Goal: Contribute content: Add original content to the website for others to see

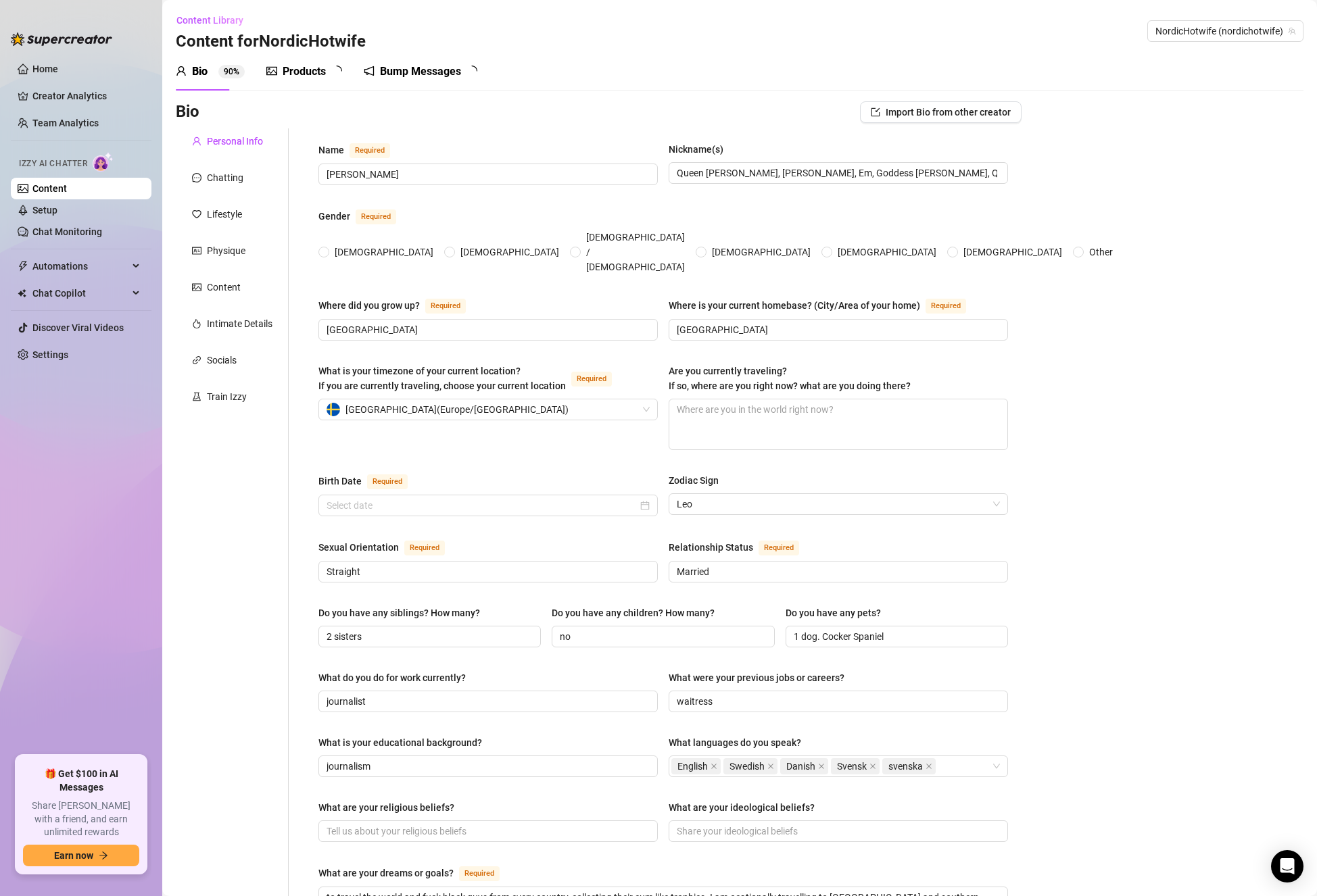
radio input "true"
type input "[DATE]"
click at [58, 205] on link "Setup" at bounding box center [44, 210] width 25 height 11
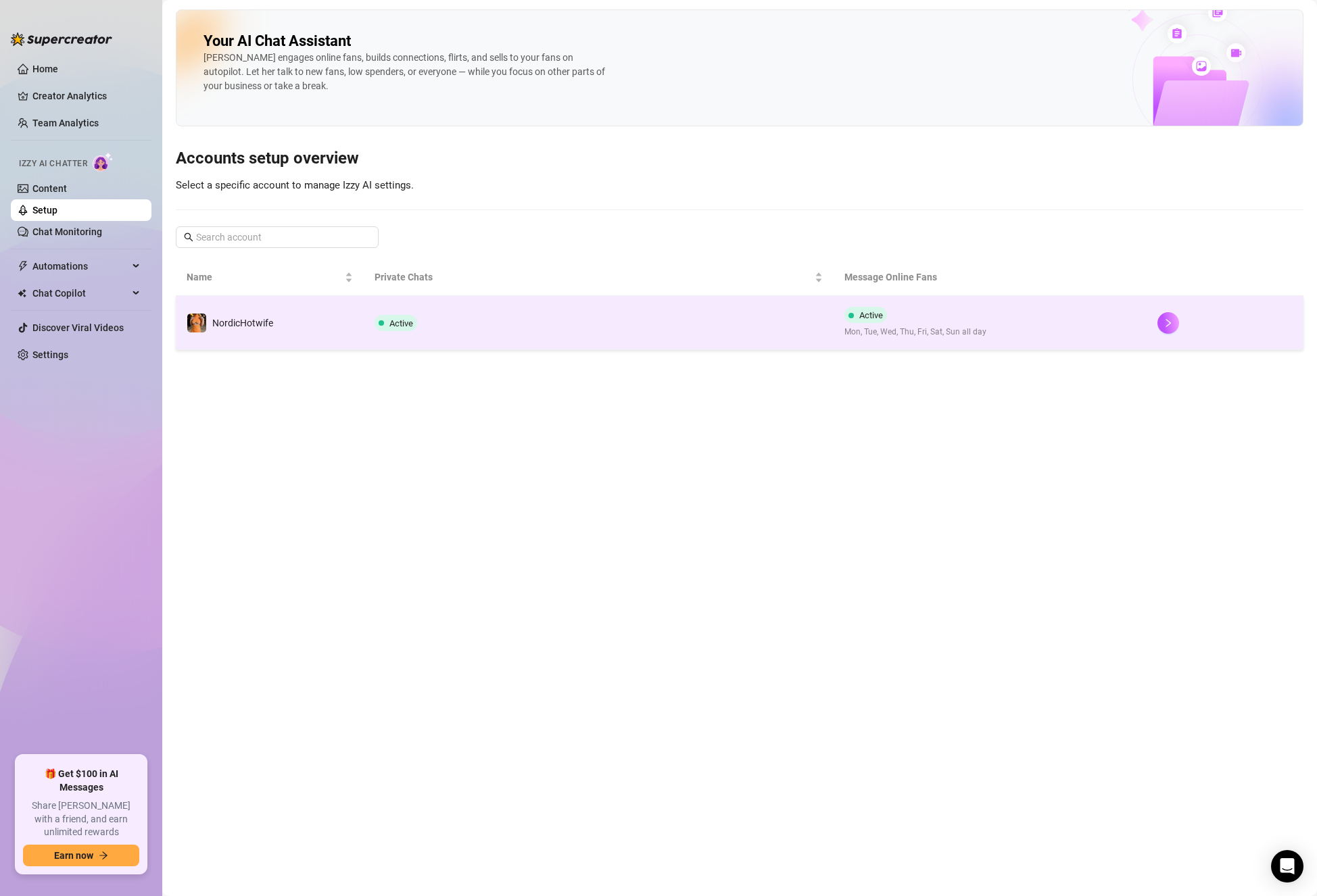
click at [347, 317] on td "NordicHotwife" at bounding box center [270, 323] width 188 height 54
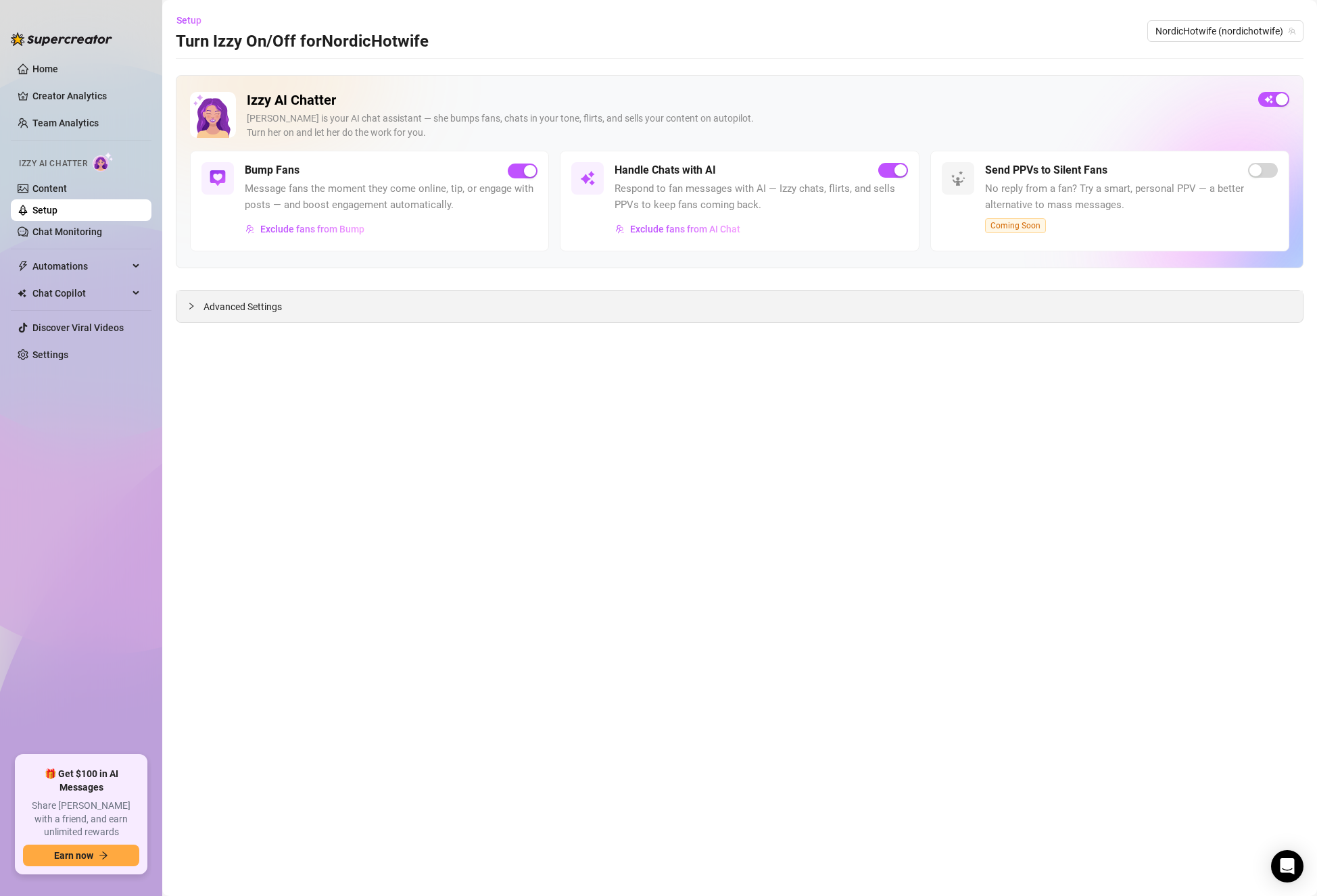
click at [434, 316] on div "Advanced Settings" at bounding box center [739, 306] width 1126 height 31
click at [253, 312] on span "Advanced Settings" at bounding box center [242, 306] width 78 height 15
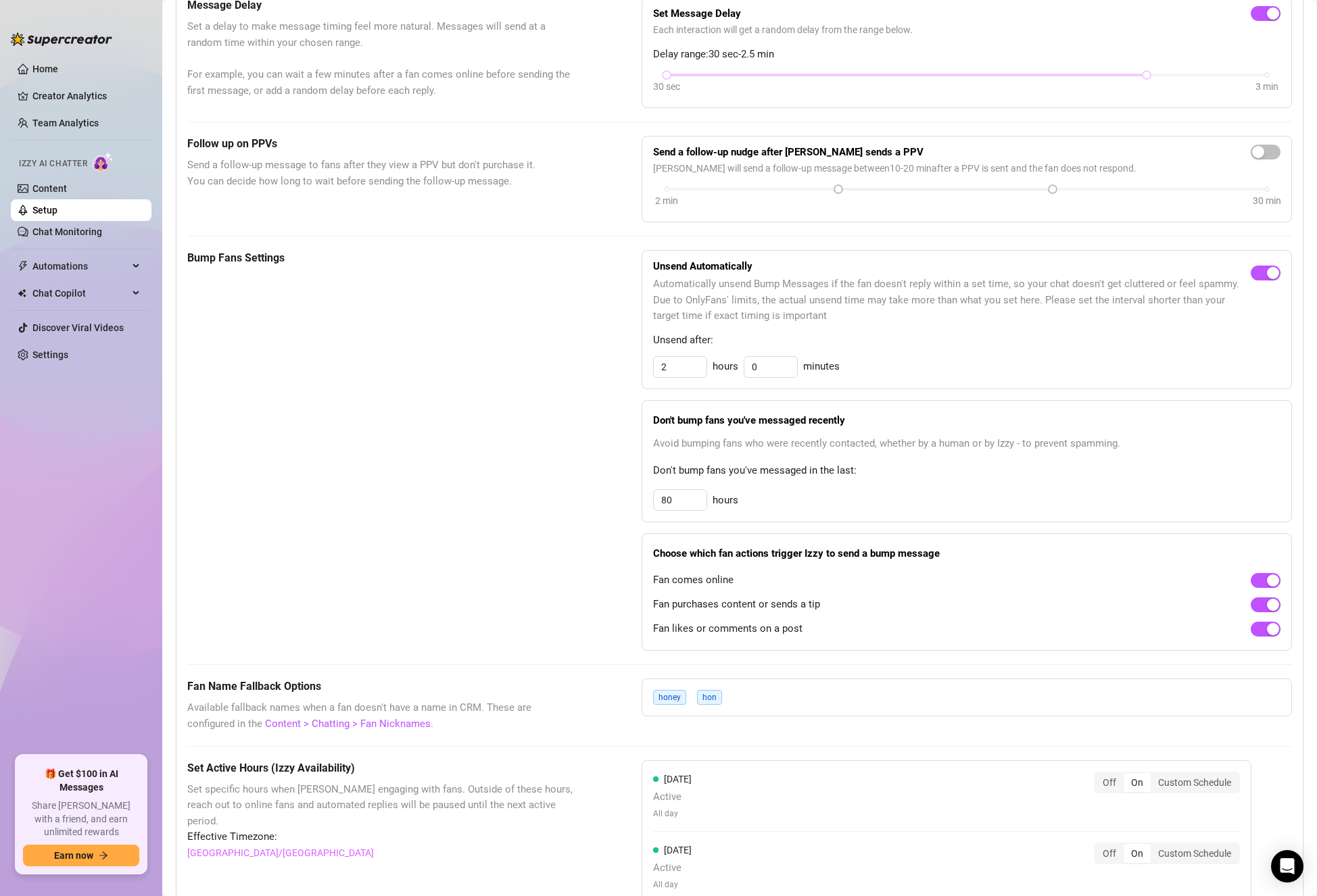
scroll to position [358, 0]
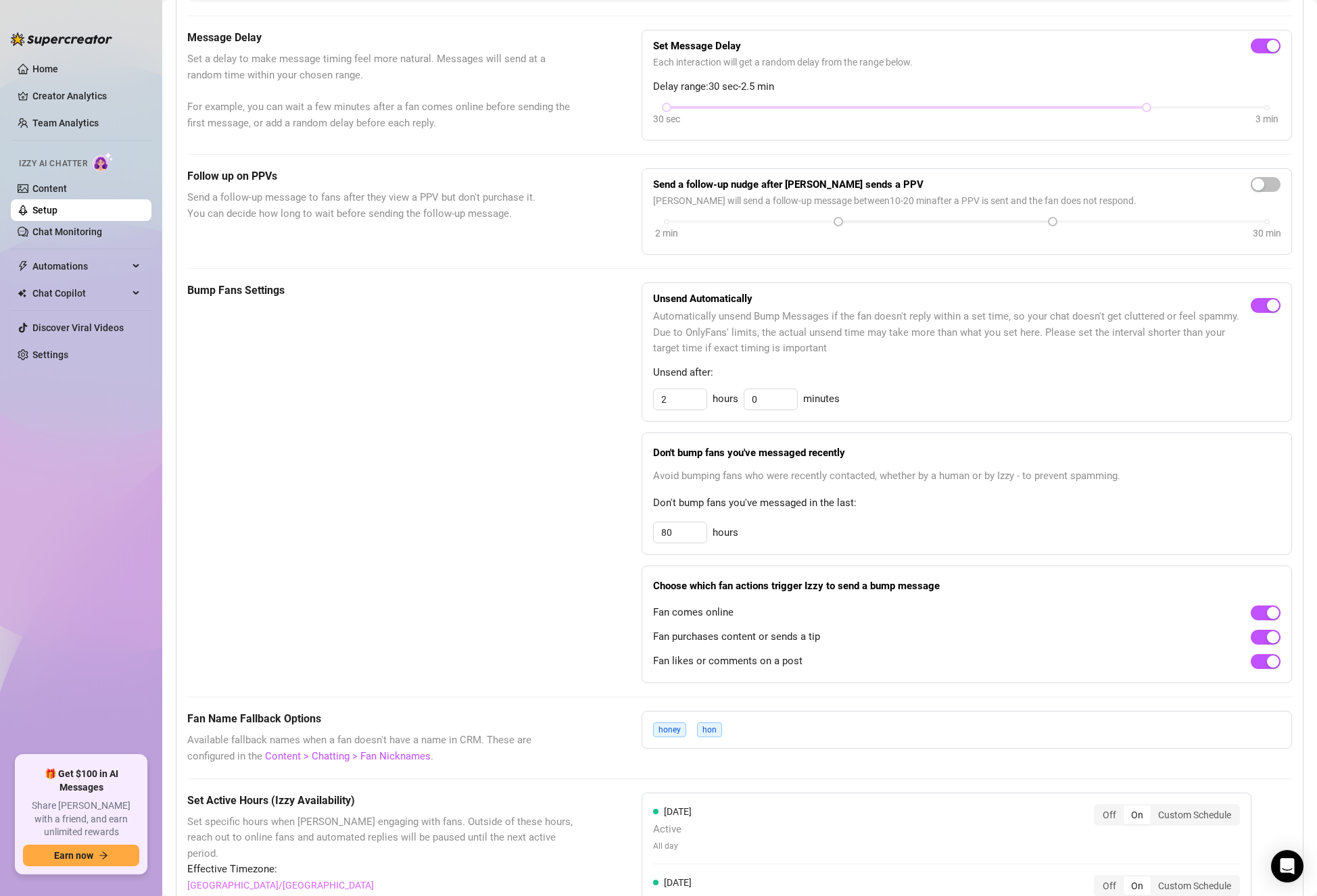
click at [736, 662] on span "Fan likes or comments on a post" at bounding box center [728, 661] width 149 height 17
click at [767, 638] on span "Fan purchases content or sends a tip" at bounding box center [736, 637] width 167 height 17
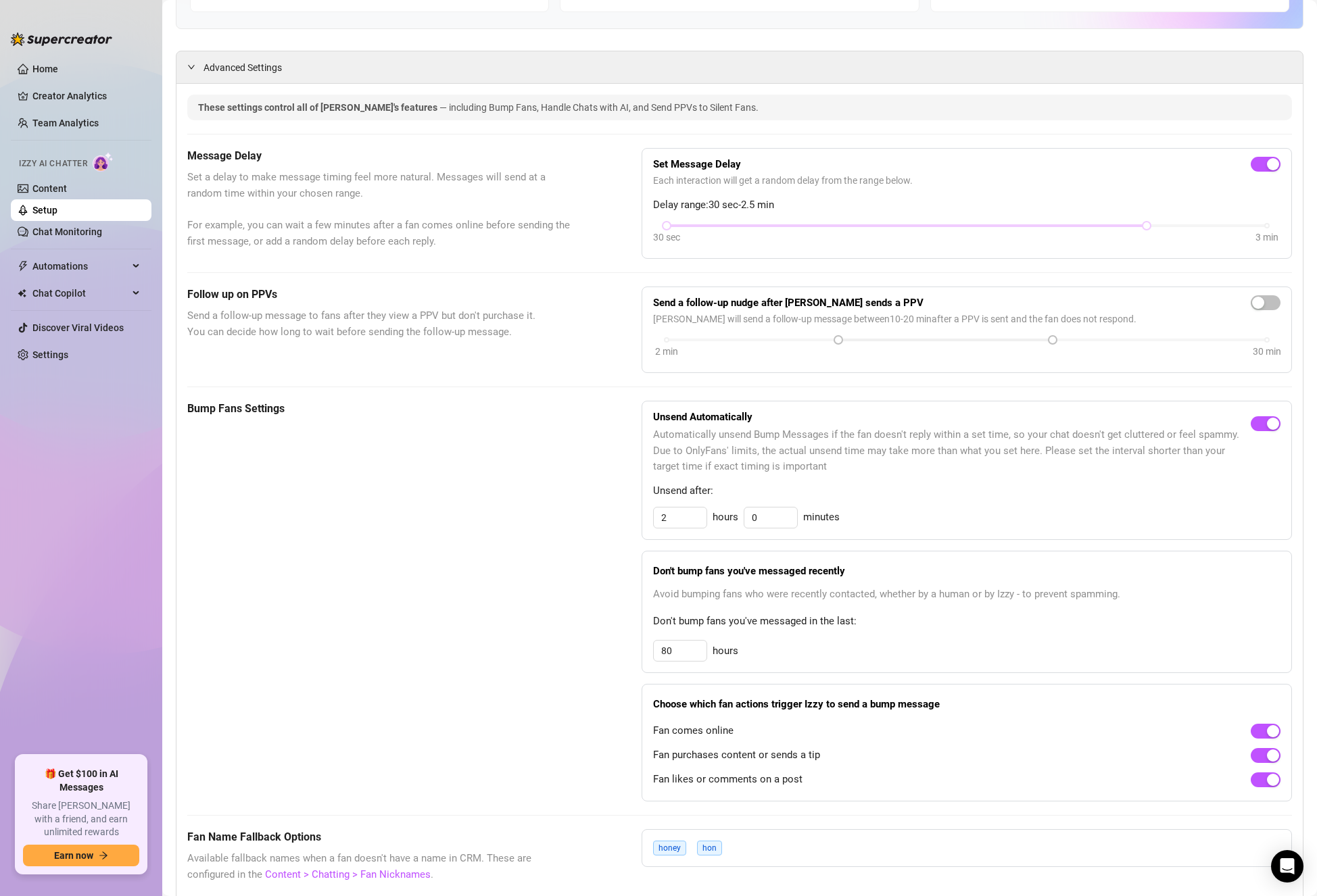
scroll to position [271, 0]
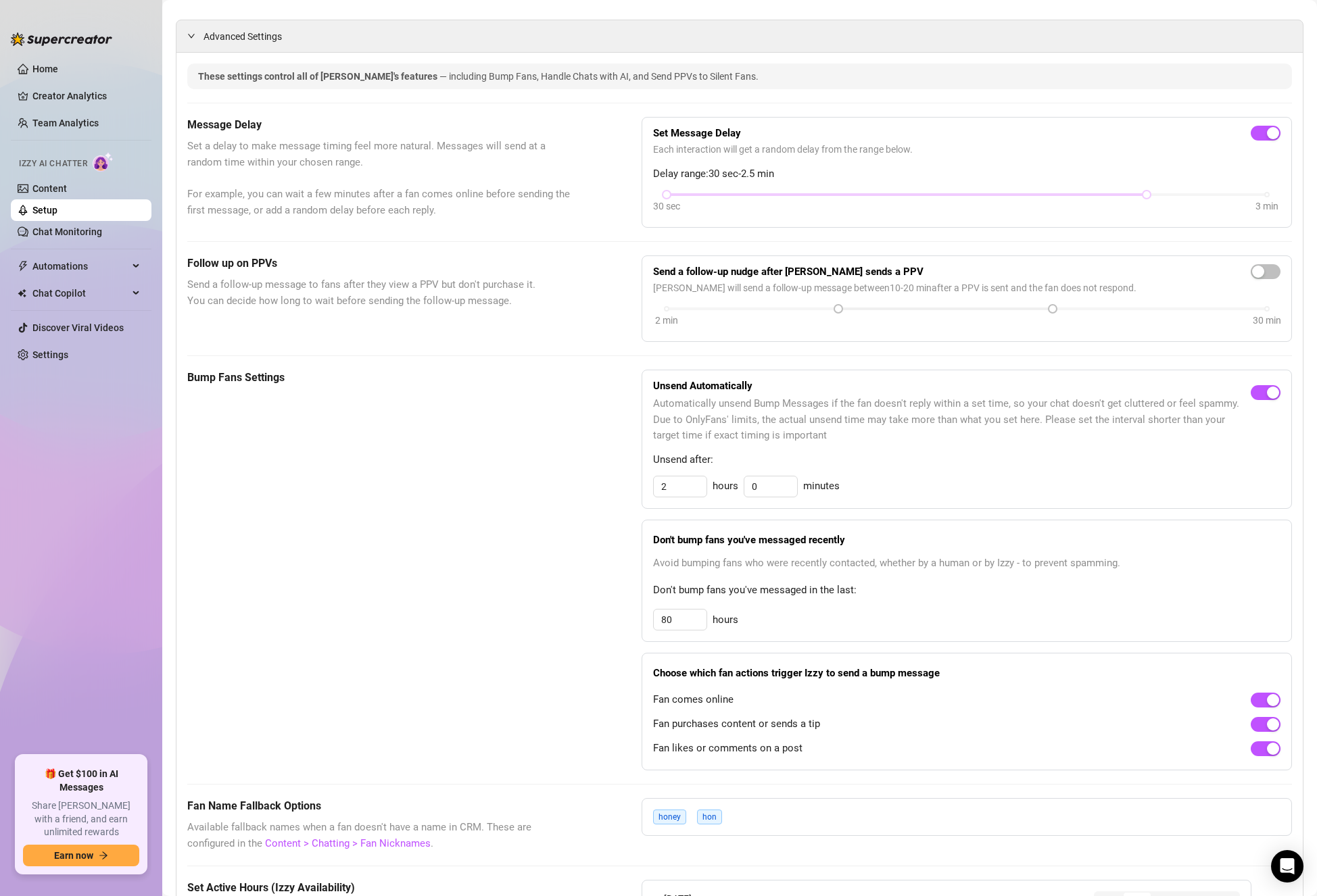
click at [58, 216] on link "Setup" at bounding box center [44, 210] width 25 height 11
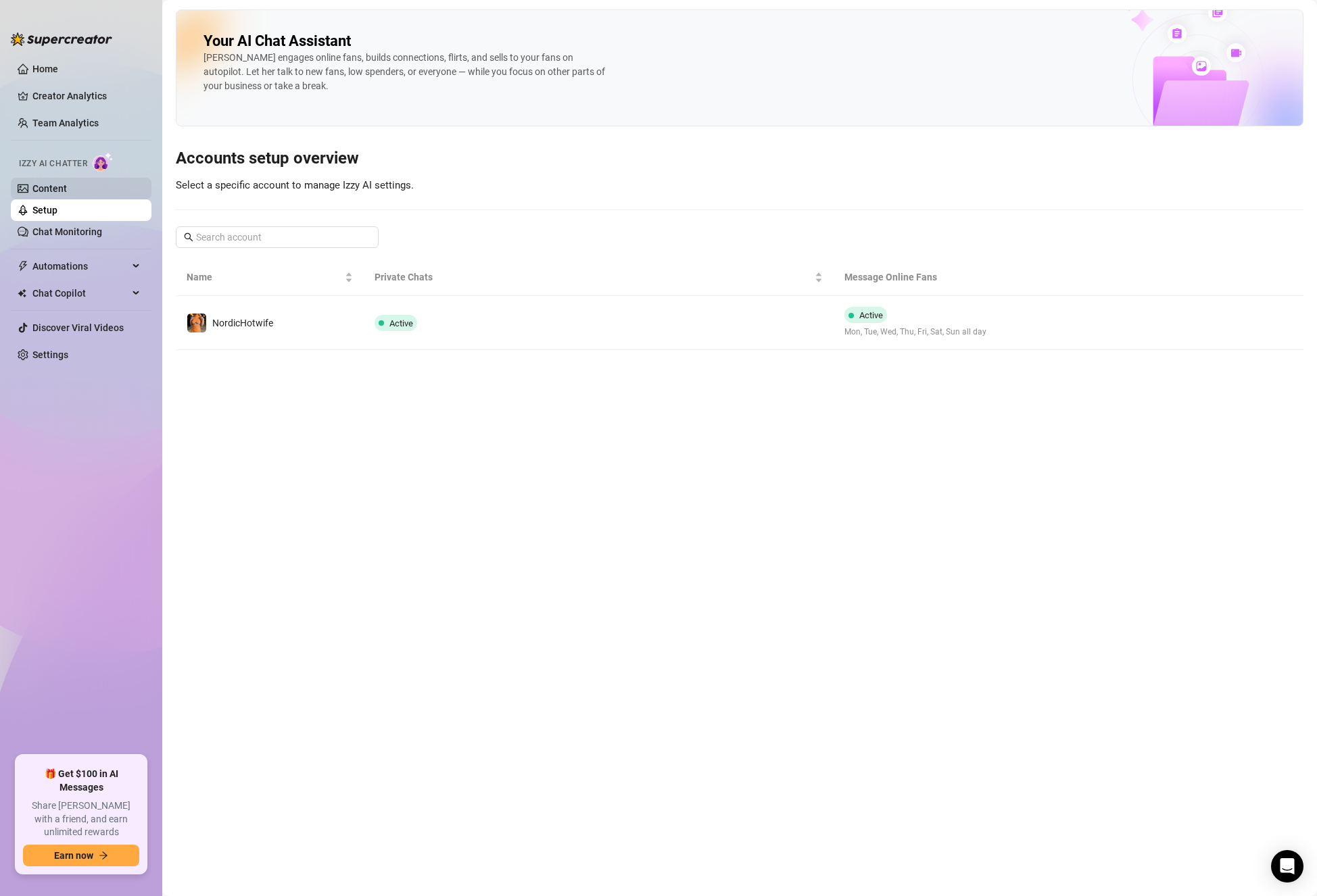
click at [67, 188] on link "Content" at bounding box center [49, 188] width 34 height 11
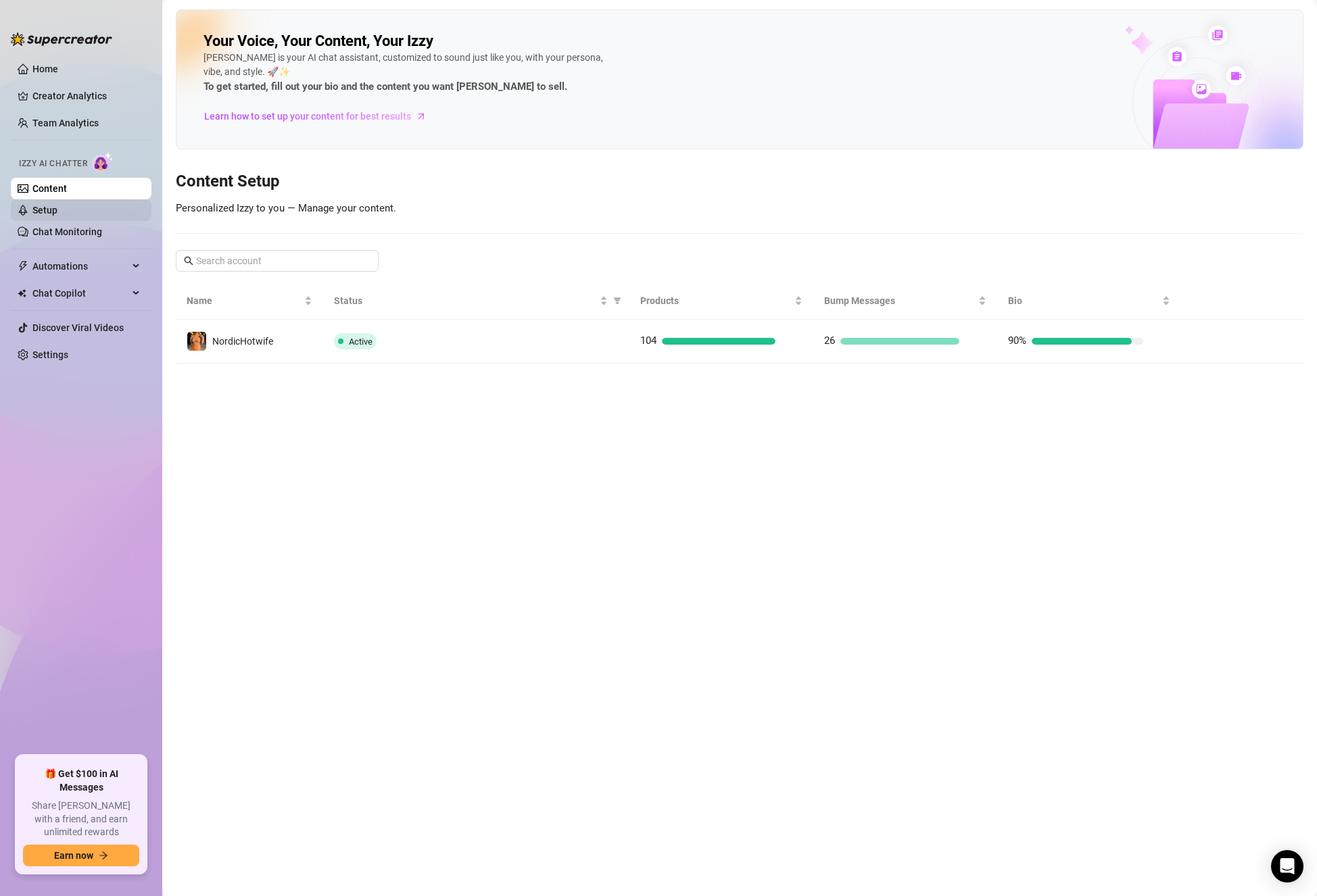
click at [58, 213] on link "Setup" at bounding box center [44, 210] width 25 height 11
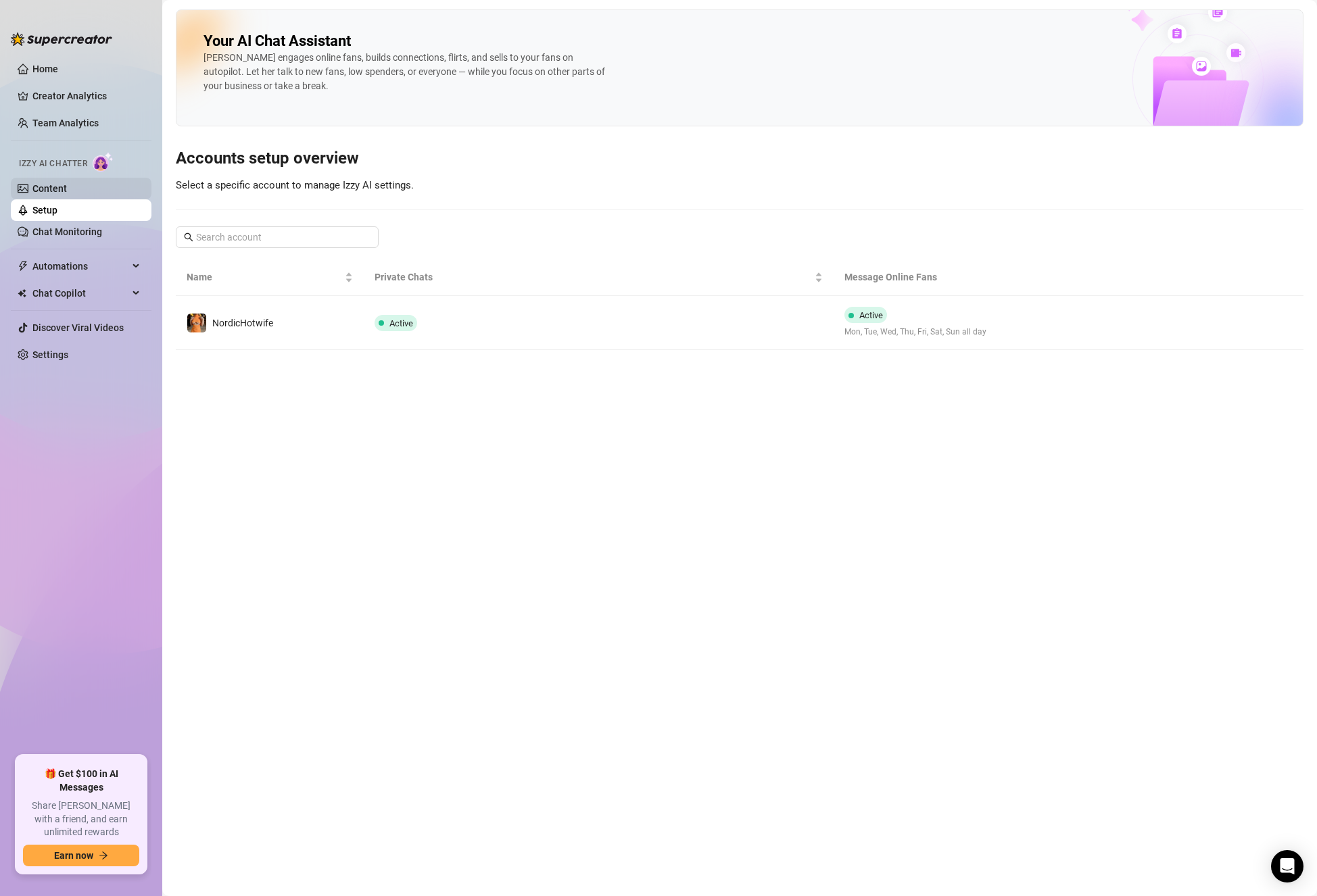
click at [67, 191] on link "Content" at bounding box center [49, 188] width 34 height 11
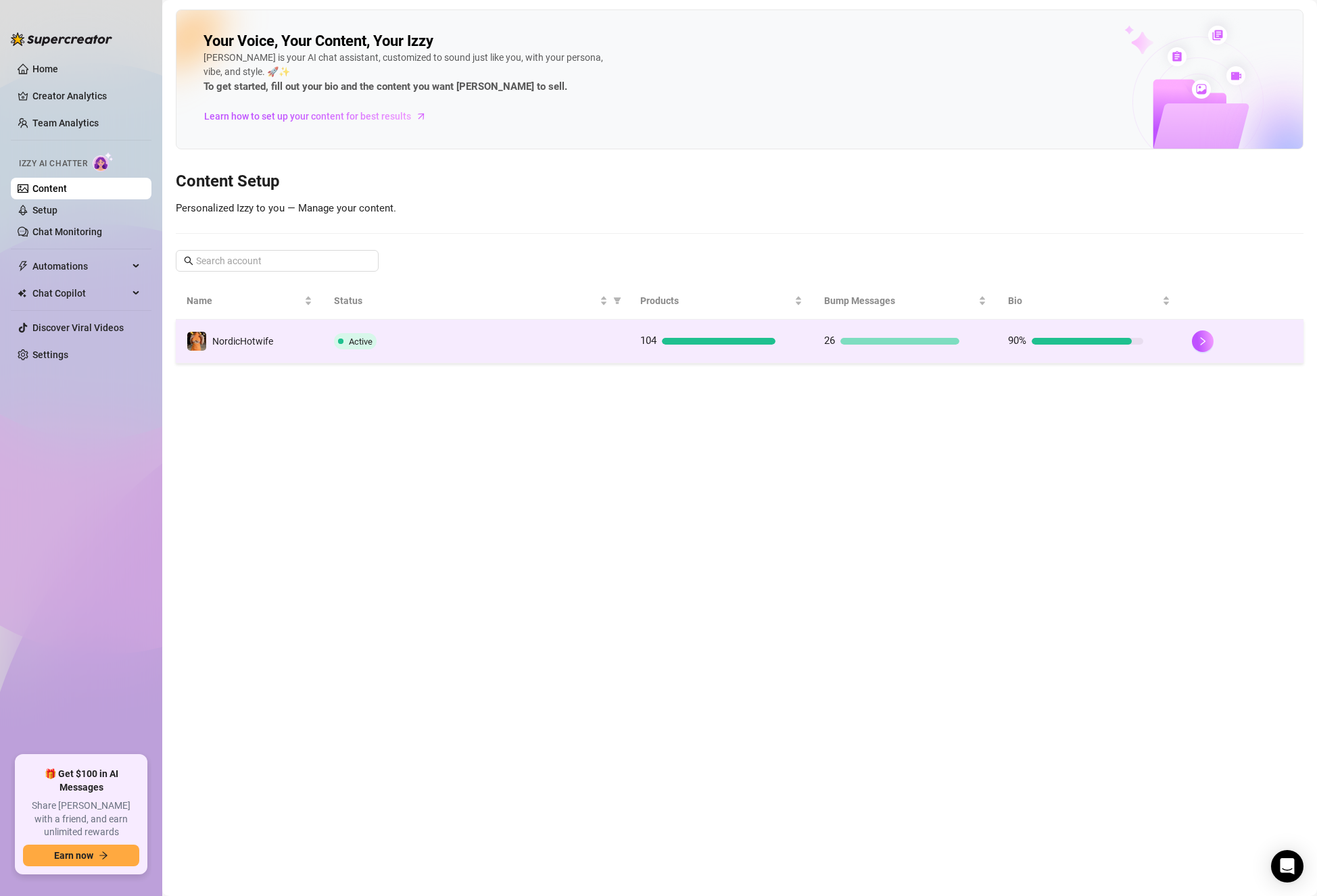
click at [390, 347] on div "Active" at bounding box center [476, 341] width 284 height 17
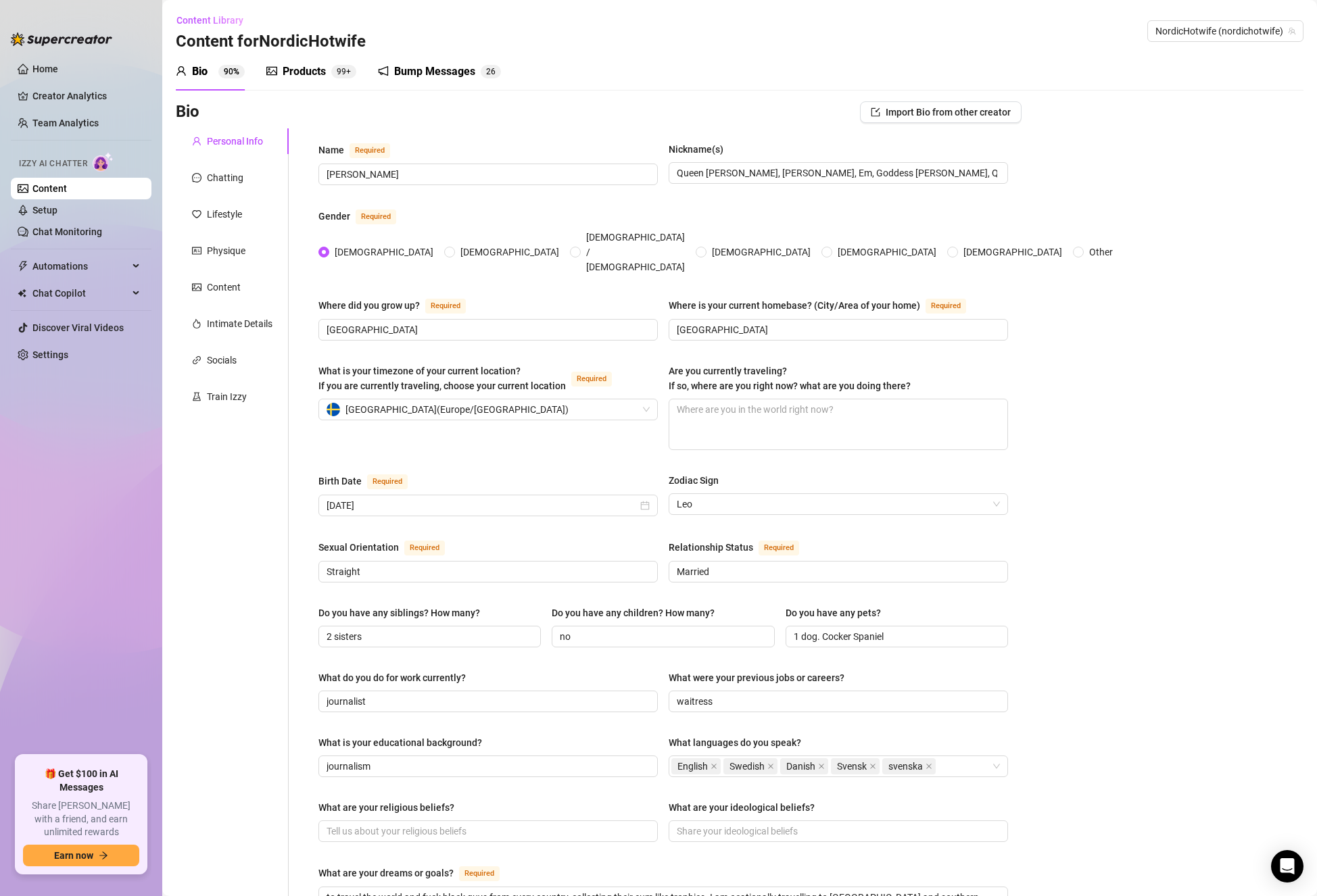
click at [435, 75] on div "Bump Messages" at bounding box center [434, 72] width 81 height 17
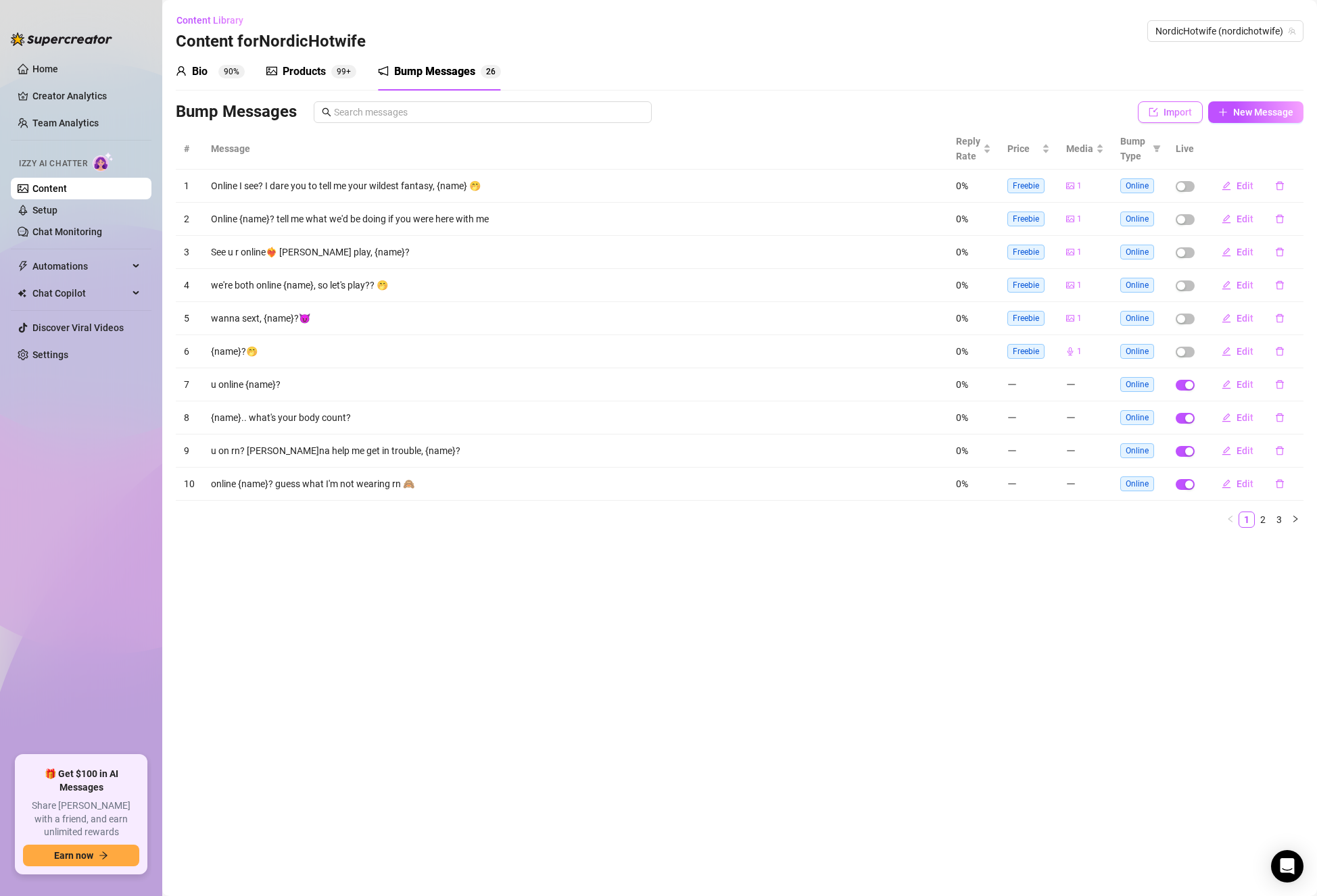
click at [1184, 119] on button "Import" at bounding box center [1170, 112] width 65 height 22
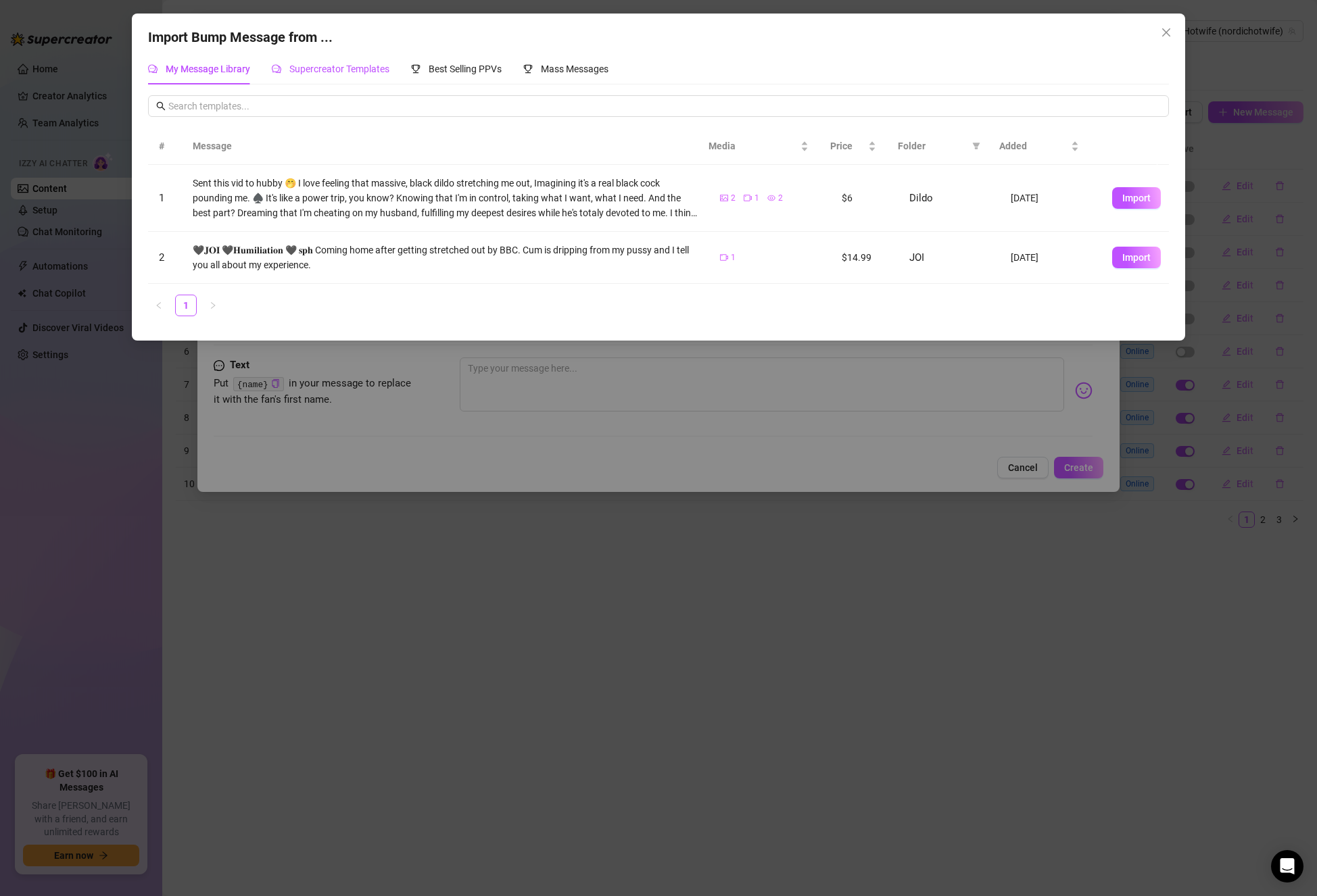
click at [374, 69] on span "Supercreator Templates" at bounding box center [339, 69] width 100 height 11
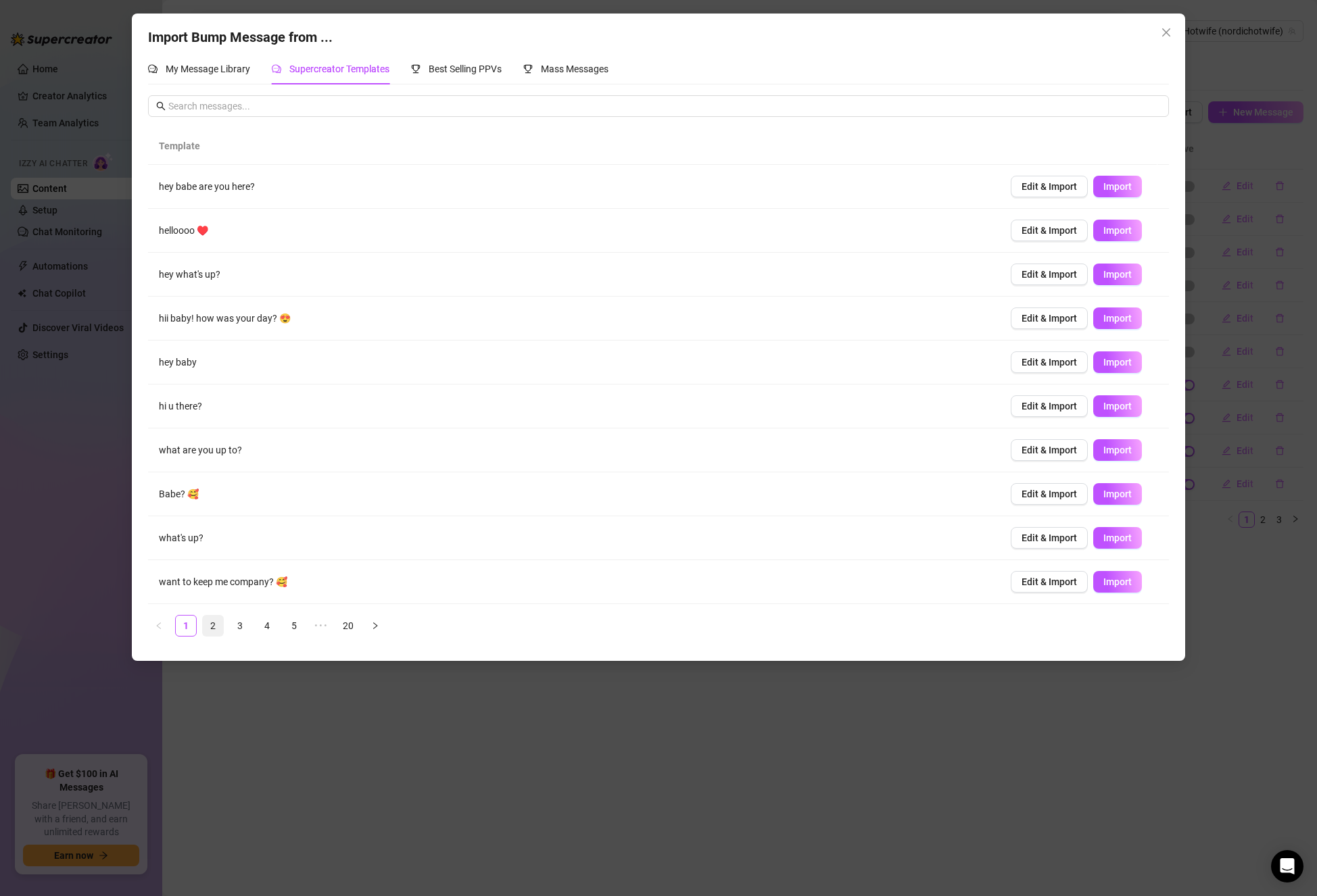
click at [214, 629] on link "2" at bounding box center [213, 625] width 21 height 21
click at [246, 622] on link "3" at bounding box center [239, 625] width 21 height 21
click at [270, 623] on link "4" at bounding box center [267, 625] width 21 height 21
click at [294, 627] on link "5" at bounding box center [293, 625] width 21 height 21
click at [317, 624] on link "6" at bounding box center [321, 625] width 21 height 21
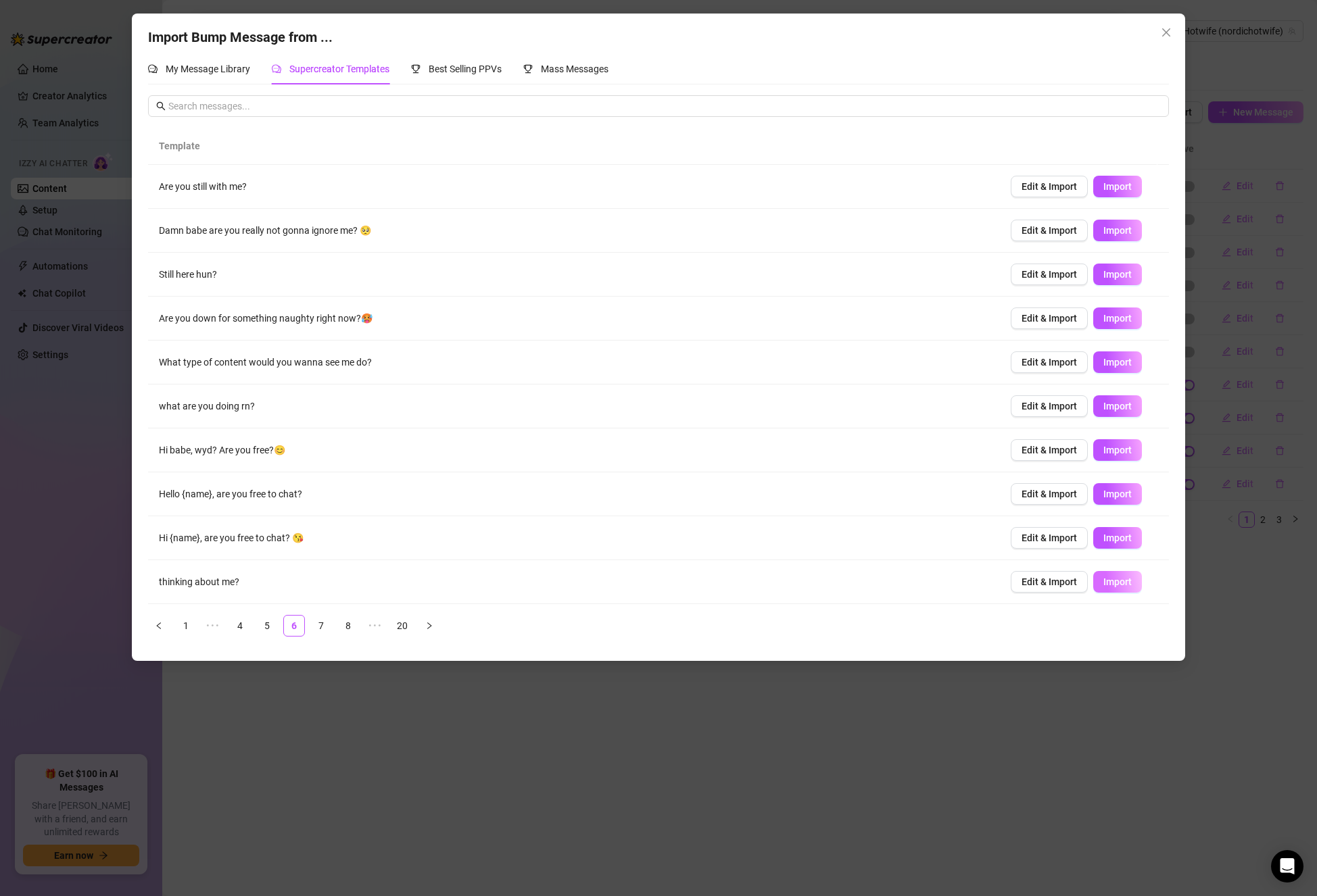
click at [1104, 584] on span "Import" at bounding box center [1117, 581] width 28 height 11
click at [325, 619] on link "7" at bounding box center [321, 625] width 21 height 21
click at [419, 326] on td "Have you ever had a dream about me, {name}? 😏" at bounding box center [574, 319] width 851 height 44
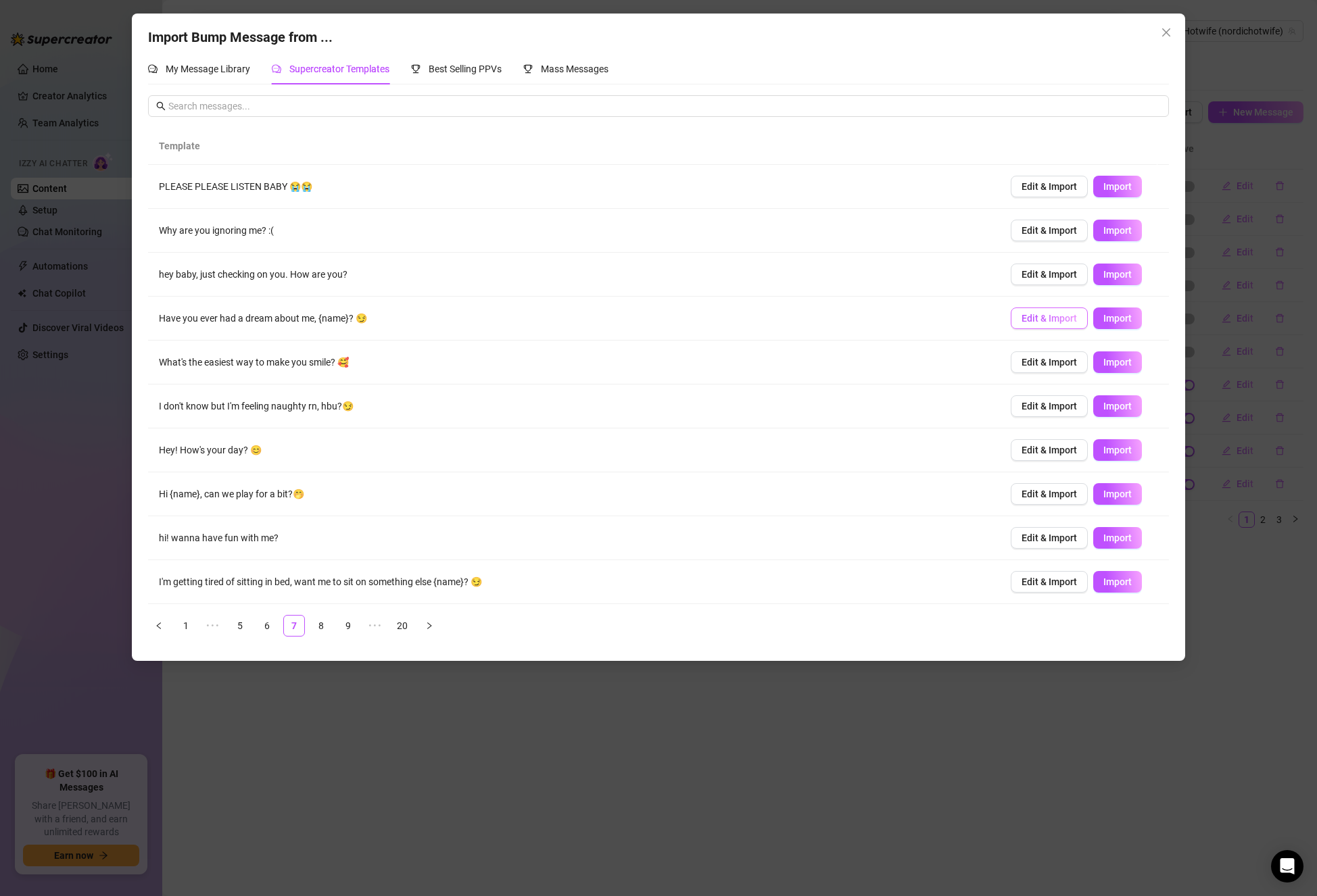
click at [1062, 324] on button "Edit & Import" at bounding box center [1048, 319] width 77 height 22
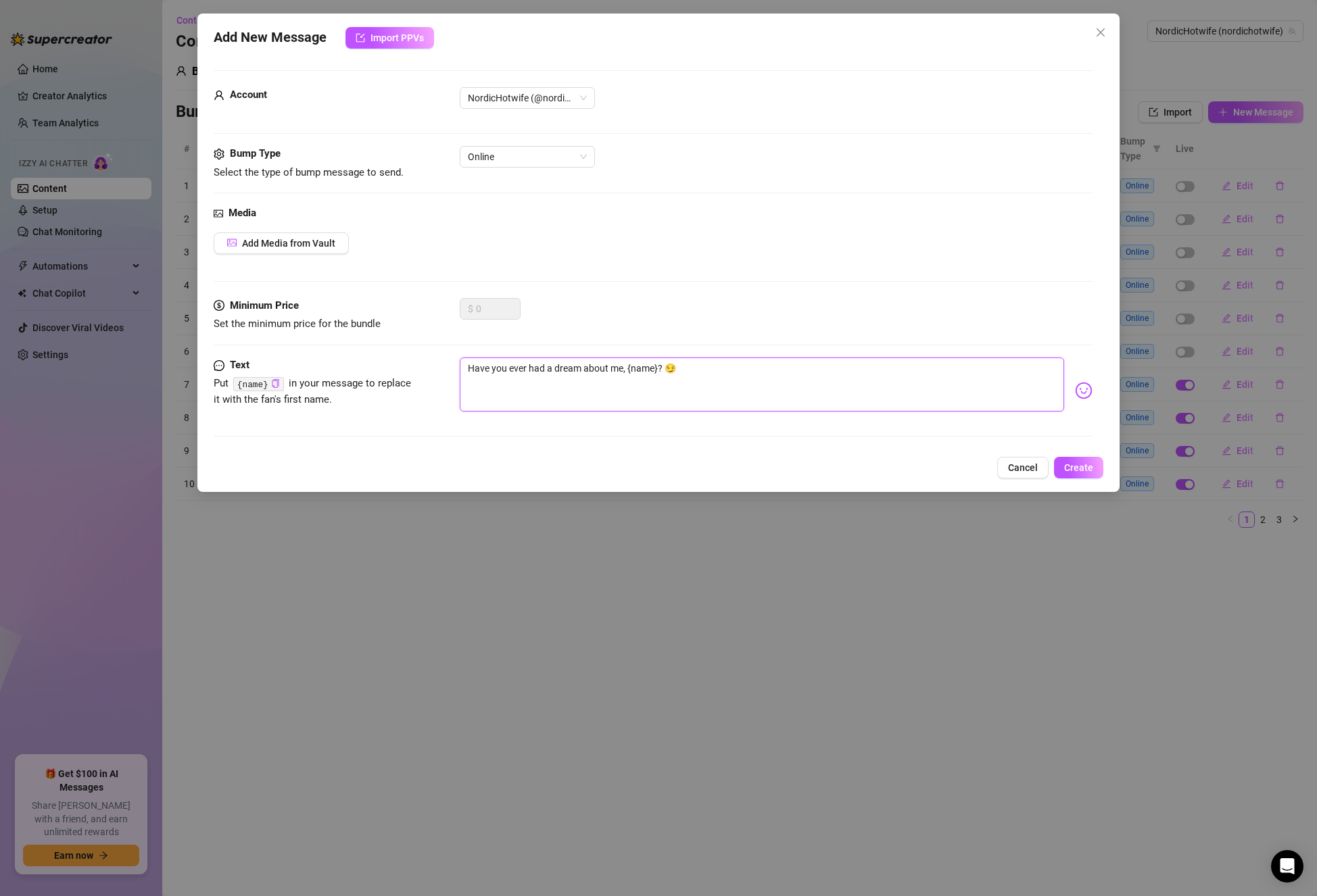
click at [475, 369] on textarea "Have you ever had a dream about me, {name}? 😏" at bounding box center [762, 384] width 604 height 54
type textarea "ave you ever had a dream about me, {name}? 😏"
type textarea "Iave you ever had a dream about me, {name}? 😏"
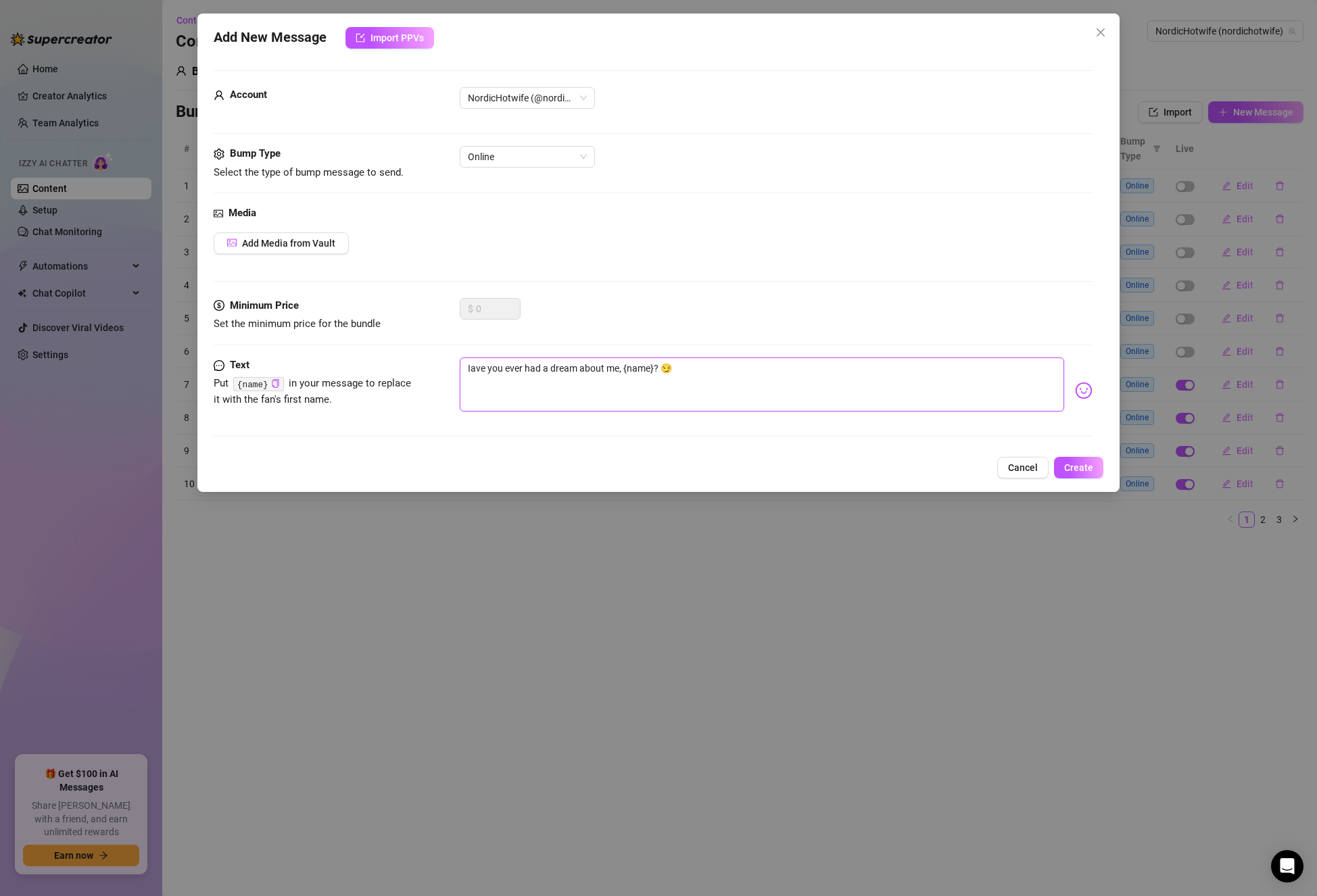
type textarea "I ave you ever had a dream about me, {name}? 😏"
type textarea "I wave you ever had a dream about me, {name}? 😏"
type textarea "I woave you ever had a dream about me, {name}? 😏"
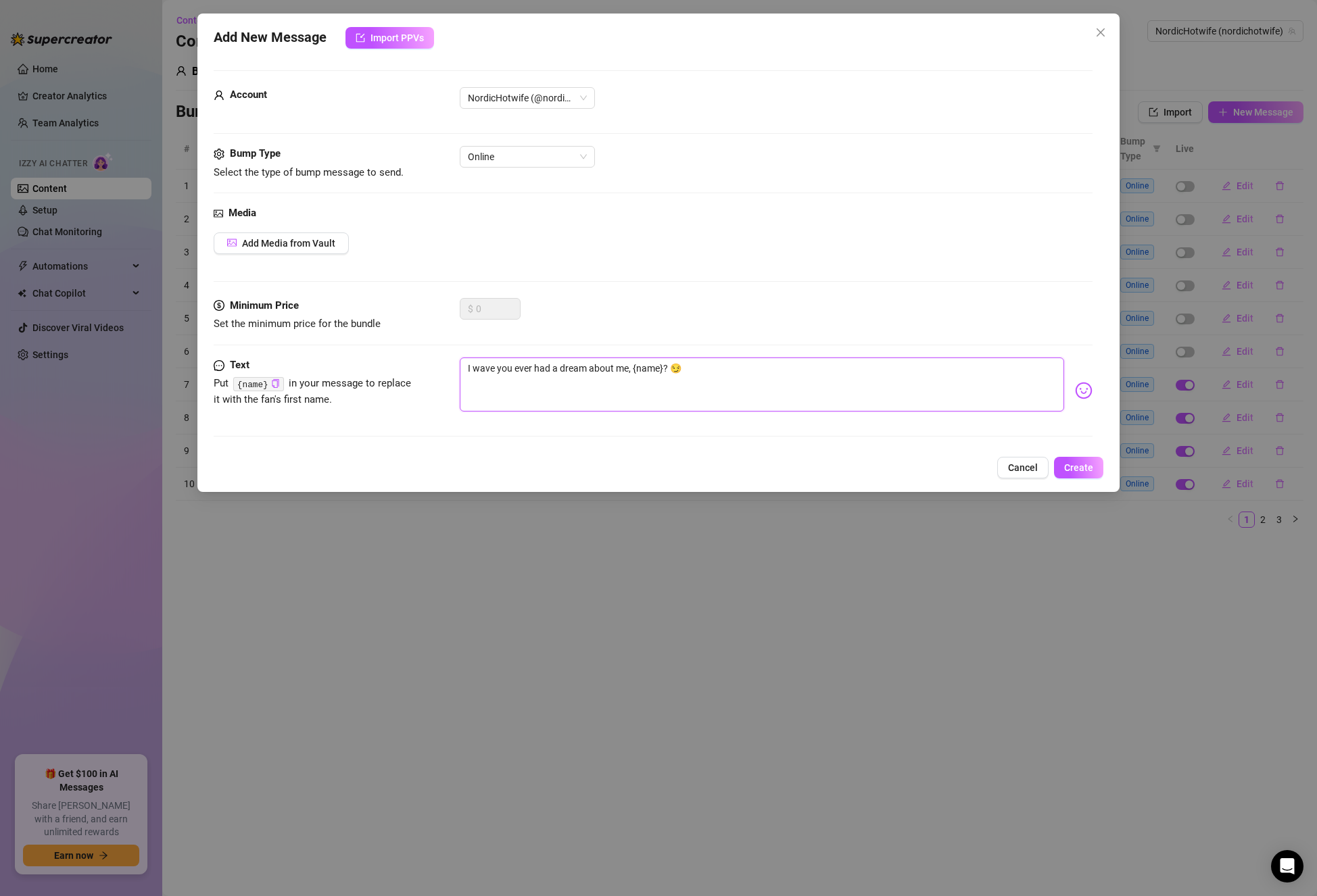
type textarea "I woave you ever had a dream about me, {name}? 😏"
type textarea "I wonave you ever had a dream about me, {name}? 😏"
type textarea "I wondave you ever had a dream about me, {name}? 😏"
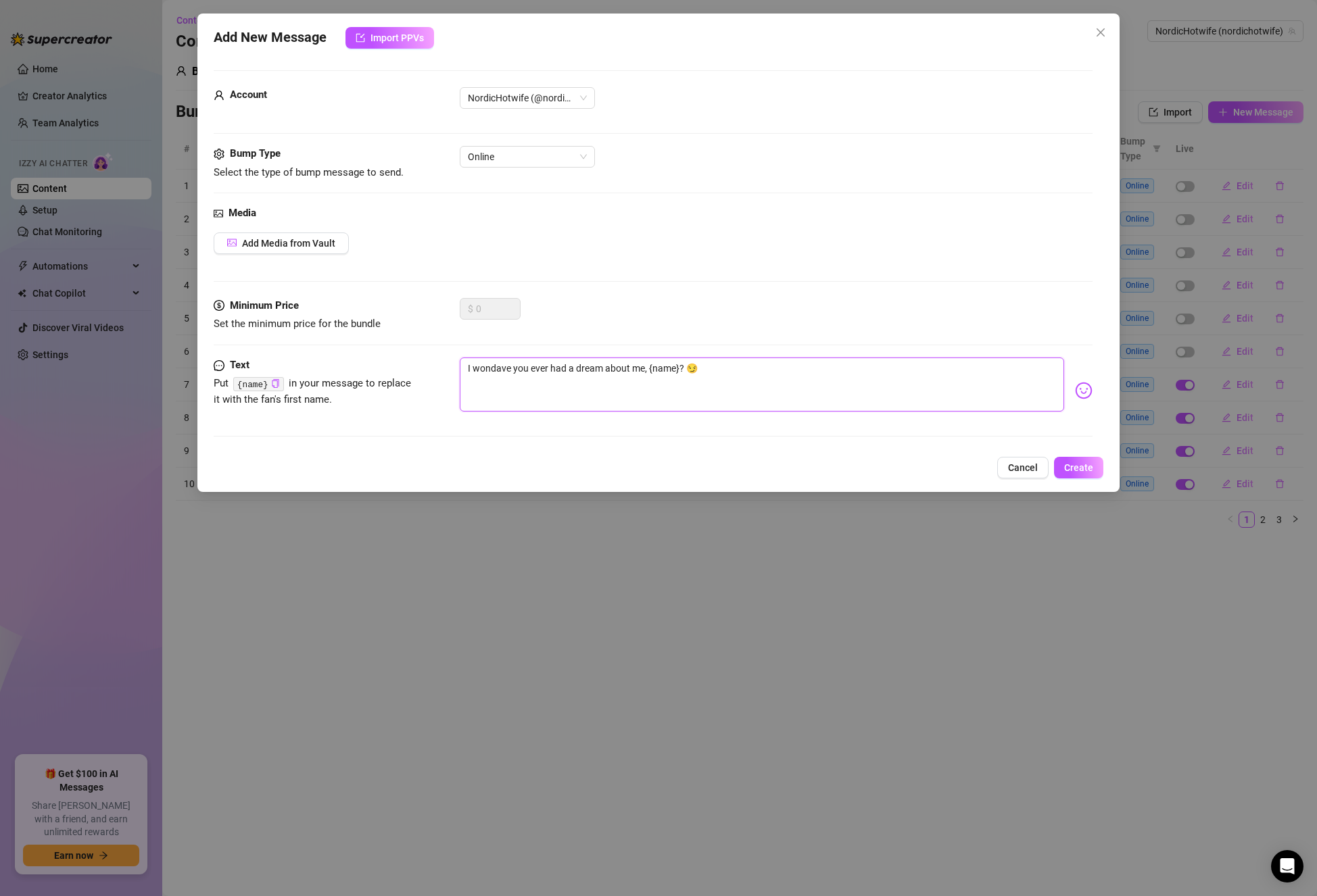
type textarea "I wondeave you ever had a dream about me, {name}? 😏"
type textarea "I wonderave you ever had a dream about me, {name}? 😏"
type textarea "I wonder ave you ever had a dream about me, {name}? 😏"
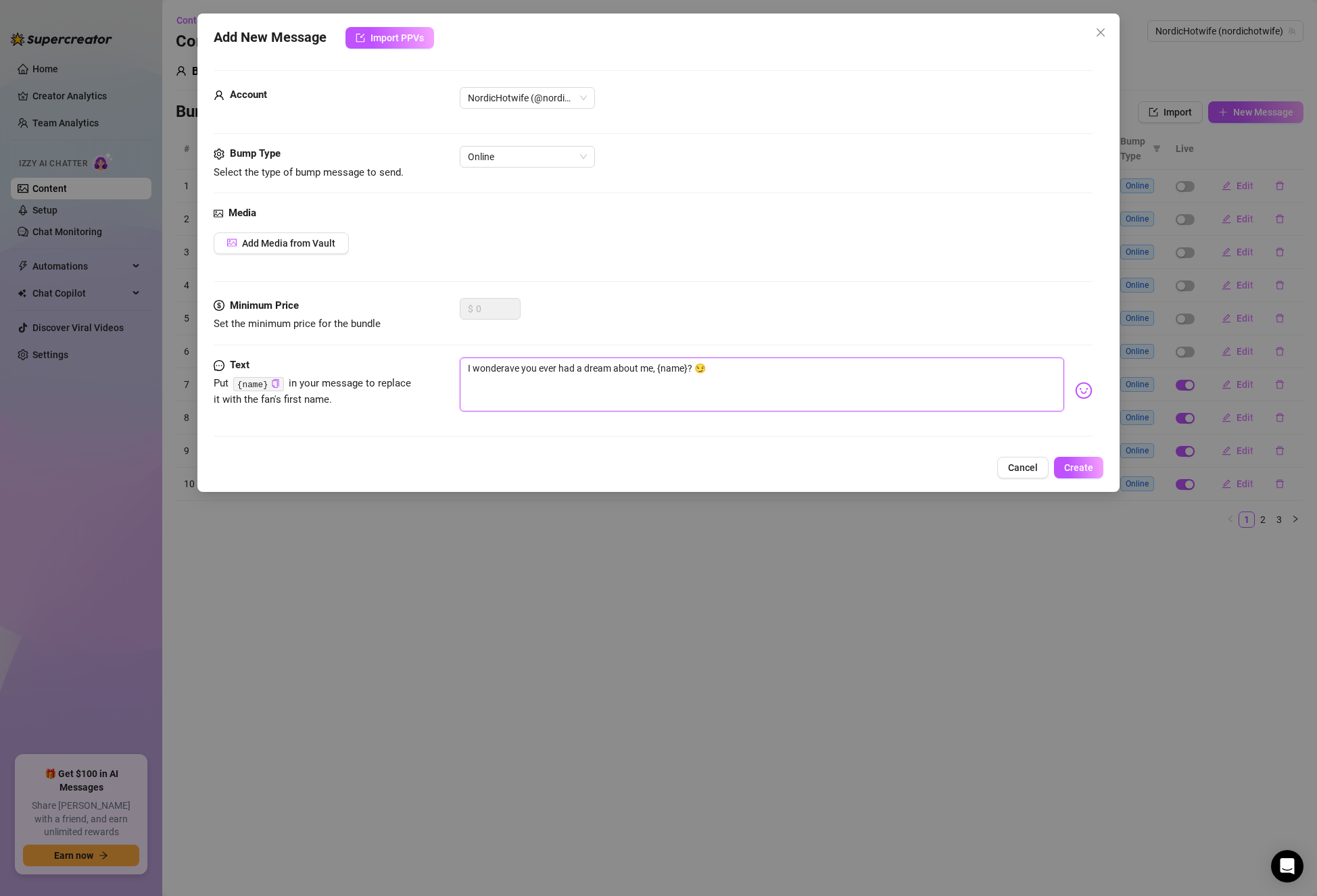
type textarea "I wonder ave you ever had a dream about me, {name}? 😏"
type textarea "I wonder [PERSON_NAME] you ever had a dream about me, {name}? 😏"
type textarea "I wonder doave you ever had a dream about me, {name}? 😏"
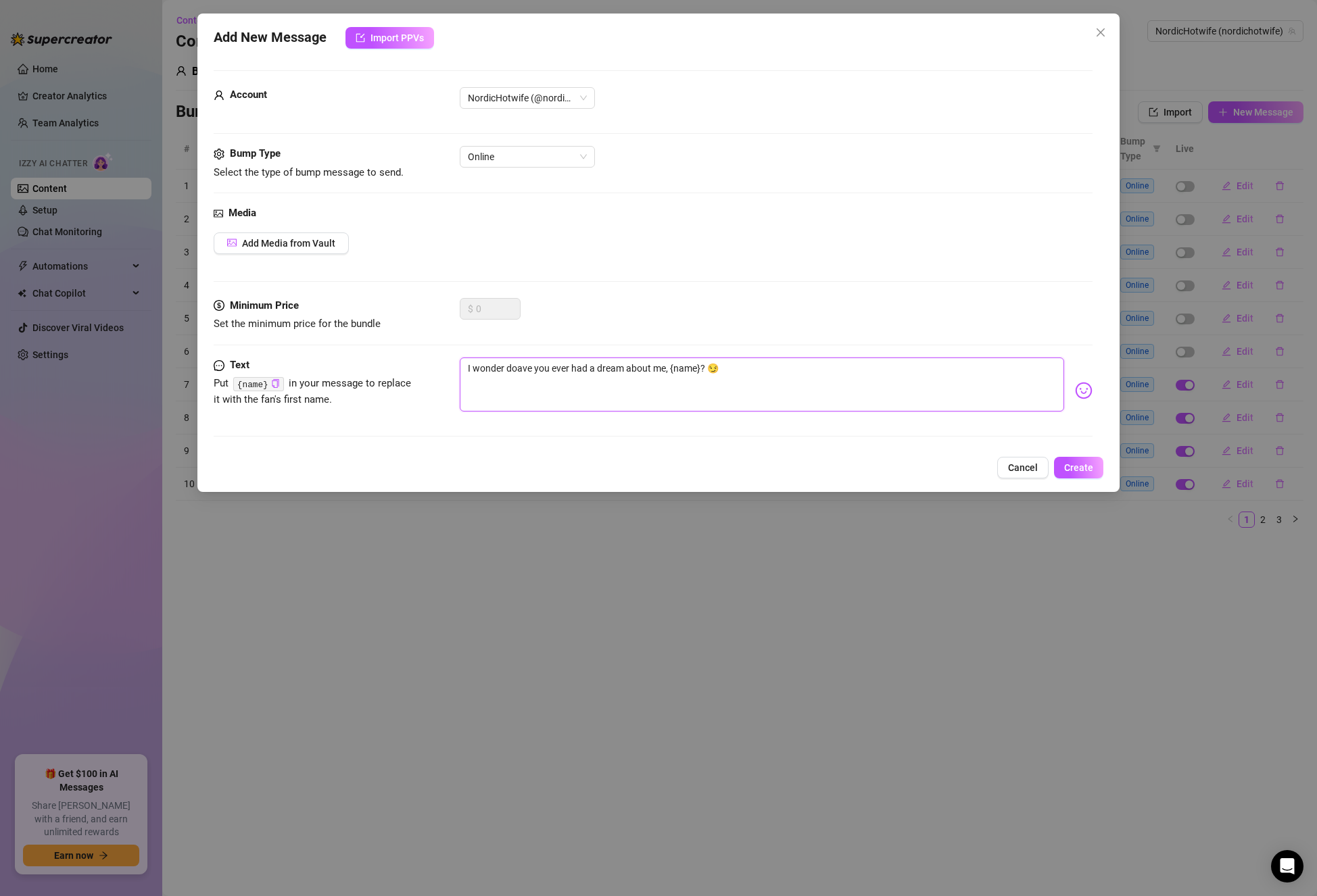
type textarea "I wonder do ave you ever had a dream about me, {name}? 😏"
type textarea "I wonder do yave you ever had a dream about me, {name}? 😏"
type textarea "I wonder do yve you ever had a dream about me, {name}? 😏"
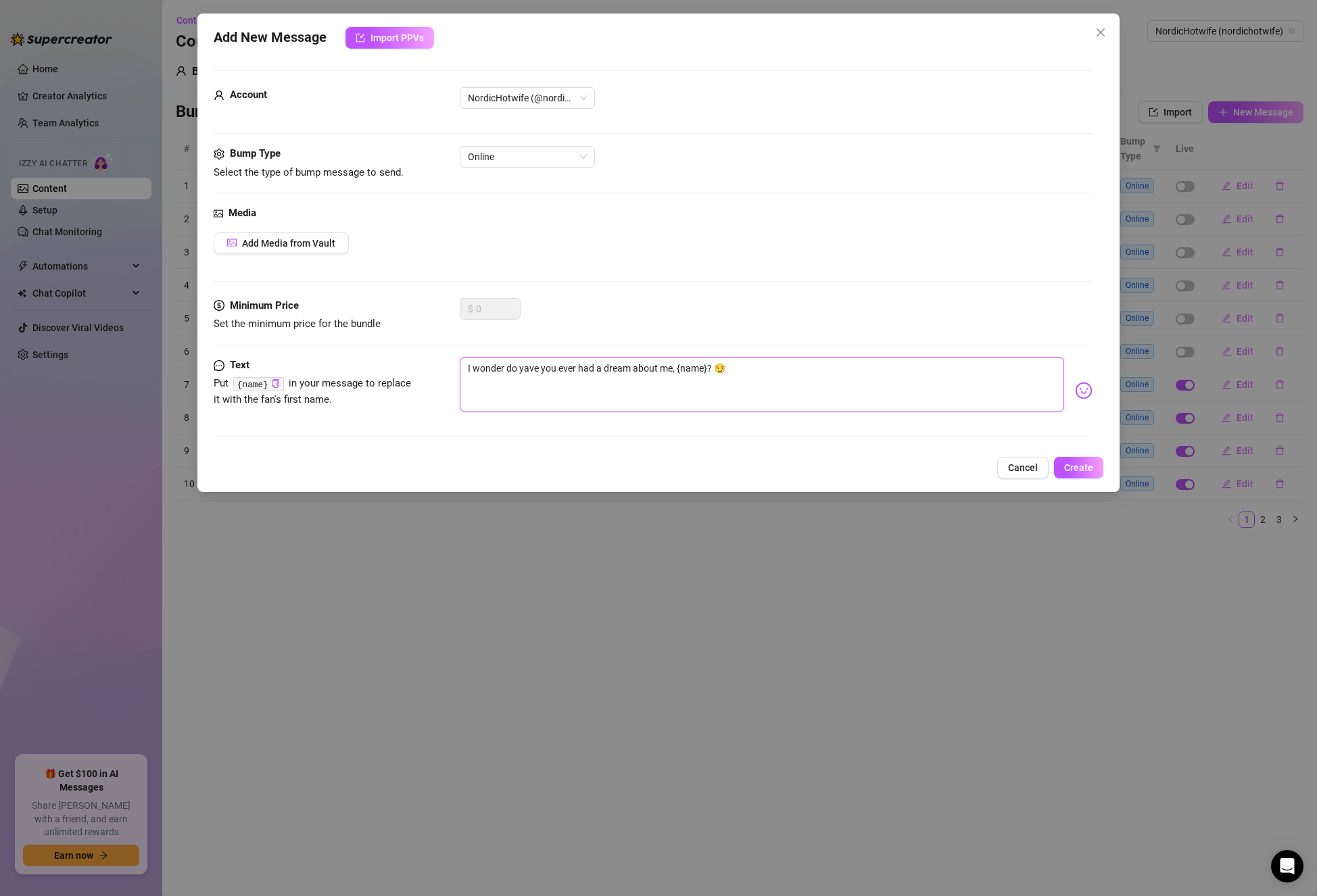
type textarea "I wonder do yve you ever had a dream about me, {name}? 😏"
type textarea "I wonder do ye you ever had a dream about me, {name}? 😏"
type textarea "I wonder do y you ever had a dream about me, {name}? 😏"
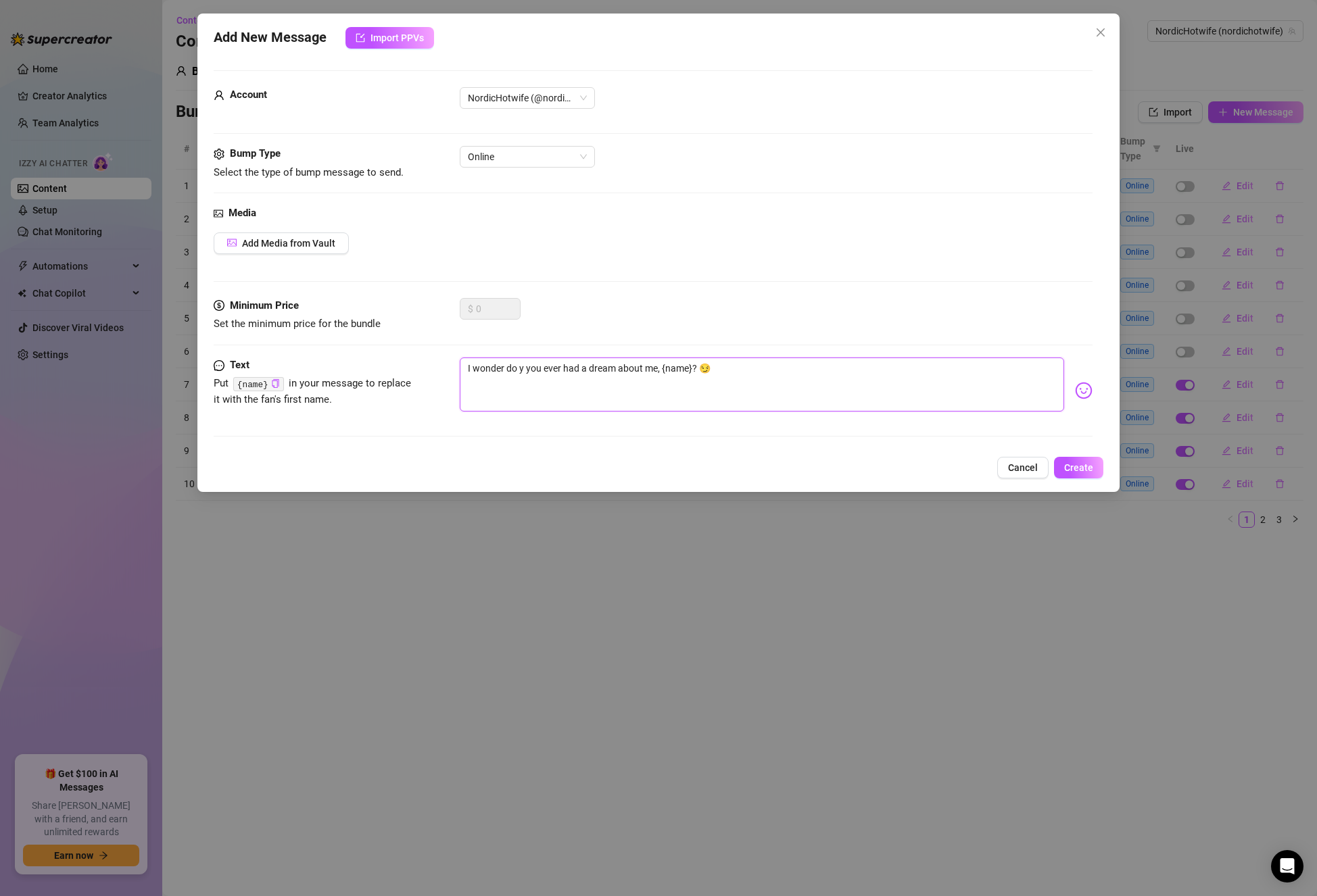
type textarea "I wonder do yyou ever had a dream about me, {name}? 😏"
type textarea "I wonder do you ever had a dream about me, {name}? 😏"
type textarea "I wonder do yu ever had a dream about me, {name}? 😏"
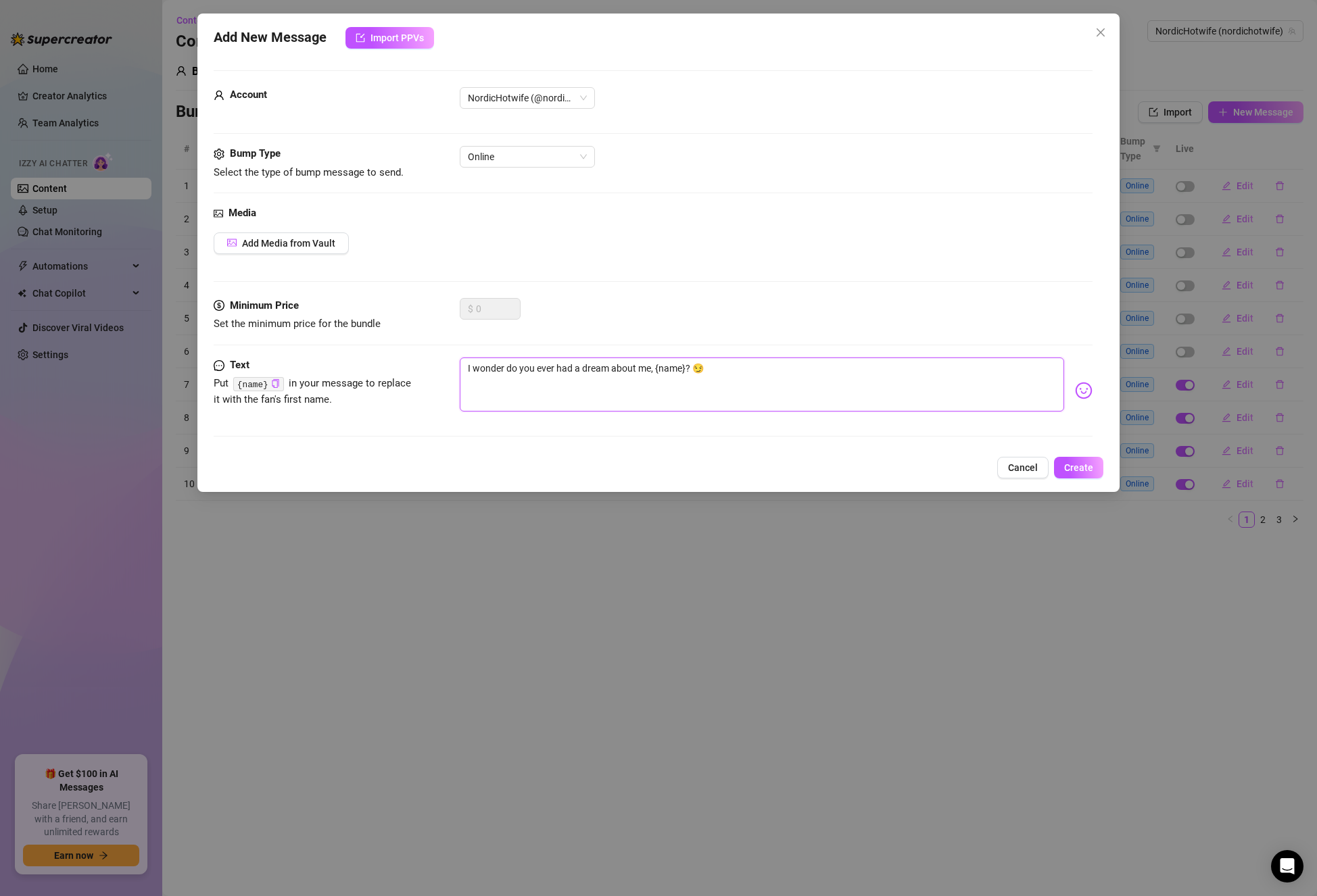
type textarea "I wonder do yu ever had a dream about me, {name}? 😏"
type textarea "I wonder do y ever had a dream about me, {name}? 😏"
type textarea "I wonder do yo ever had a dream about me, {name}? 😏"
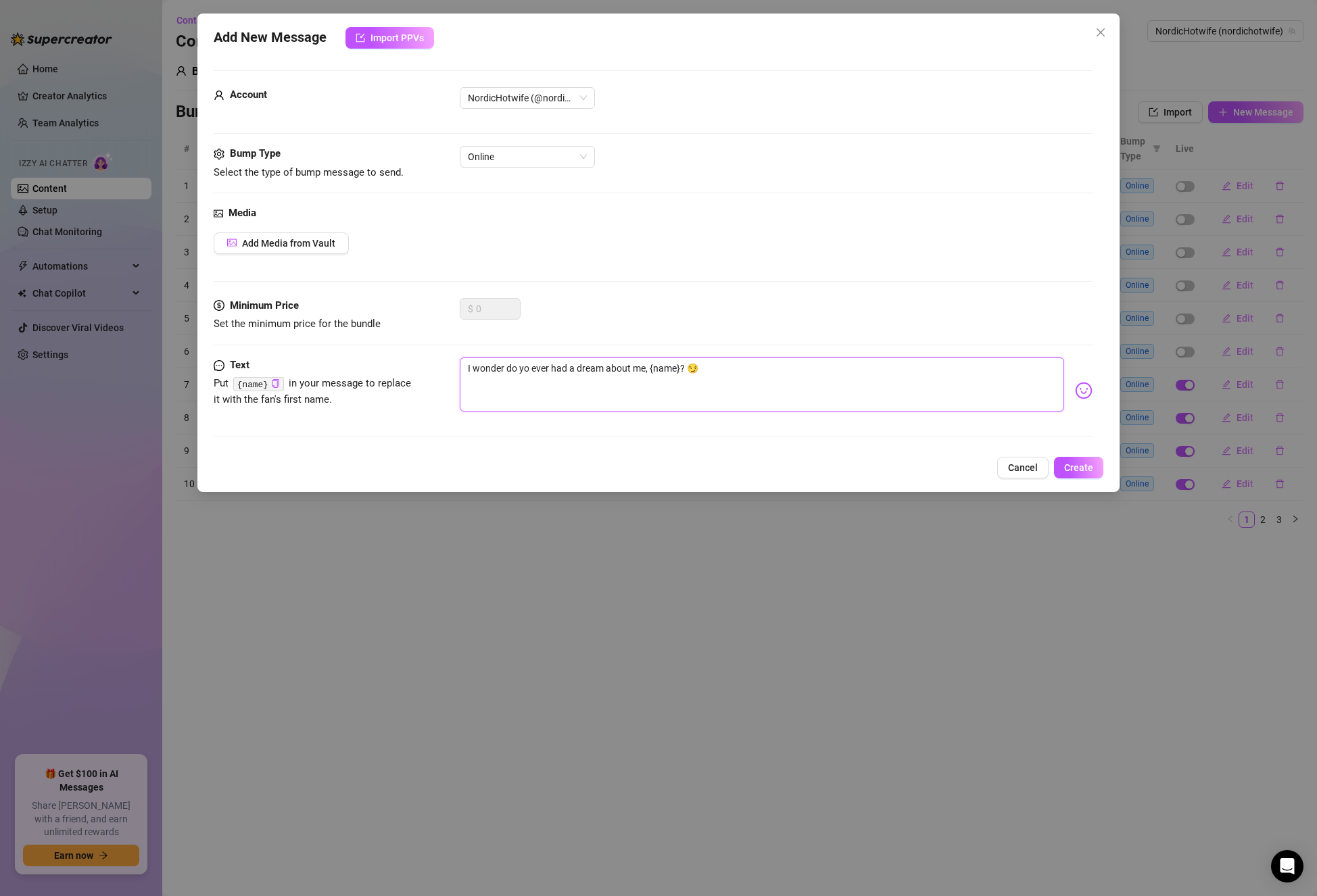
type textarea "I wonder do you ever had a dream about me, {name}? 😏"
type textarea "I wonder. do you ever had a dream about me, {name}? 😏"
type textarea "I wonder do you ever had a dream about me, {name}? 😏"
drag, startPoint x: 687, startPoint y: 367, endPoint x: 654, endPoint y: 361, distance: 33.5
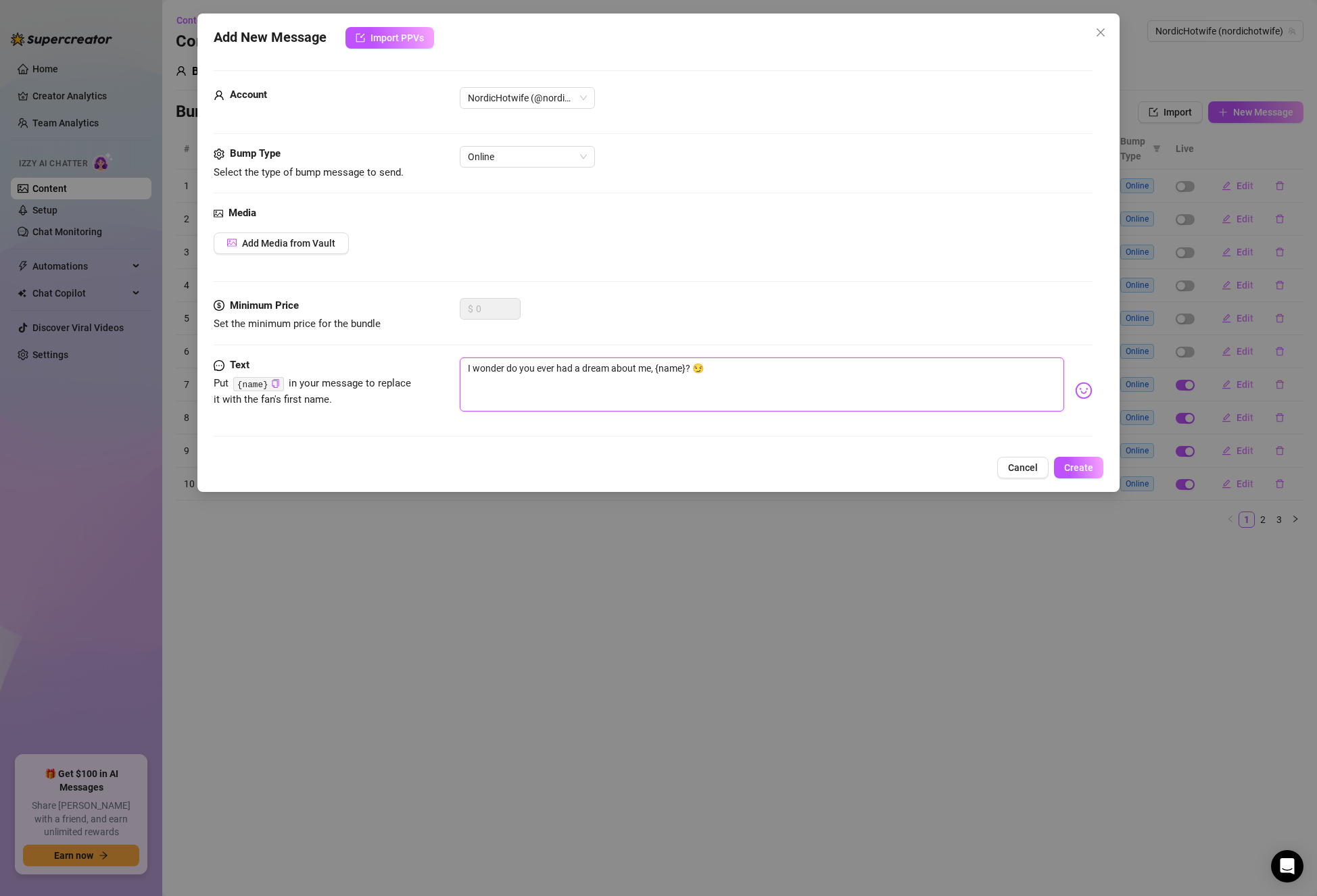
click at [654, 361] on textarea "I wonder do you ever had a dream about me, {name}? 😏" at bounding box center [762, 384] width 604 height 54
type textarea "I wonder do you ever had a dream about me,? 😏"
click at [506, 373] on textarea "I wonder do you ever had a dream about me,? 😏" at bounding box center [762, 384] width 604 height 54
paste textarea "{name}"
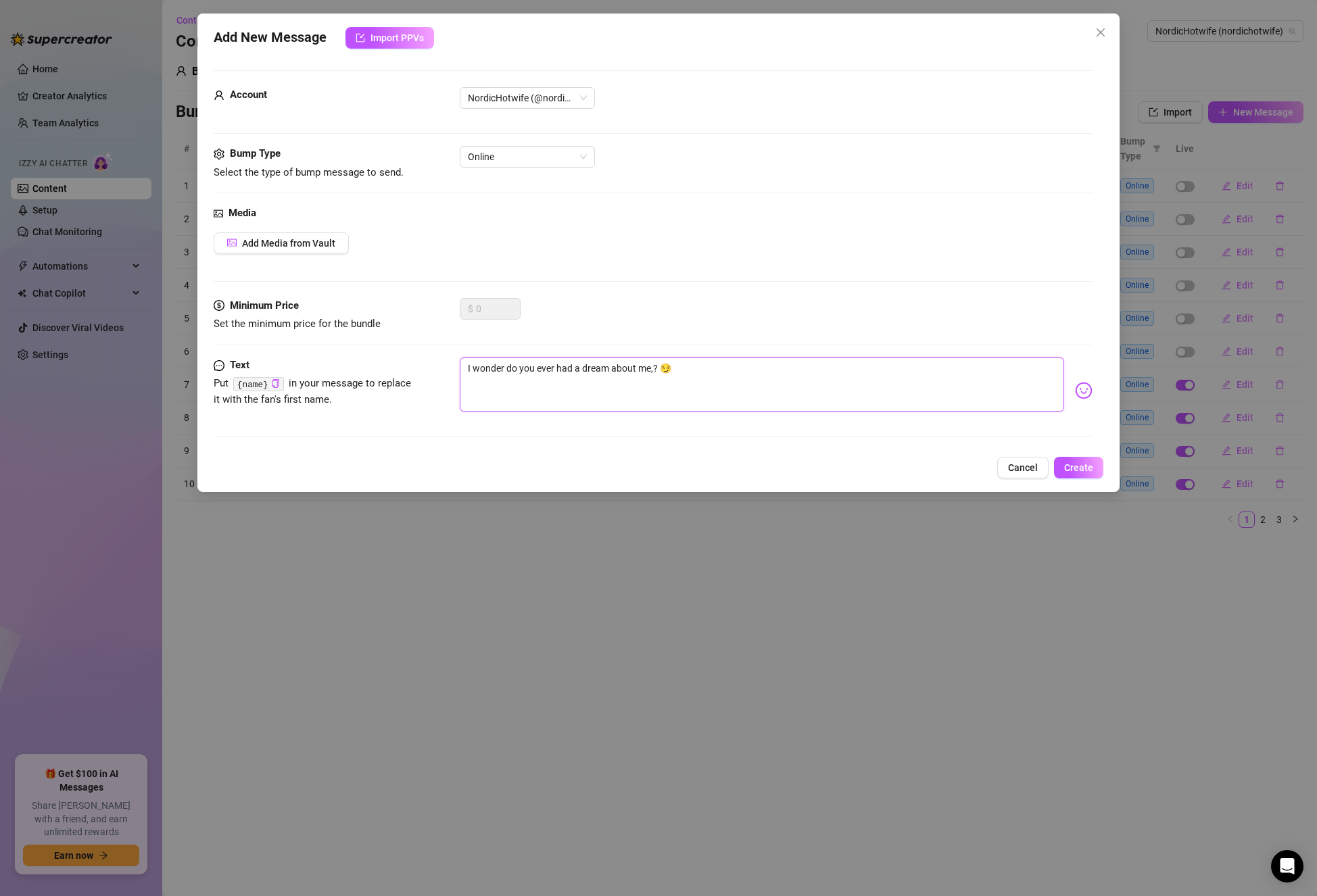
type textarea "I wonder {name}do you ever had a dream about me,? 😏"
type textarea "I wonder {name}.do you ever had a dream about me,? 😏"
type textarea "I wonder {name}..do you ever had a dream about me,? 😏"
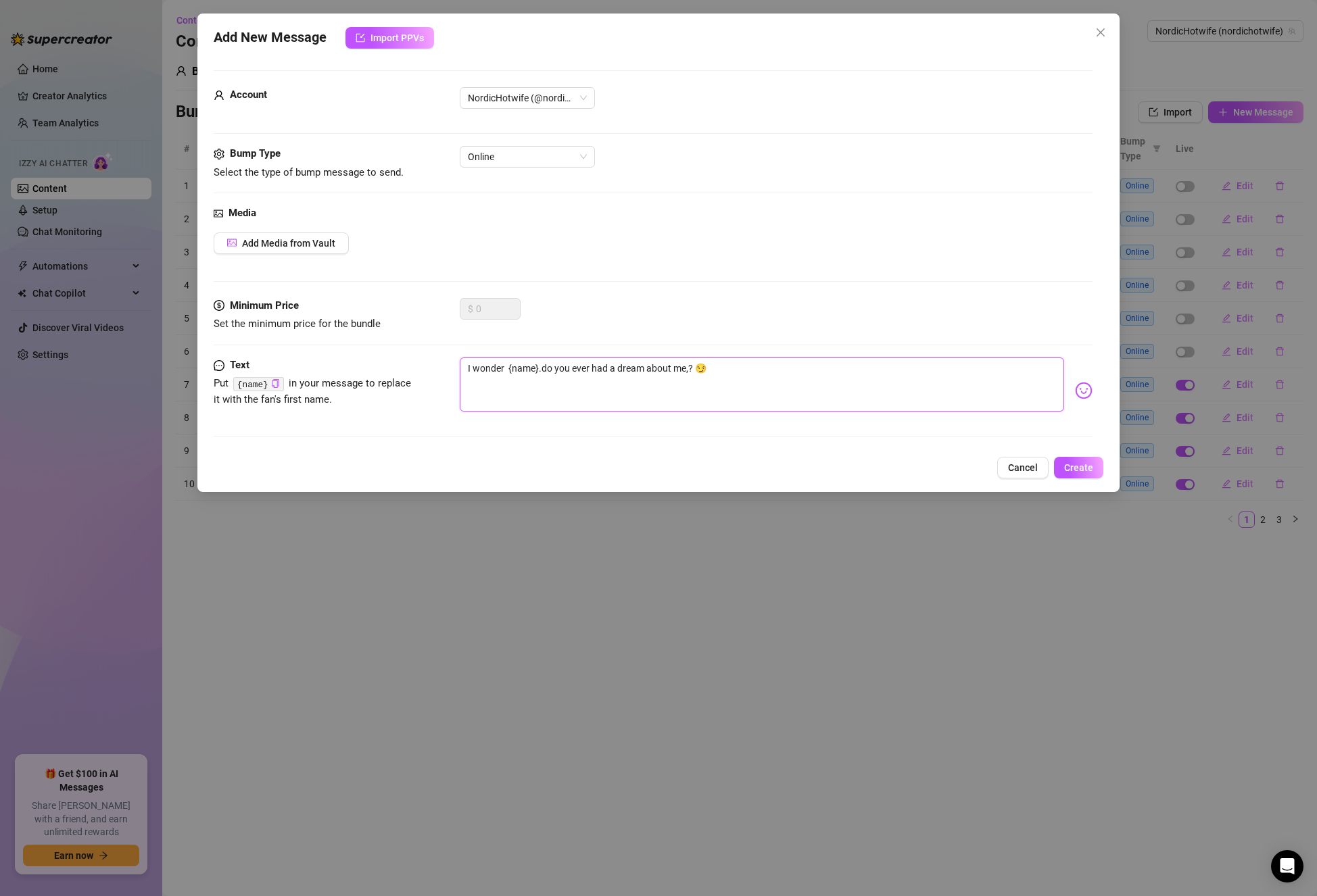
type textarea "I wonder {name}..do you ever had a dream about me,? 😏"
type textarea "I wonder {name}..do youever had a dream about me,? 😏"
type textarea "I wonder {name}..do yoever had a dream about me,? 😏"
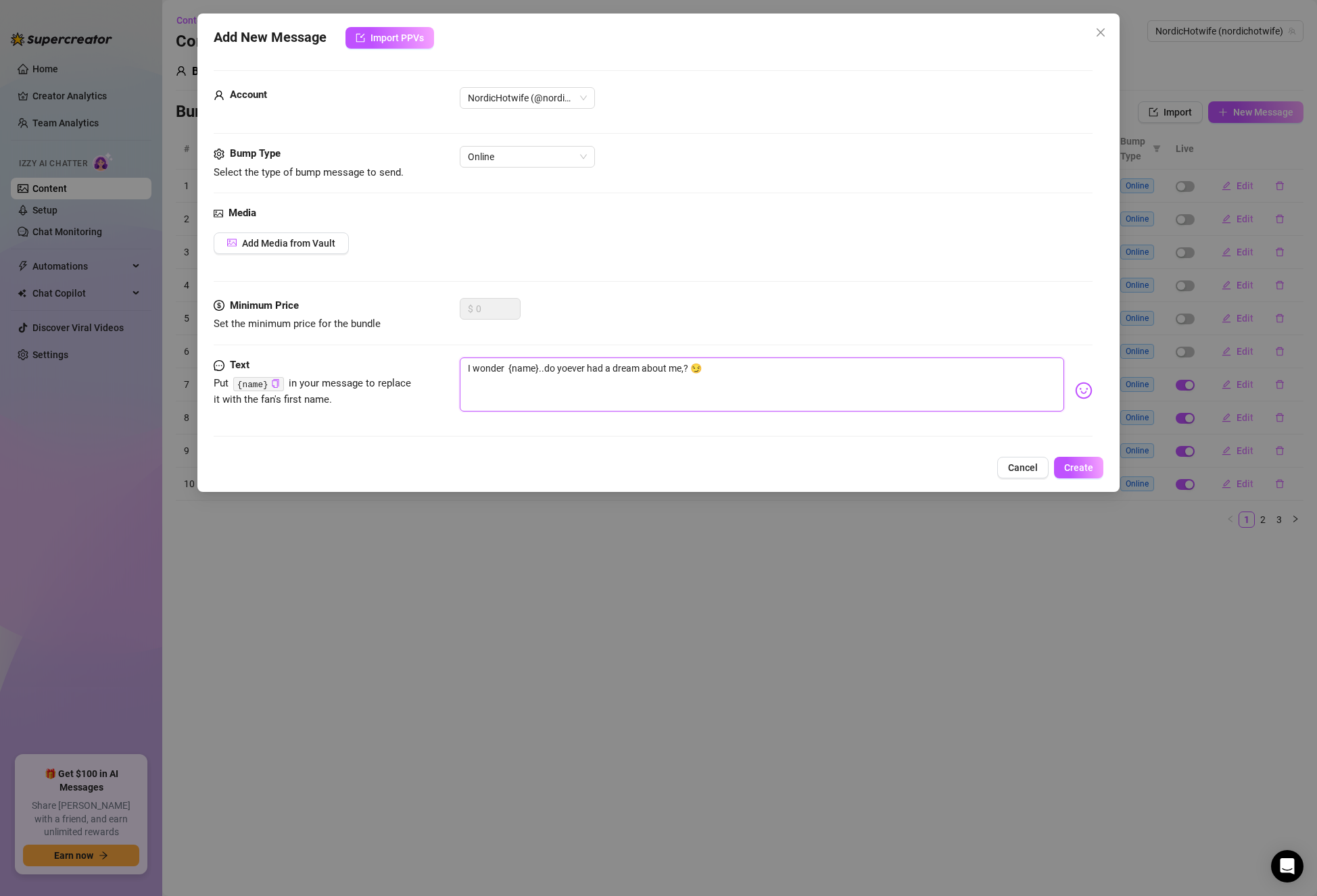
type textarea "I wonder {name}..do yever had a dream about me,? 😏"
type textarea "I wonder {name}..do ever had a dream about me,? 😏"
type textarea "I wonder {name}..[PERSON_NAME] had a dream about me,? 😏"
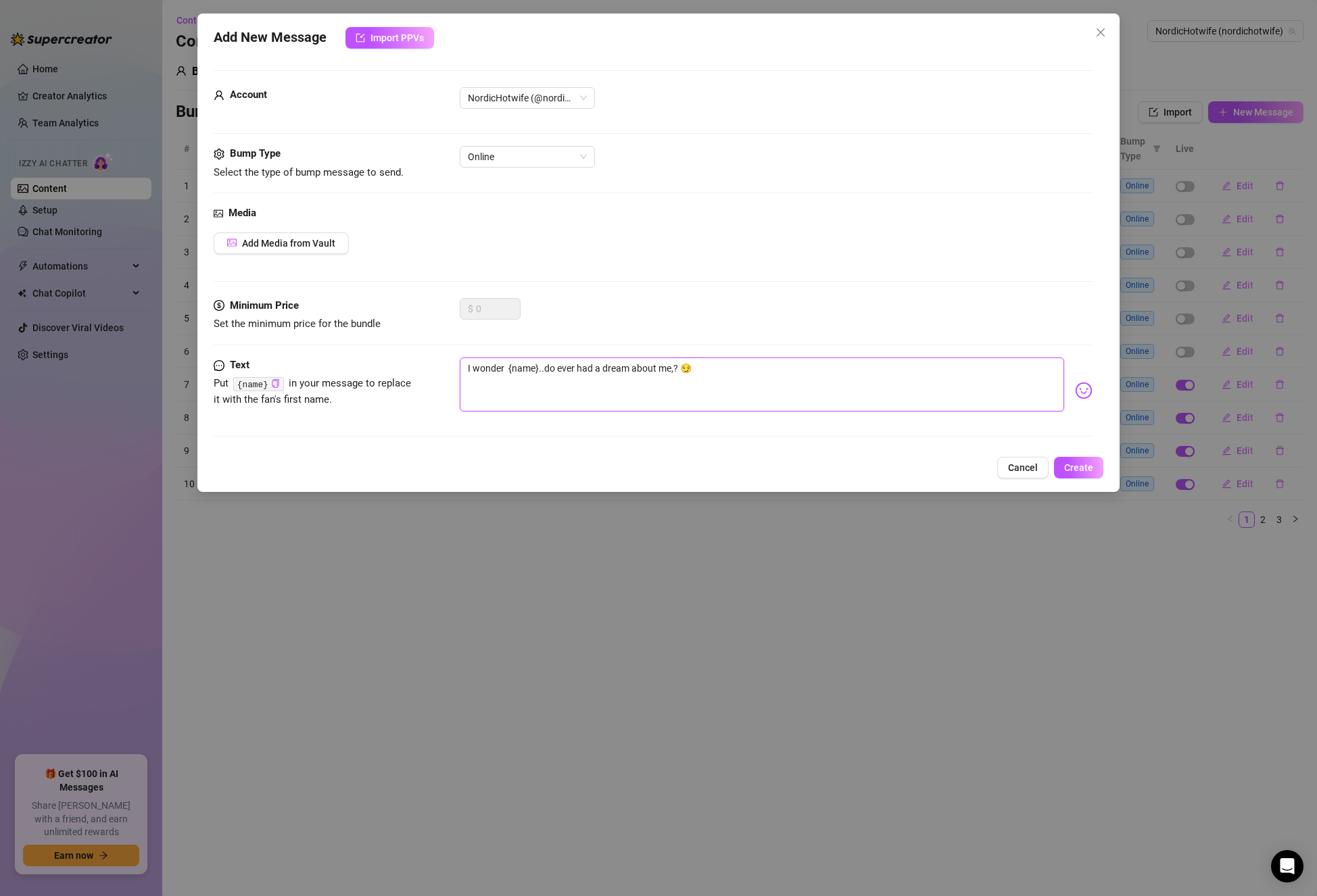
type textarea "I wonder {name}..[PERSON_NAME] had a dream about me,? 😏"
type textarea "I wonder {name}..ever had a dream about me,? 😏"
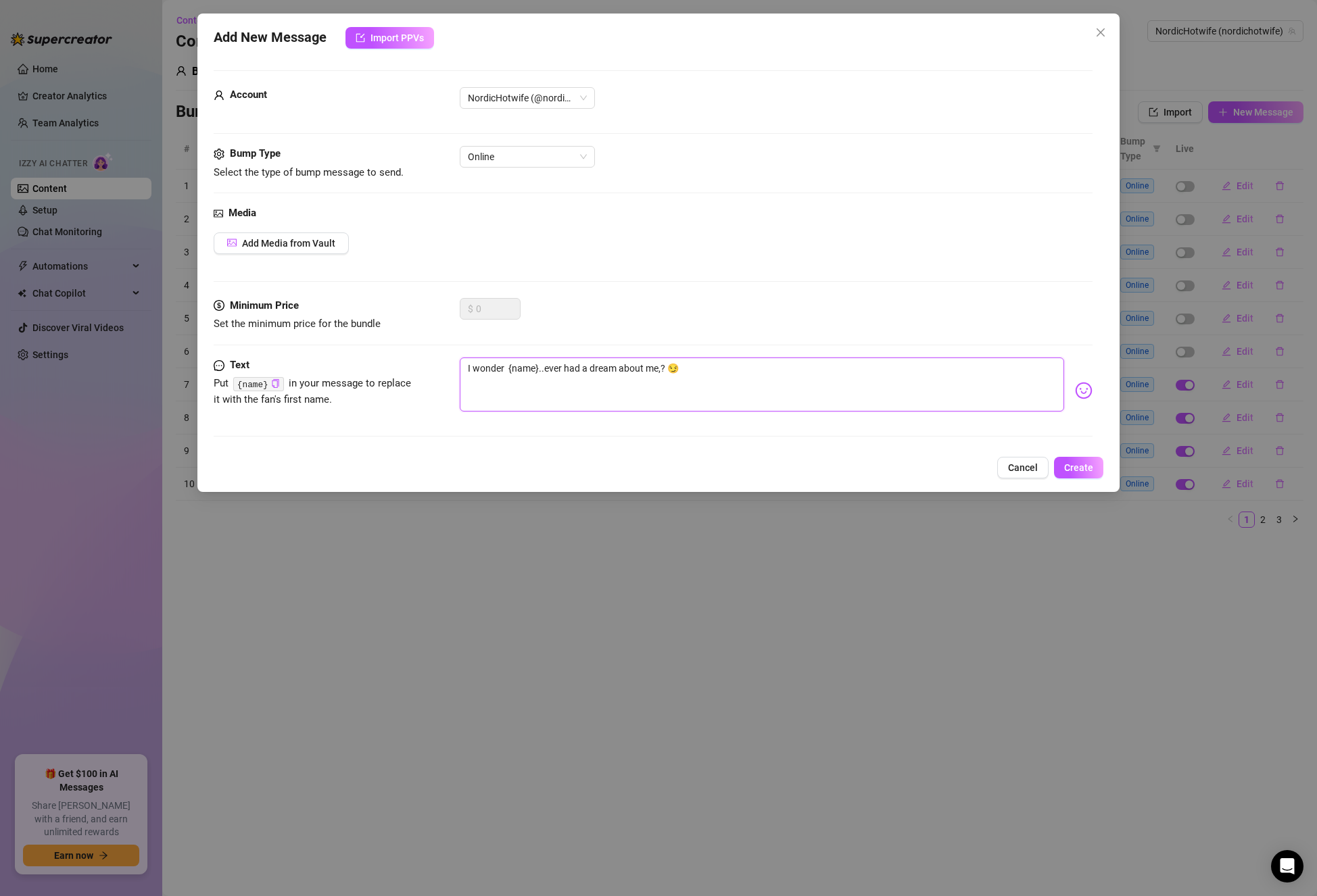
type textarea "I wonder {name}.. ever had a dream about me,? 😏"
click at [664, 365] on textarea "I wonder {name}.. ever had a dream about me,? 😏" at bounding box center [762, 384] width 604 height 54
type textarea "I wonder {name}.. ever had a dream about me? 😏"
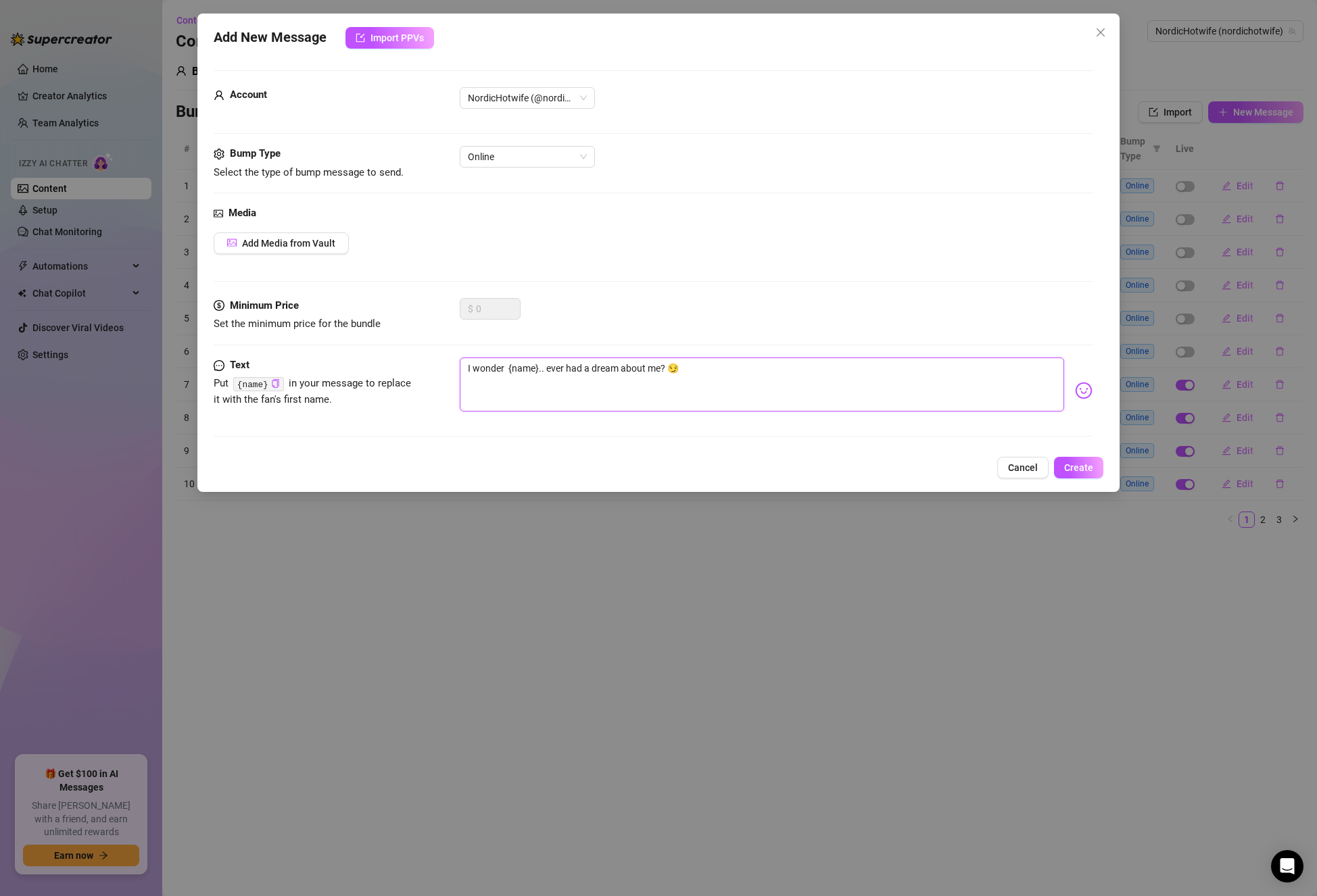
type textarea "I wonder {name}.. ever had a dream about me?"
type textarea "I wonder {name}.. ever had a dream about me? 🤭"
type textarea "I wonder {name}.. ever had a dream about me? 🤭🤭"
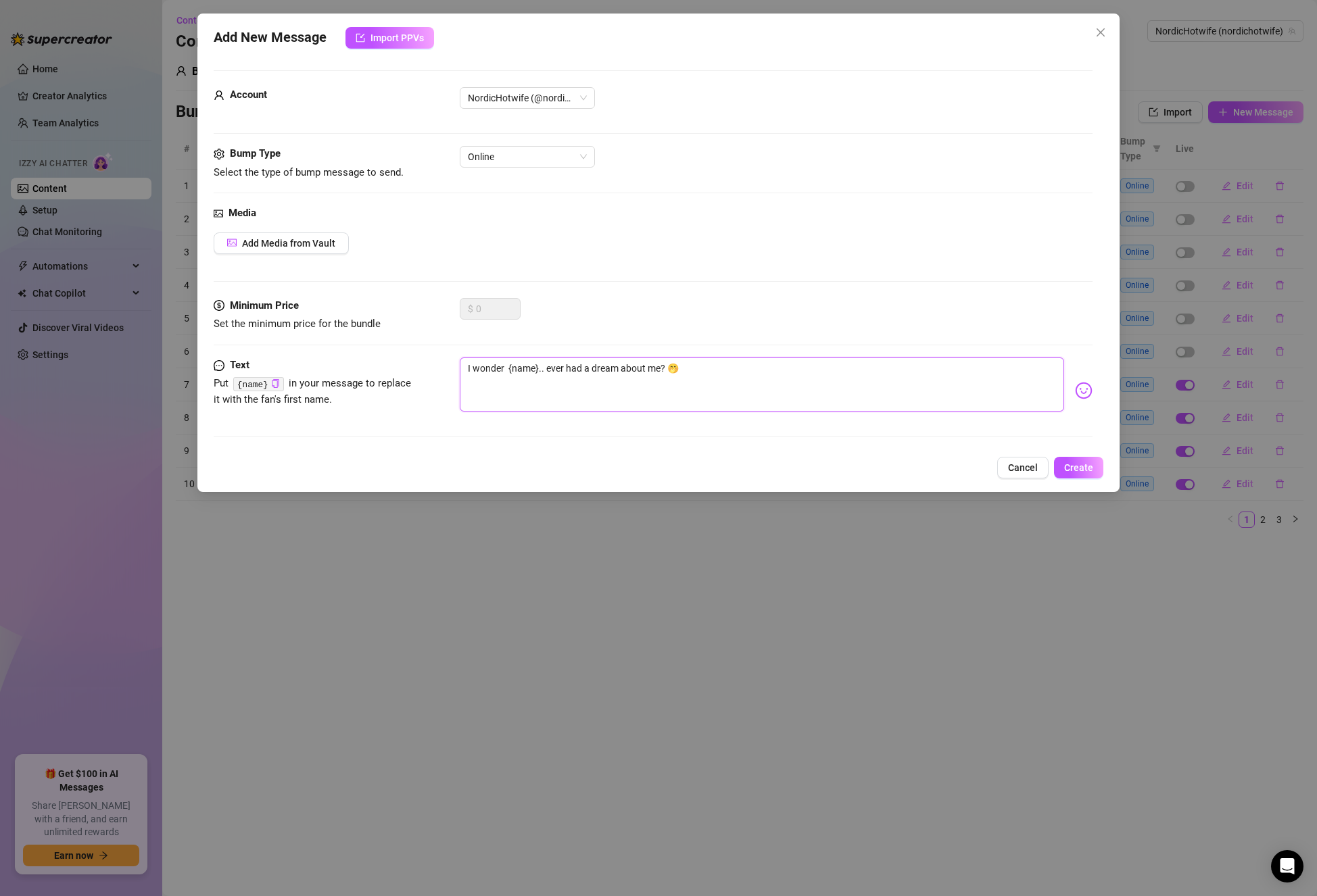
type textarea "I wonder {name}.. ever had a dream about me? 🤭🤭"
type textarea "I wonder {name}.. ever had a dream about me? 🤭"
click at [509, 369] on textarea "I wonder {name}.. ever had a dream about me? 🤭" at bounding box center [762, 384] width 604 height 54
type textarea "I wonder {name}.. ever had a dream about me? 🤭"
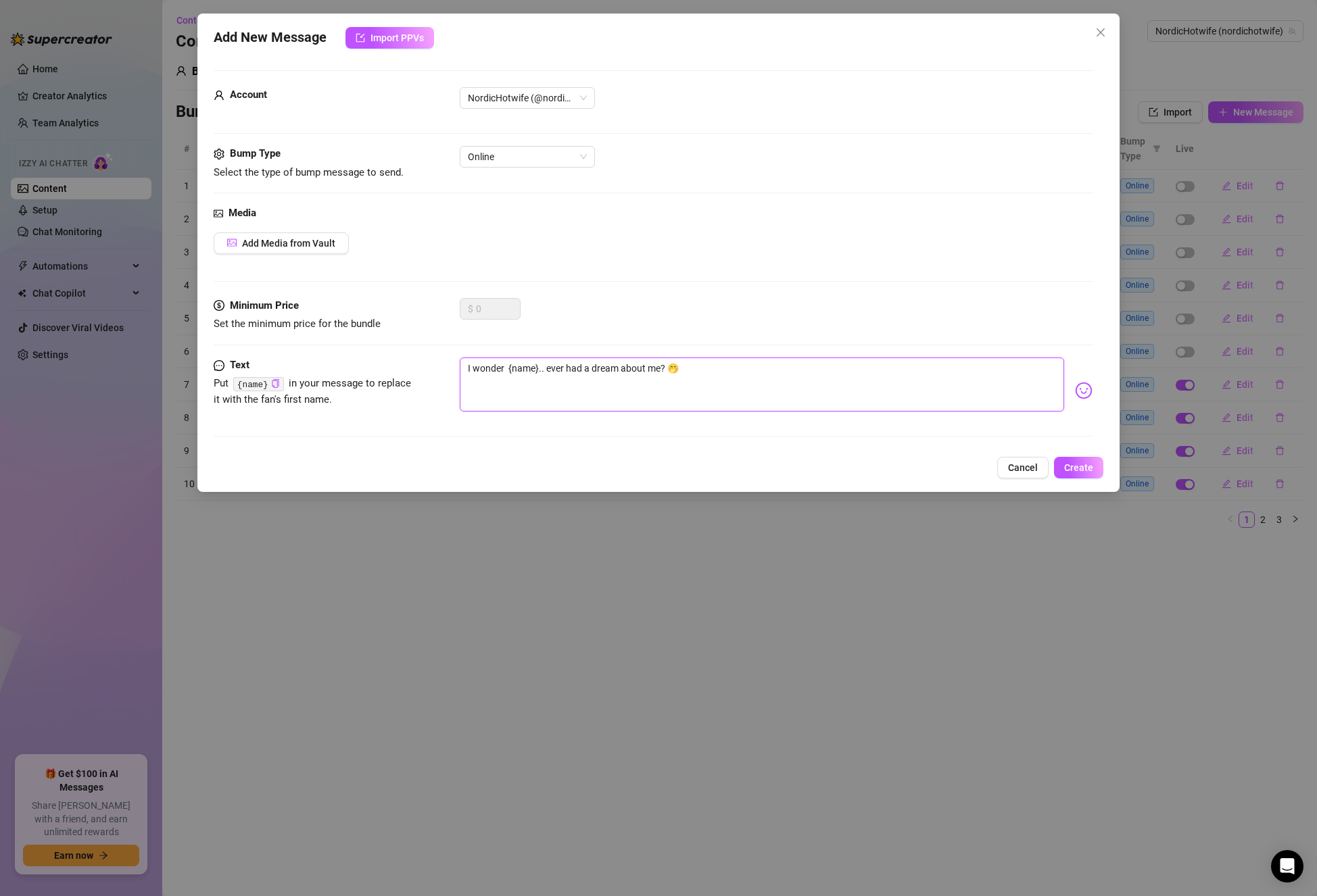
type textarea "I wonder {name}.. ever had a dream about me? 🤭"
type textarea "I wonder{name}.. ever had a dream about me? 🤭"
type textarea "I wonder {name}.. ever had a dream about me? 🤭"
click at [760, 390] on textarea "I wonder {name}.. ever had a dream about me? 🤭" at bounding box center [762, 384] width 604 height 54
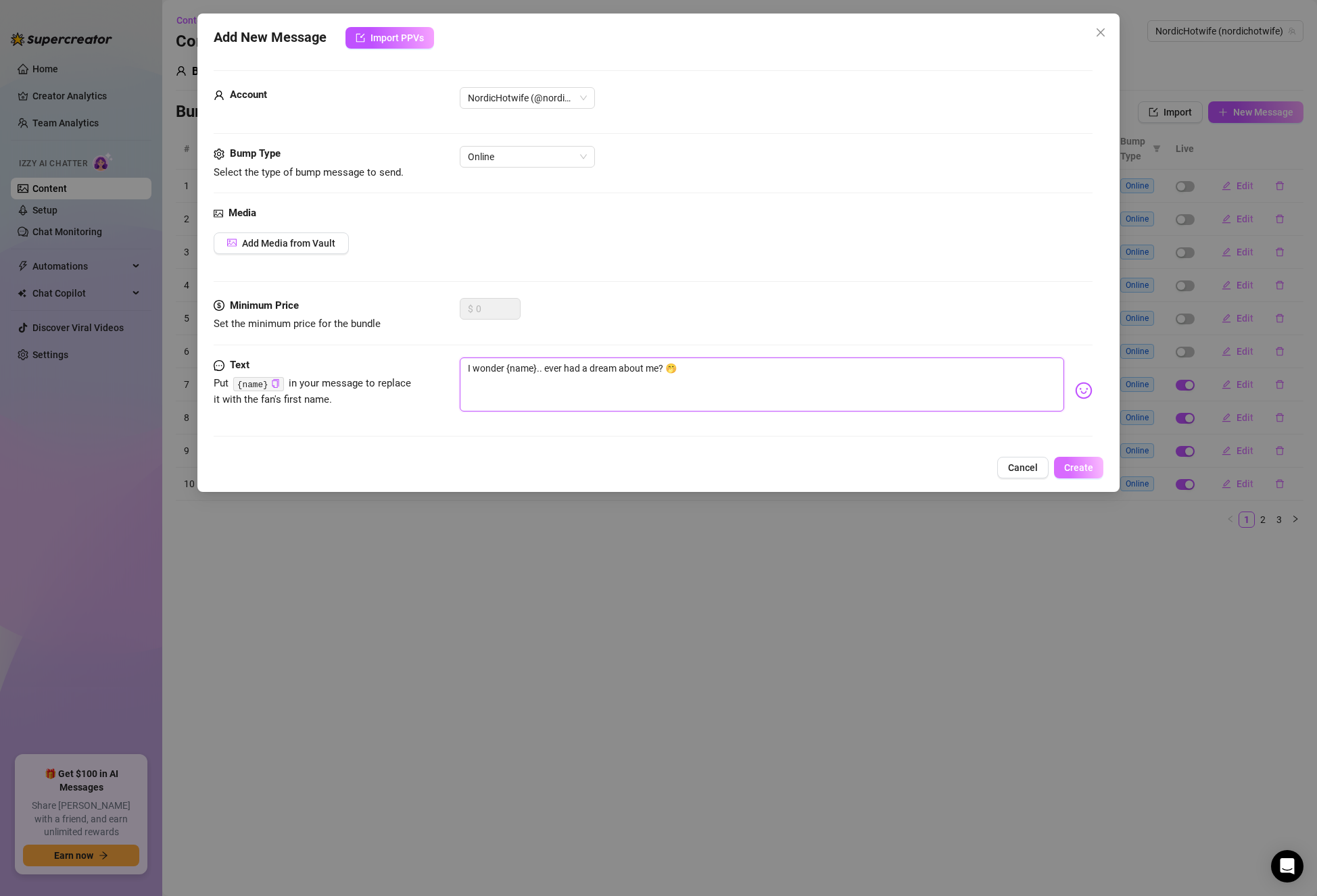
type textarea "I wonder {name}.. ever had a dream about me? 🤭"
click at [1073, 463] on span "Create" at bounding box center [1079, 467] width 29 height 11
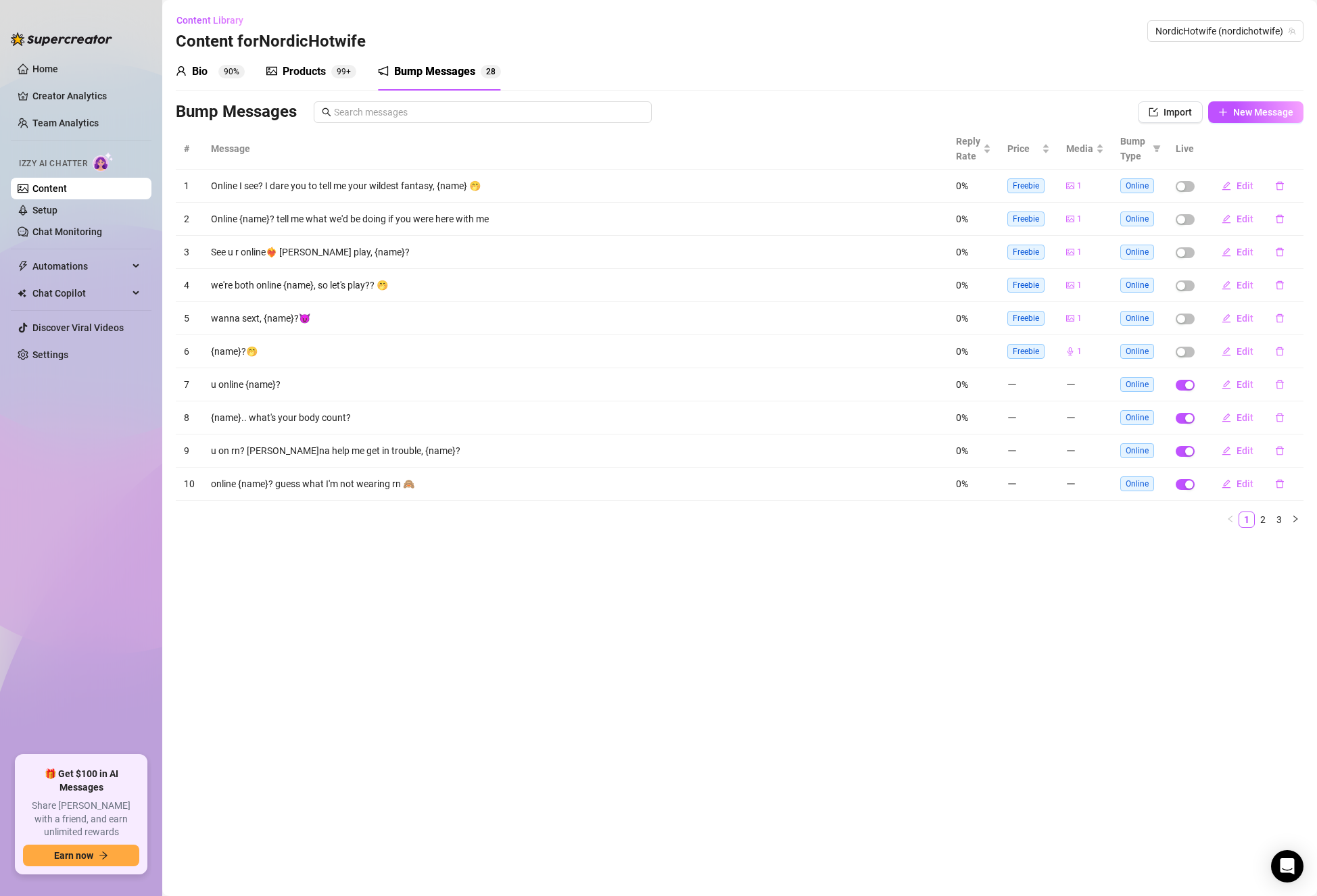
click at [364, 183] on td "Online I see? I dare you to tell me your wildest fantasy, {name} 🤭" at bounding box center [575, 186] width 744 height 33
click at [1276, 524] on link "3" at bounding box center [1278, 519] width 15 height 15
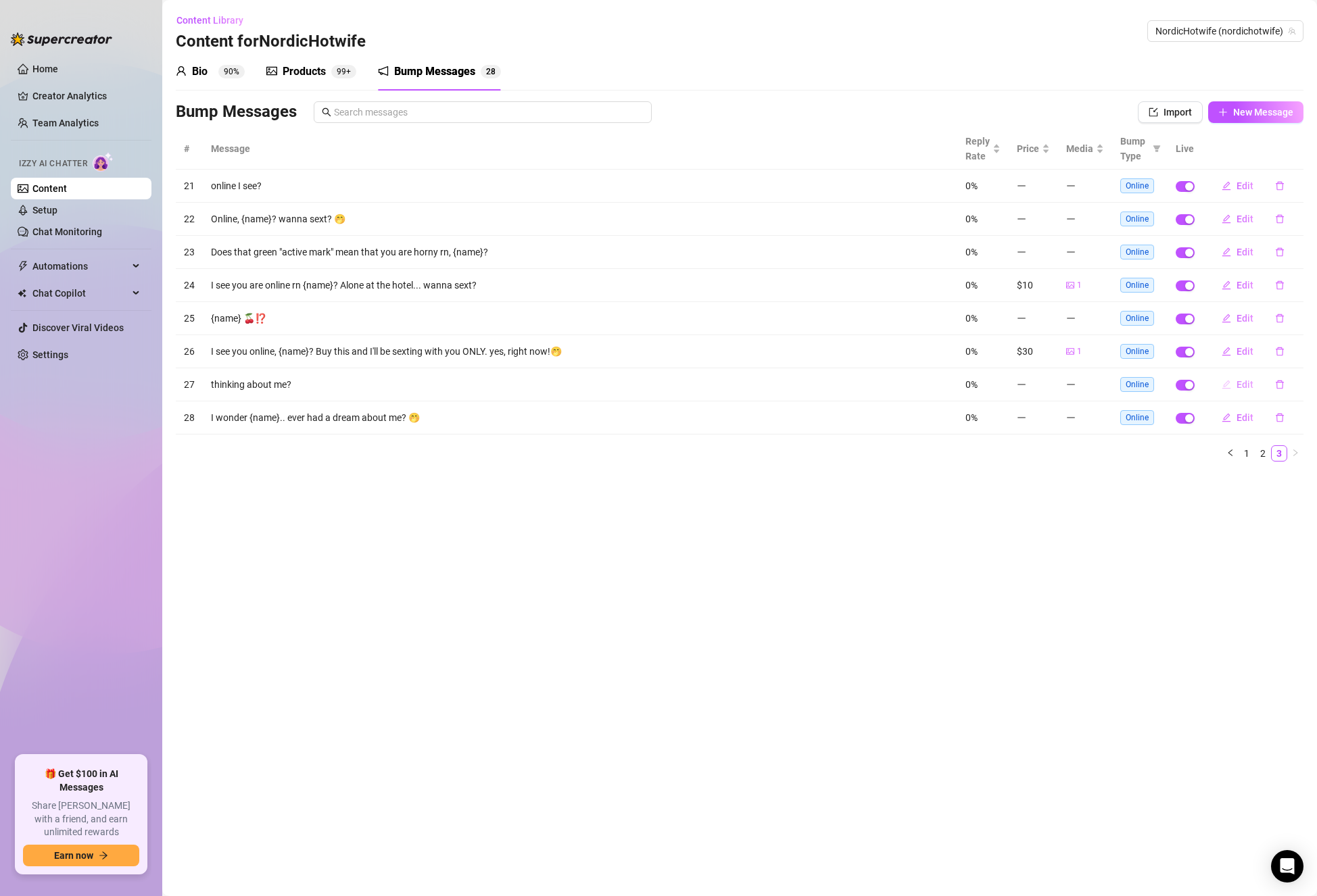
click at [1241, 387] on span "Edit" at bounding box center [1244, 384] width 17 height 11
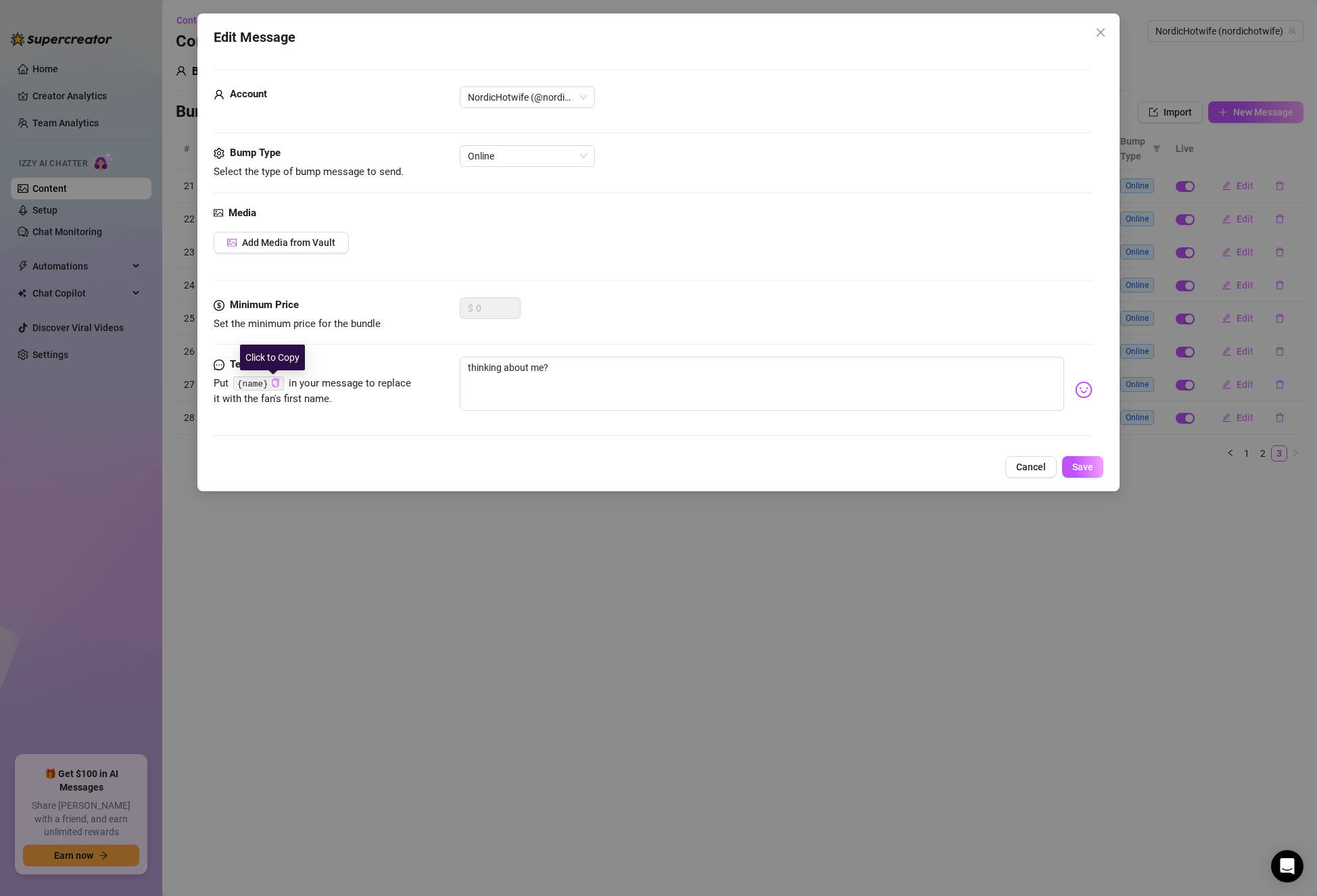
click at [275, 383] on icon "copy" at bounding box center [275, 382] width 7 height 9
click at [542, 371] on textarea "thinking about me?" at bounding box center [762, 383] width 604 height 54
paste textarea "{name}"
type textarea "thinking about me{name}?"
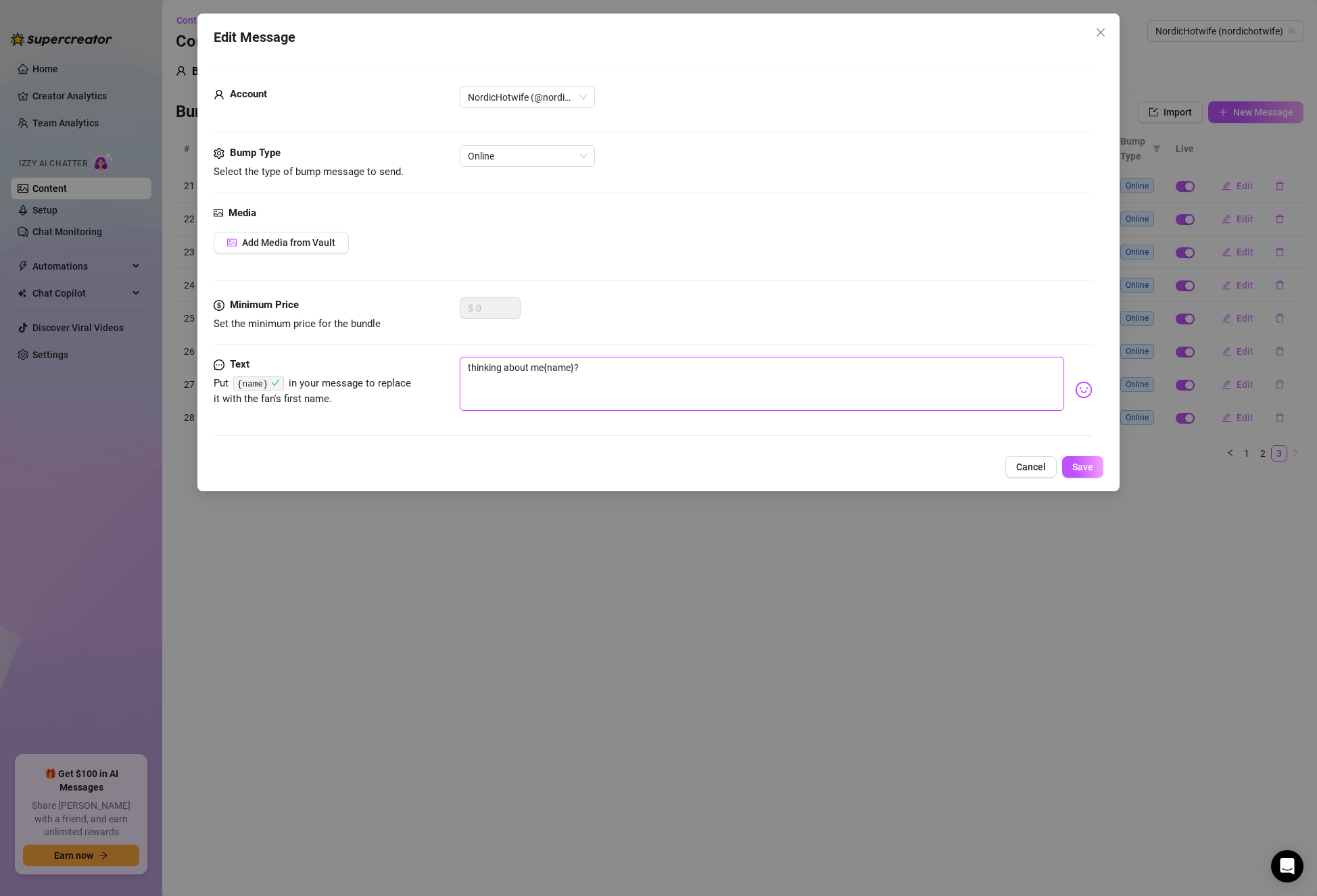
type textarea "thinking about me{name} ?"
click at [542, 363] on textarea "thinking about me{name} ?" at bounding box center [762, 383] width 604 height 54
type textarea "thinking about me {name} ?"
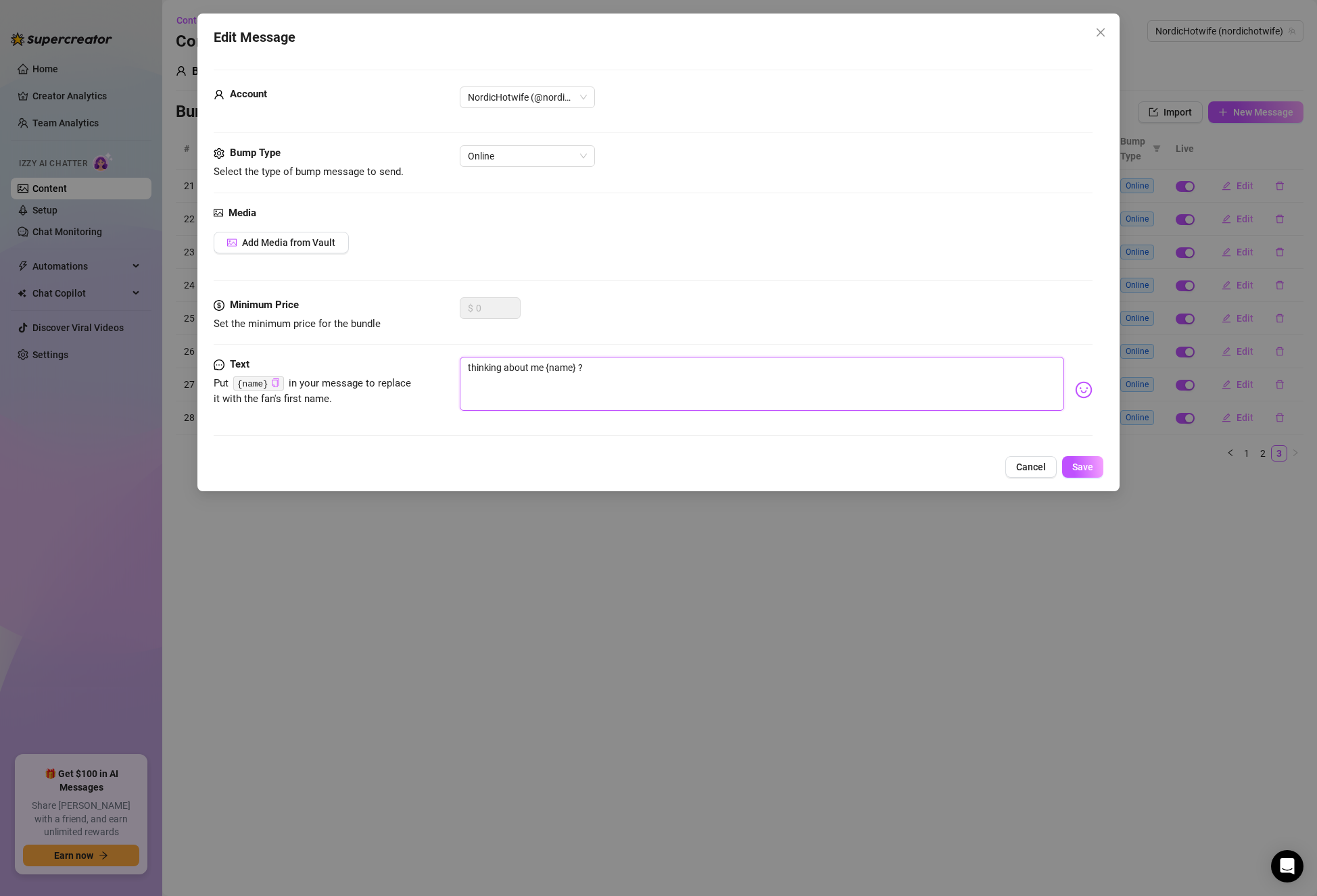
click at [581, 371] on textarea "thinking about me {name} ?" at bounding box center [762, 383] width 604 height 54
type textarea "thinking about me {name}?"
click at [1077, 468] on span "Save" at bounding box center [1082, 467] width 21 height 11
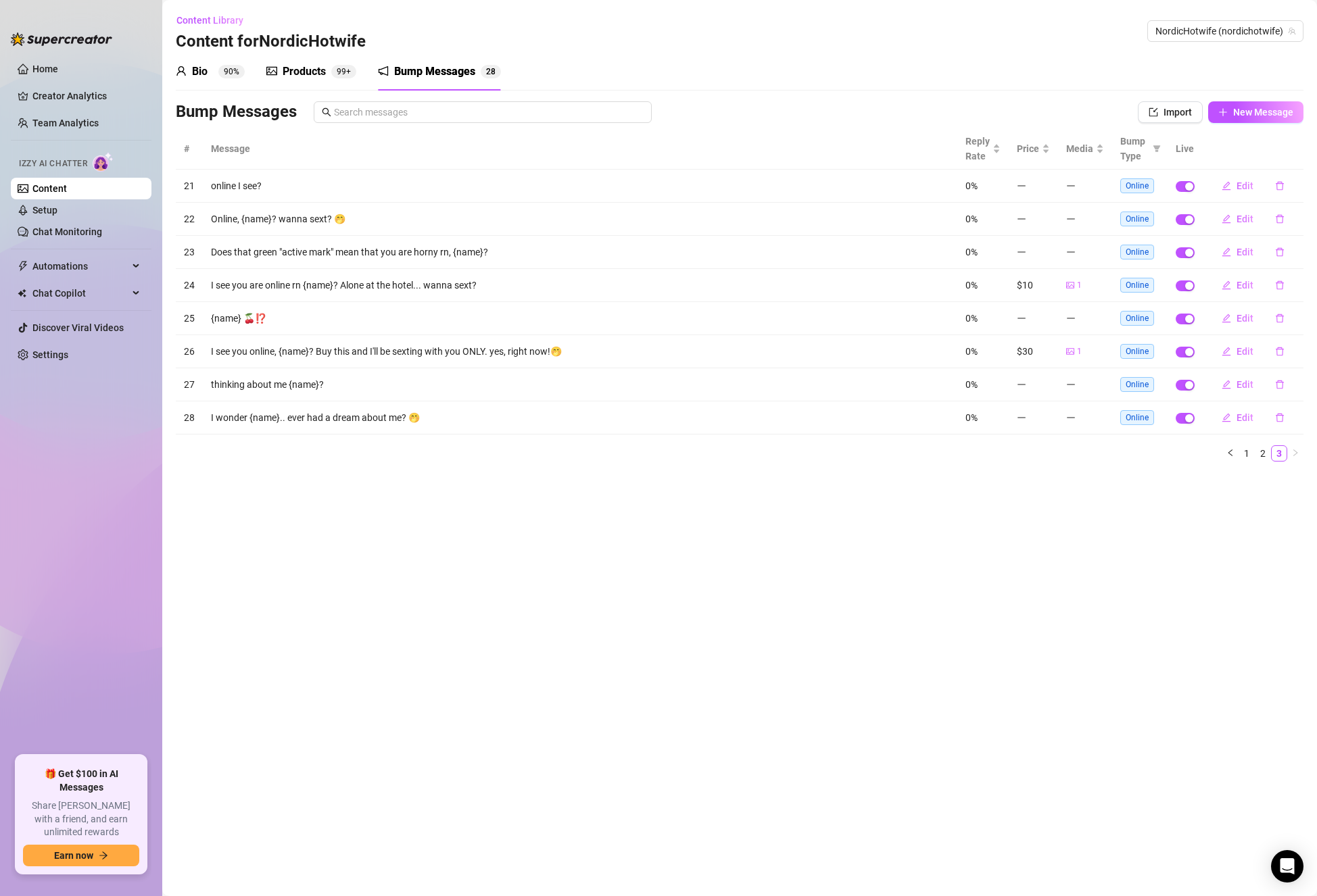
click at [390, 416] on td "I wonder {name}.. ever had a dream about me? 🤭" at bounding box center [580, 418] width 754 height 33
click at [297, 390] on td "thinking about me {name}?" at bounding box center [580, 385] width 754 height 33
click at [297, 383] on td "thinking about me {name}?" at bounding box center [580, 385] width 754 height 33
click at [1241, 386] on span "Edit" at bounding box center [1244, 384] width 17 height 11
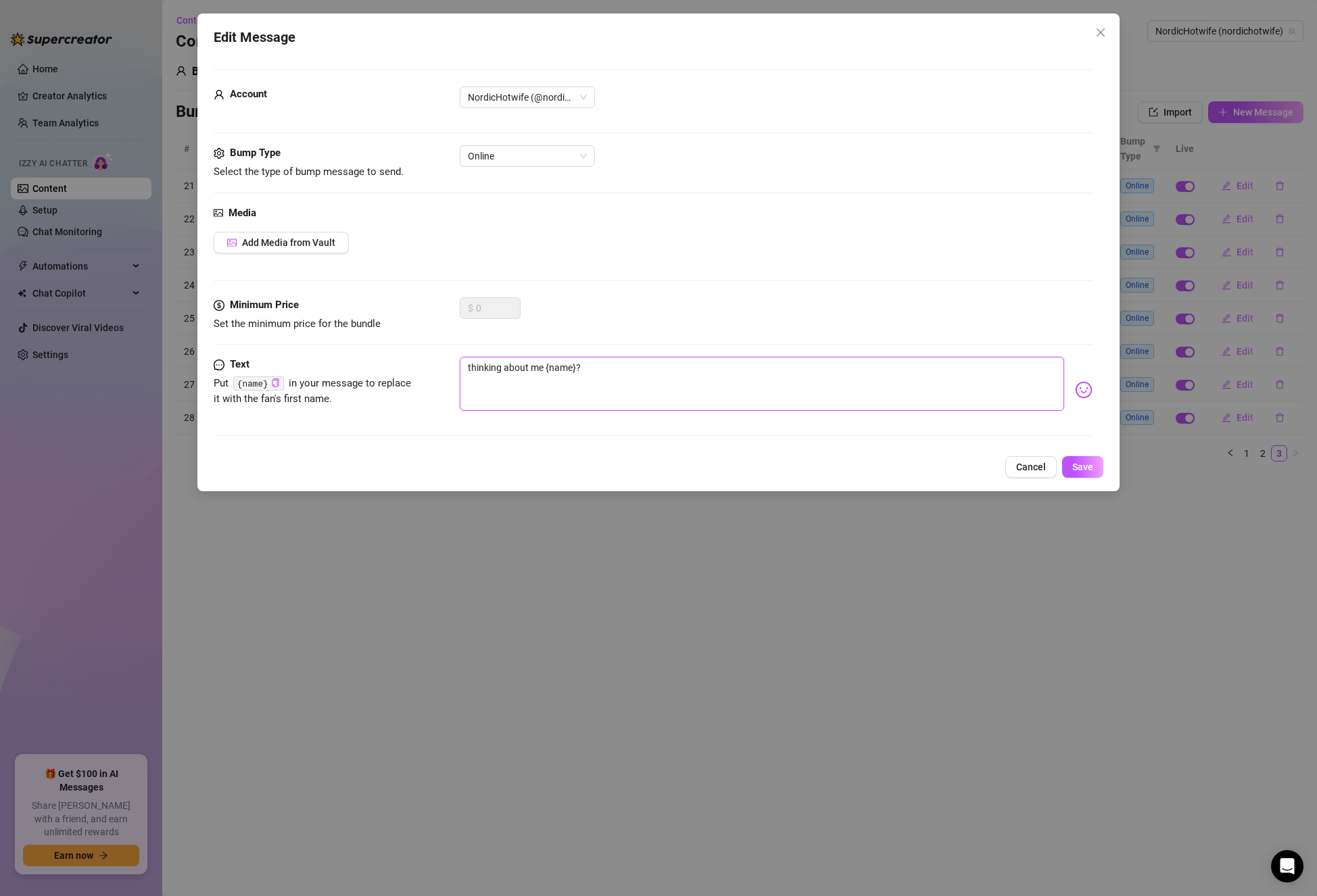
drag, startPoint x: 542, startPoint y: 367, endPoint x: 427, endPoint y: 346, distance: 116.9
click at [431, 348] on form "Account NordicHotwife (@nordichotwife) Bump Type Select the type of bump messag…" at bounding box center [653, 259] width 879 height 378
type textarea "W {name}?"
type textarea "Wh {name}?"
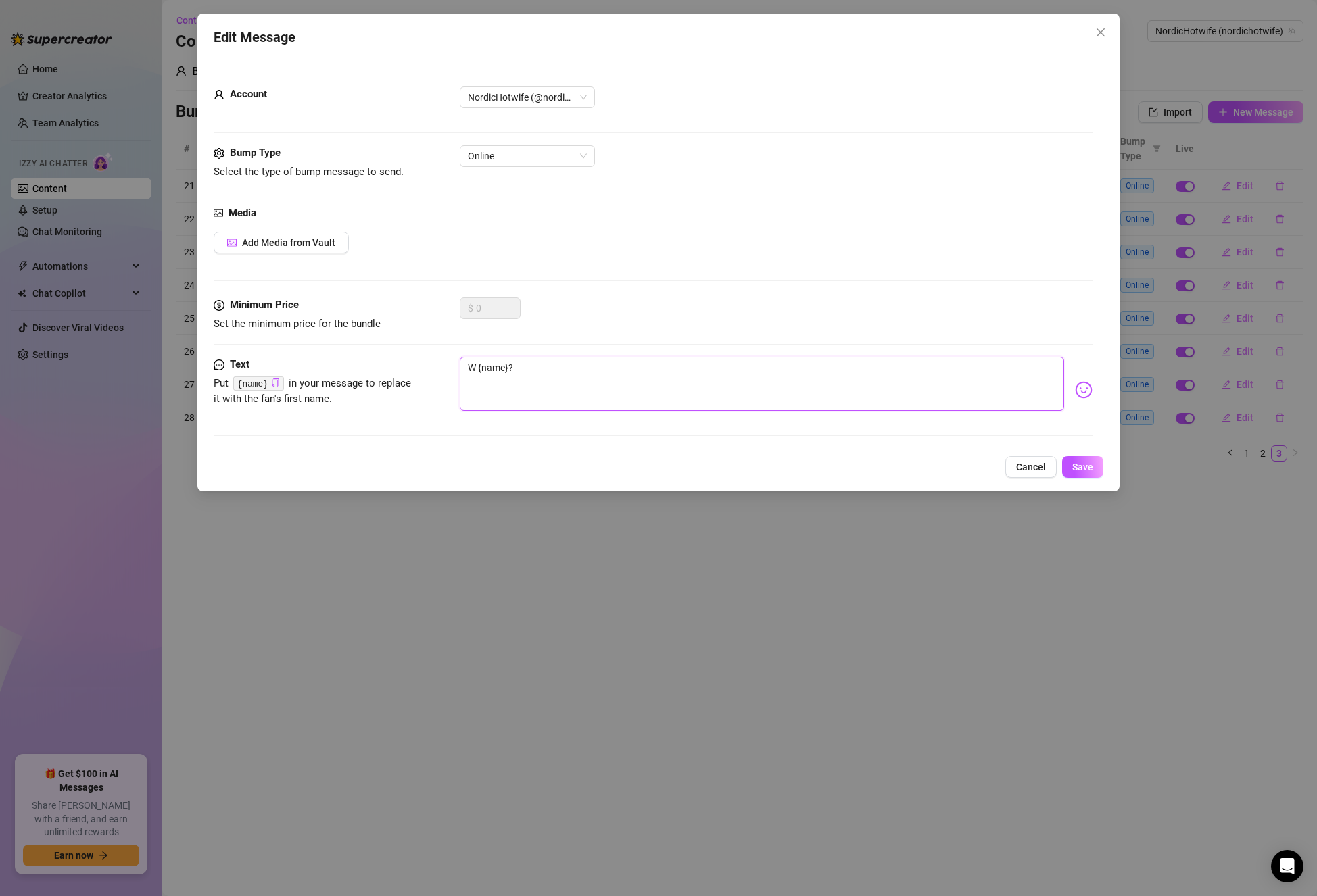
type textarea "Wh {name}?"
type textarea "Wha {name}?"
type textarea "What {name}?"
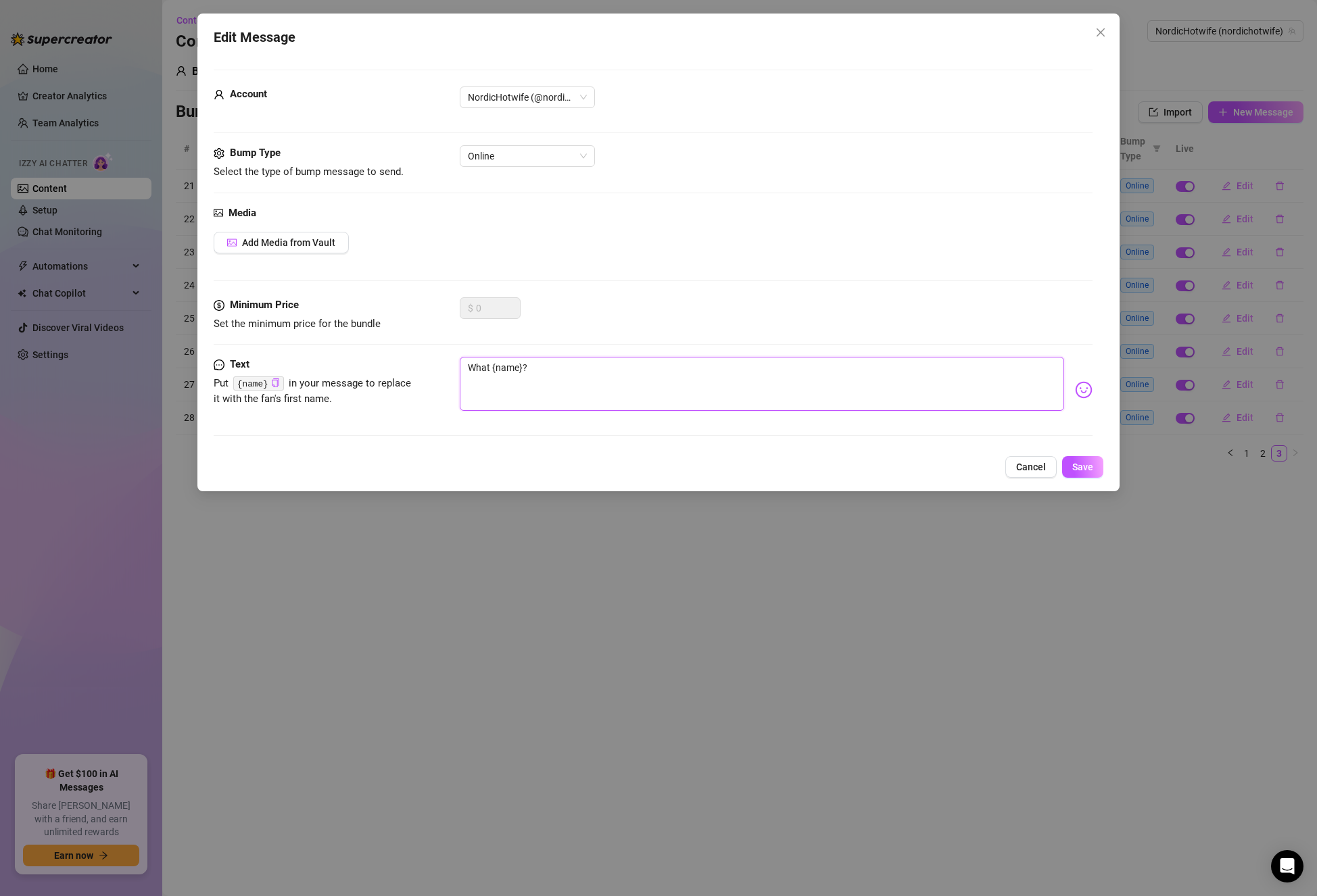
type textarea "What' {name}?"
type textarea "What's {name}?"
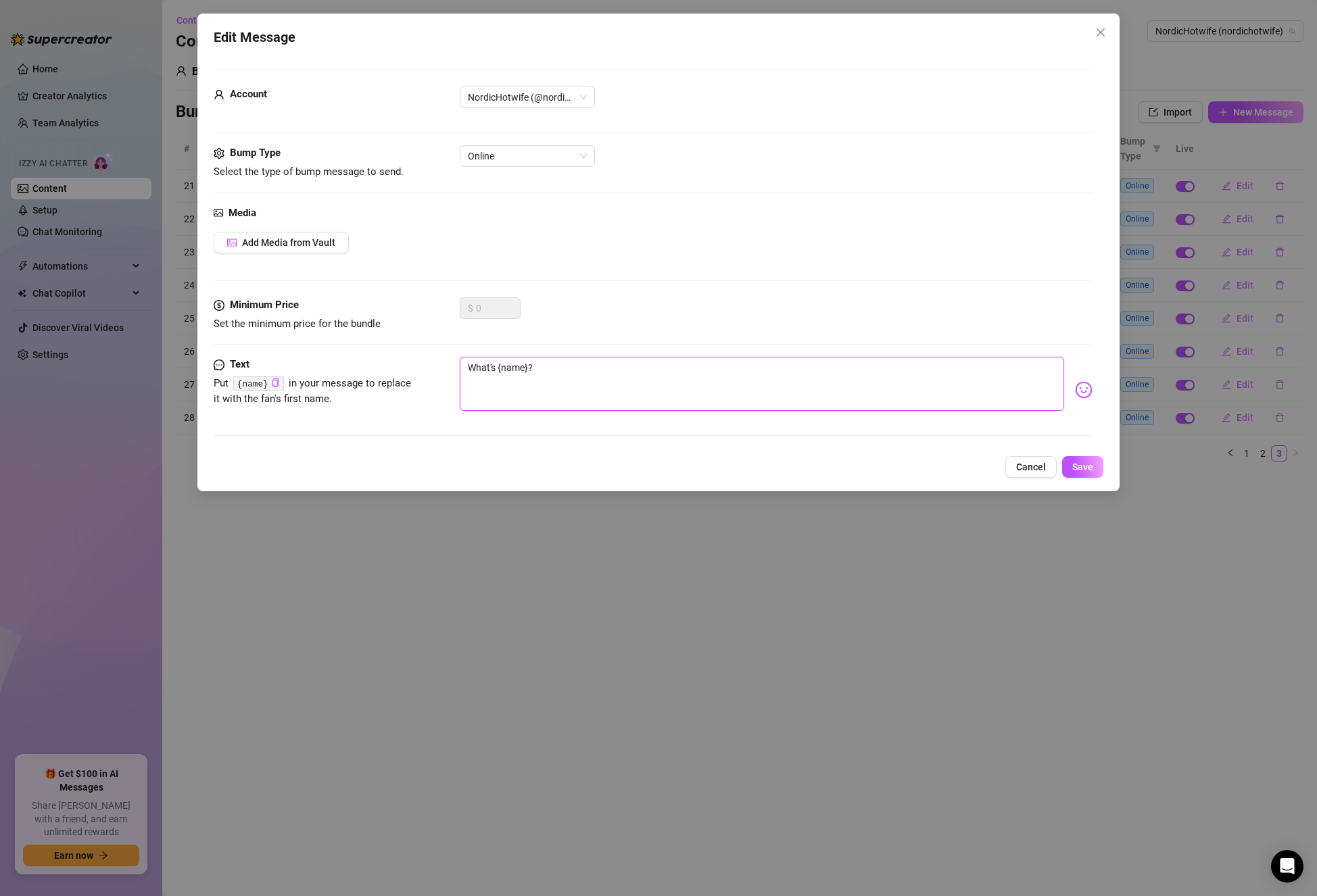
type textarea "What's {name}?"
type textarea "What's u {name}?"
type textarea "What's up {name}?"
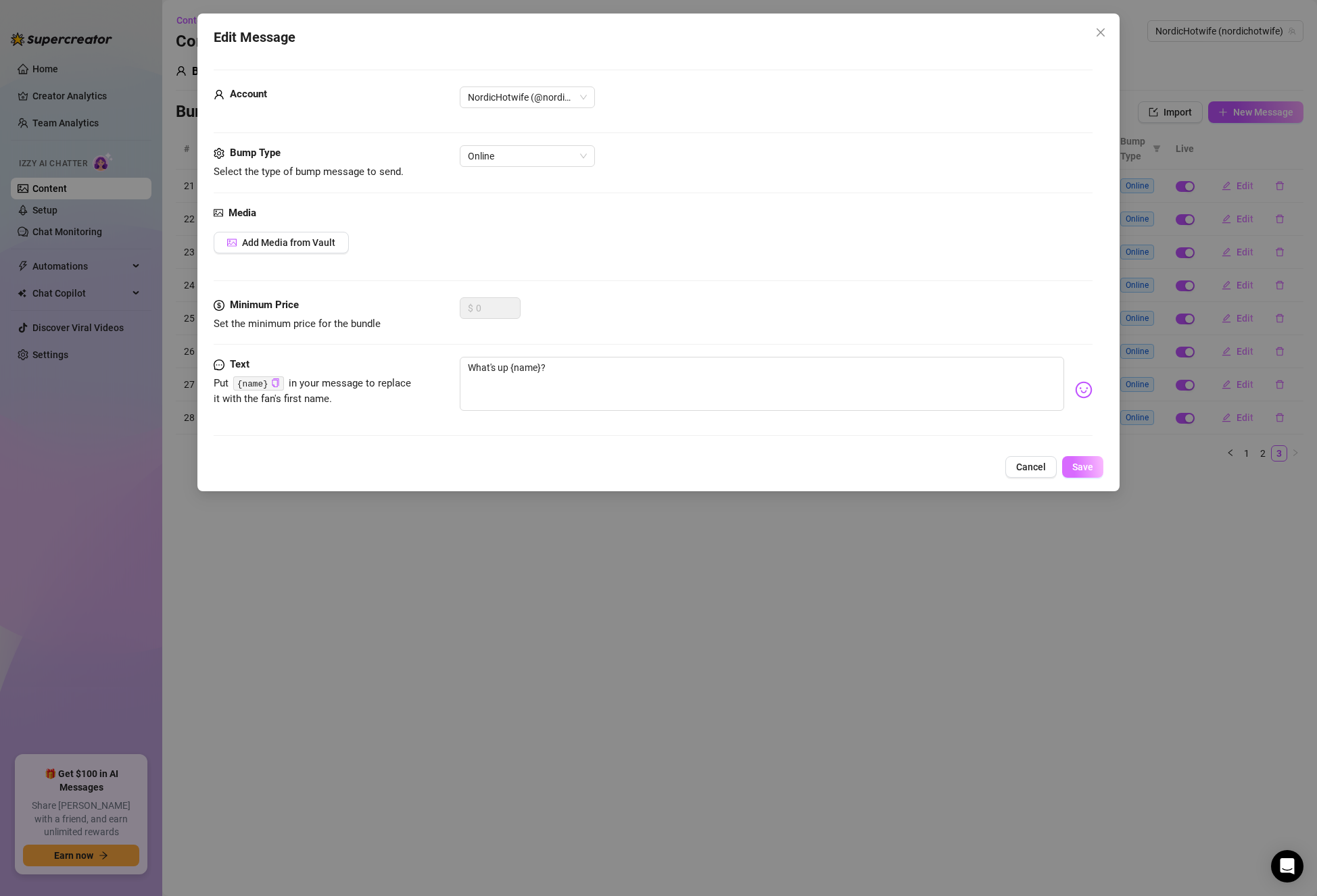
click at [1087, 465] on span "Save" at bounding box center [1082, 467] width 21 height 11
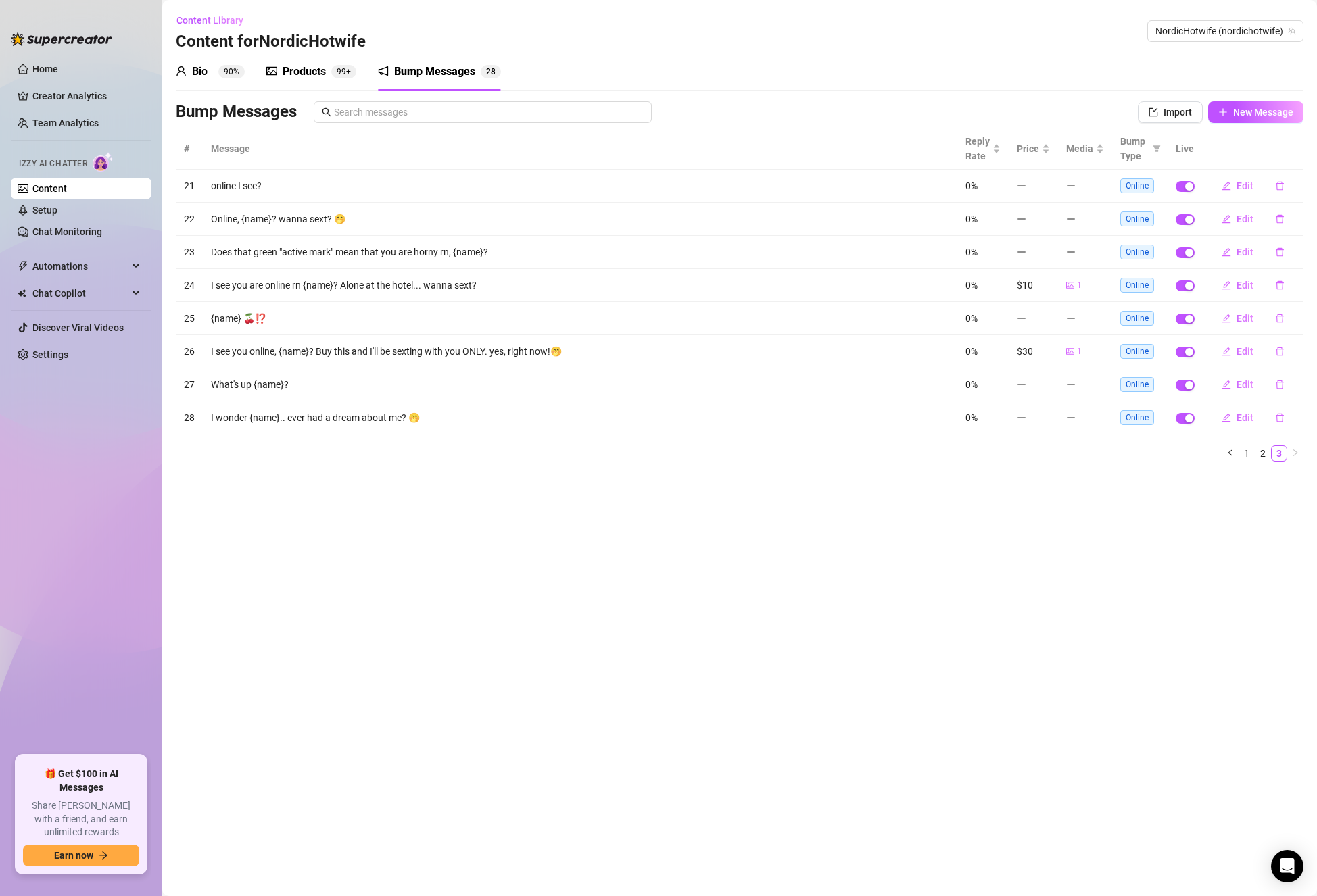
click at [479, 351] on td "I see you online, {name}? Buy this and I'll be sexting with you ONLY. yes, righ…" at bounding box center [580, 352] width 754 height 33
click at [1169, 118] on span "Import" at bounding box center [1177, 112] width 28 height 11
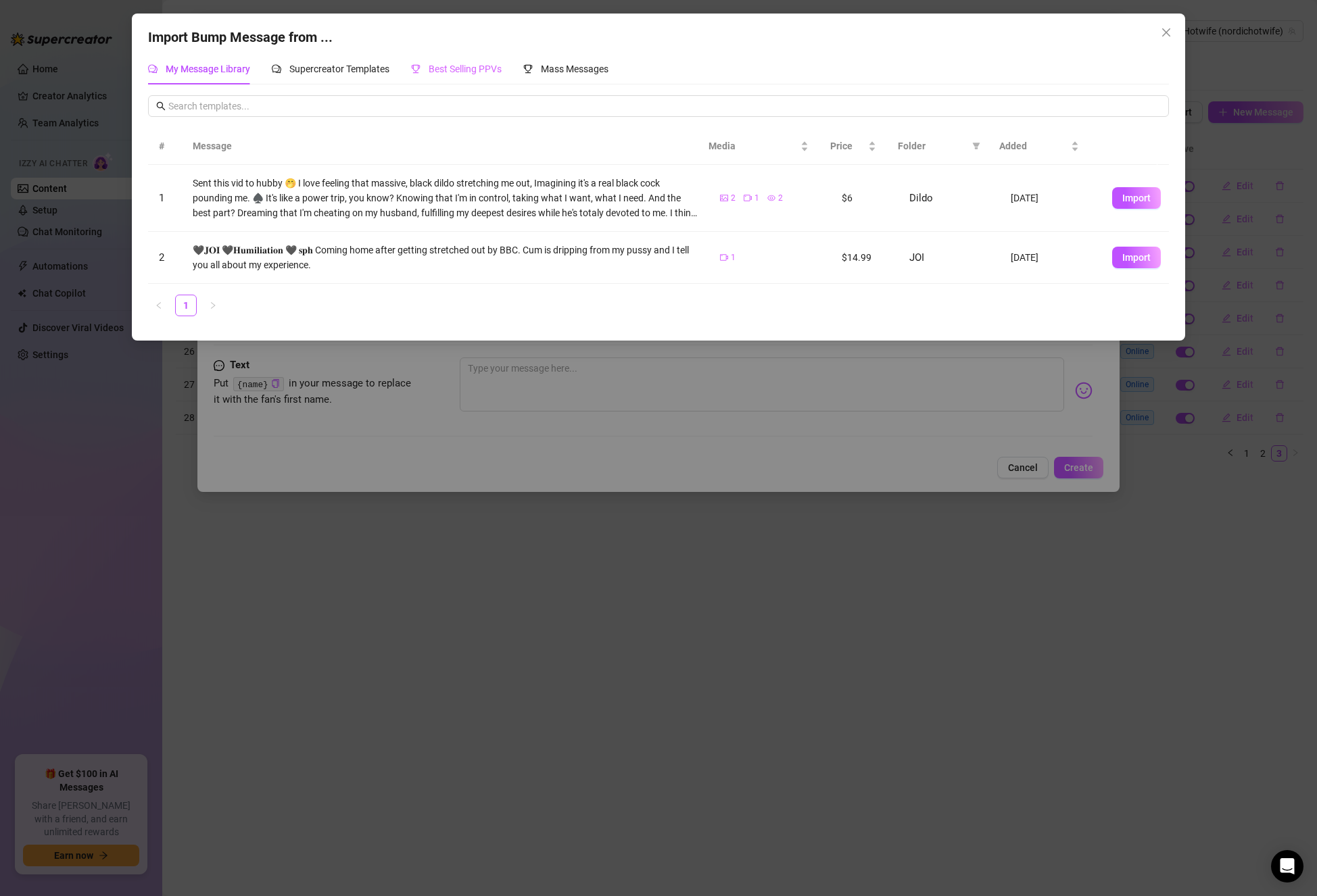
click at [458, 58] on div "Best Selling PPVs" at bounding box center [456, 69] width 90 height 31
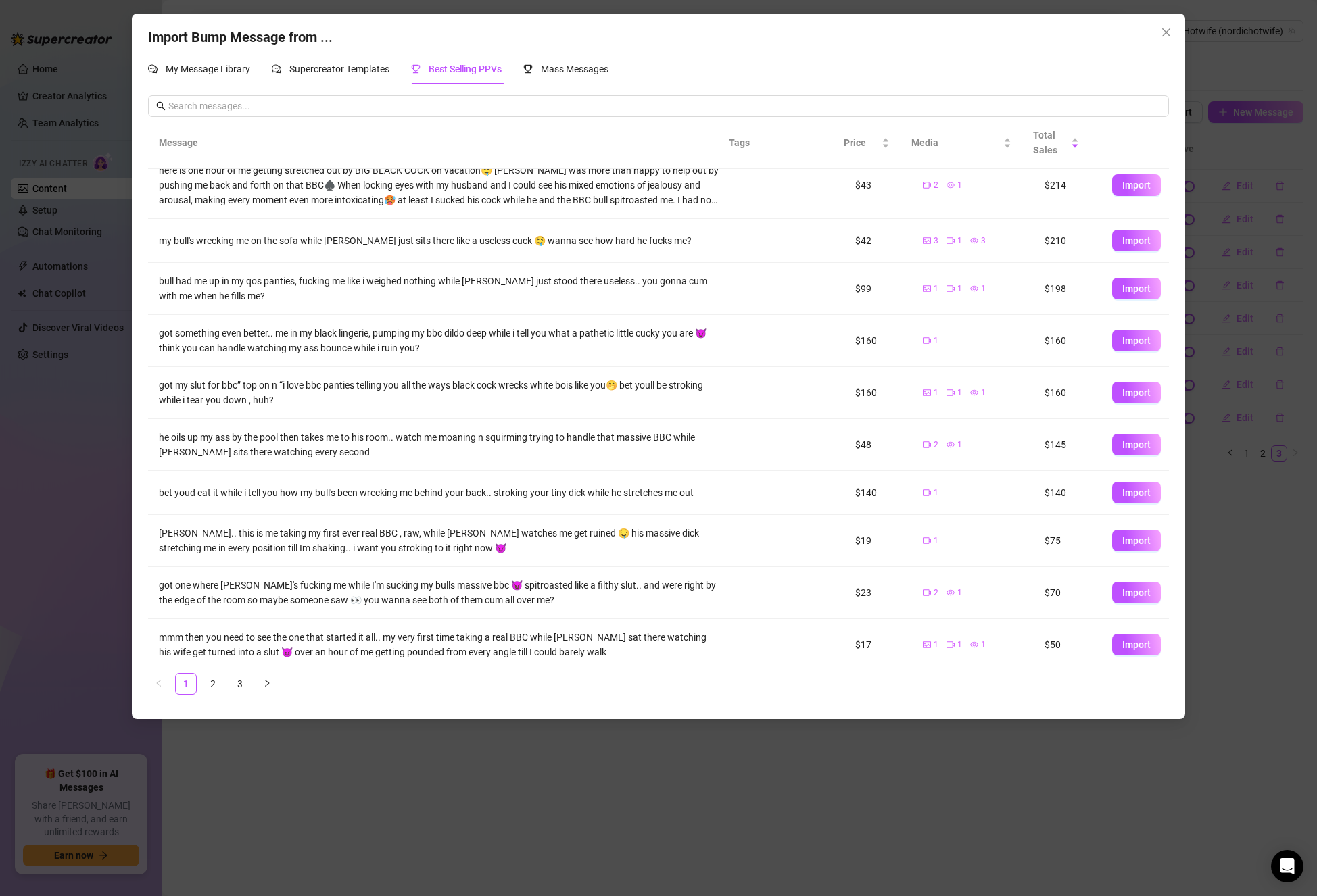
scroll to position [25, 0]
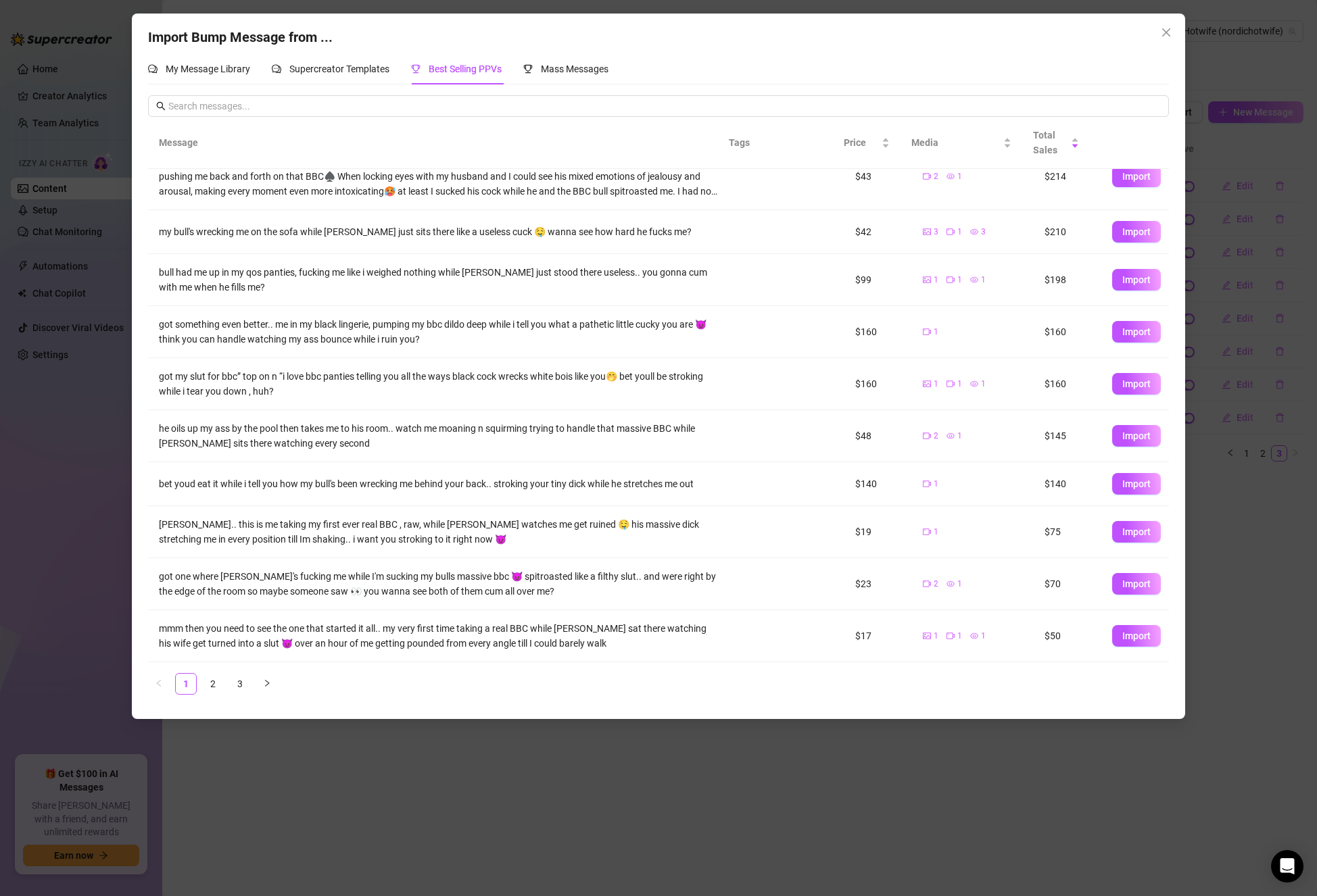
click at [332, 542] on div "[PERSON_NAME].. this is me taking my first ever real BBC , raw, while [PERSON_N…" at bounding box center [438, 531] width 560 height 29
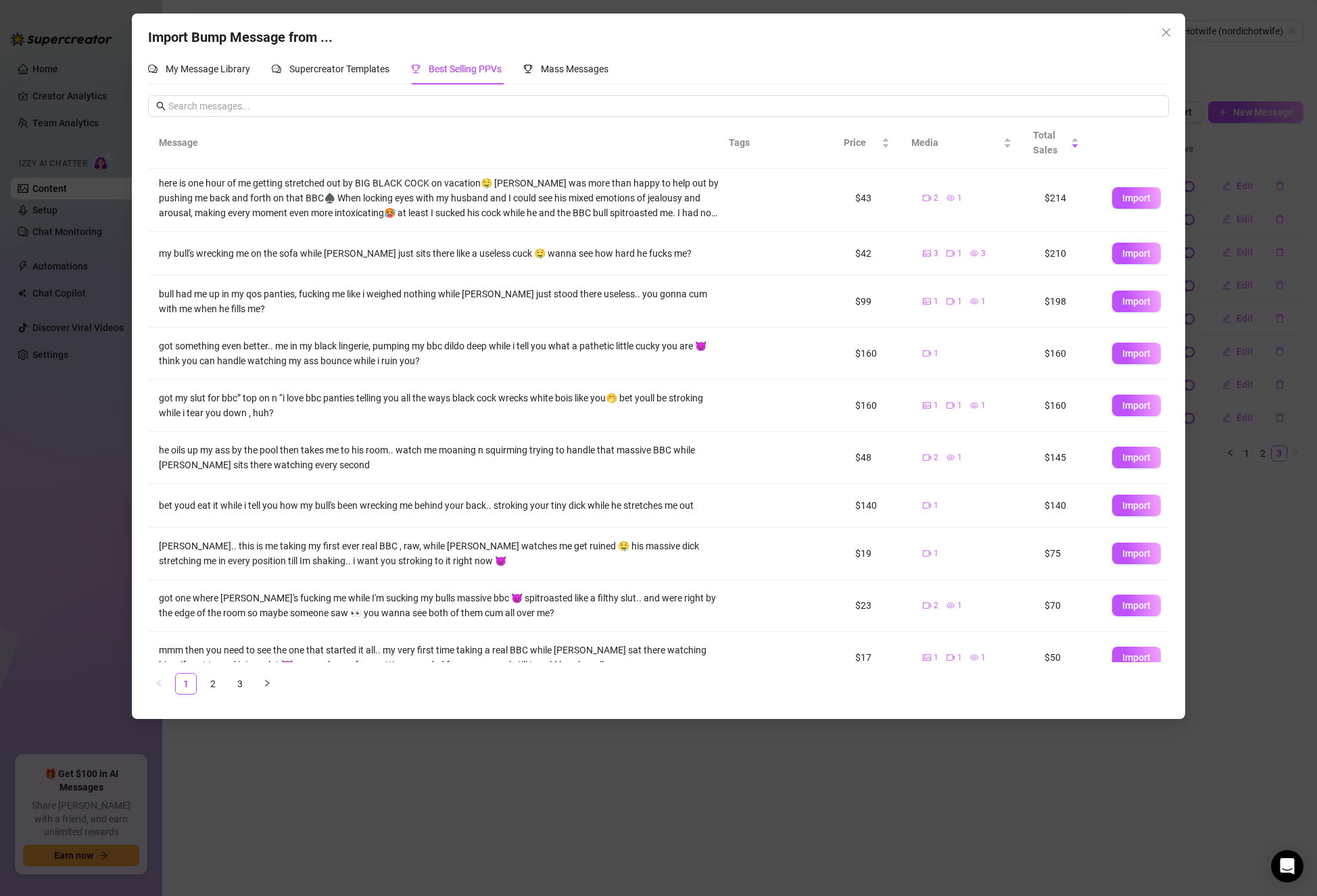
scroll to position [0, 0]
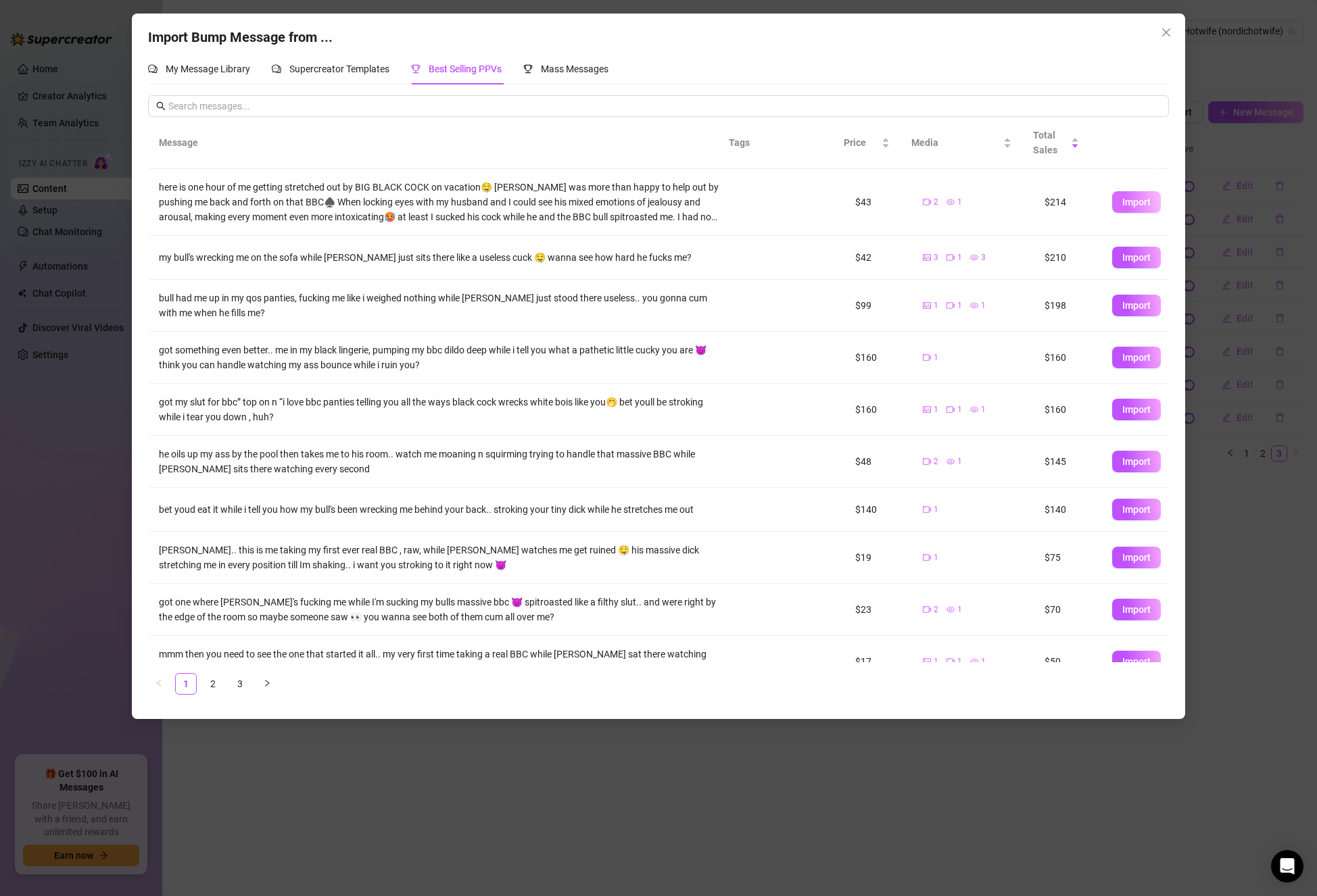
click at [1123, 199] on span "Import" at bounding box center [1136, 202] width 28 height 11
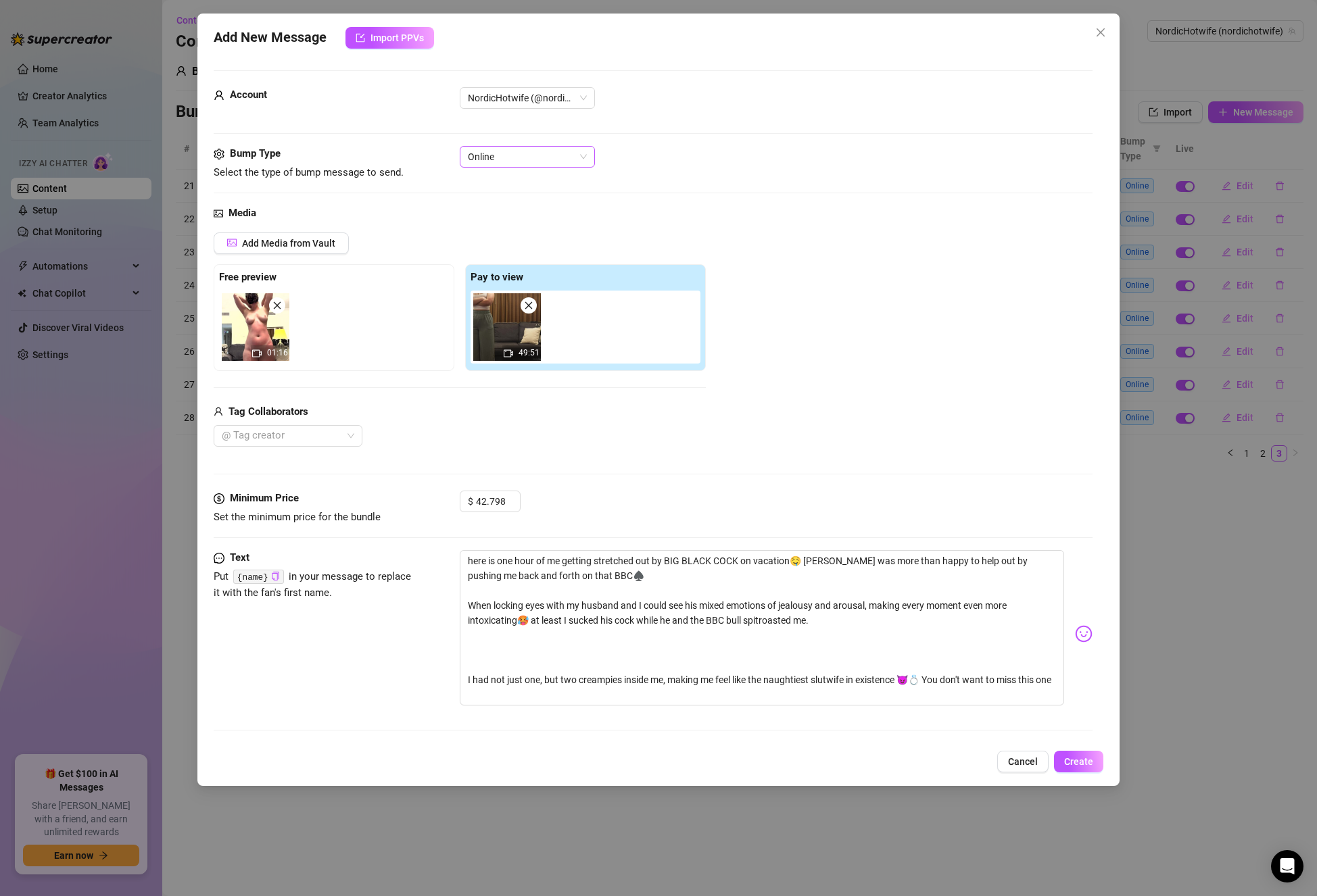
click at [577, 160] on span "Online" at bounding box center [527, 157] width 119 height 21
click at [1044, 764] on button "Cancel" at bounding box center [1023, 762] width 51 height 22
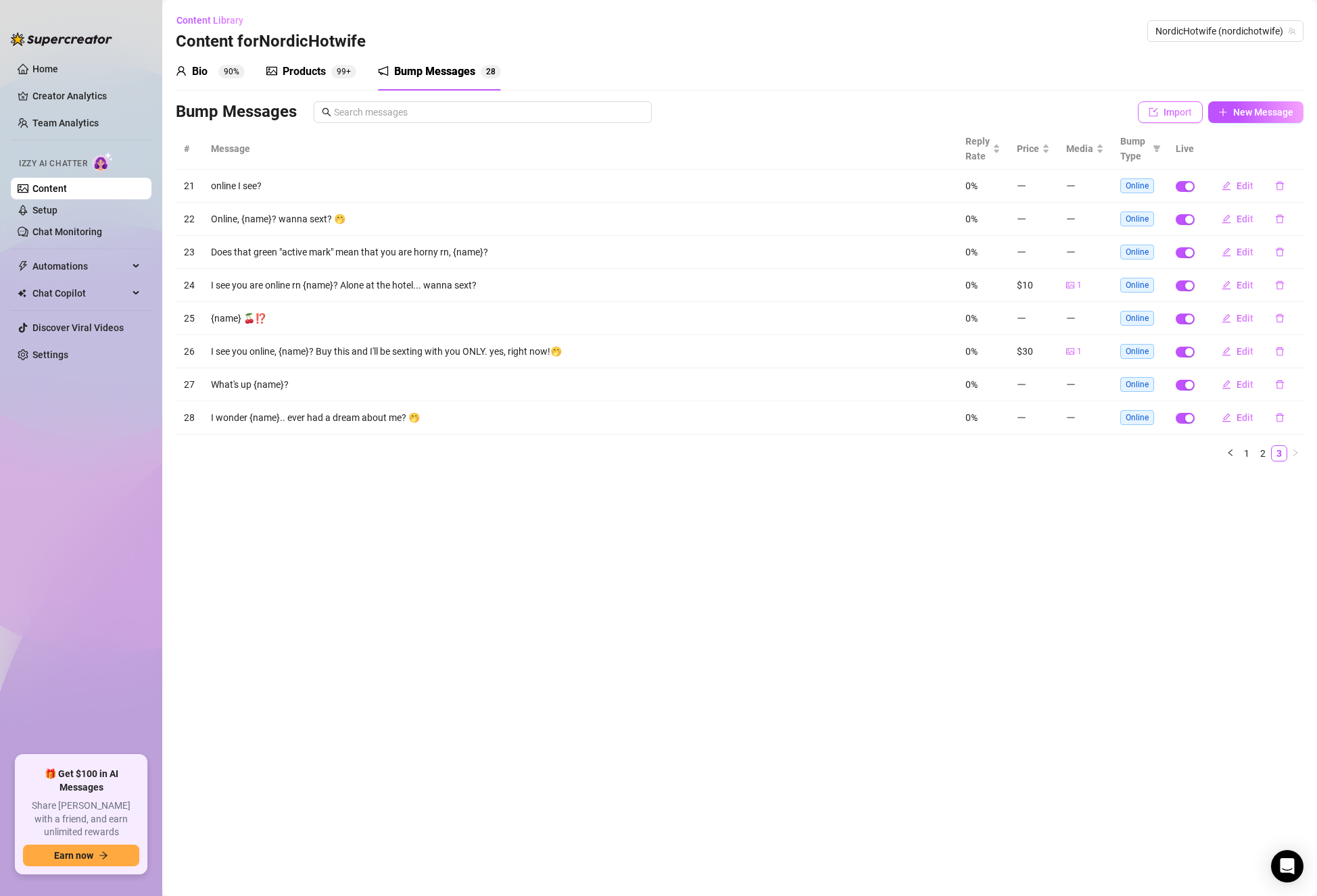
click at [1167, 112] on span "Import" at bounding box center [1177, 112] width 28 height 11
type textarea "Type your message here..."
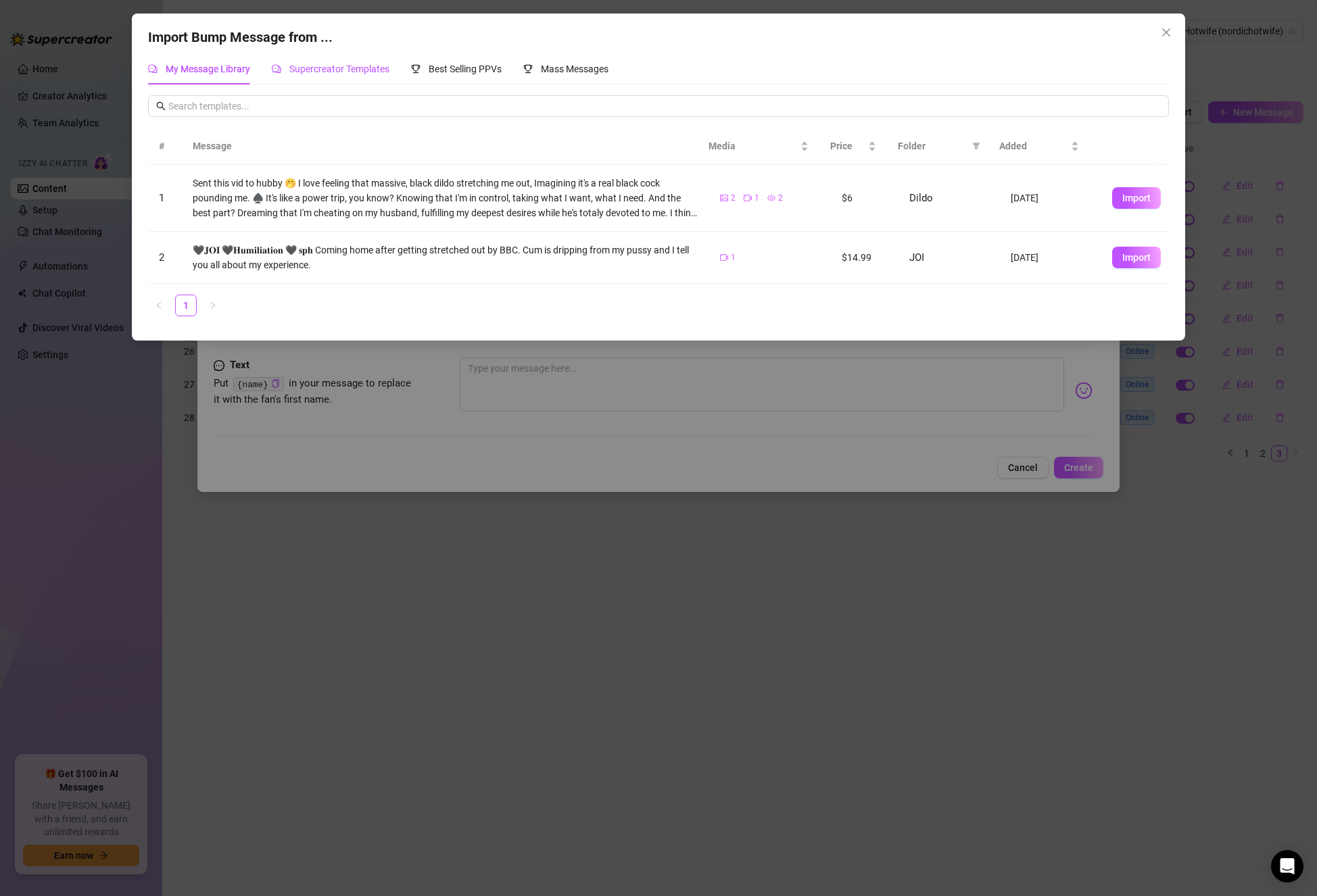
click at [372, 67] on span "Supercreator Templates" at bounding box center [339, 69] width 100 height 11
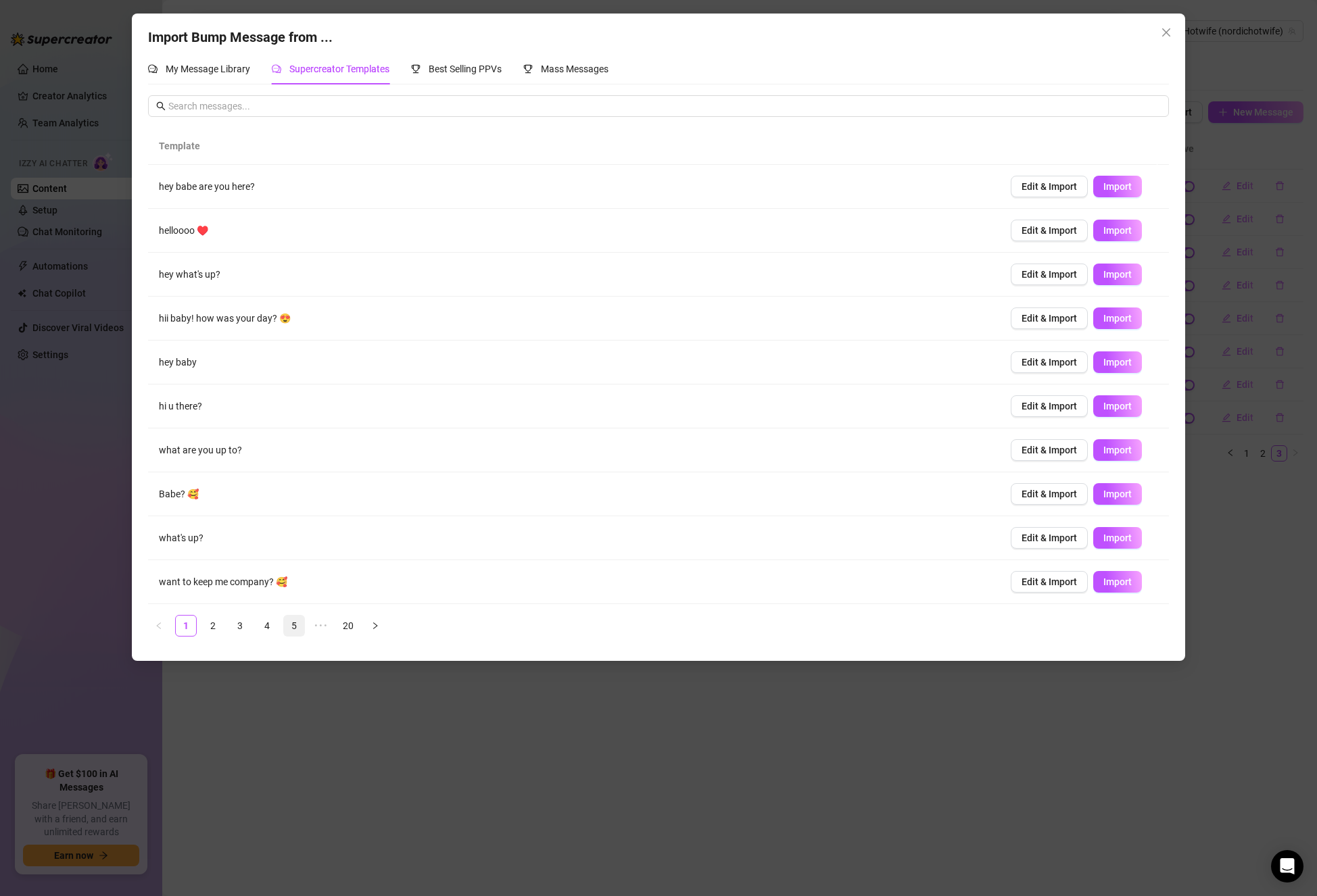
click at [290, 633] on link "5" at bounding box center [293, 625] width 21 height 21
click at [318, 626] on link "6" at bounding box center [321, 625] width 21 height 21
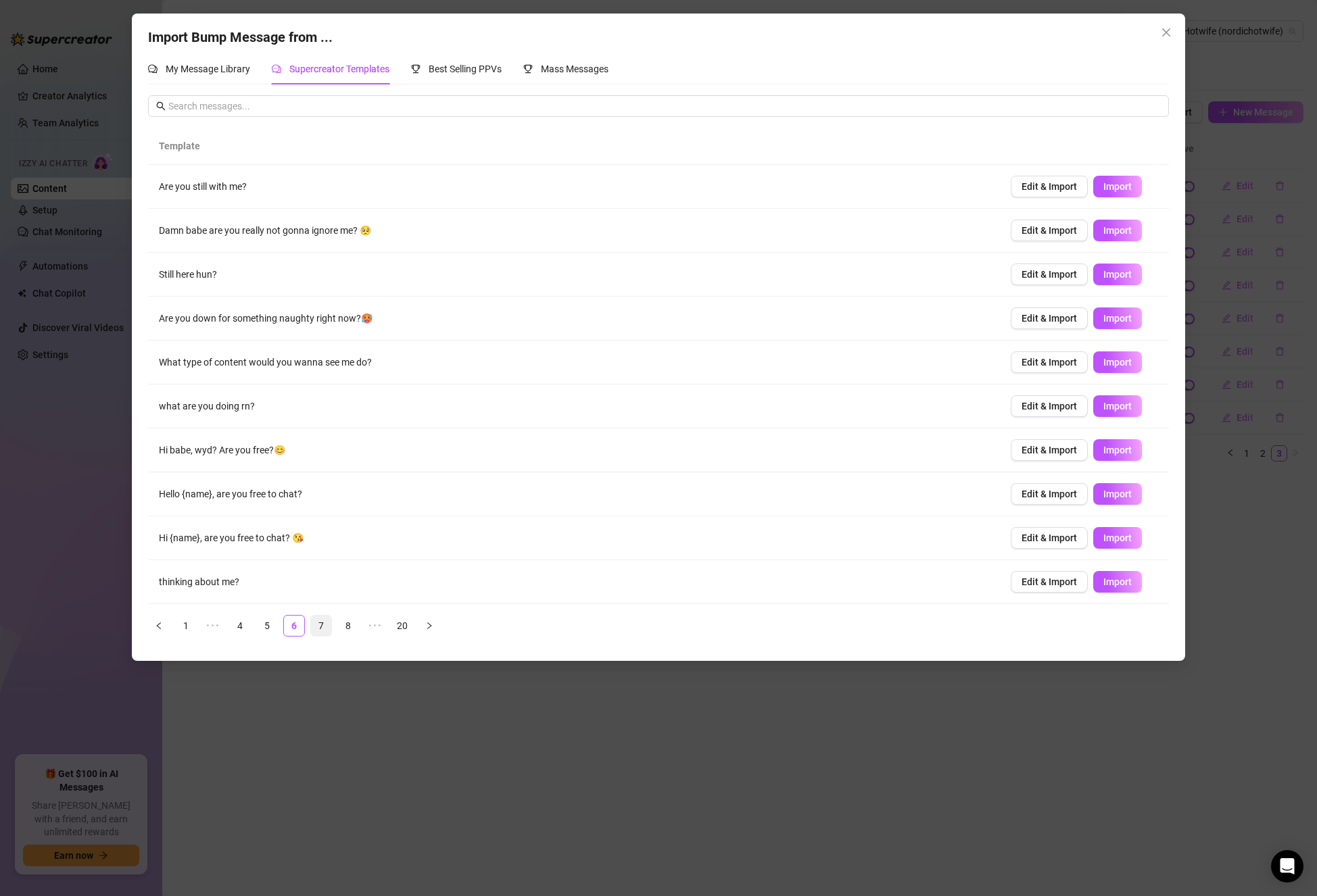
click at [322, 622] on link "7" at bounding box center [321, 625] width 21 height 21
click at [327, 633] on link "8" at bounding box center [321, 625] width 21 height 21
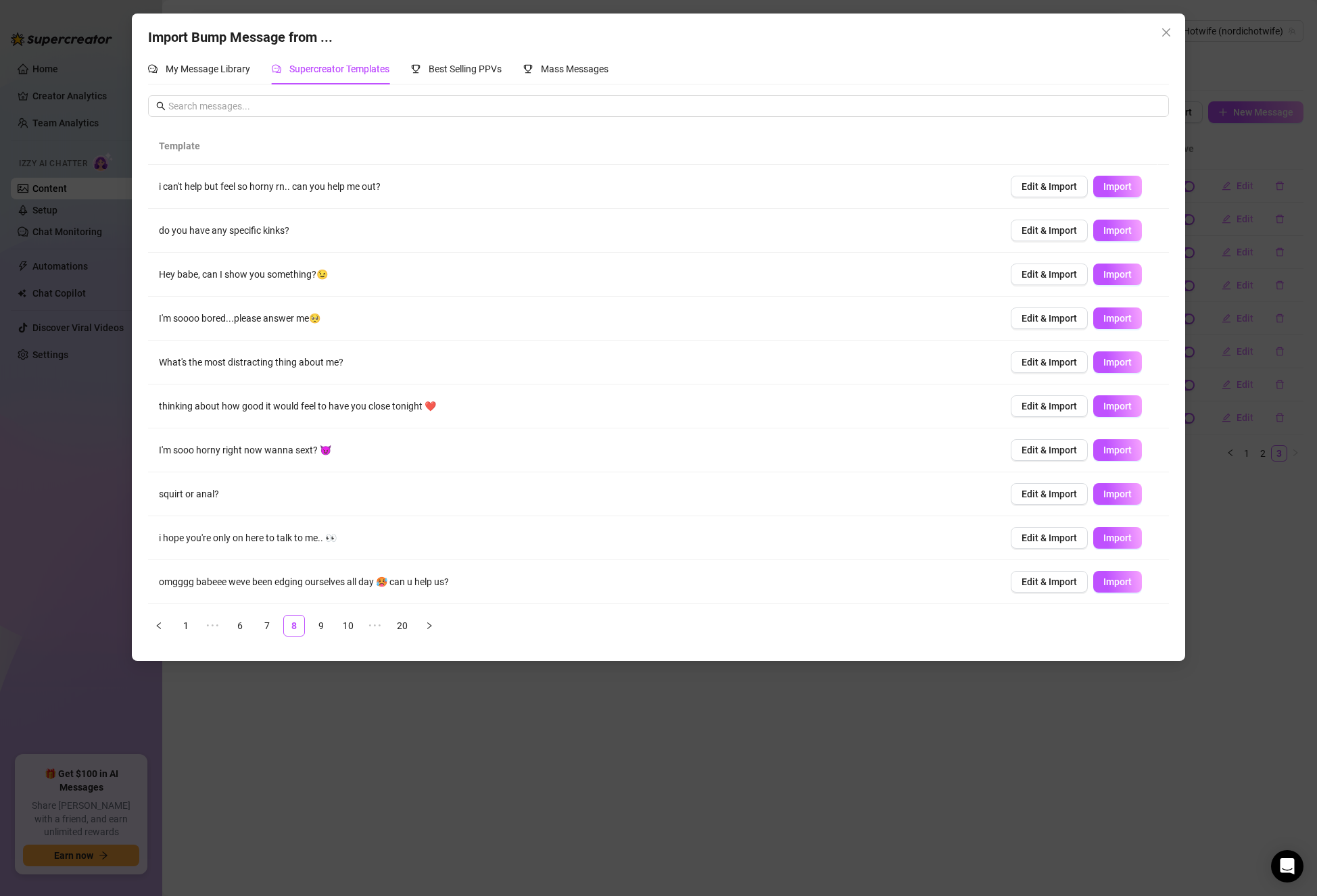
click at [294, 271] on td "Hey babe, can I show you something?😉" at bounding box center [574, 274] width 851 height 44
click at [1050, 277] on span "Edit & Import" at bounding box center [1048, 274] width 56 height 11
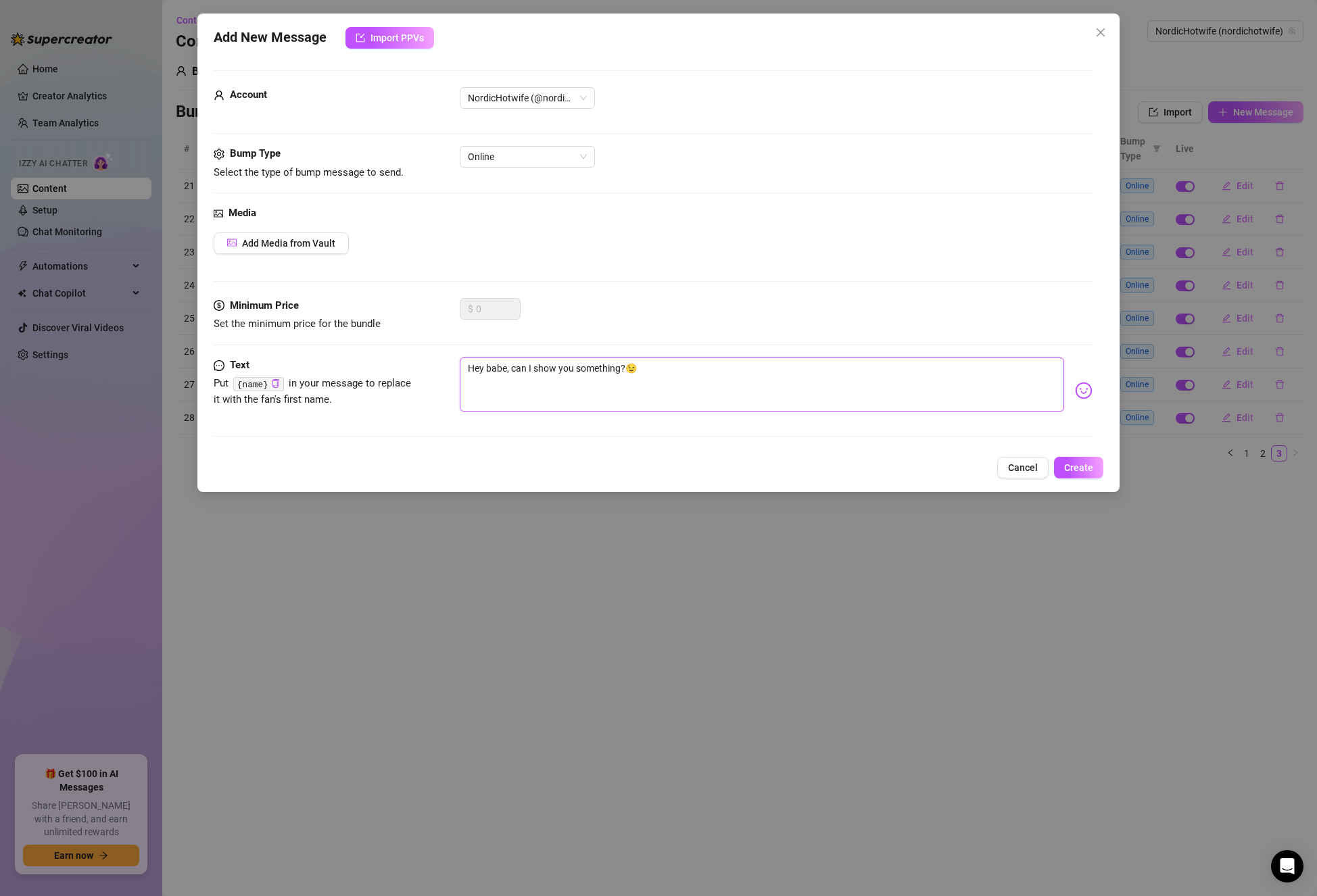
click at [490, 370] on textarea "Hey babe, can I show you something?😉" at bounding box center [762, 384] width 604 height 54
type textarea "Hey , can I show you something?😉"
click at [273, 383] on icon "copy" at bounding box center [275, 383] width 9 height 9
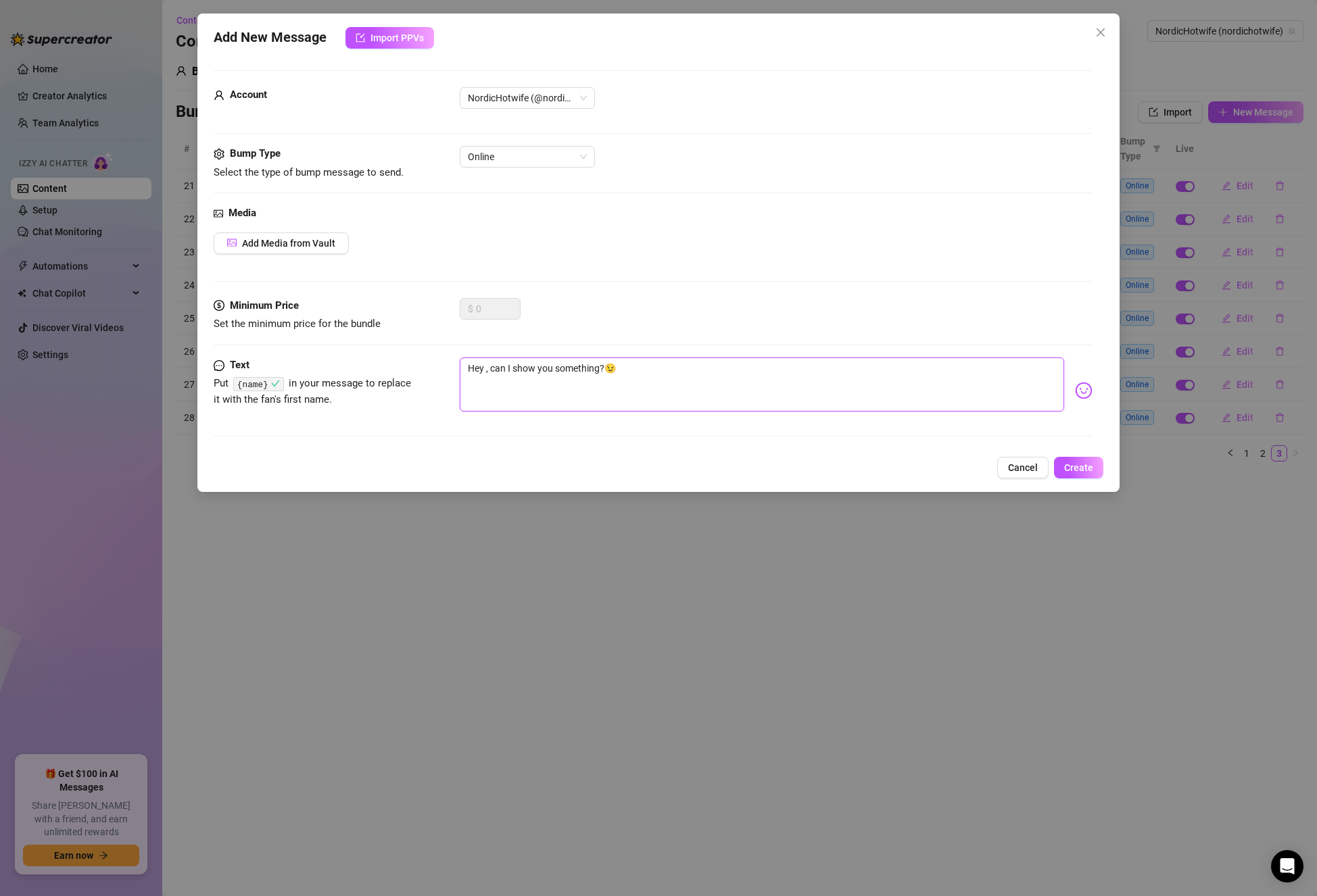
click at [484, 366] on textarea "Hey , can I show you something?😉" at bounding box center [762, 384] width 604 height 54
type textarea "Hey , can I show you something?😉"
paste textarea "{name}"
type textarea "Hey {name} , can I show you something?😉"
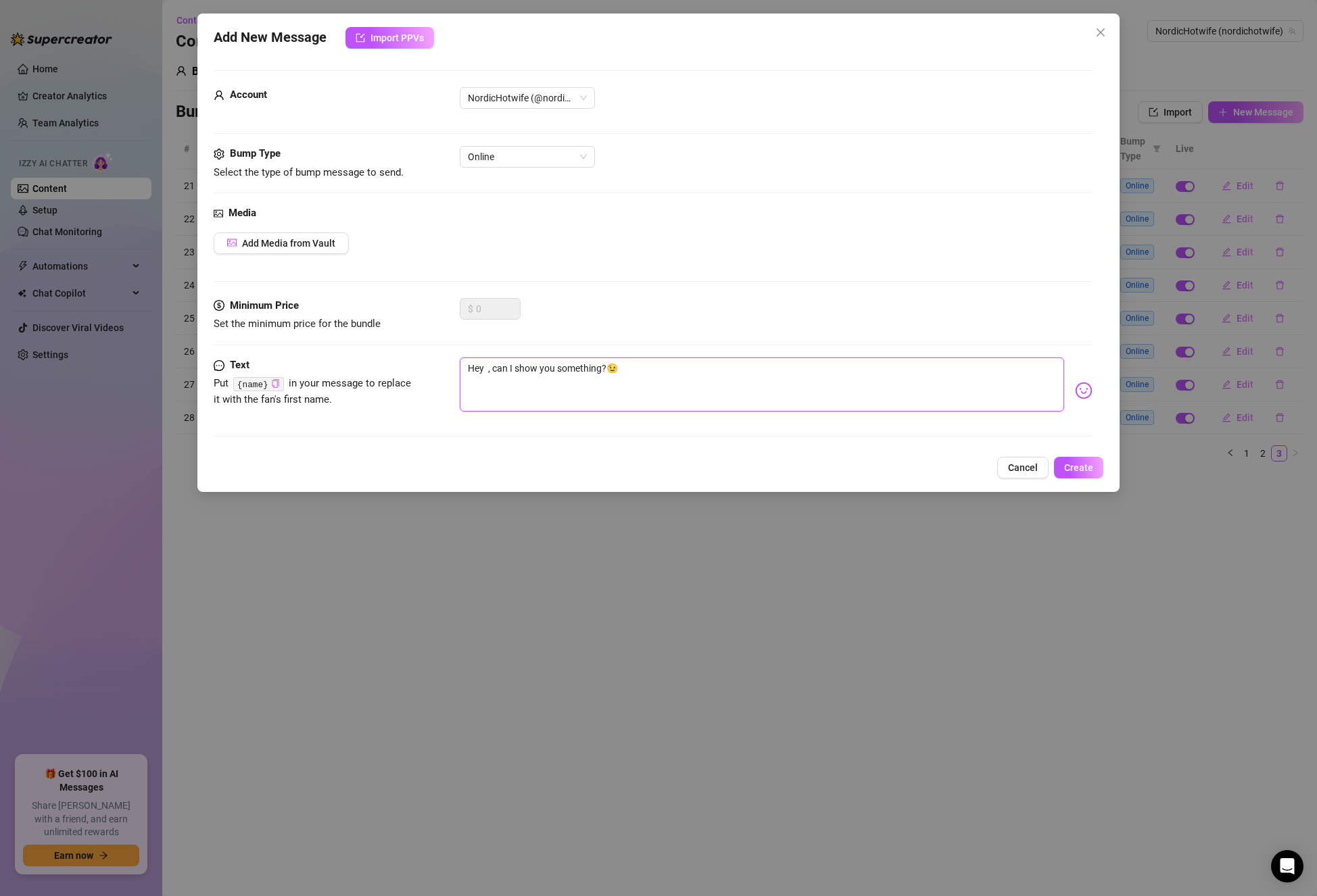
type textarea "Hey {name} , can I show you something?😉"
type textarea "Hey {name}, can I show you something?😉"
click at [922, 377] on textarea "Hey {name}, can I show you something?😉" at bounding box center [762, 384] width 604 height 54
type textarea "Hey {name}, can I show you something?"
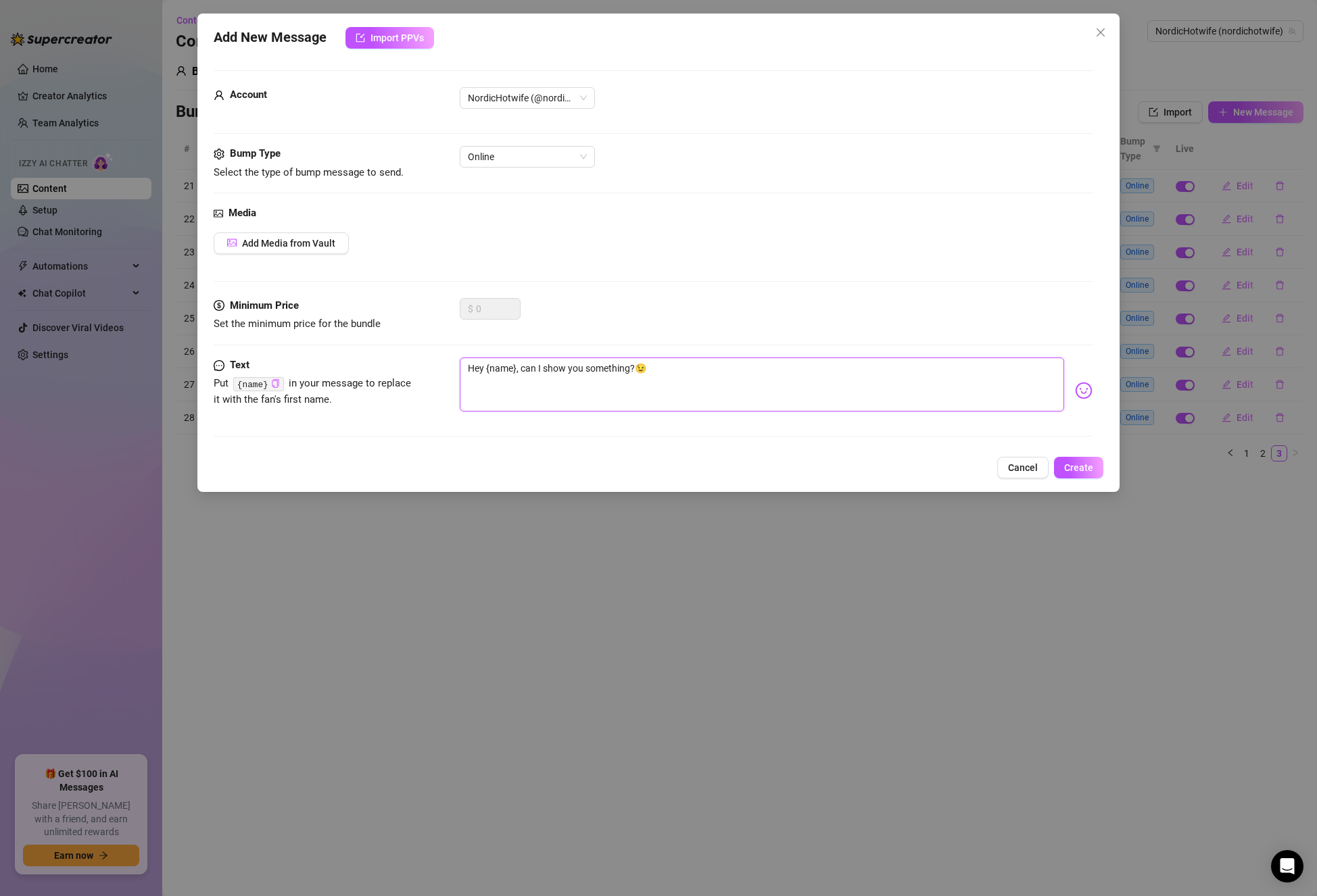
type textarea "Hey {name}, can I show you something?"
type textarea "Hey {name}, can I show you something?🤭"
type textarea "Hey {name}, can I show you something?🤭🤭"
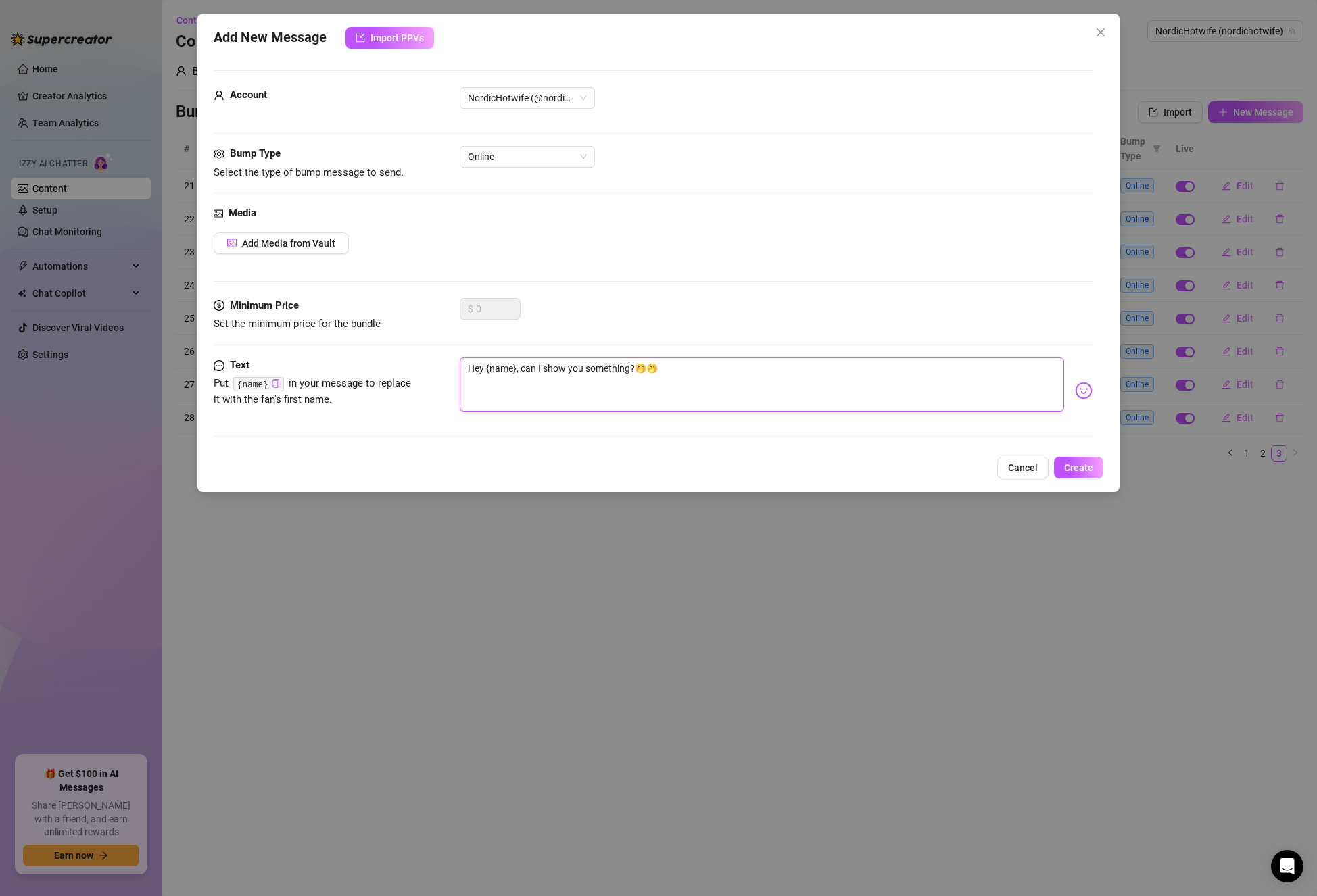
type textarea "Hey {name}, can I show you something?🤭"
click at [1075, 466] on span "Create" at bounding box center [1079, 467] width 29 height 11
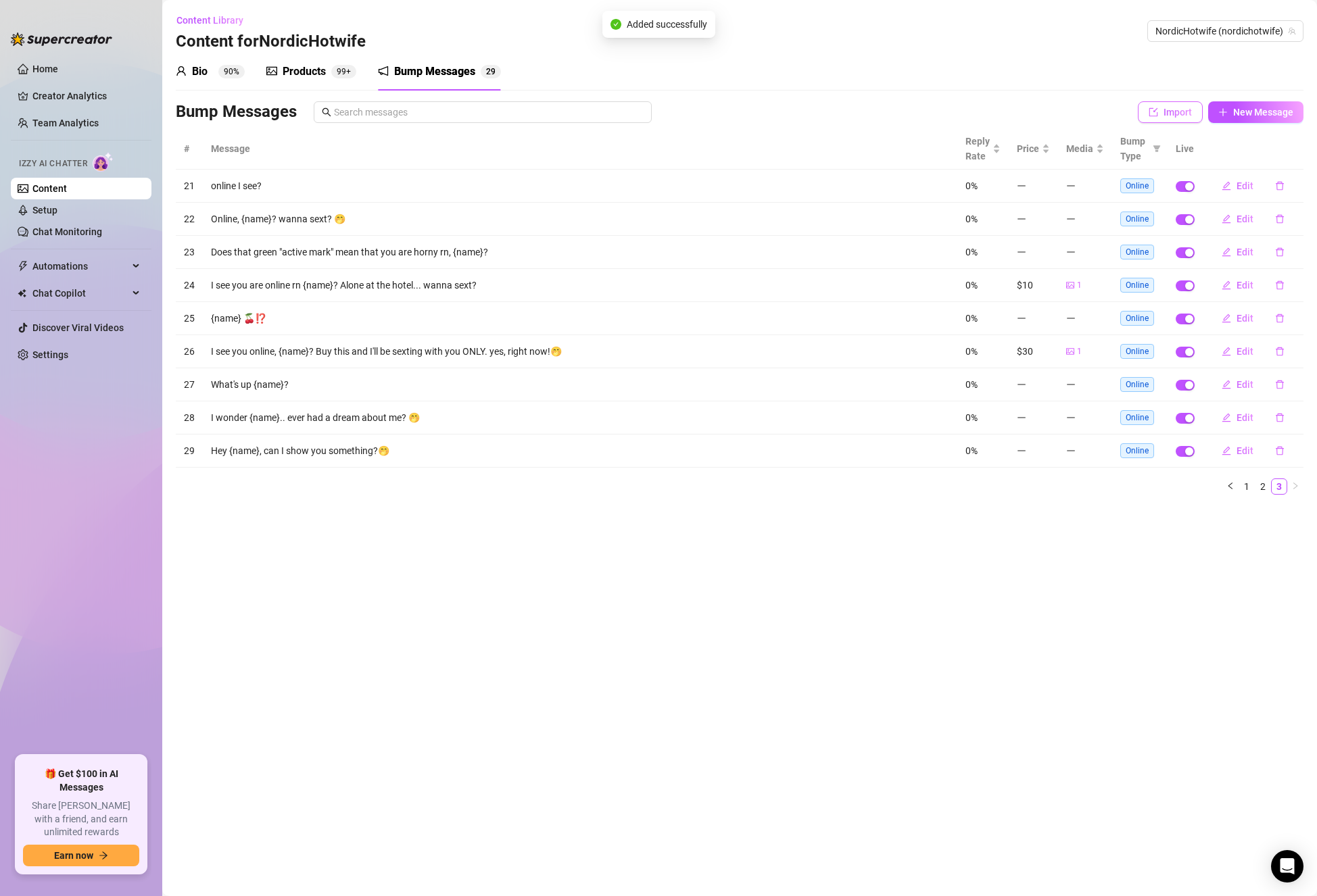
click at [1175, 116] on span "Import" at bounding box center [1177, 112] width 28 height 11
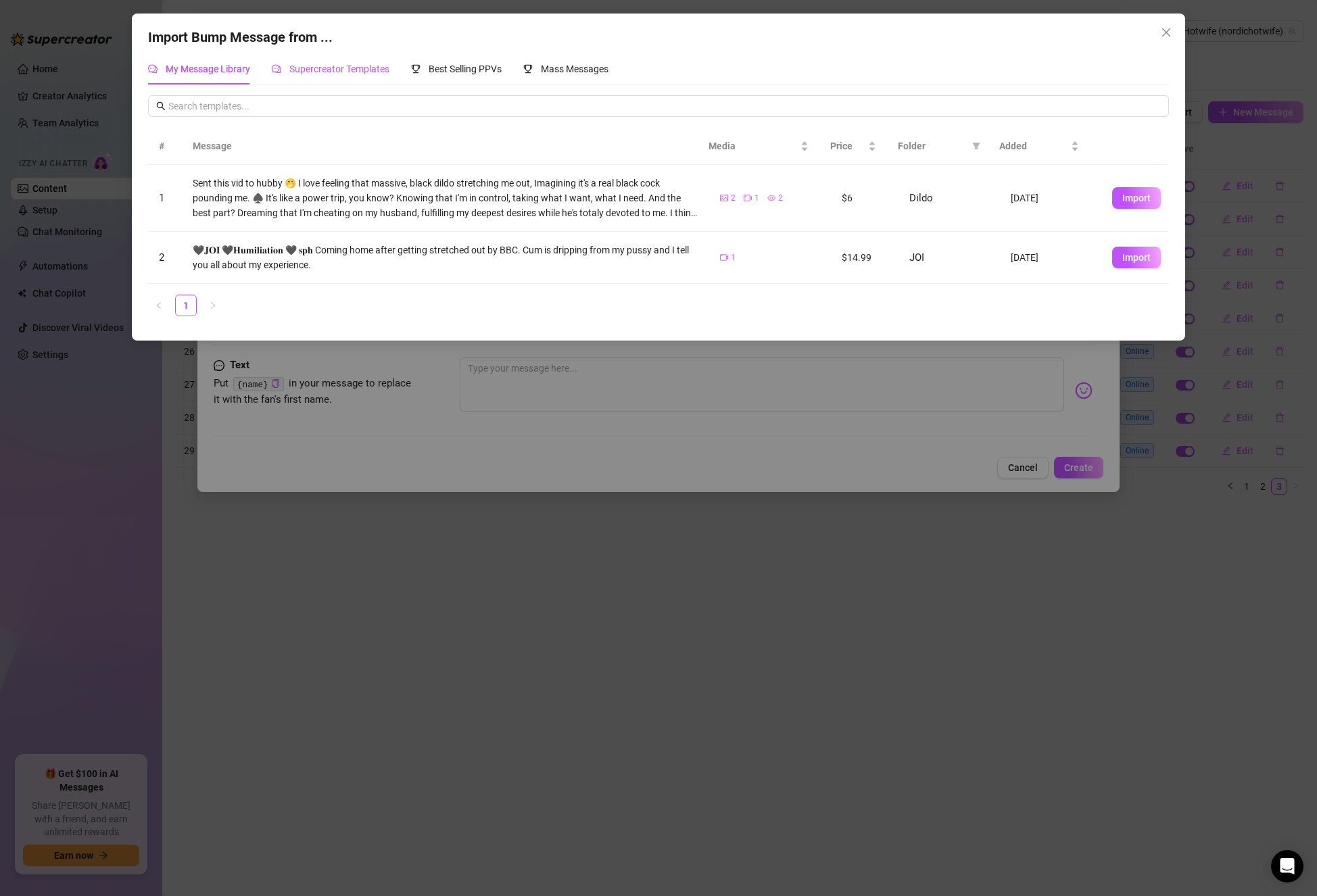
click at [386, 75] on span "Supercreator Templates" at bounding box center [339, 69] width 100 height 11
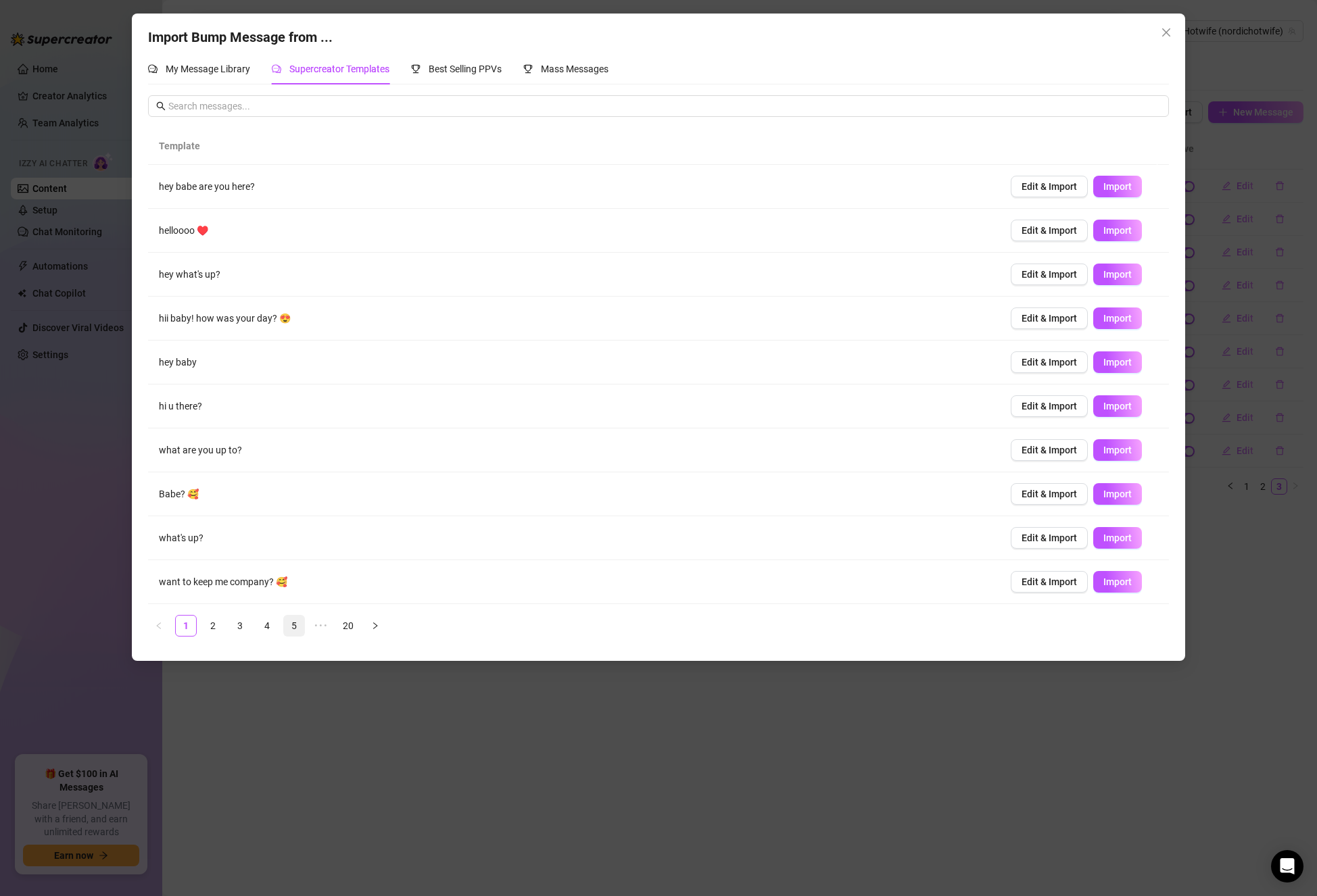
click at [289, 622] on link "5" at bounding box center [293, 625] width 21 height 21
click at [351, 622] on link "7" at bounding box center [348, 625] width 21 height 21
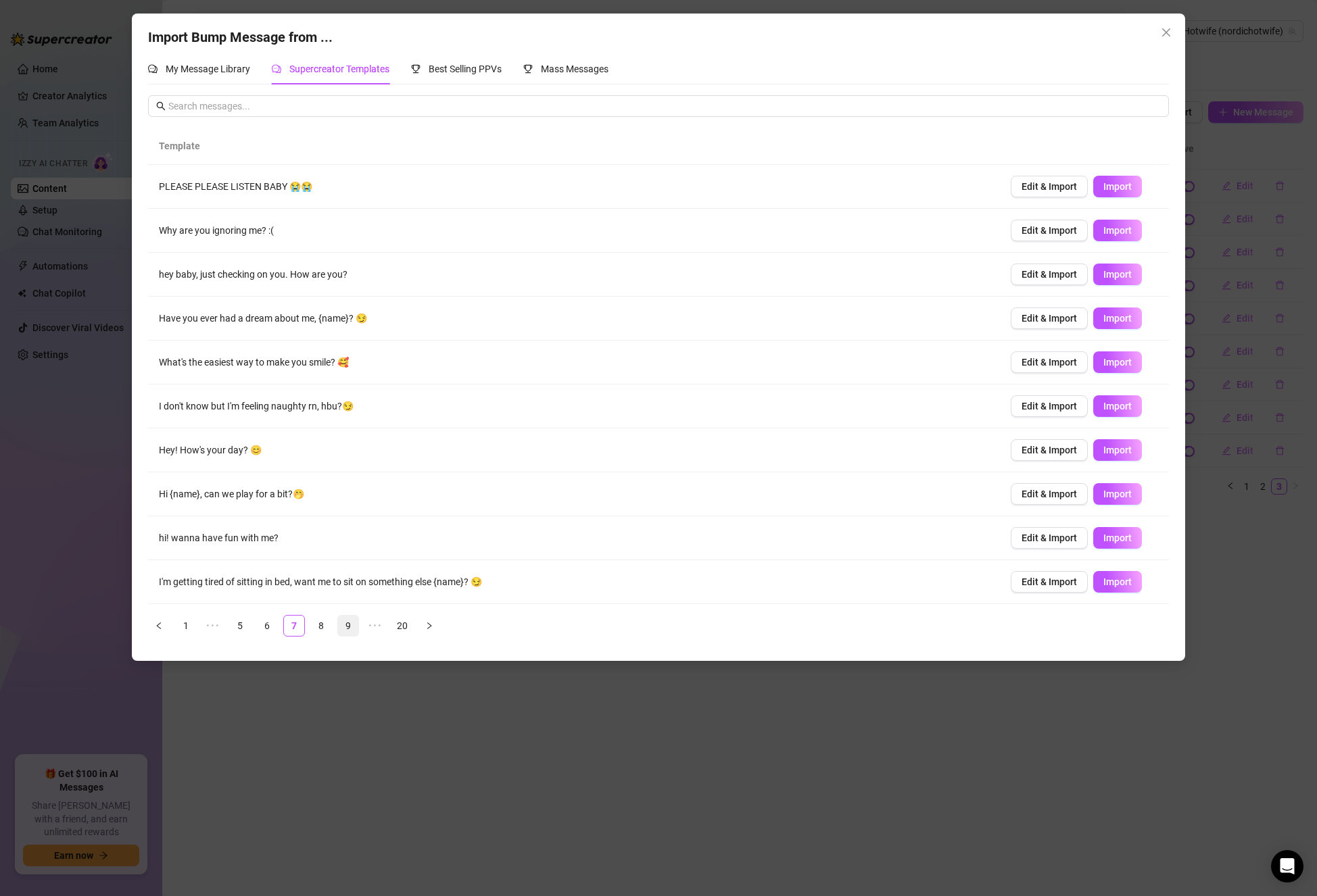
click at [354, 622] on link "9" at bounding box center [348, 625] width 21 height 21
click at [326, 623] on link "10" at bounding box center [321, 625] width 21 height 21
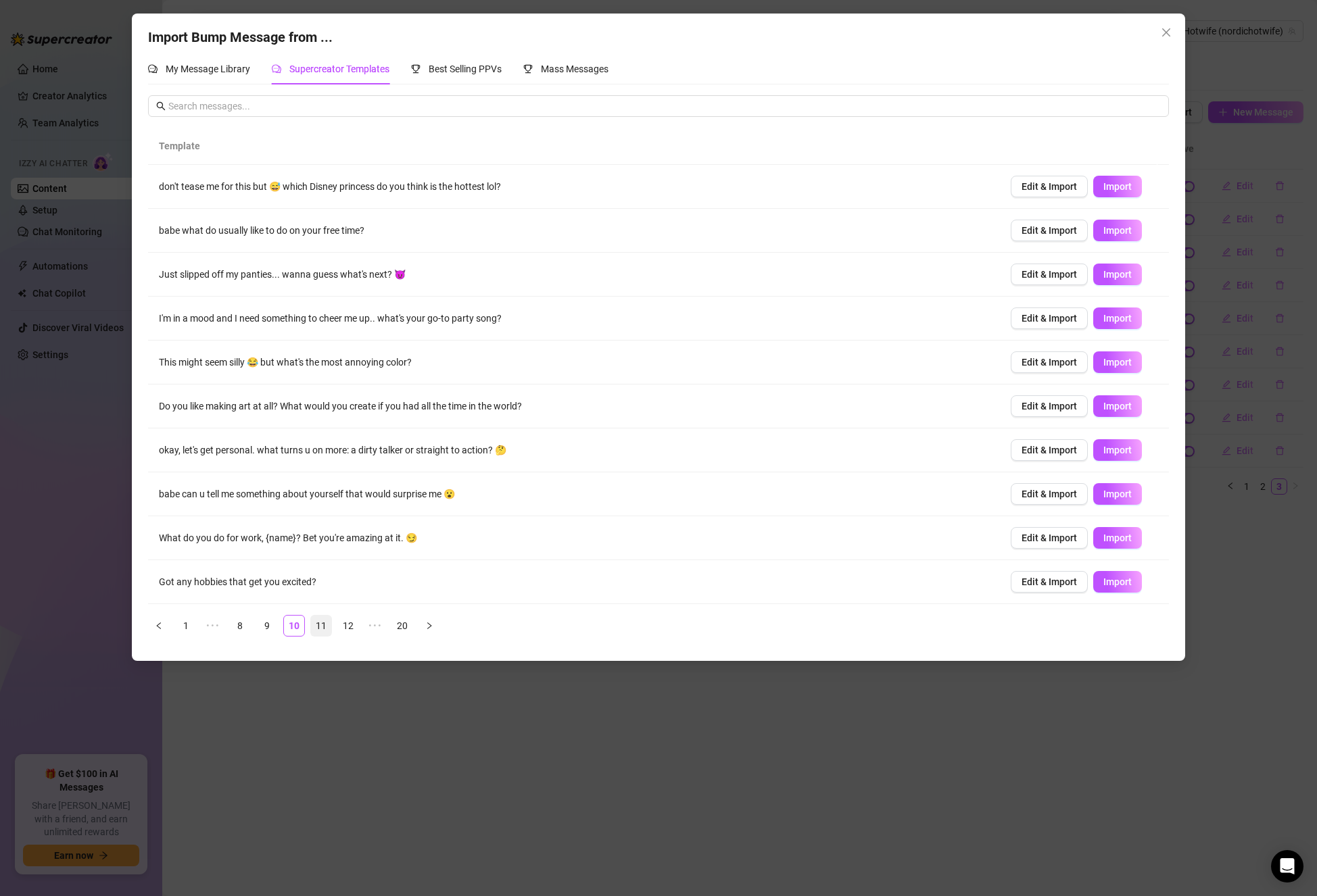
click at [322, 624] on link "11" at bounding box center [321, 625] width 21 height 21
click at [323, 629] on link "12" at bounding box center [321, 625] width 21 height 21
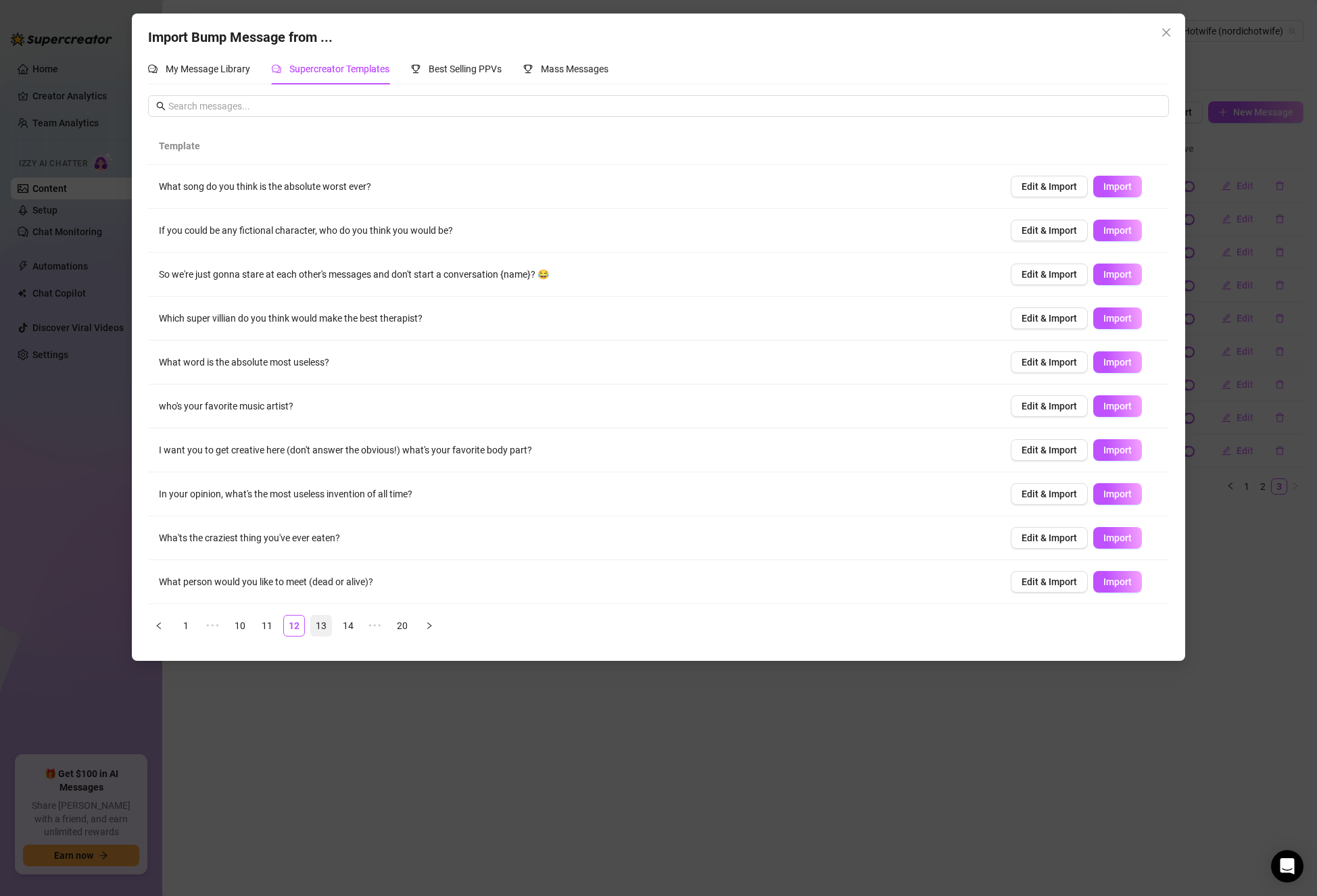
click at [325, 622] on link "13" at bounding box center [321, 625] width 21 height 21
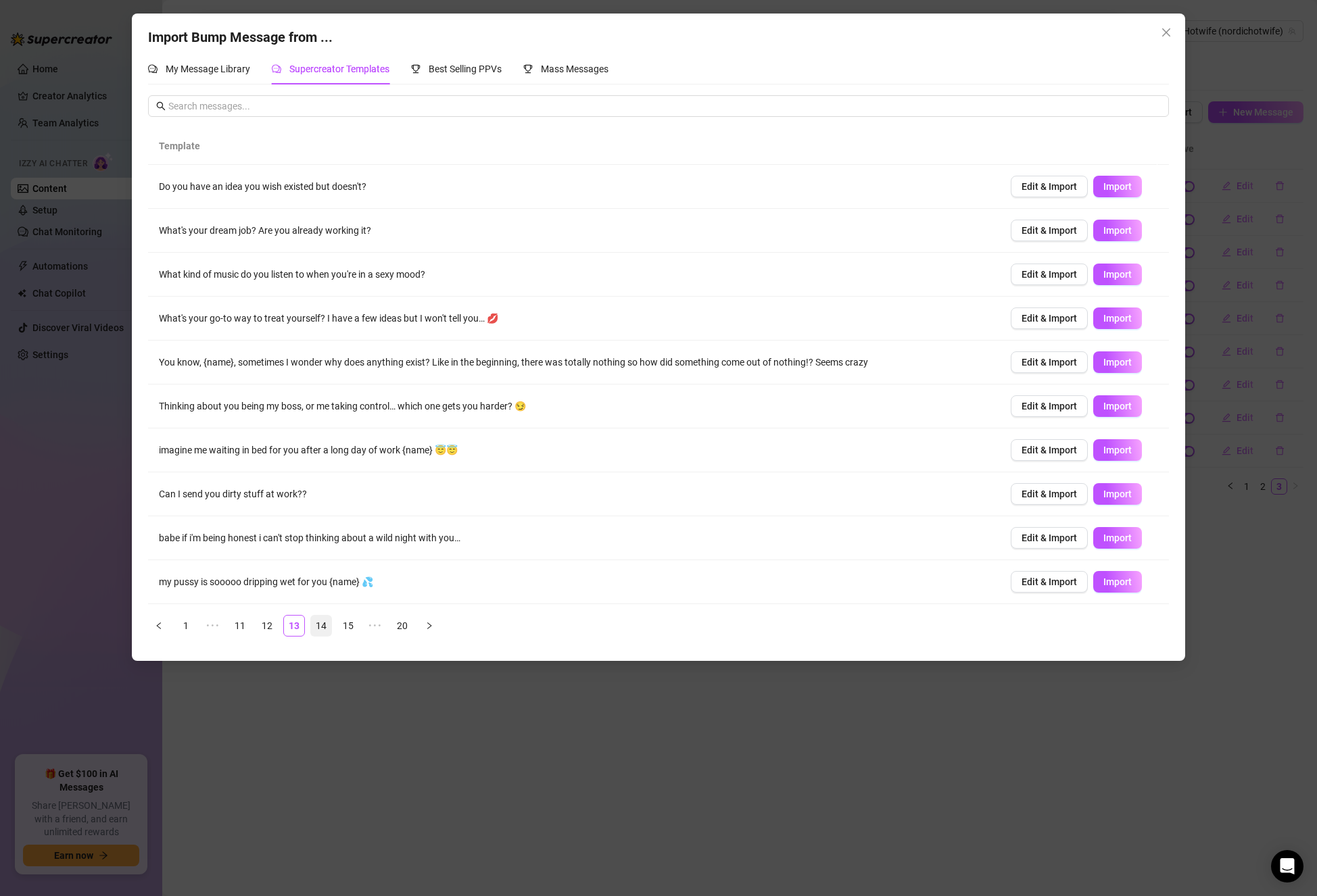
click at [325, 622] on link "14" at bounding box center [321, 625] width 21 height 21
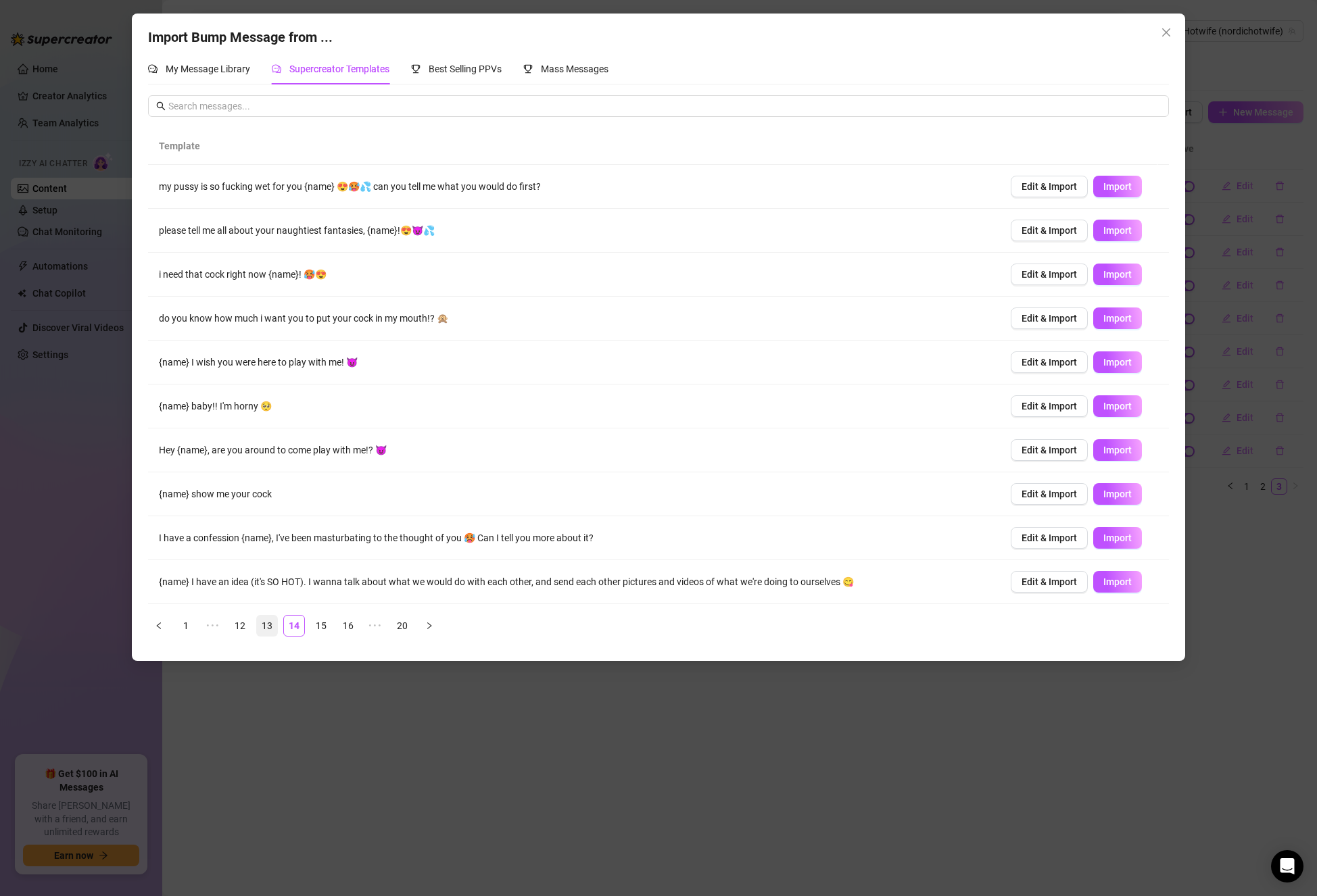
click at [268, 627] on link "13" at bounding box center [267, 625] width 21 height 21
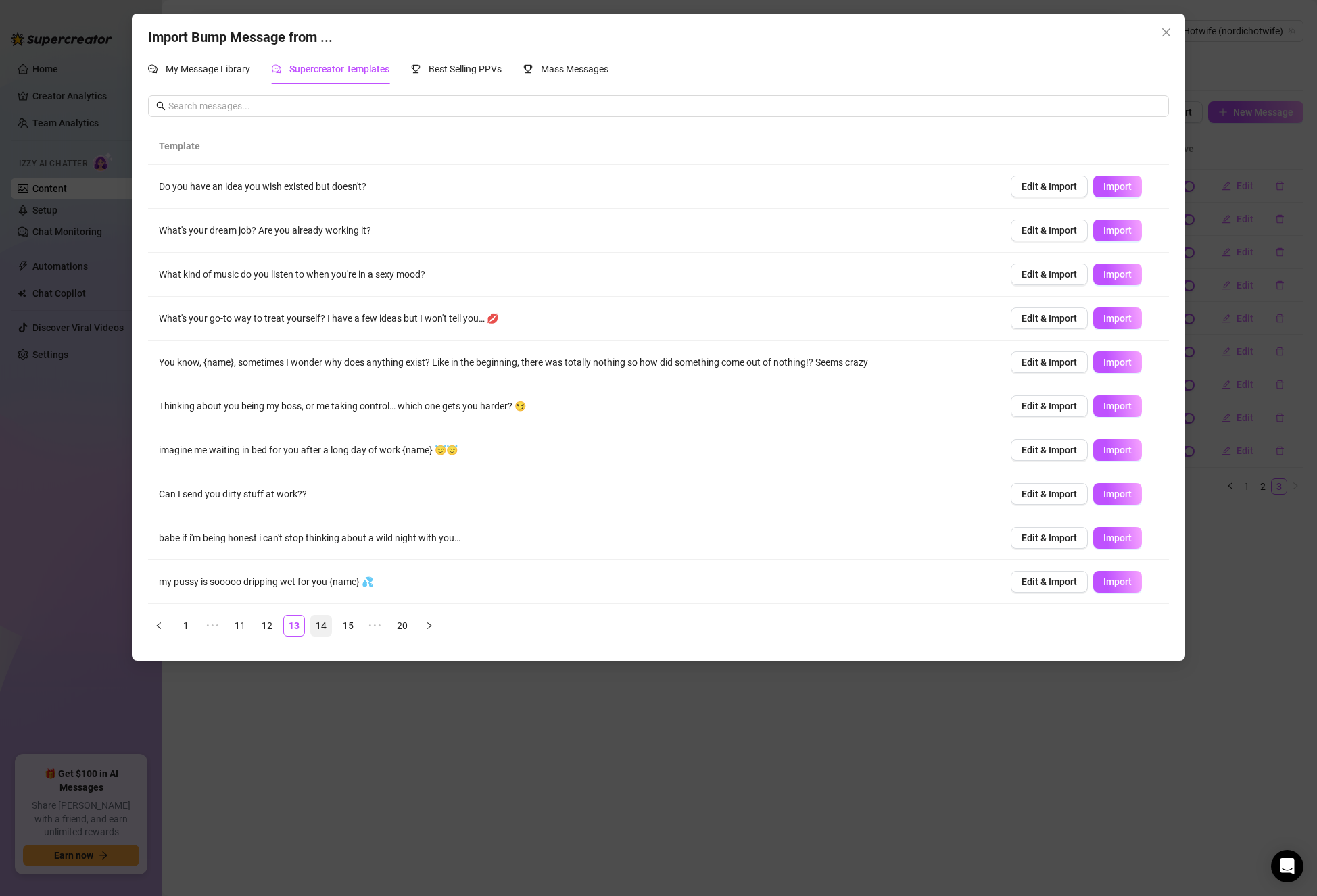
click at [312, 623] on link "14" at bounding box center [321, 625] width 21 height 21
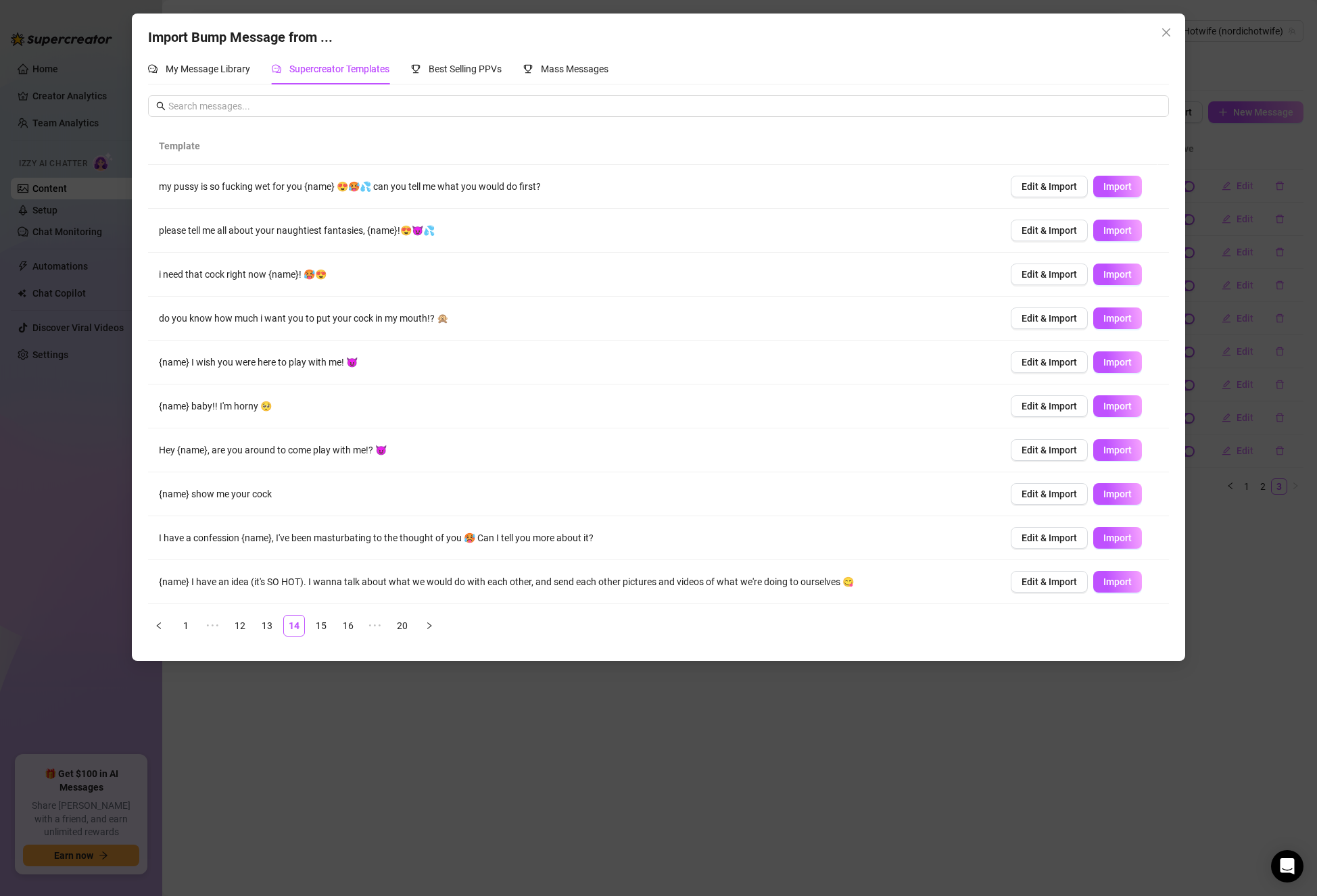
click at [409, 516] on td "{name} show me your cock" at bounding box center [574, 494] width 851 height 44
click at [320, 620] on link "15" at bounding box center [321, 625] width 21 height 21
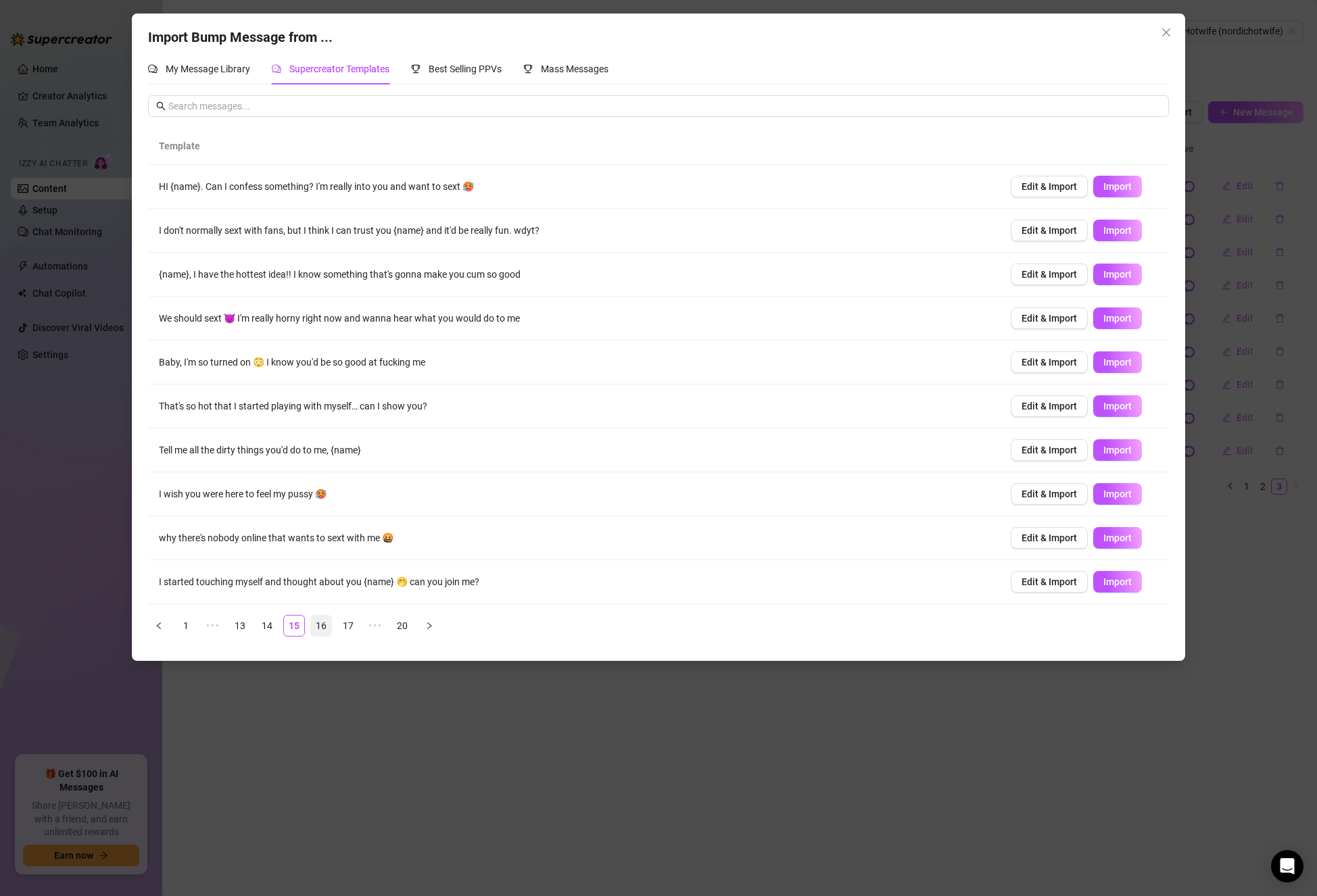
click at [320, 628] on link "16" at bounding box center [321, 625] width 21 height 21
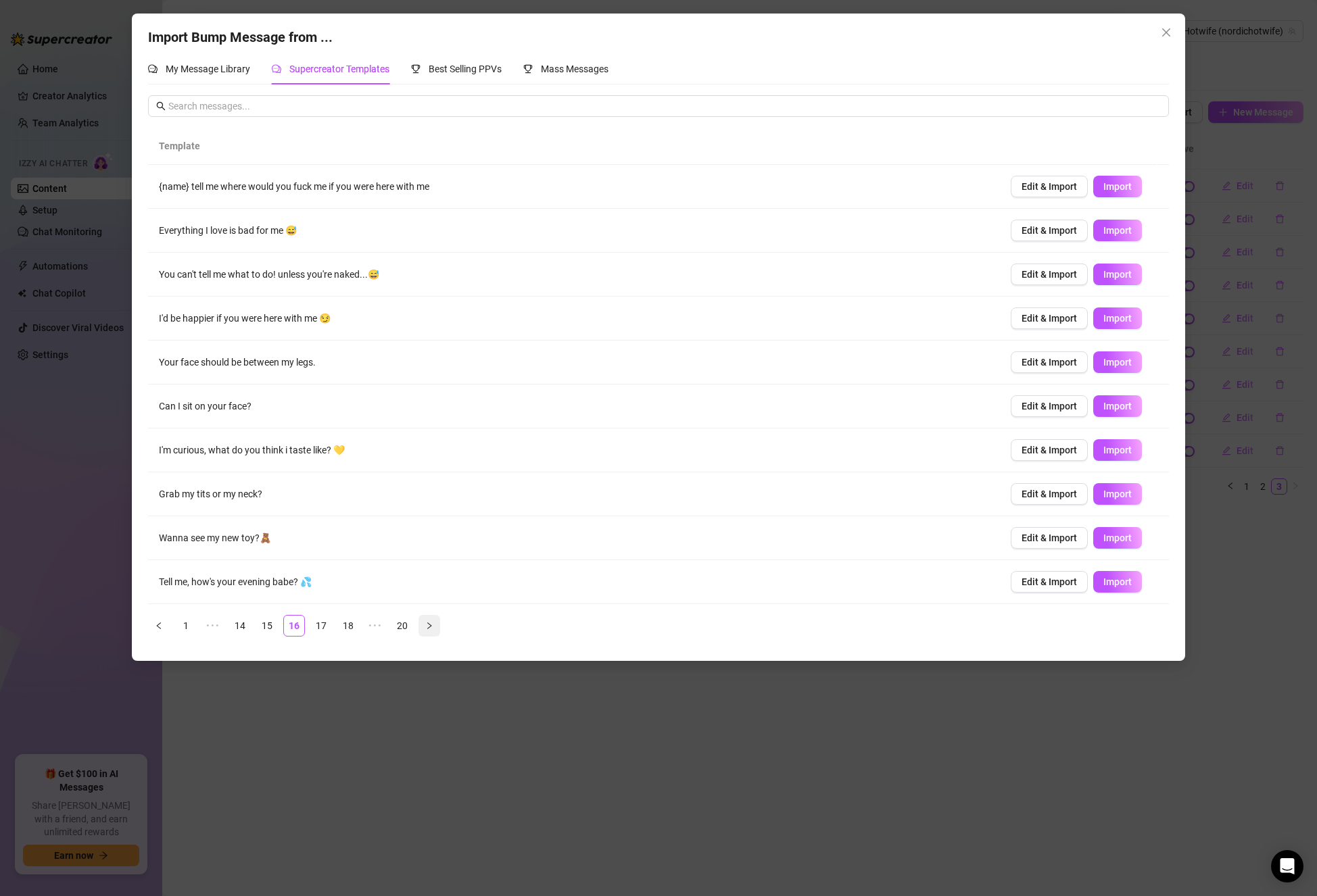
click at [428, 621] on button "button" at bounding box center [430, 625] width 22 height 22
click at [403, 629] on icon "right" at bounding box center [402, 625] width 8 height 8
click at [374, 620] on button "button" at bounding box center [375, 625] width 22 height 22
click at [213, 582] on td "quick: truth or dare 👀" at bounding box center [574, 581] width 851 height 44
click at [1054, 585] on span "Edit & Import" at bounding box center [1048, 581] width 56 height 11
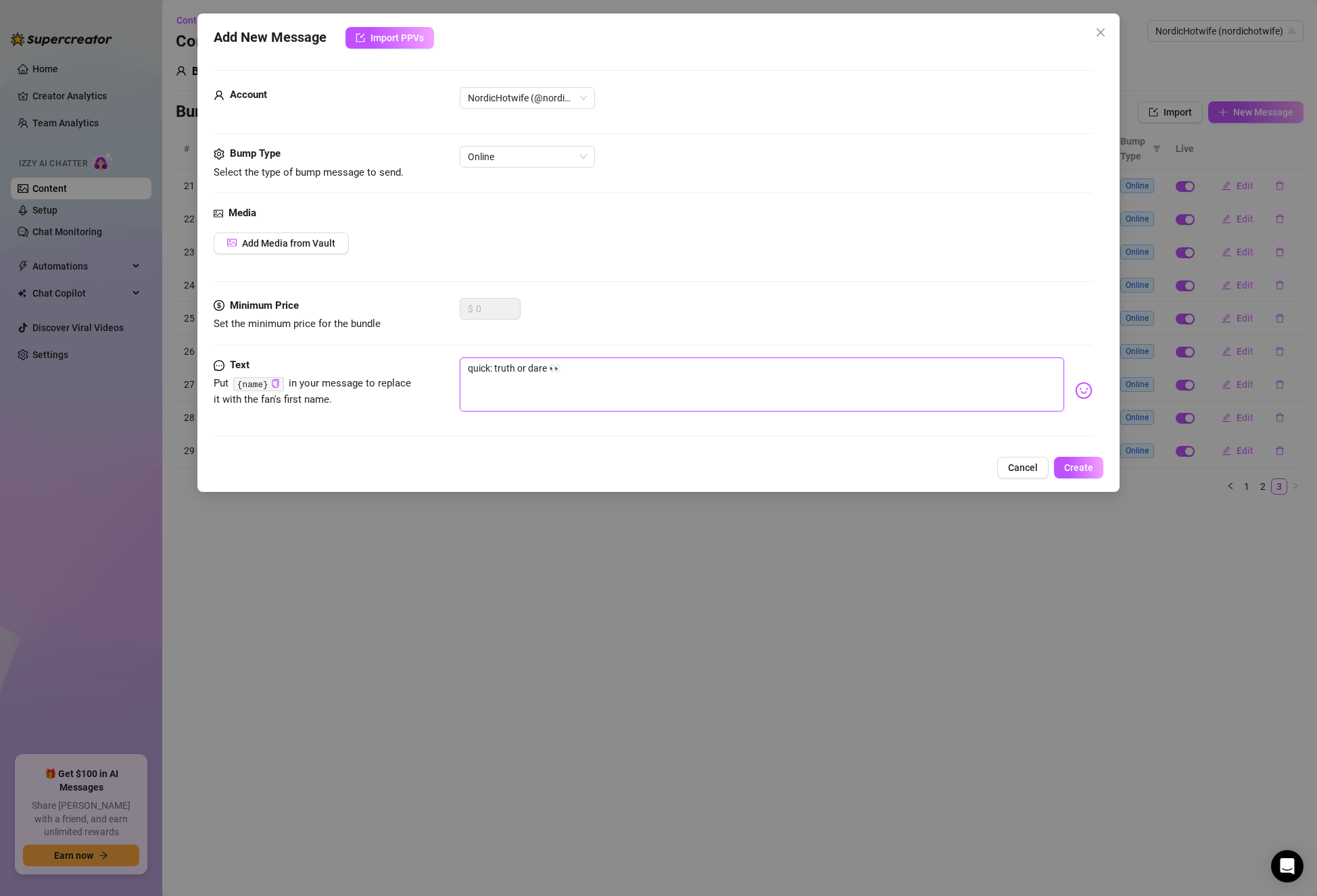
click at [490, 371] on textarea "quick: truth or dare 👀" at bounding box center [762, 384] width 604 height 54
type textarea "quick : truth or dare 👀"
paste textarea "{name}"
type textarea "quick {name}: truth or dare 👀"
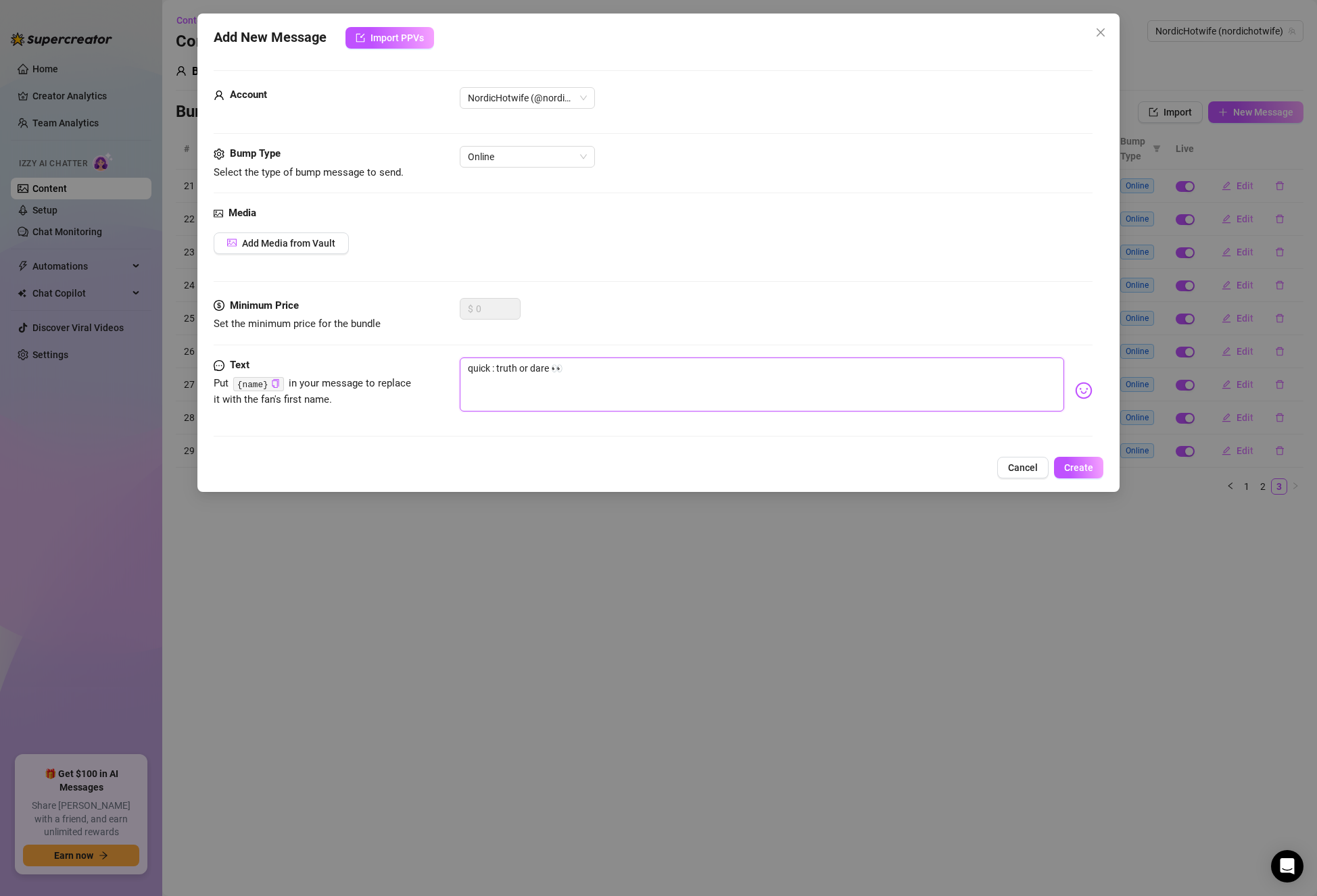
type textarea "quick {name}: truth or dare 👀"
click at [489, 371] on textarea "quick {name}: truth or dare 👀" at bounding box center [762, 384] width 604 height 54
type textarea "quick, {name}: truth or dare 👀"
click at [688, 371] on textarea "quick, {name}: truth or dare 👀" at bounding box center [762, 384] width 604 height 54
type textarea "quick, {name}: truth or dare 👀"
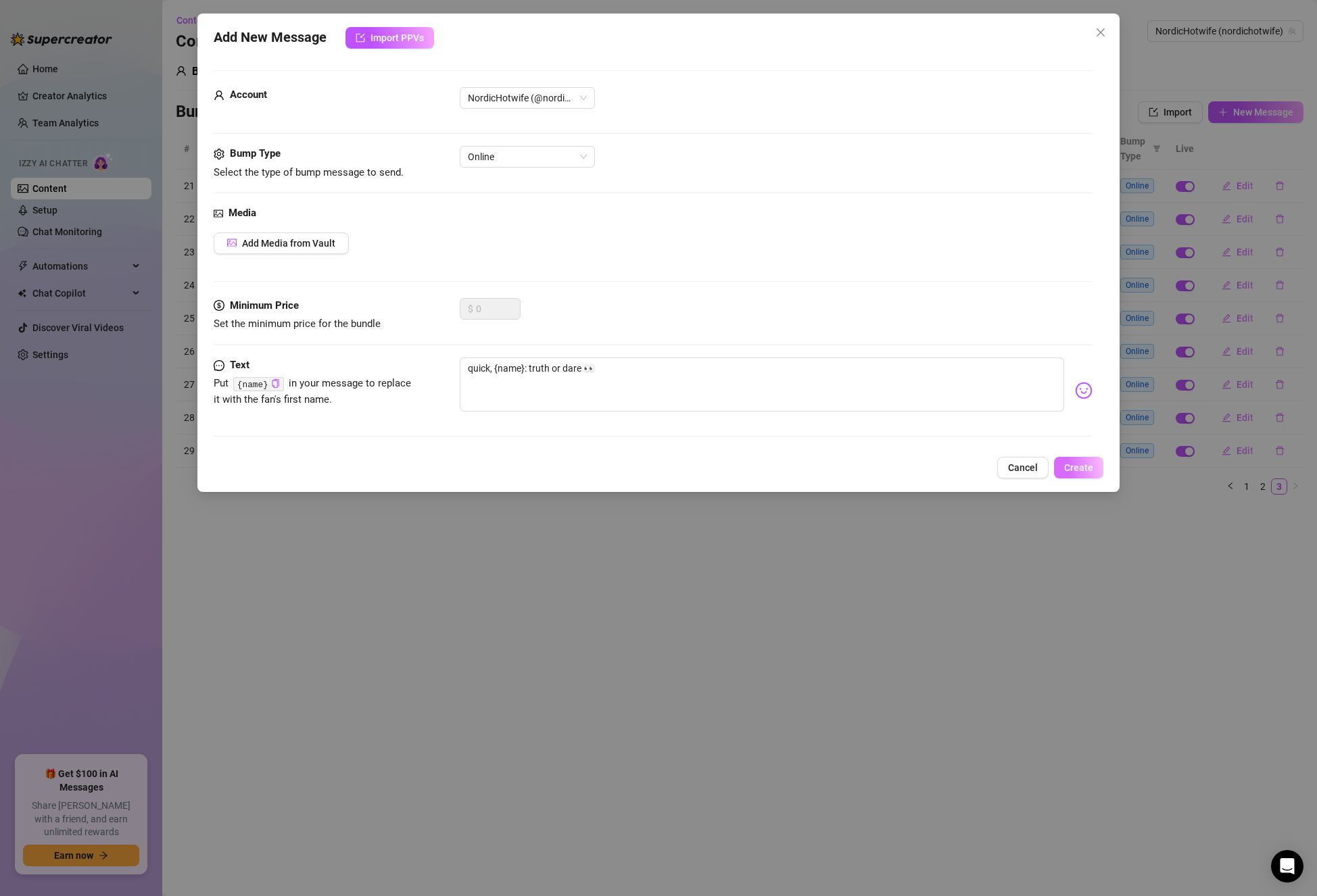
click at [1068, 466] on span "Create" at bounding box center [1079, 467] width 29 height 11
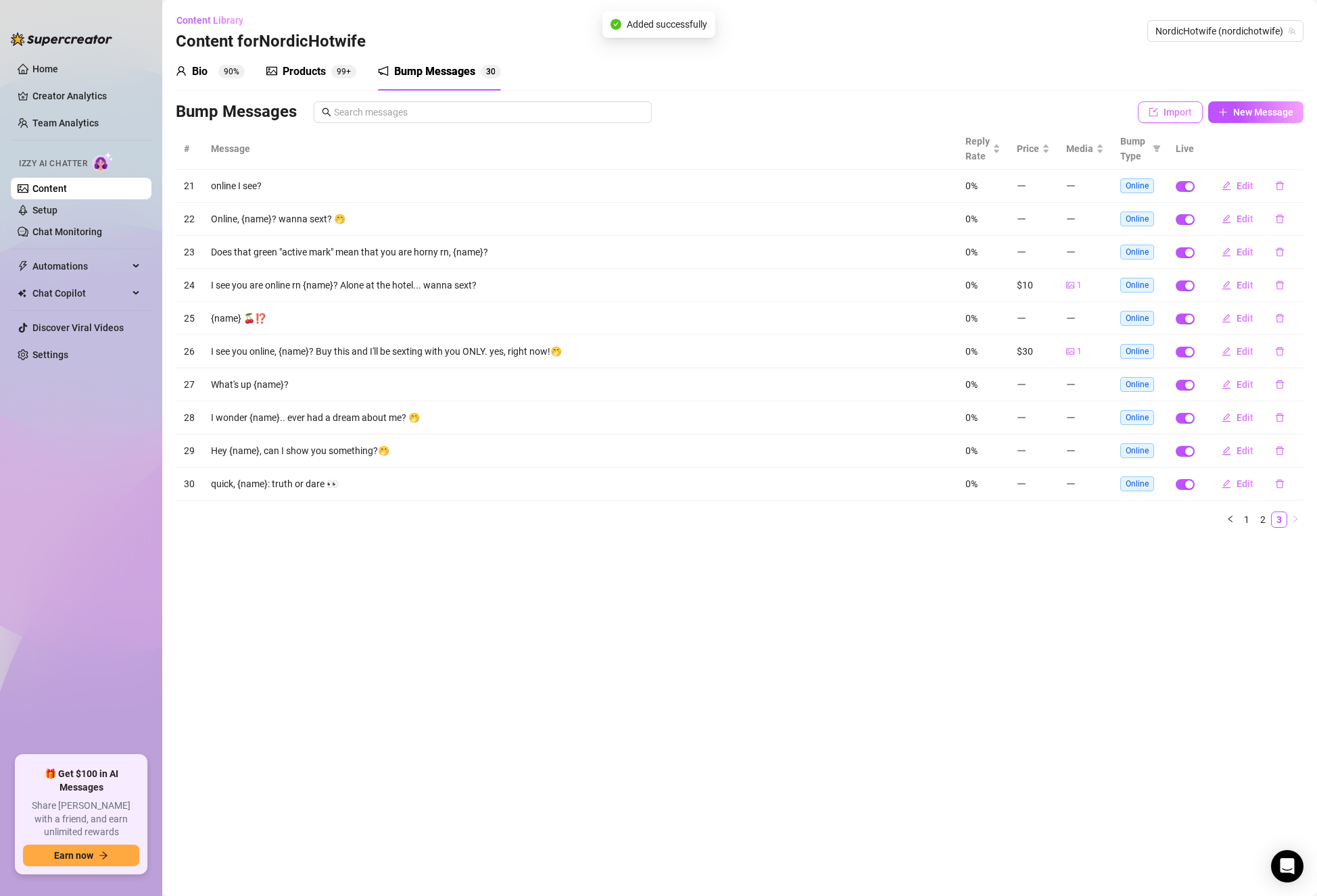
click at [1184, 117] on span "Import" at bounding box center [1177, 112] width 28 height 11
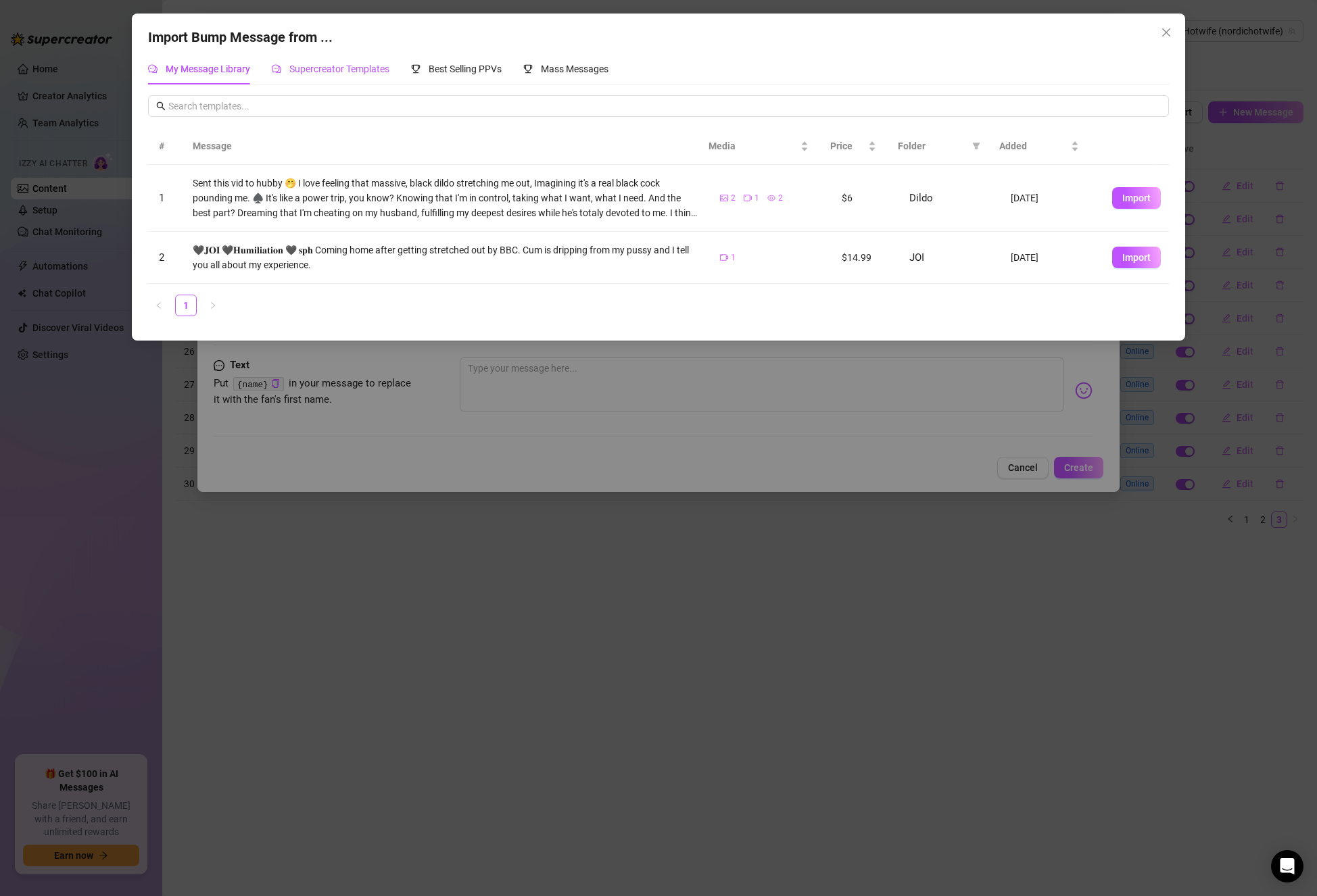
click at [376, 64] on span "Supercreator Templates" at bounding box center [339, 69] width 100 height 11
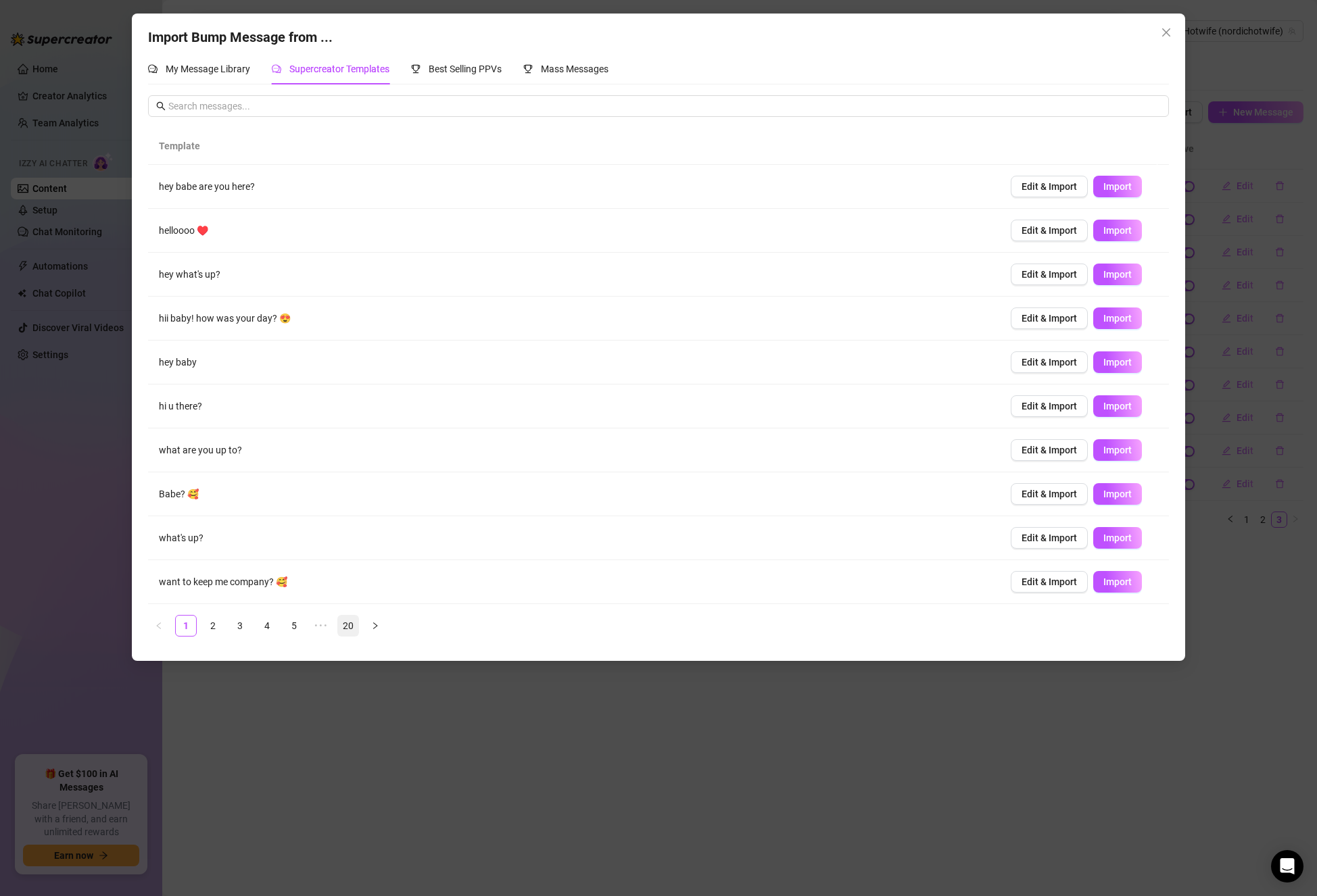
click at [352, 619] on link "20" at bounding box center [348, 625] width 21 height 21
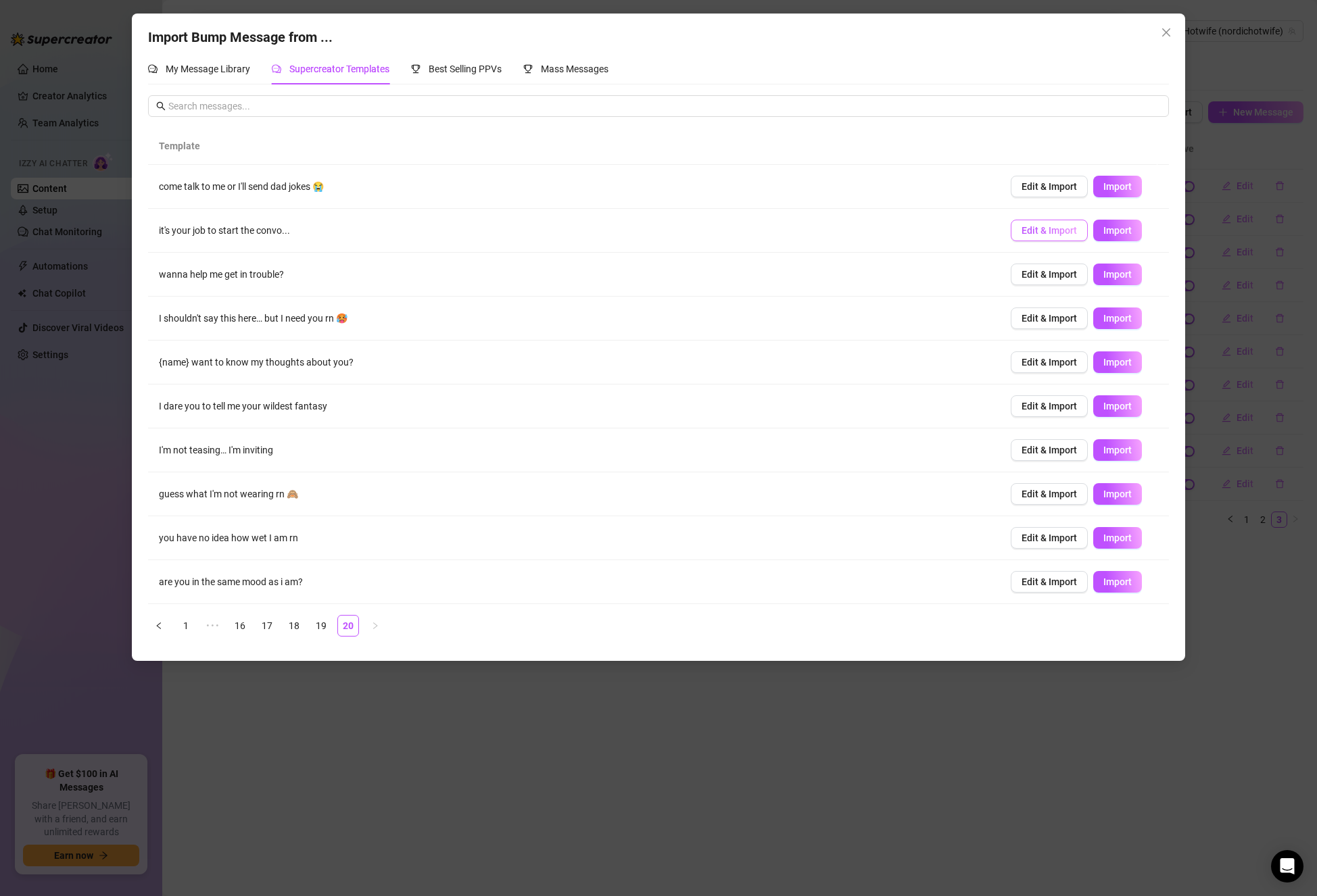
click at [1049, 229] on span "Edit & Import" at bounding box center [1048, 229] width 56 height 11
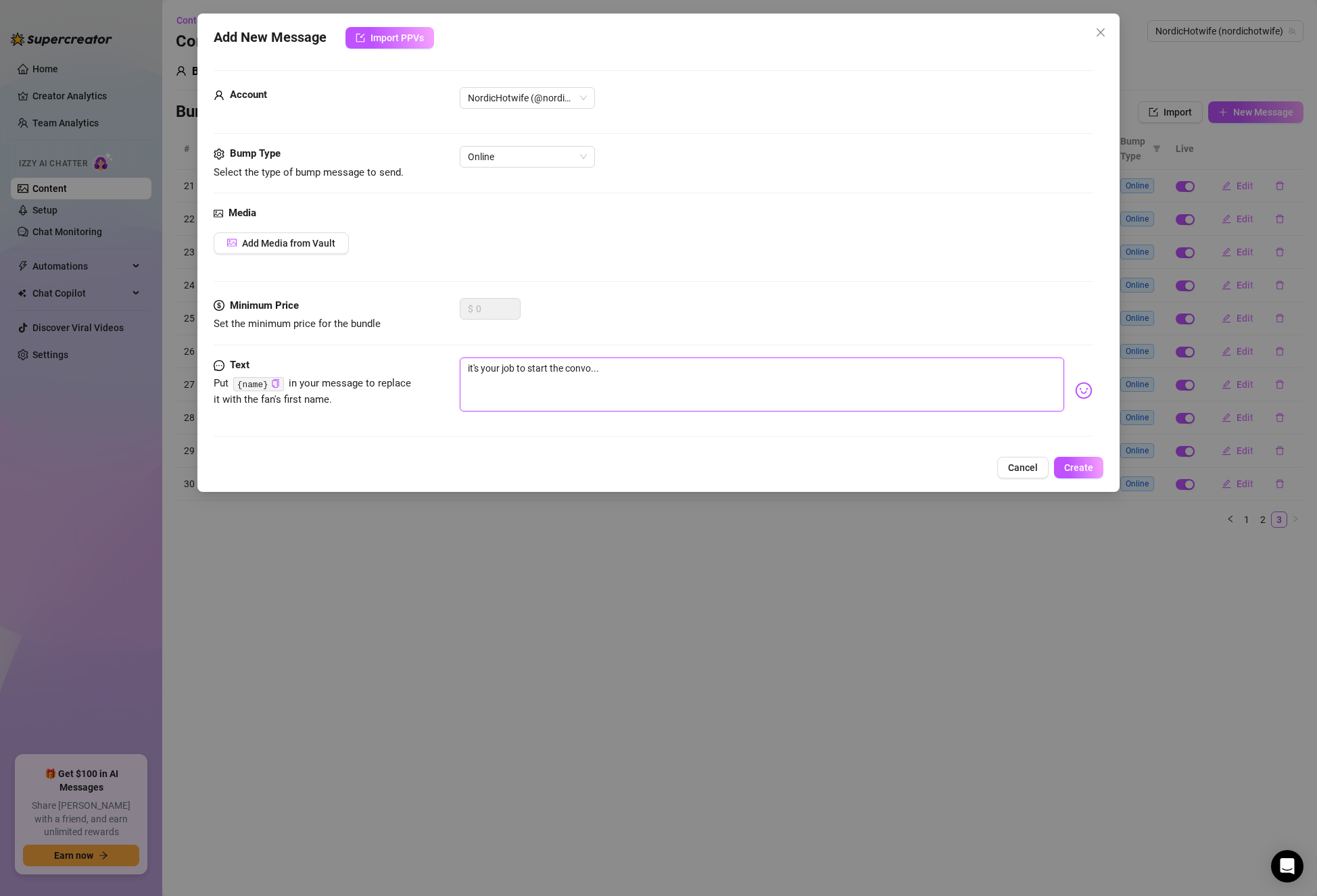
click at [588, 367] on textarea "it's your job to start the convo..." at bounding box center [762, 384] width 604 height 54
click at [593, 367] on textarea "it's your job to start the convo..." at bounding box center [762, 384] width 604 height 54
click at [593, 370] on textarea "it's your job to start the convo..." at bounding box center [762, 384] width 604 height 54
click at [590, 370] on textarea "it's your job to start the convo..." at bounding box center [762, 384] width 604 height 54
click at [460, 371] on textarea "it's your job to start the convo..." at bounding box center [762, 384] width 604 height 54
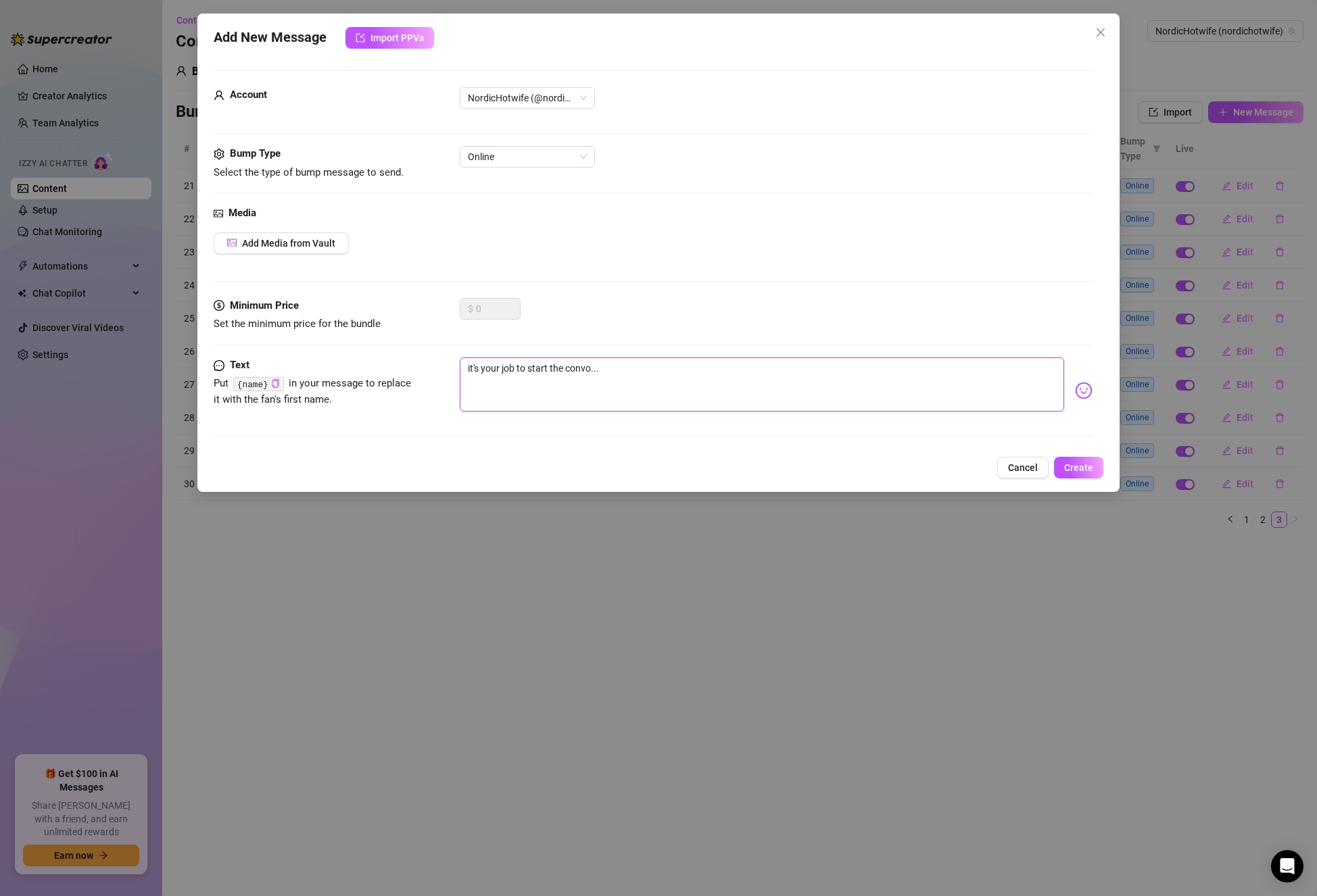
paste textarea "{name}"
type textarea "{name}it's your job to start the convo..."
type textarea "{name} it's your job to start the convo..."
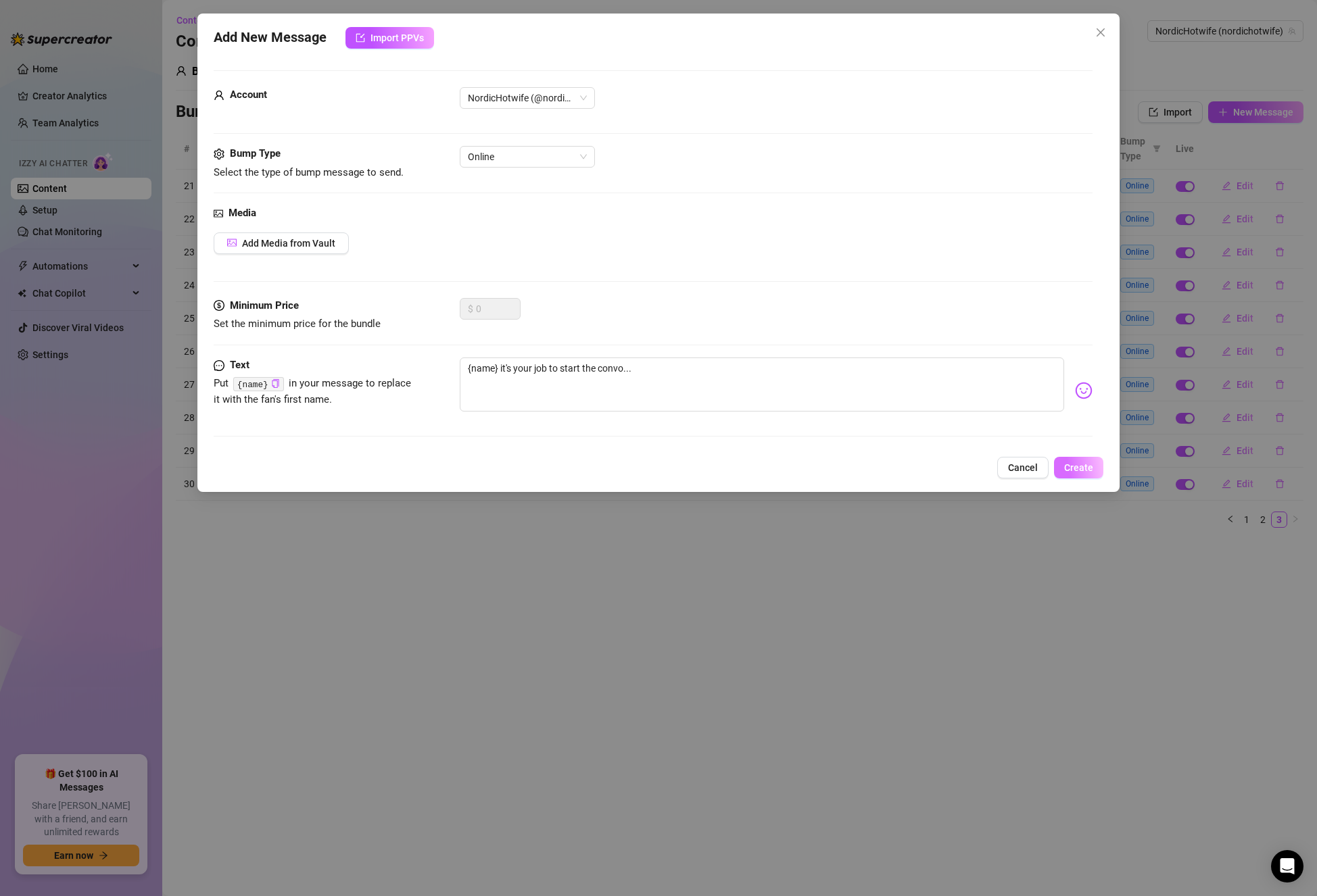
click at [1092, 471] on span "Create" at bounding box center [1079, 467] width 29 height 11
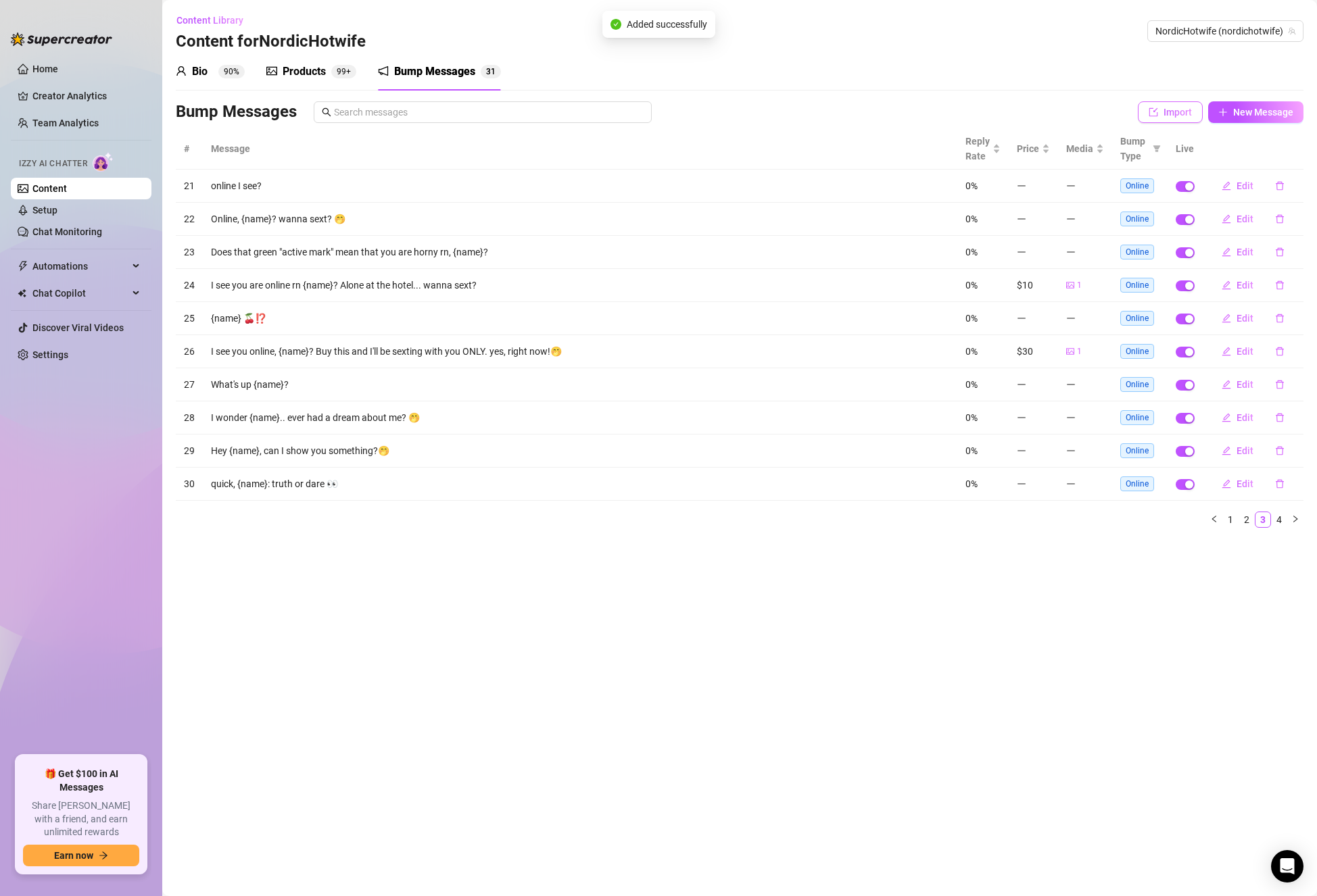
click at [1157, 114] on icon "import" at bounding box center [1153, 112] width 9 height 9
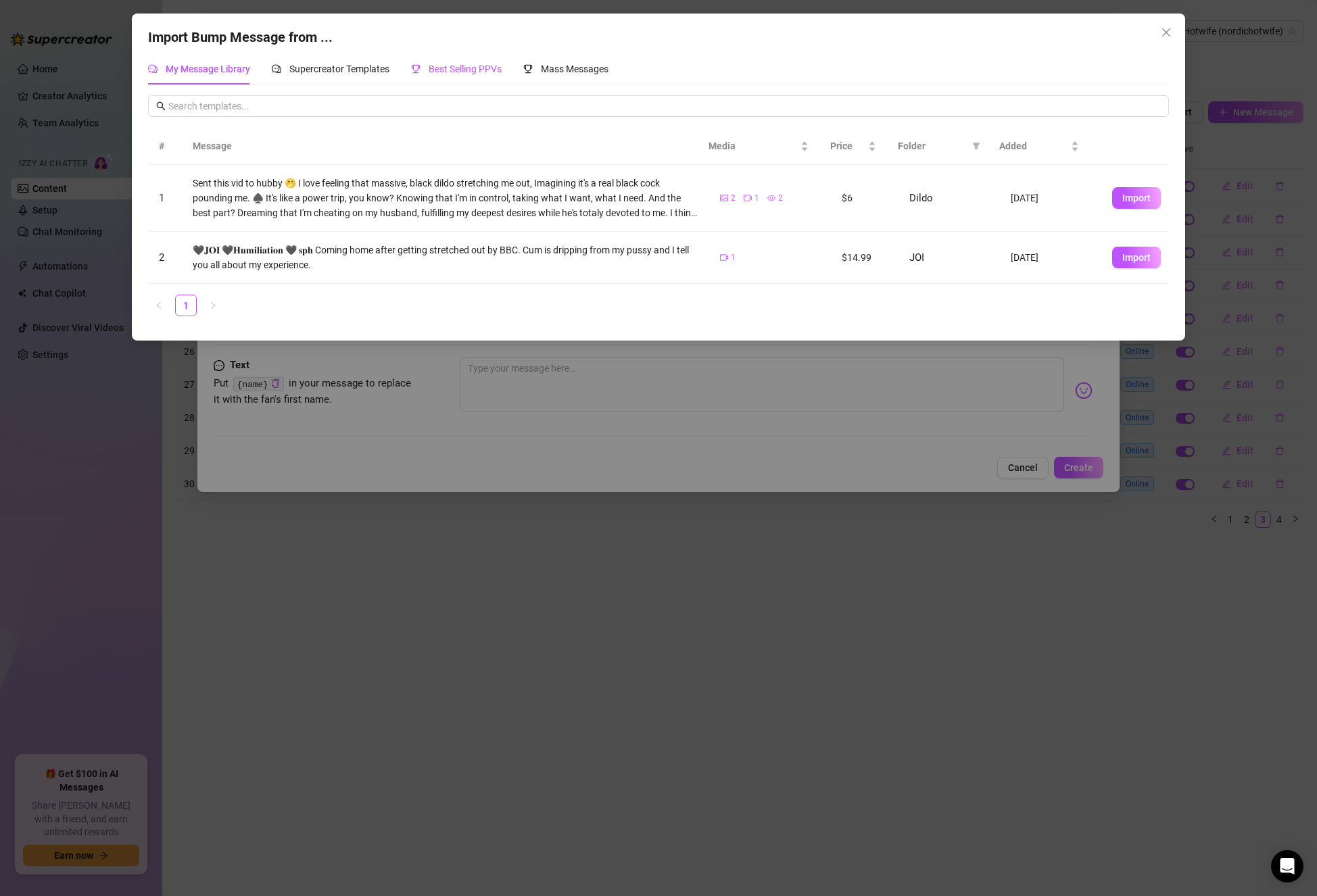
click at [467, 69] on span "Best Selling PPVs" at bounding box center [465, 69] width 73 height 11
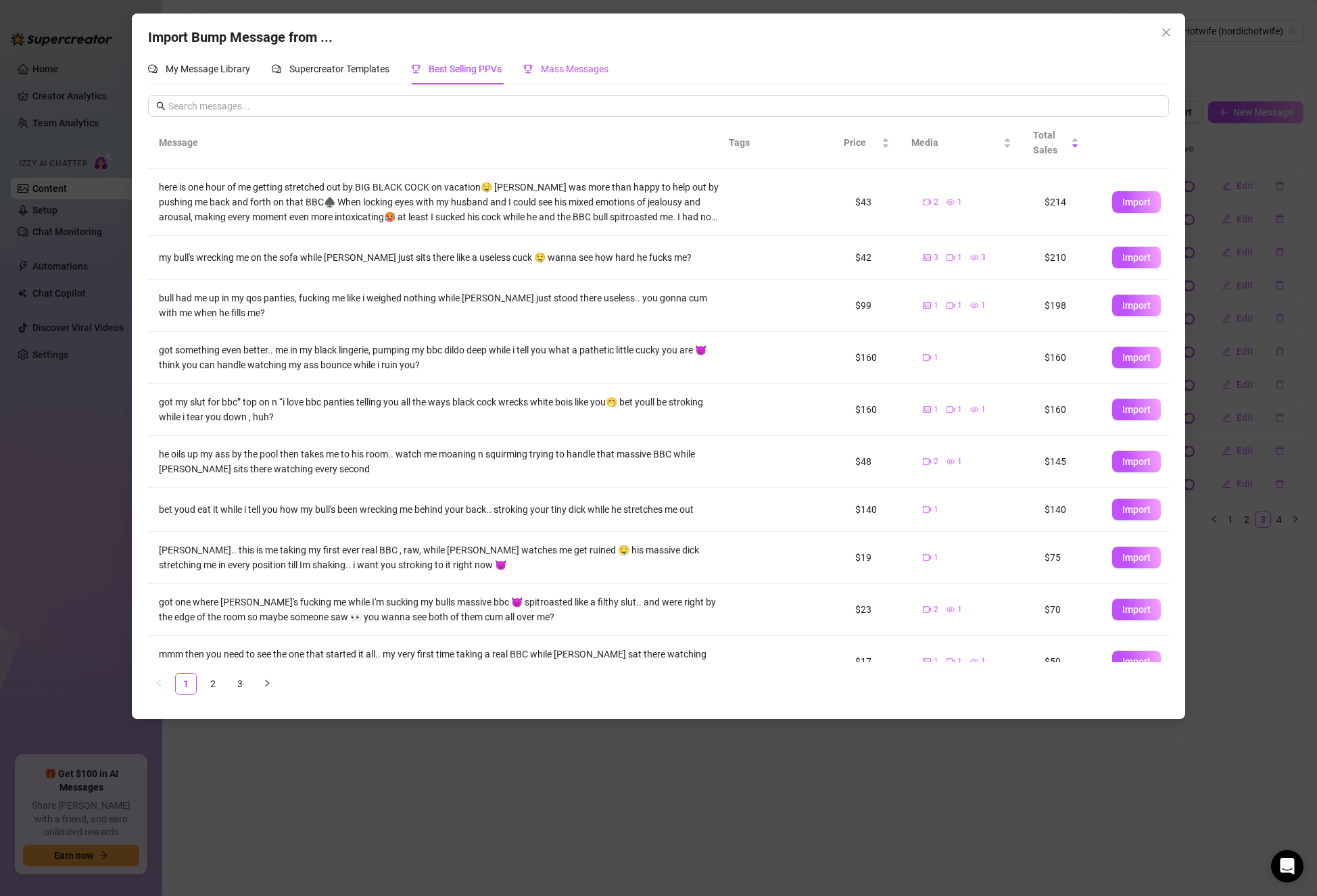
click at [575, 67] on span "Mass Messages" at bounding box center [574, 69] width 68 height 11
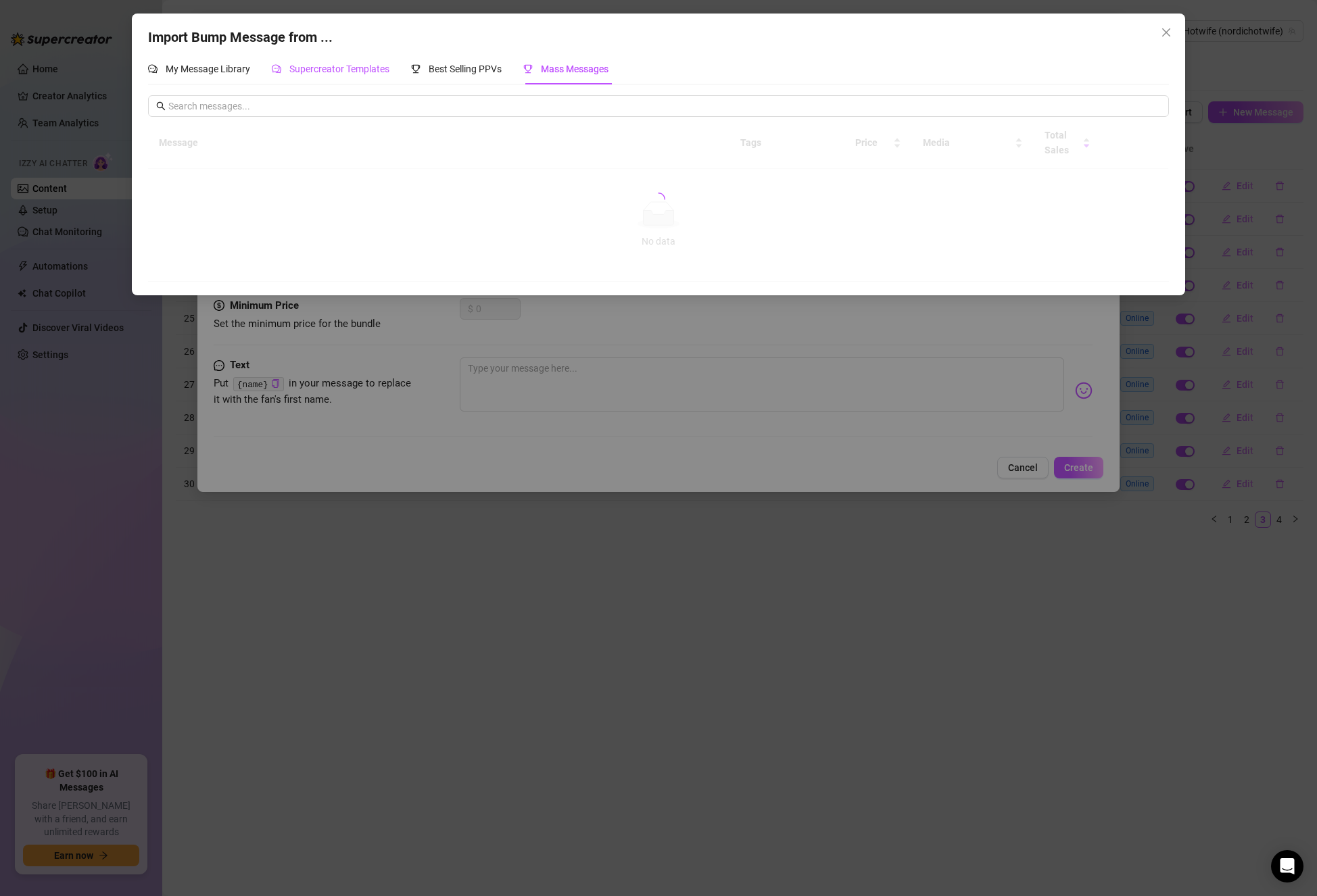
click at [351, 64] on span "Supercreator Templates" at bounding box center [339, 69] width 100 height 11
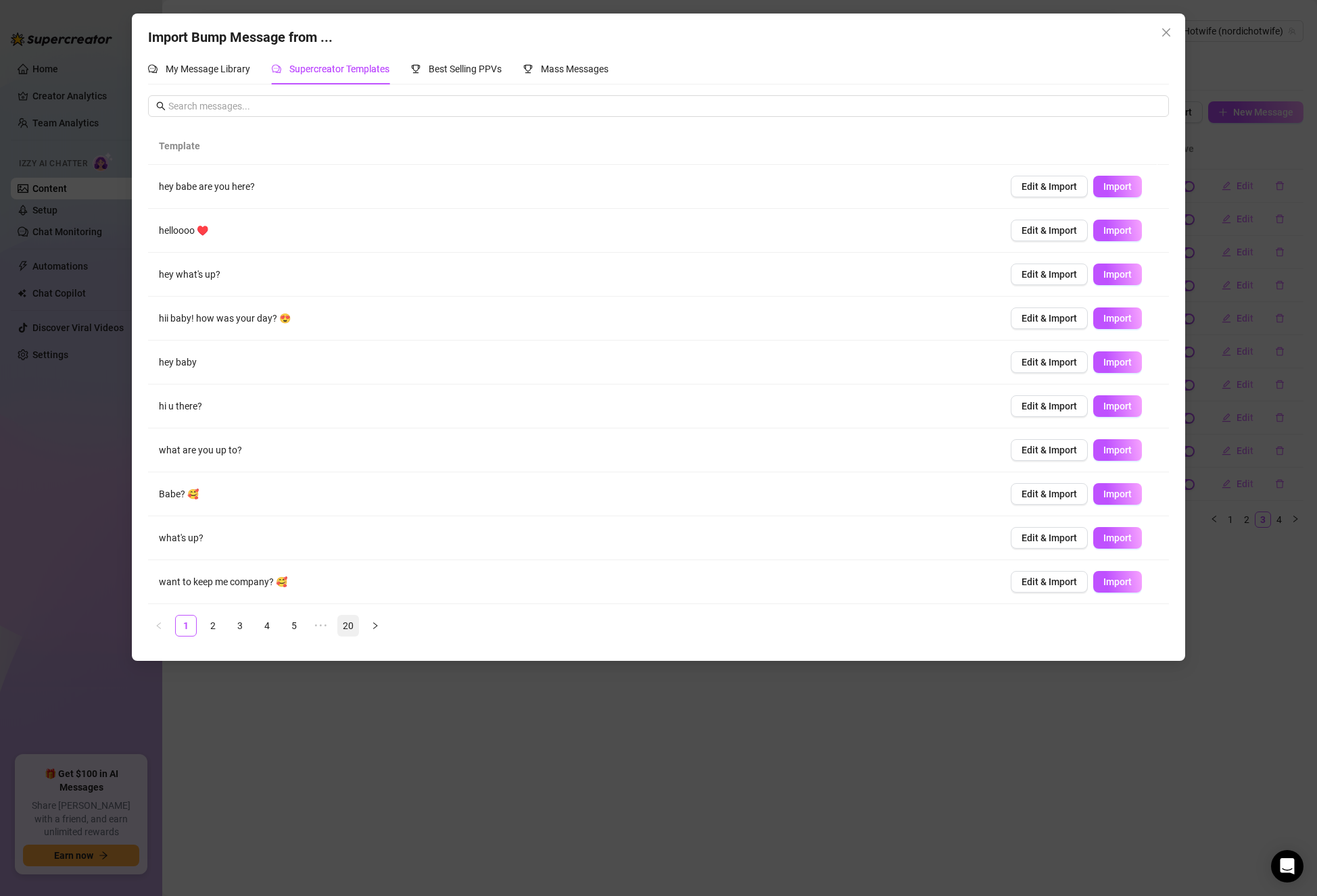
click at [344, 622] on link "20" at bounding box center [348, 625] width 21 height 21
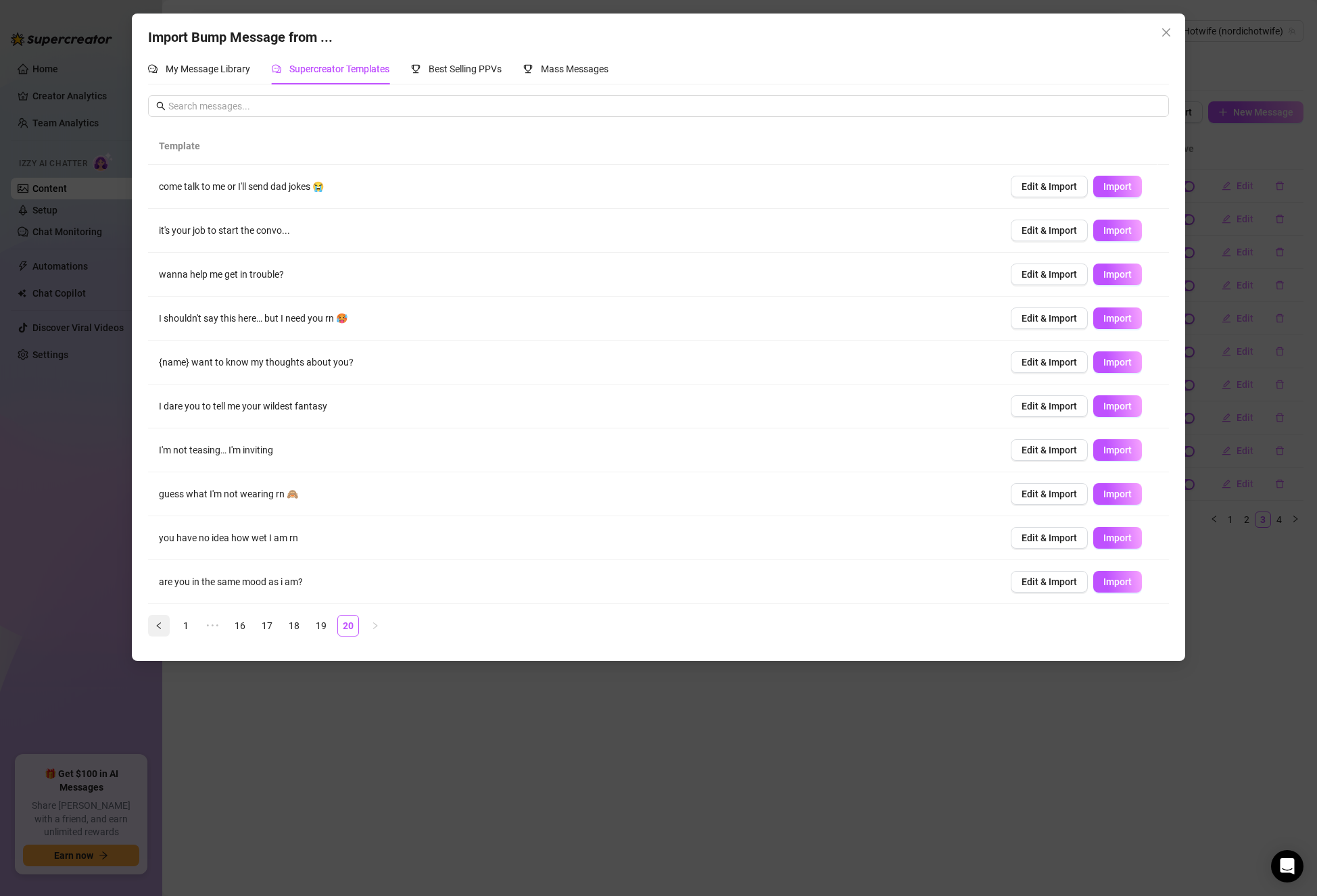
click at [158, 629] on icon "left" at bounding box center [159, 625] width 8 height 8
click at [156, 629] on button "button" at bounding box center [159, 625] width 22 height 22
click at [155, 634] on button "button" at bounding box center [159, 625] width 22 height 22
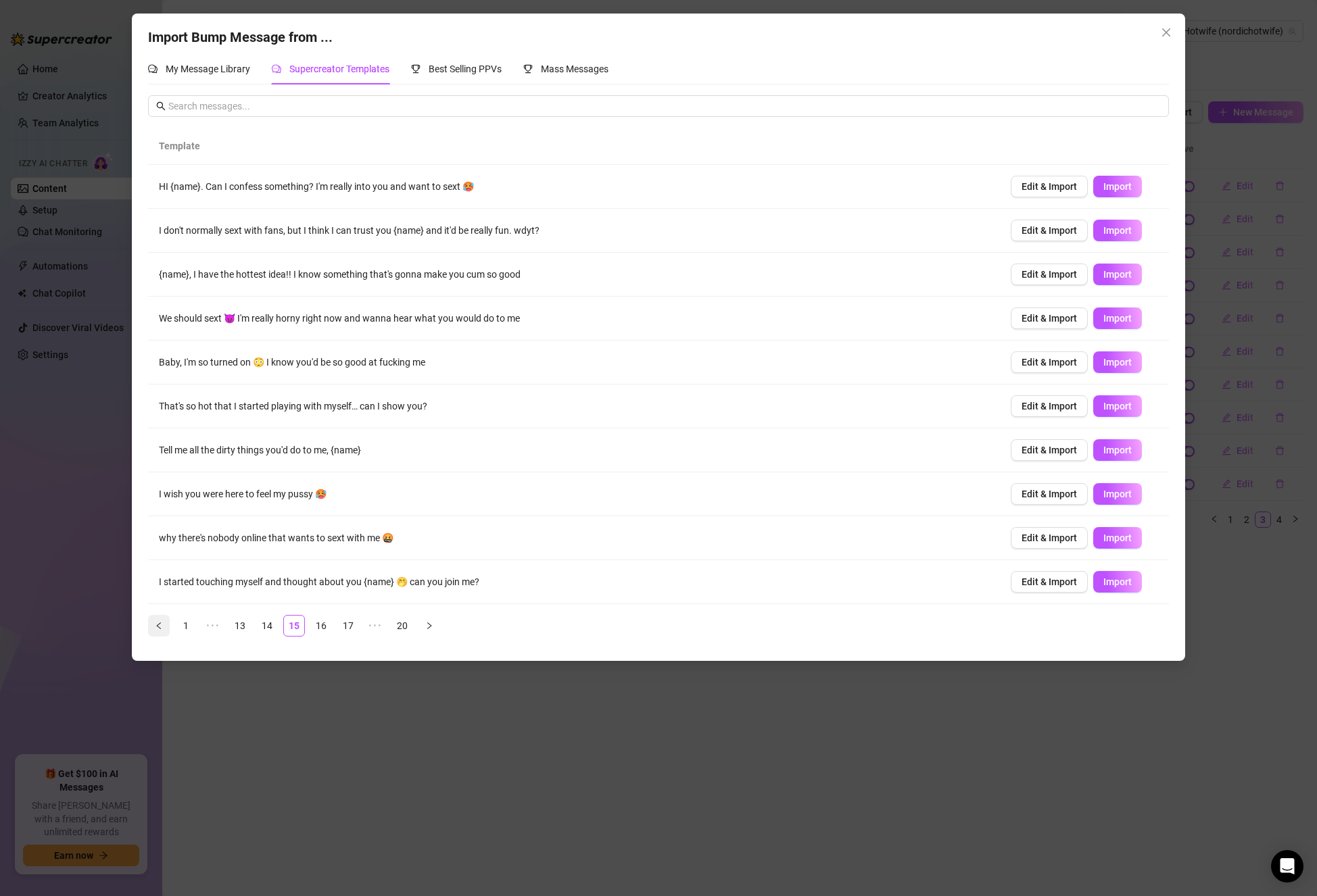
click at [155, 634] on button "button" at bounding box center [159, 625] width 22 height 22
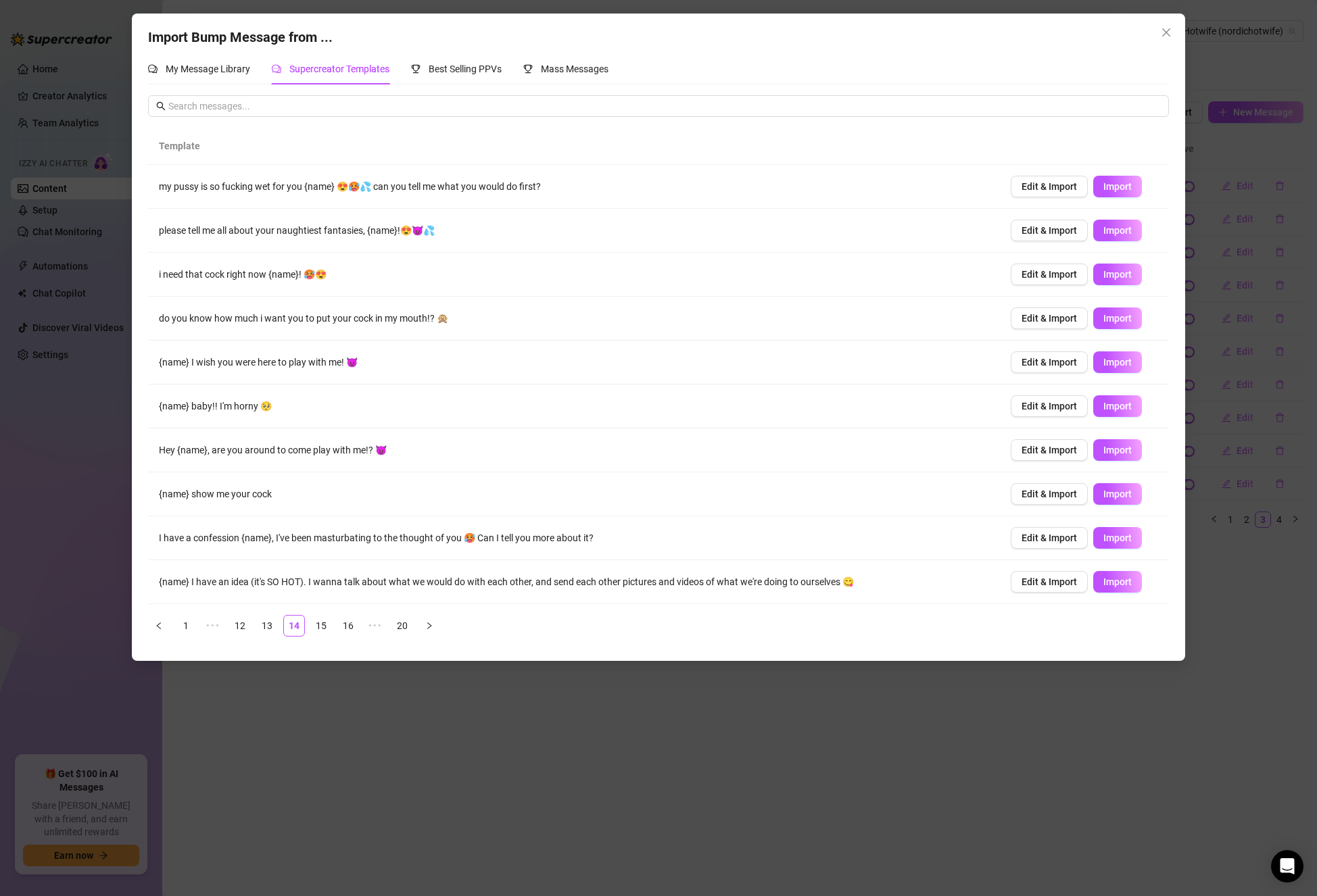
click at [1252, 303] on div "Import Bump Message from ... My Message Library Supercreator Templates Best Sel…" at bounding box center [658, 448] width 1317 height 896
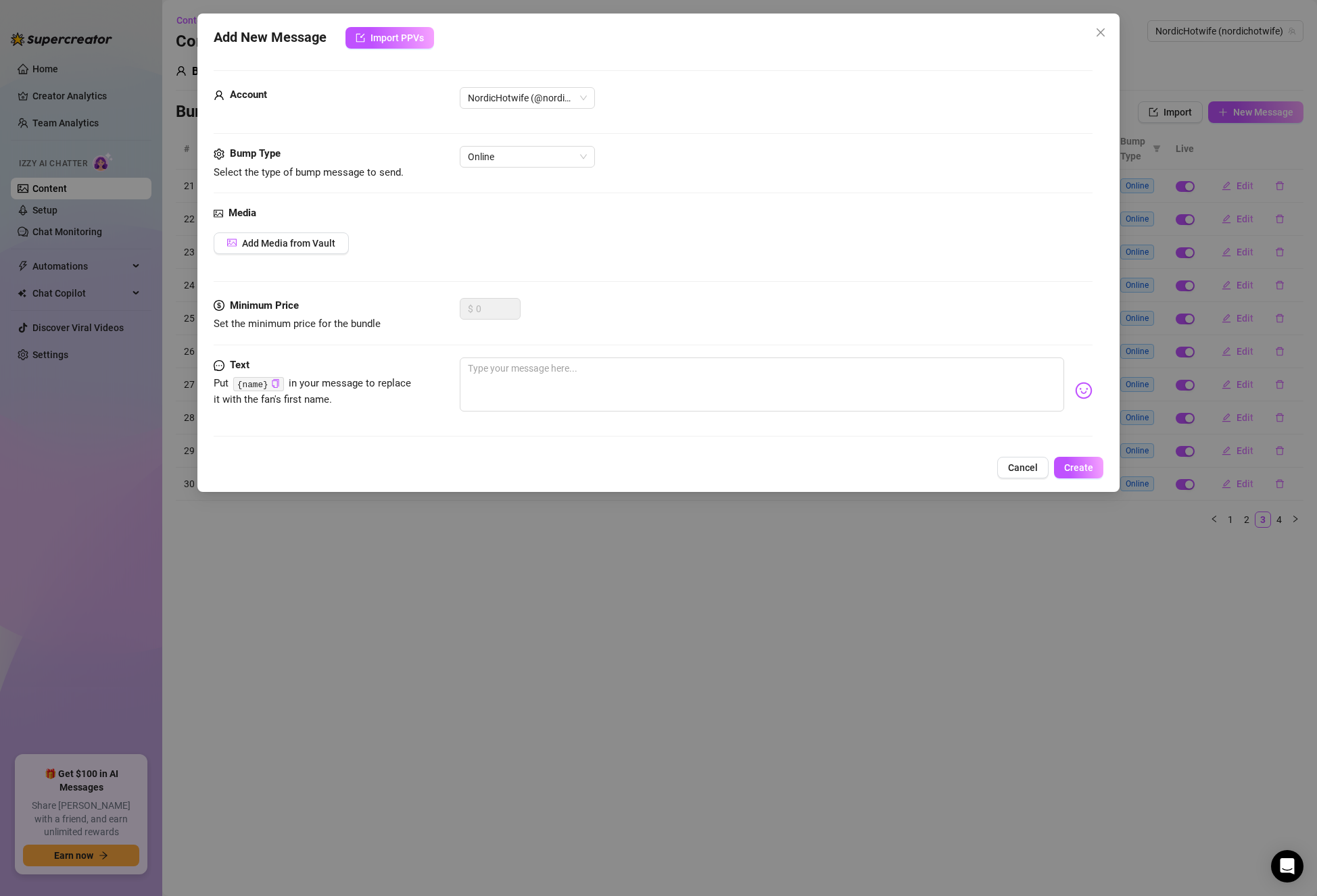
click at [1253, 112] on div "Add New Message Import PPVs Account NordicHotwife (@nordichotwife) Bump Type Se…" at bounding box center [658, 448] width 1317 height 896
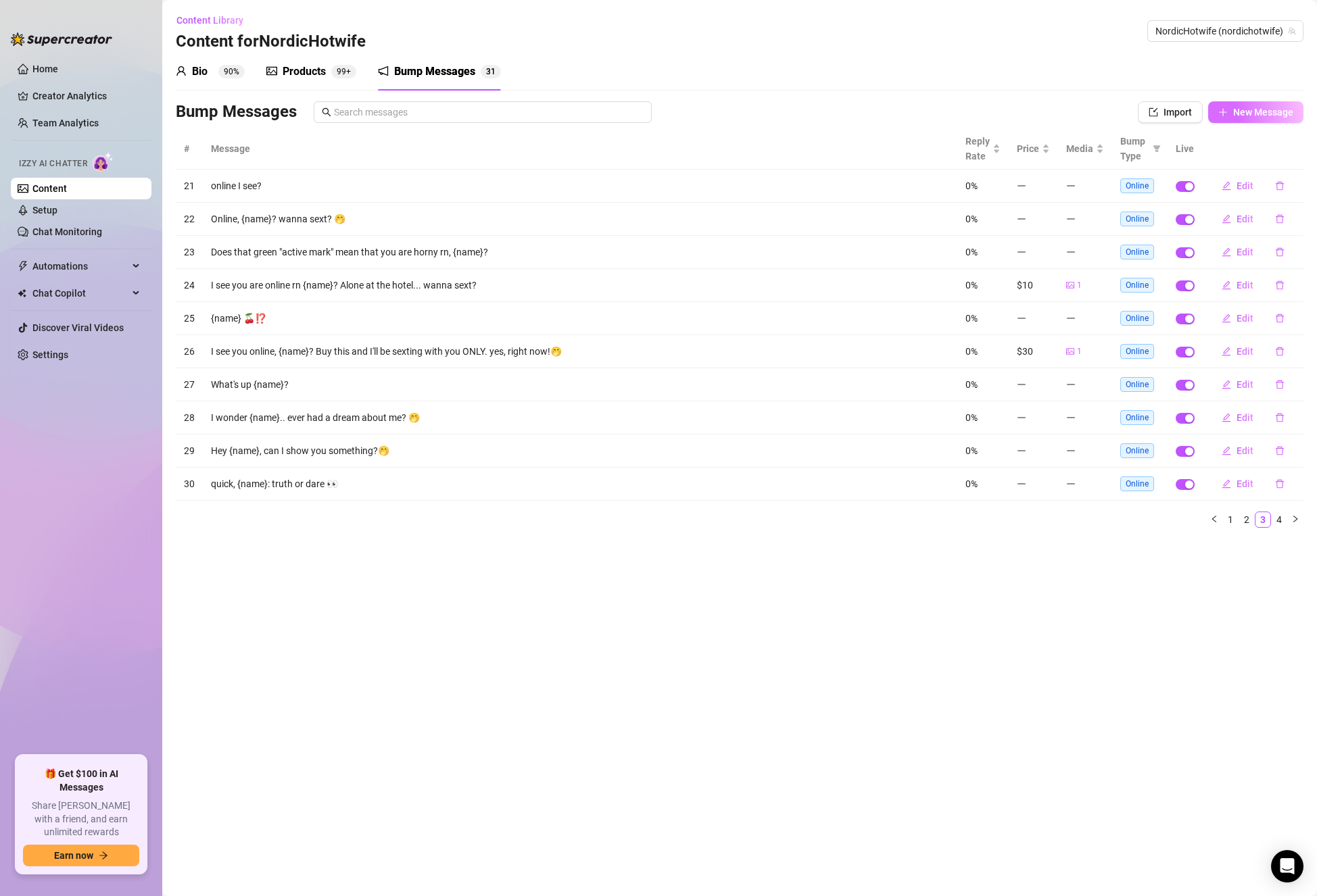
click at [1254, 110] on span "New Message" at bounding box center [1262, 112] width 60 height 11
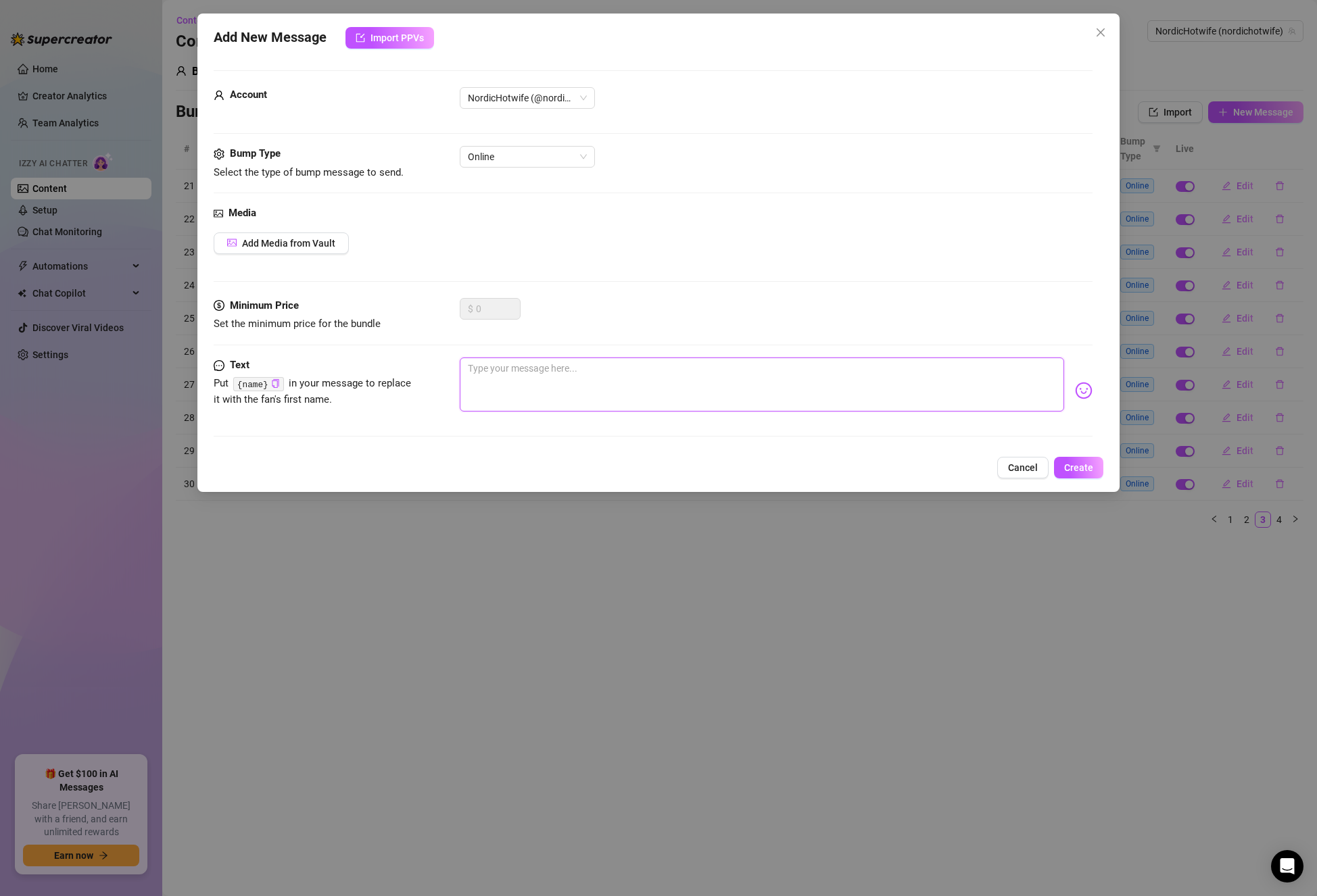
click at [560, 379] on textarea at bounding box center [762, 384] width 604 height 54
type textarea "I"
type textarea "It"
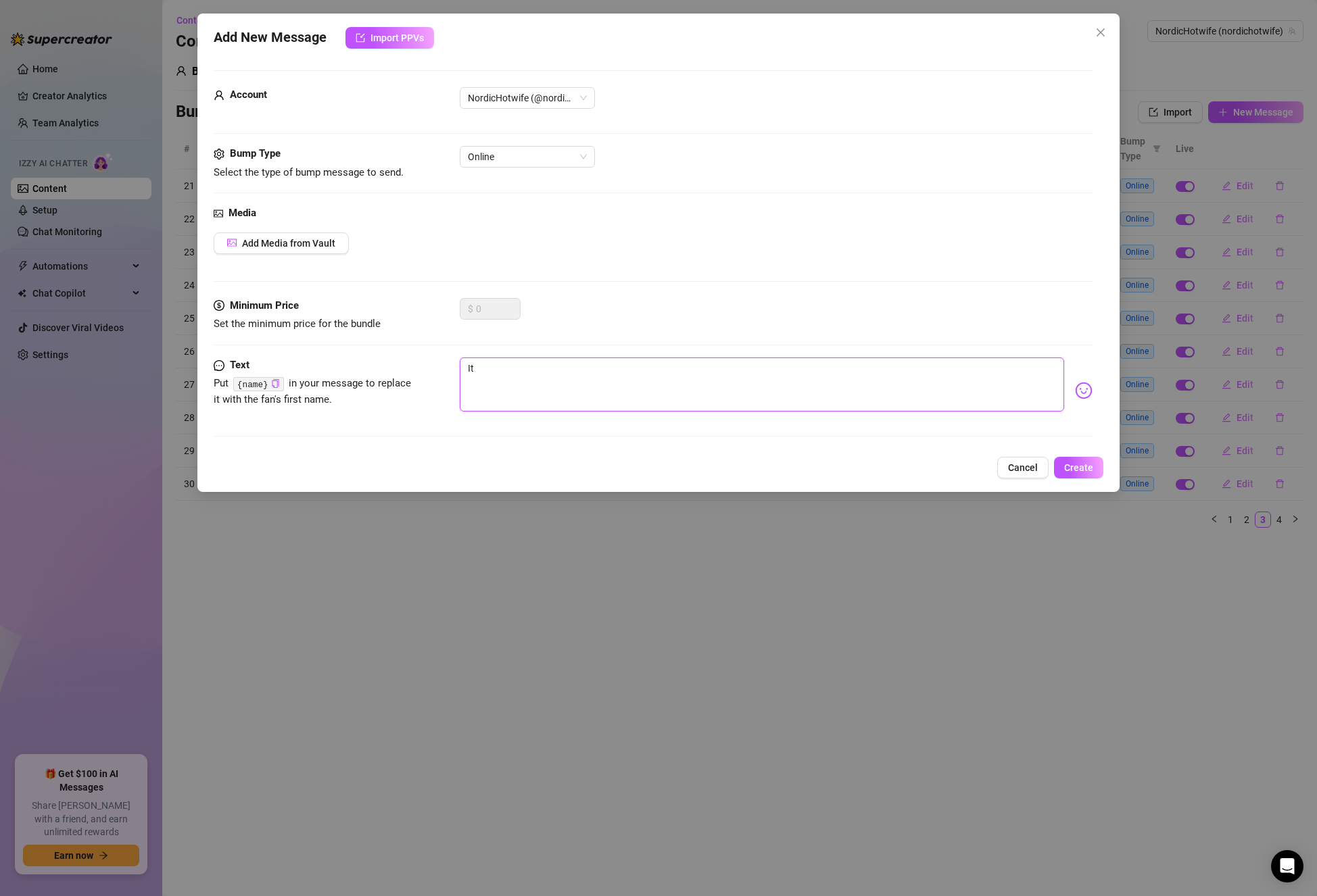
type textarea "It"
type textarea "It i"
type textarea "It is"
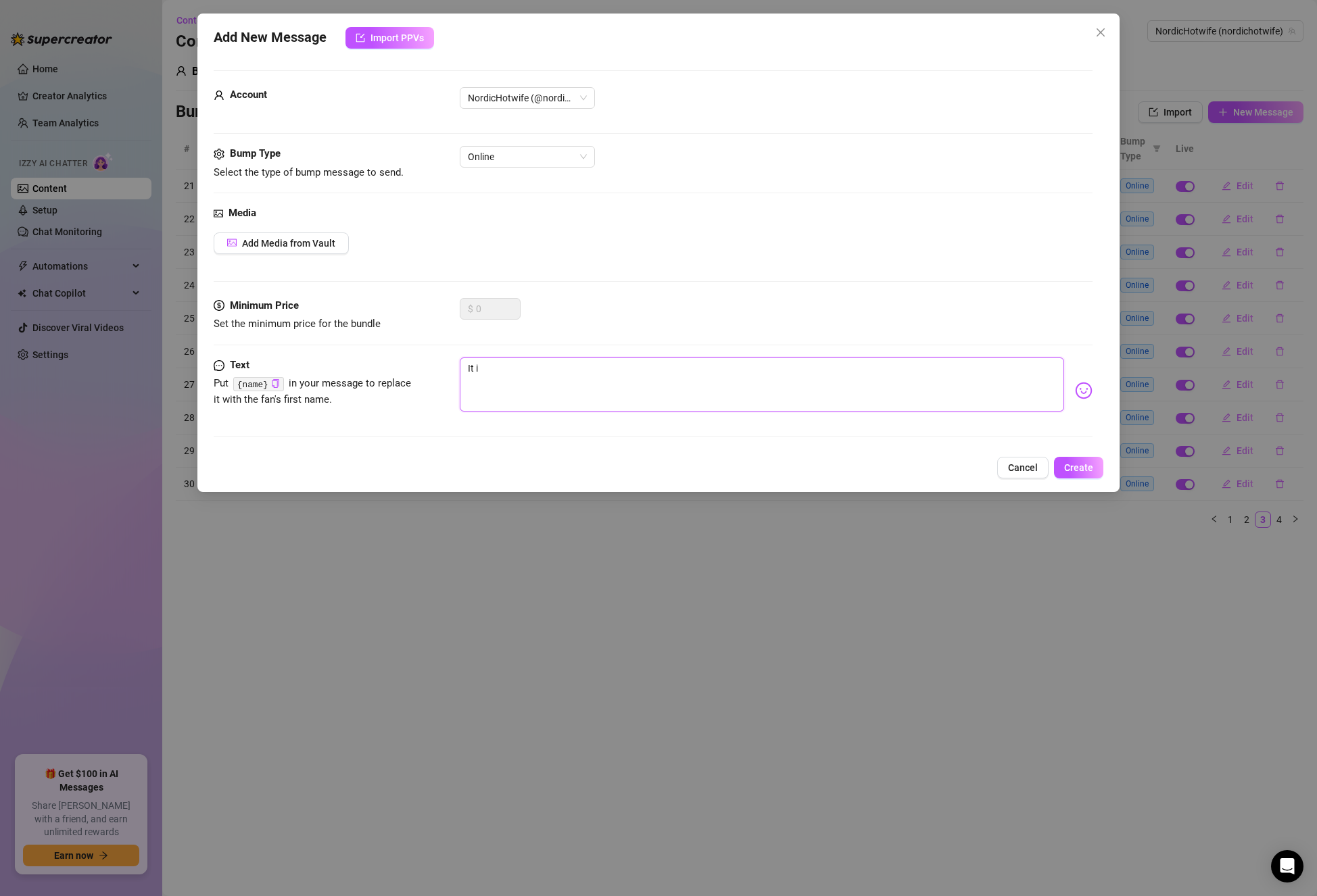
type textarea "It is"
type textarea "It is n"
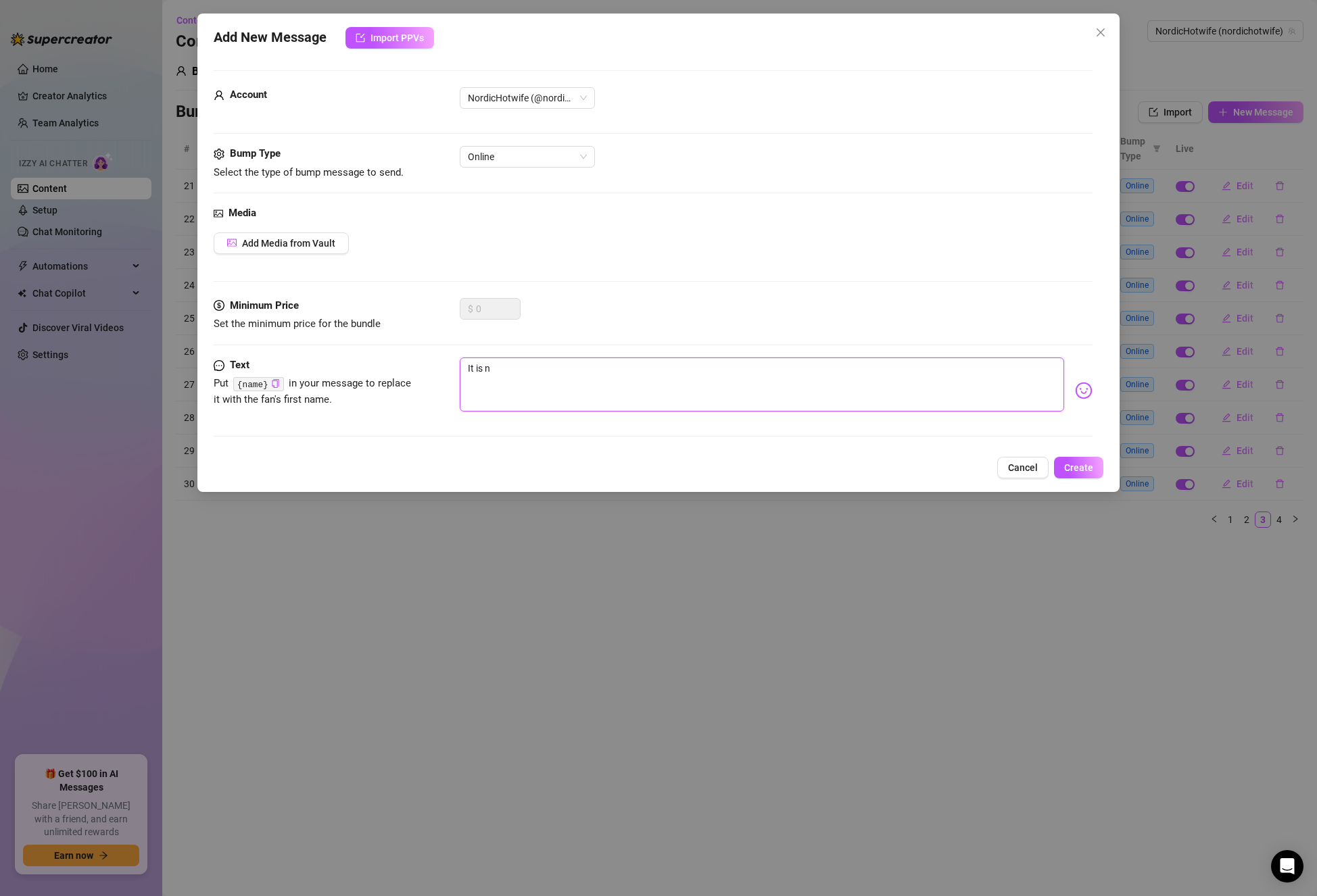
type textarea "It is na"
type textarea "It is nau"
type textarea "It is naug"
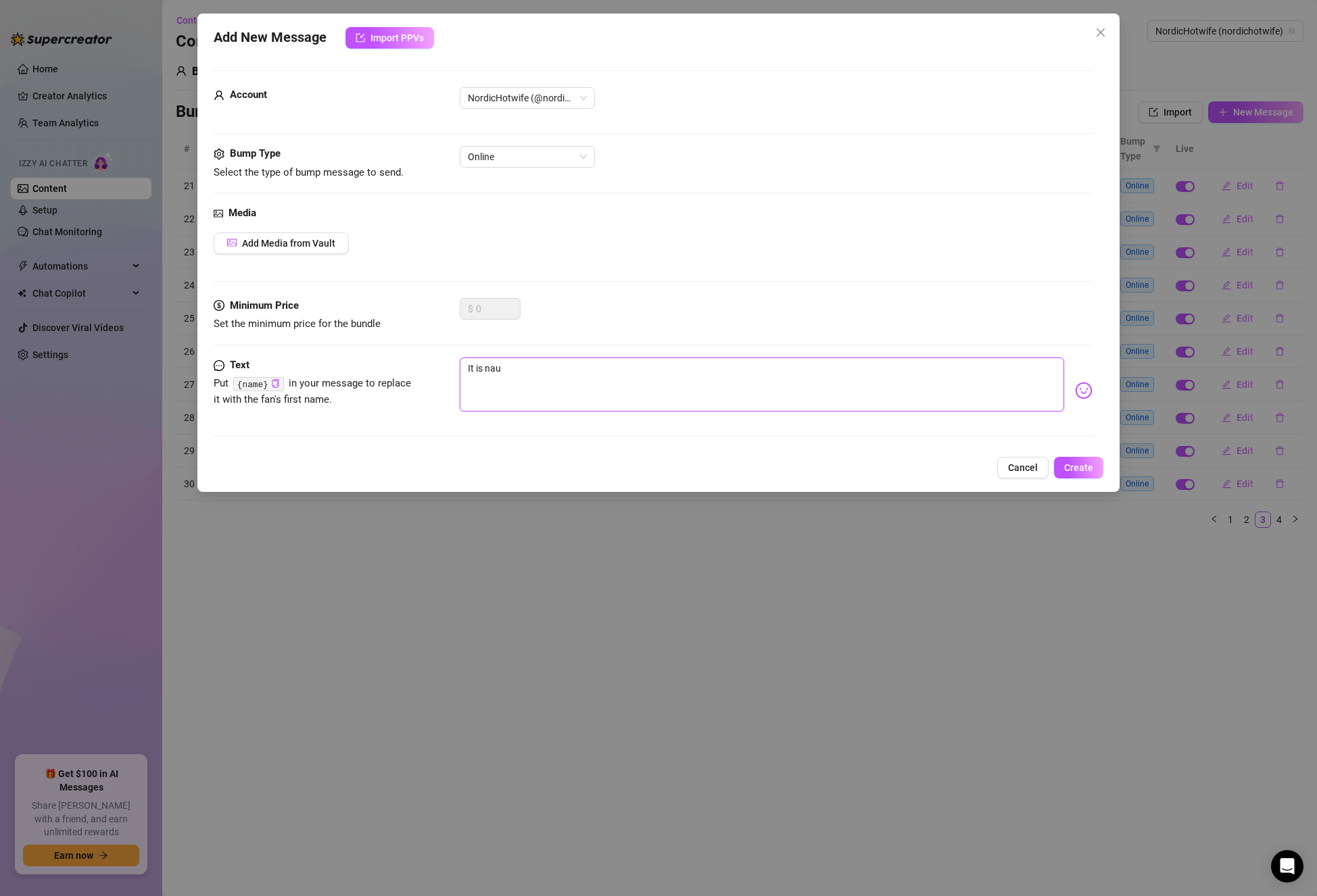
type textarea "It is naug"
type textarea "It is naugh"
type textarea "It is naught"
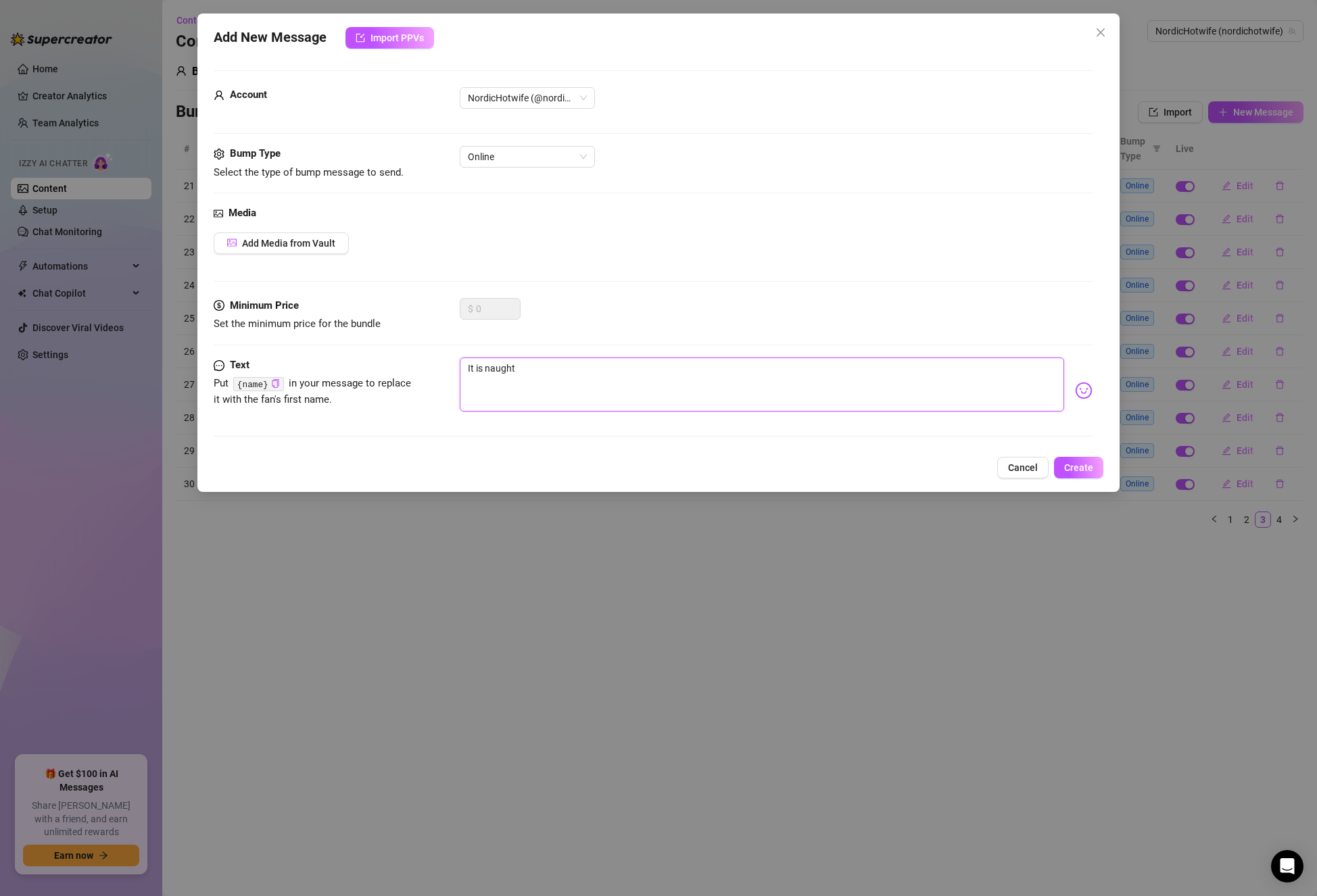
type textarea "It is naughty"
type textarea "It is naughty t"
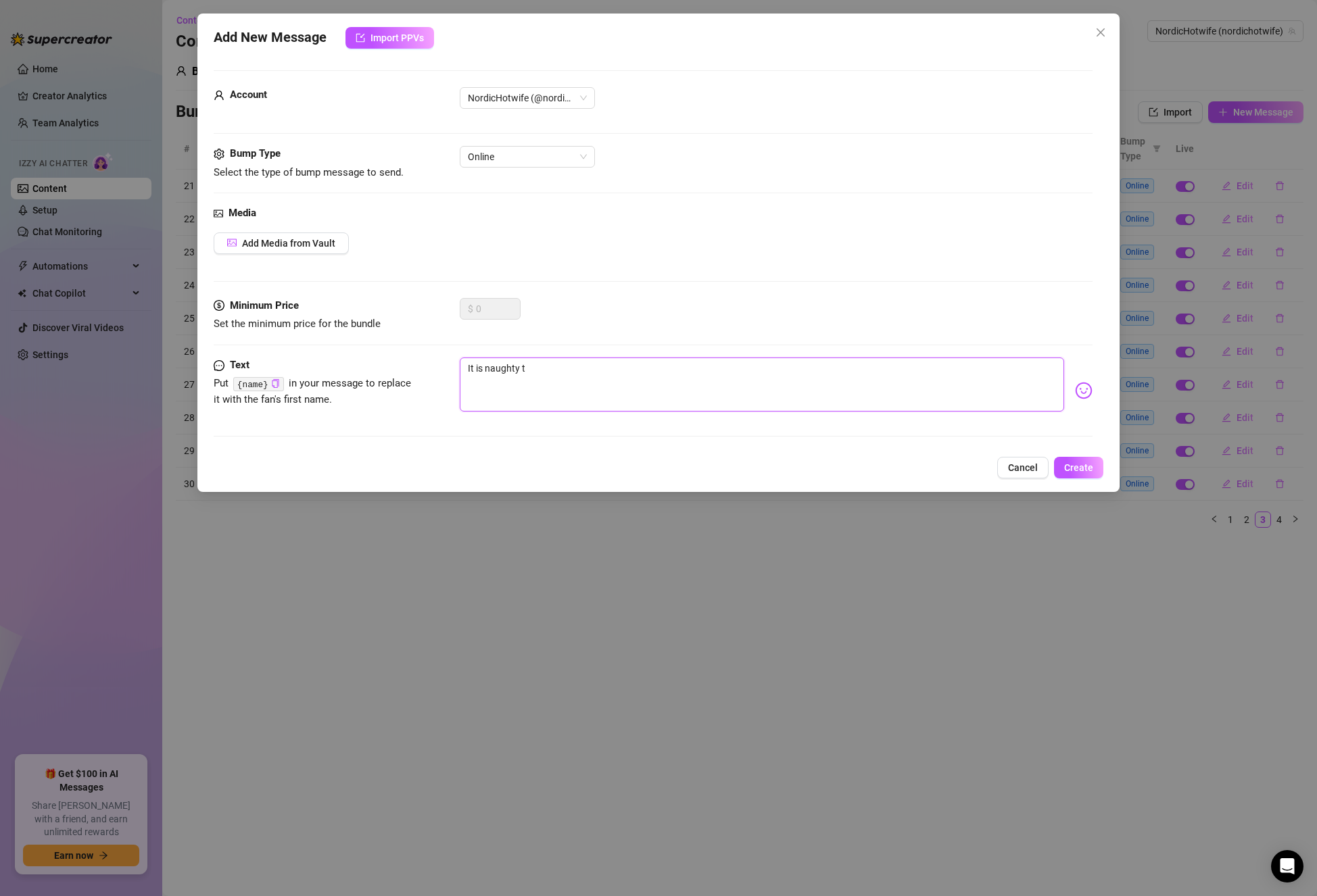
type textarea "It is naughty ti"
type textarea "It is naughty tio"
type textarea "It is naughty tiom"
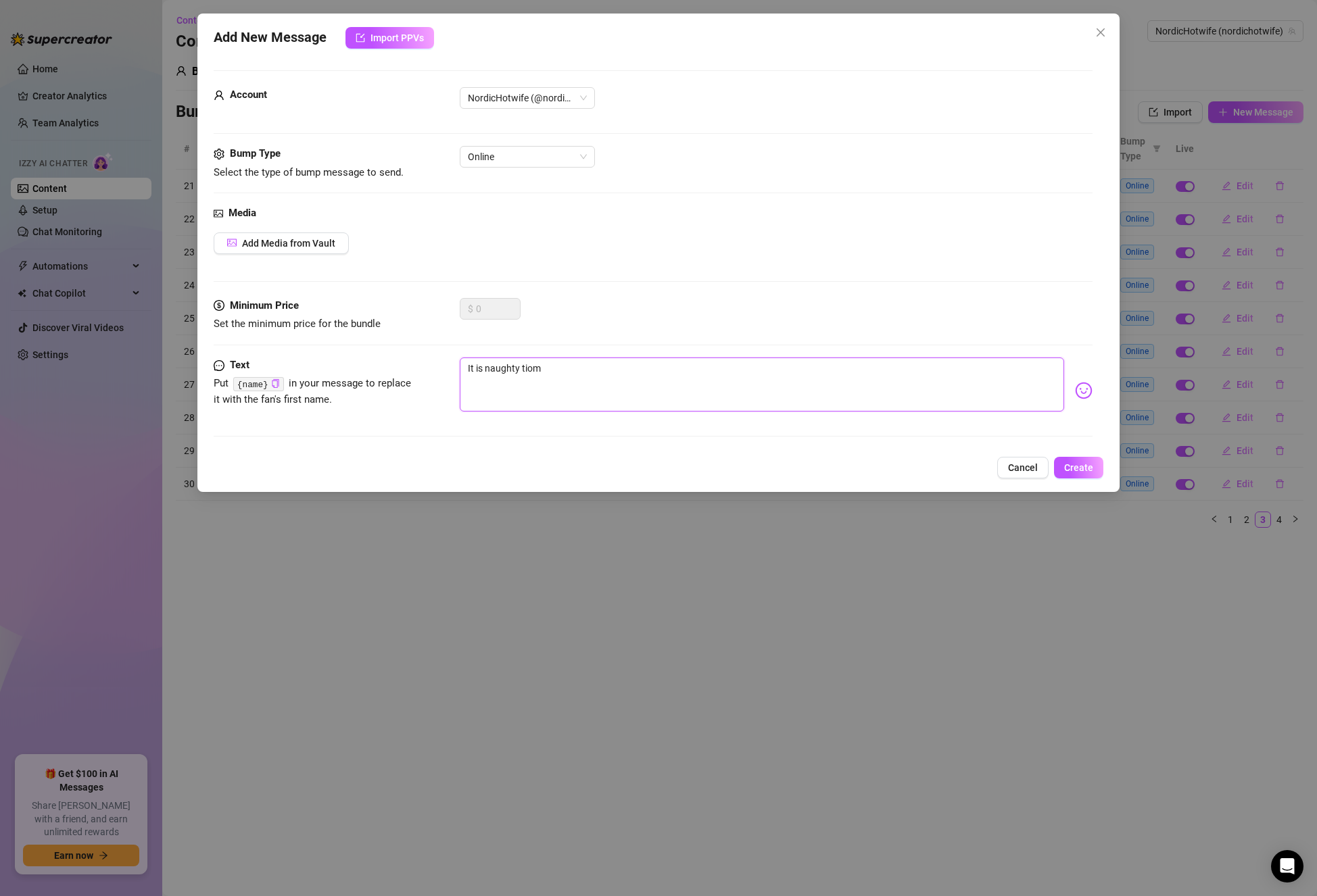
type textarea "It is naughty tiome"
type textarea "It is naughty tiome f"
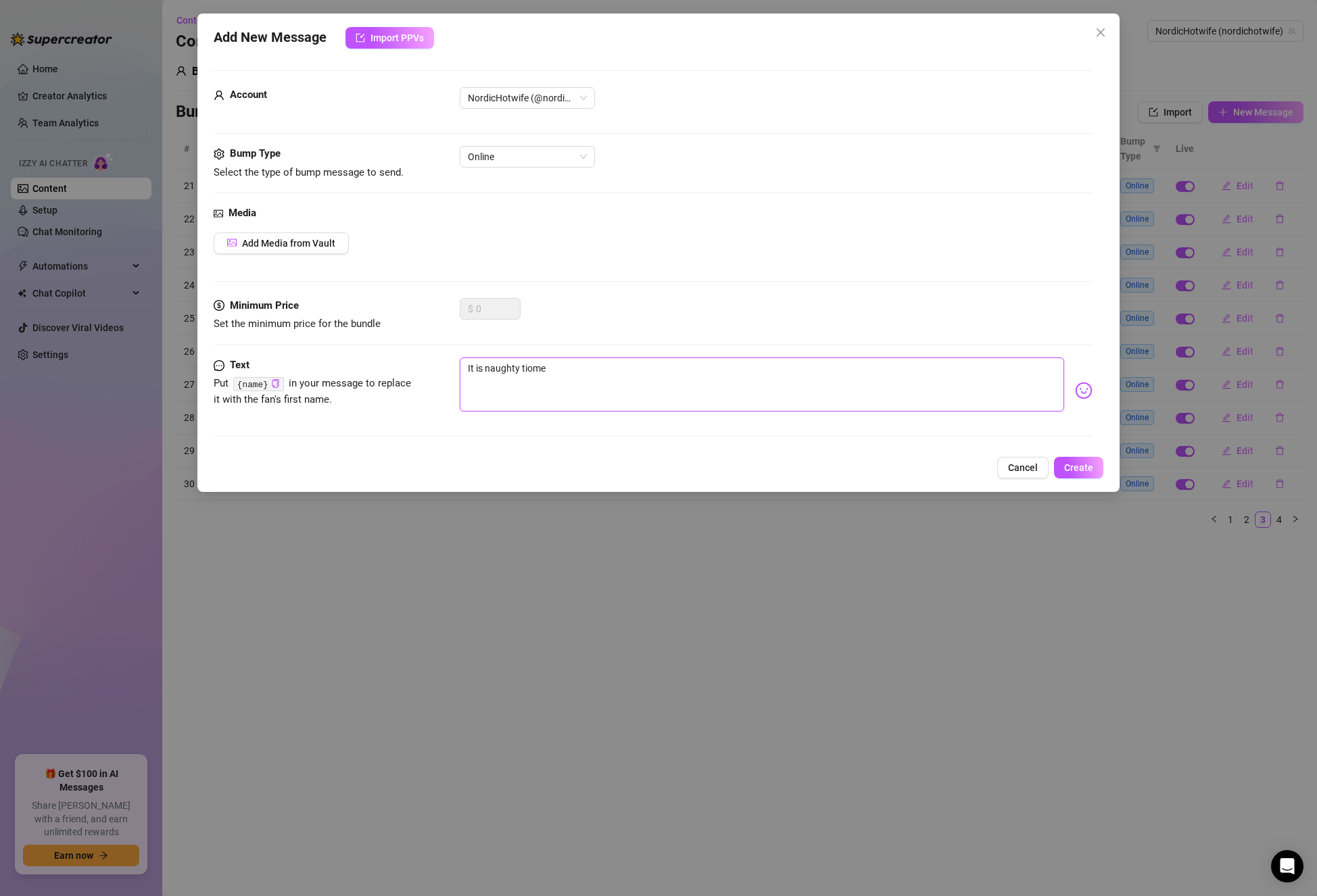
type textarea "It is naughty tiome f"
type textarea "It is naughty tiome fo"
type textarea "It is naughty tiome for"
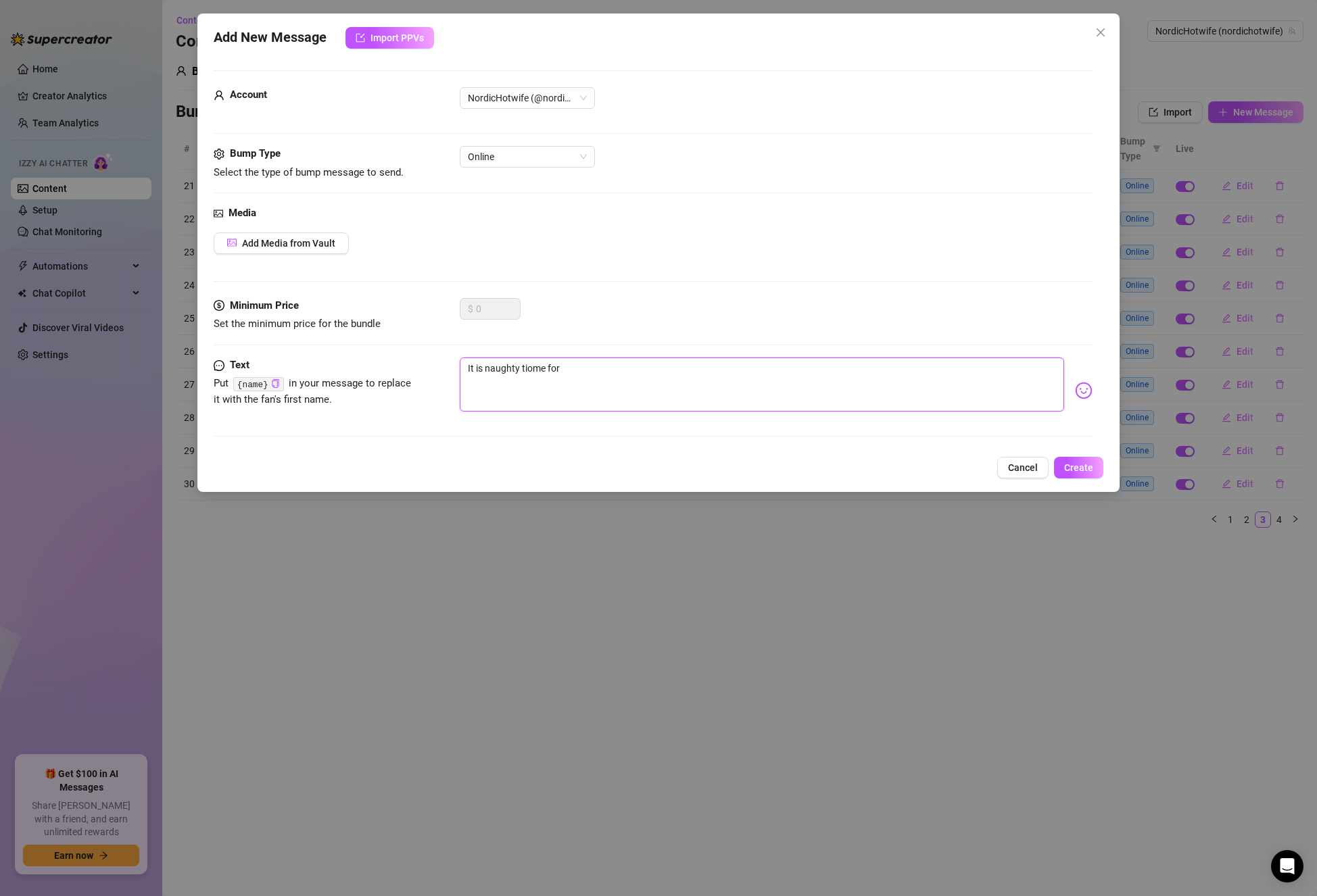
type textarea "It is naughty tiome for"
type textarea "It is naughty tiome for m"
type textarea "It is naughty tiome for me"
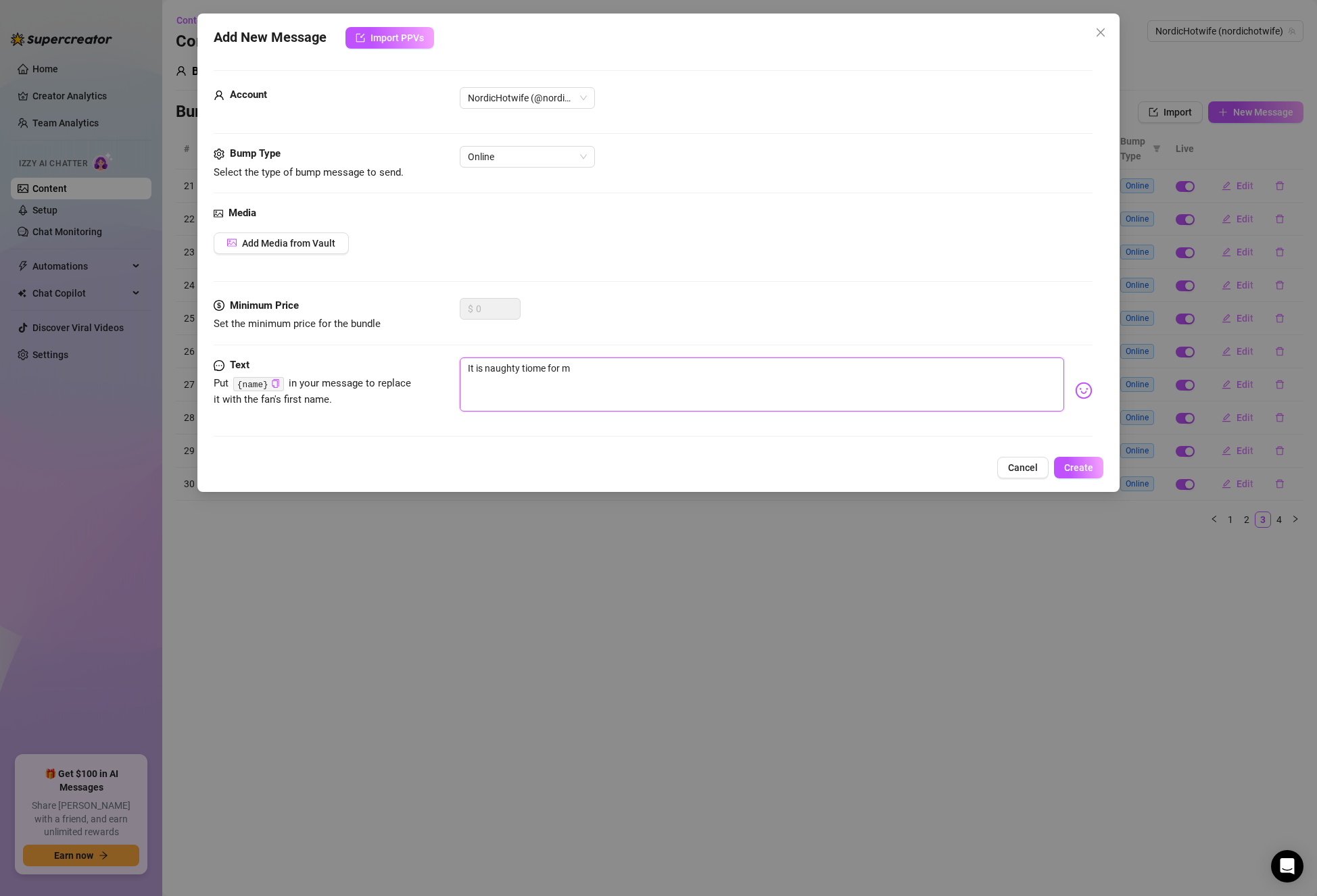
type textarea "It is naughty tiome for me"
type textarea "It is naughty tiome for me r"
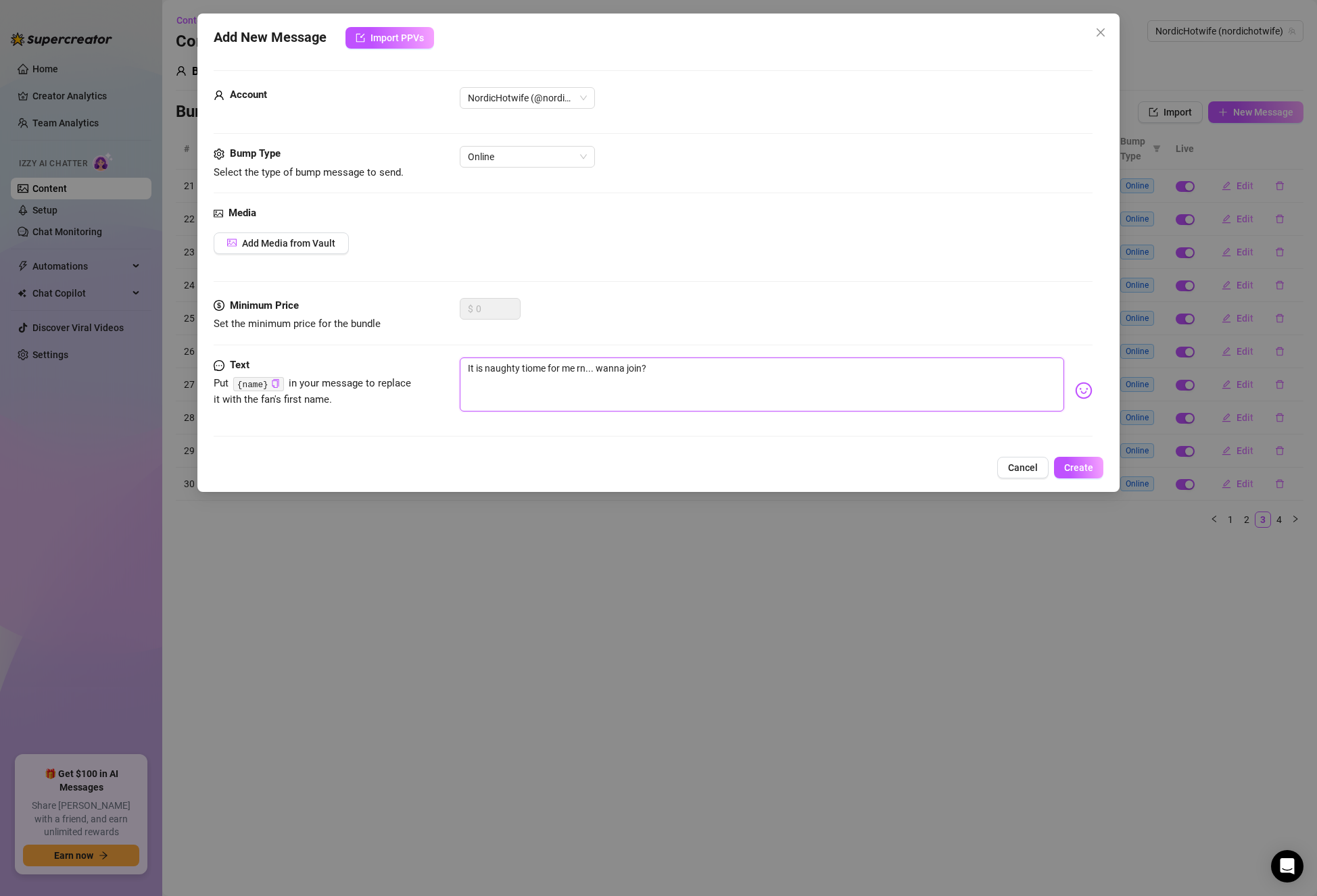
click at [533, 365] on textarea "It is naughty tiome for me rn... wanna join?" at bounding box center [762, 384] width 604 height 54
click at [710, 359] on textarea "It is naughty toime for me rn... wanna join?" at bounding box center [762, 384] width 604 height 54
click at [1073, 462] on span "Create" at bounding box center [1079, 467] width 29 height 11
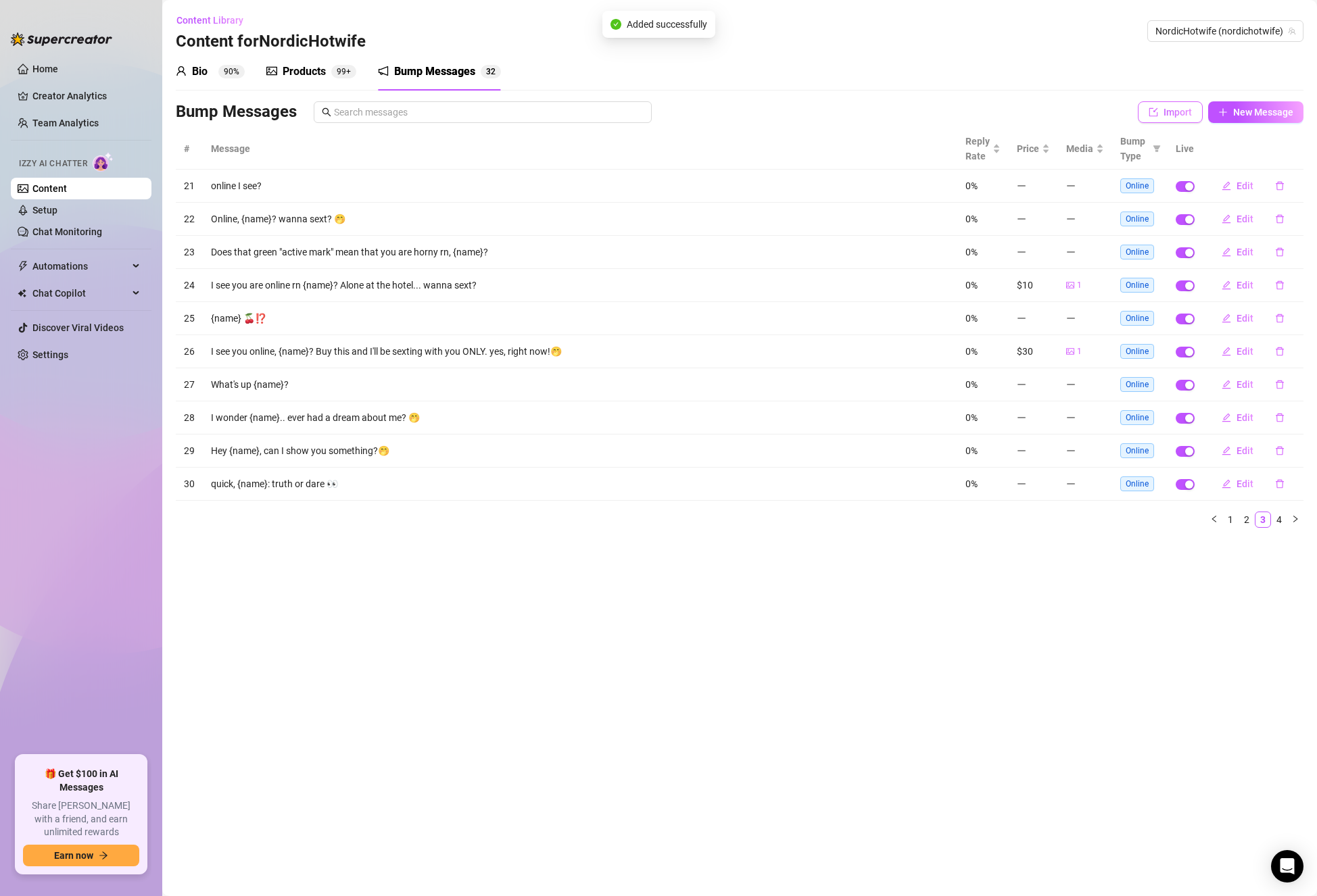
click at [1189, 118] on span "Import" at bounding box center [1177, 112] width 28 height 11
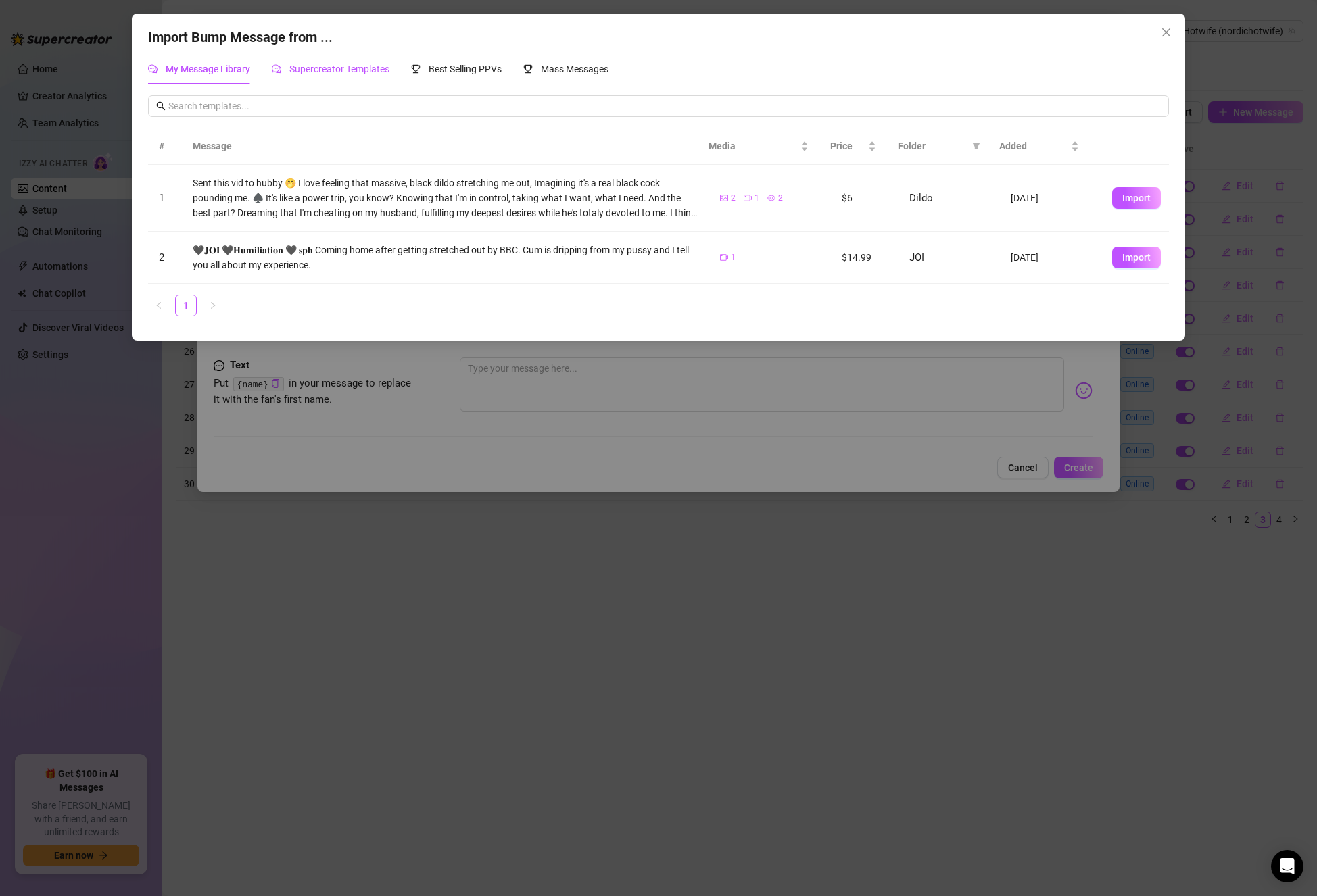
click at [368, 66] on span "Supercreator Templates" at bounding box center [339, 69] width 100 height 11
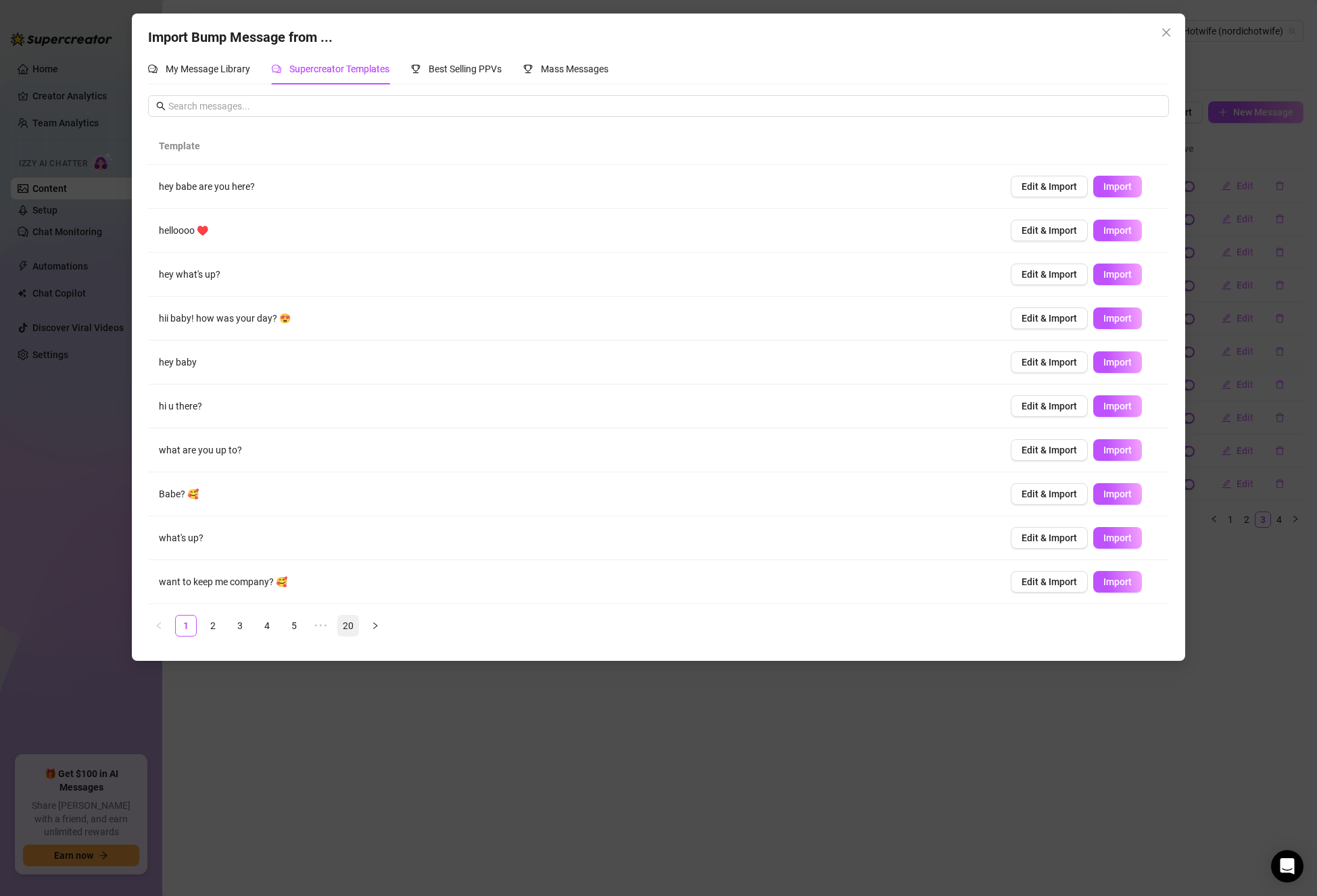
click at [355, 628] on link "20" at bounding box center [348, 625] width 21 height 21
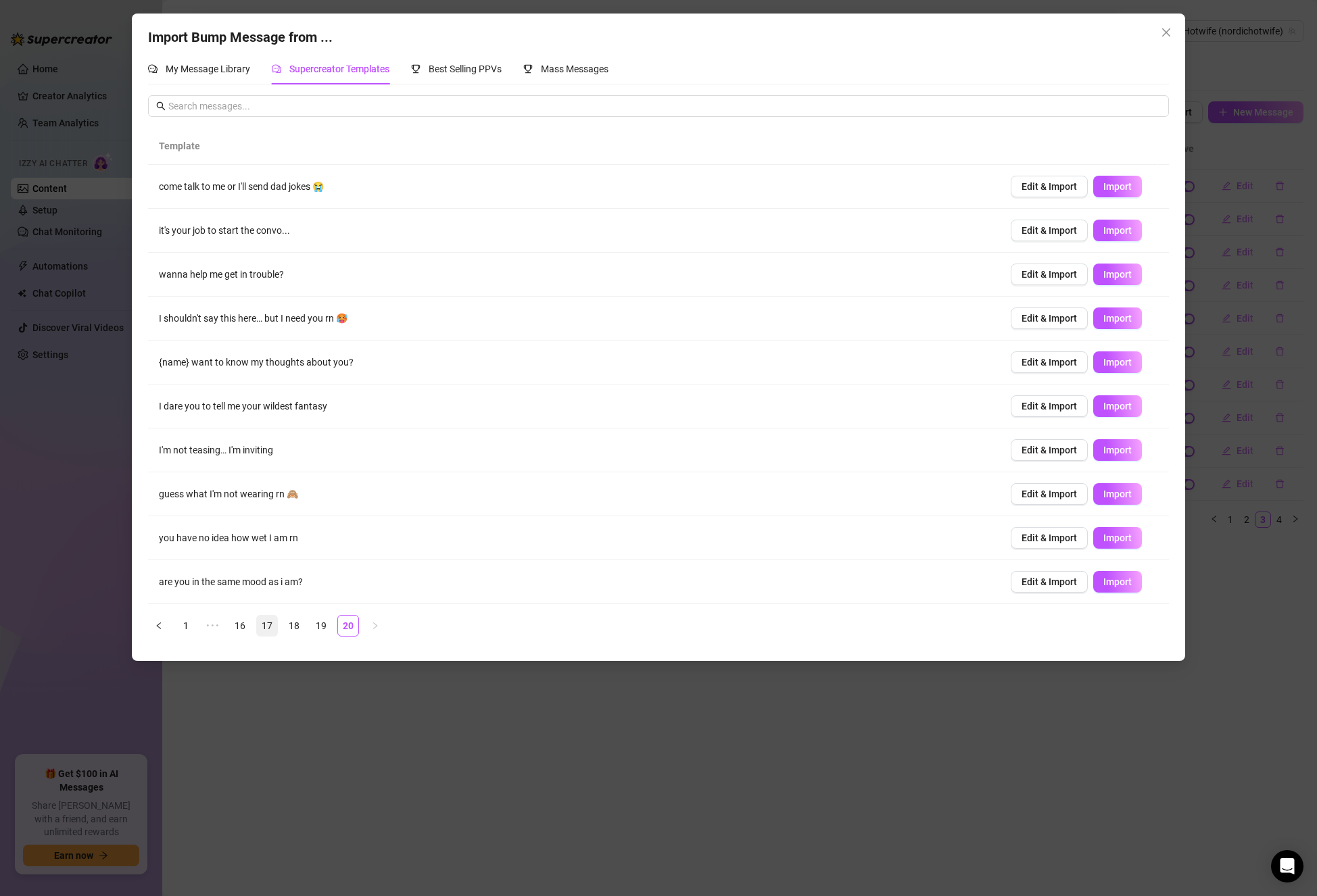
click at [264, 629] on link "17" at bounding box center [267, 625] width 21 height 21
click at [264, 622] on link "16" at bounding box center [267, 625] width 21 height 21
click at [267, 622] on link "15" at bounding box center [267, 625] width 21 height 21
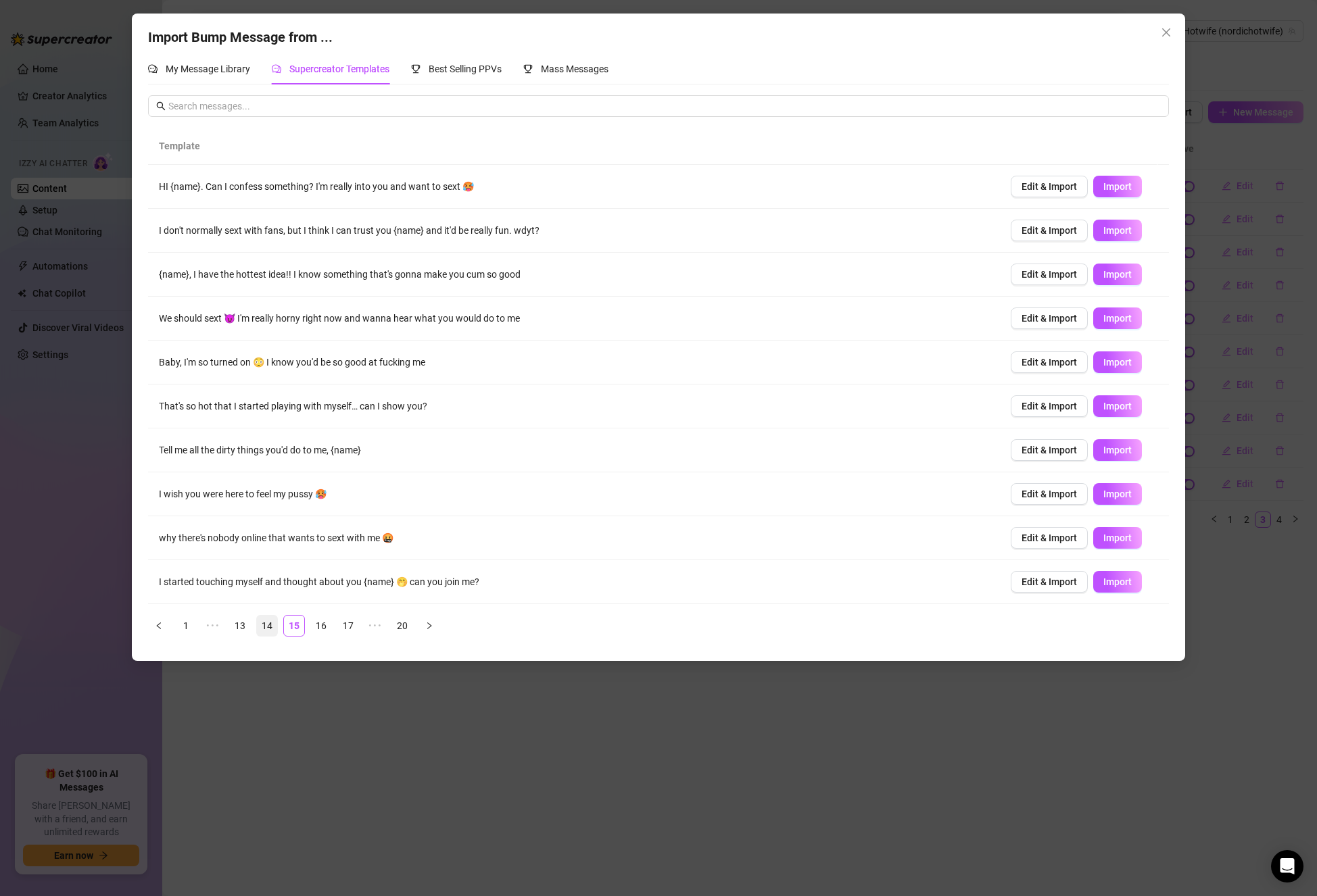
click at [267, 622] on link "14" at bounding box center [267, 625] width 21 height 21
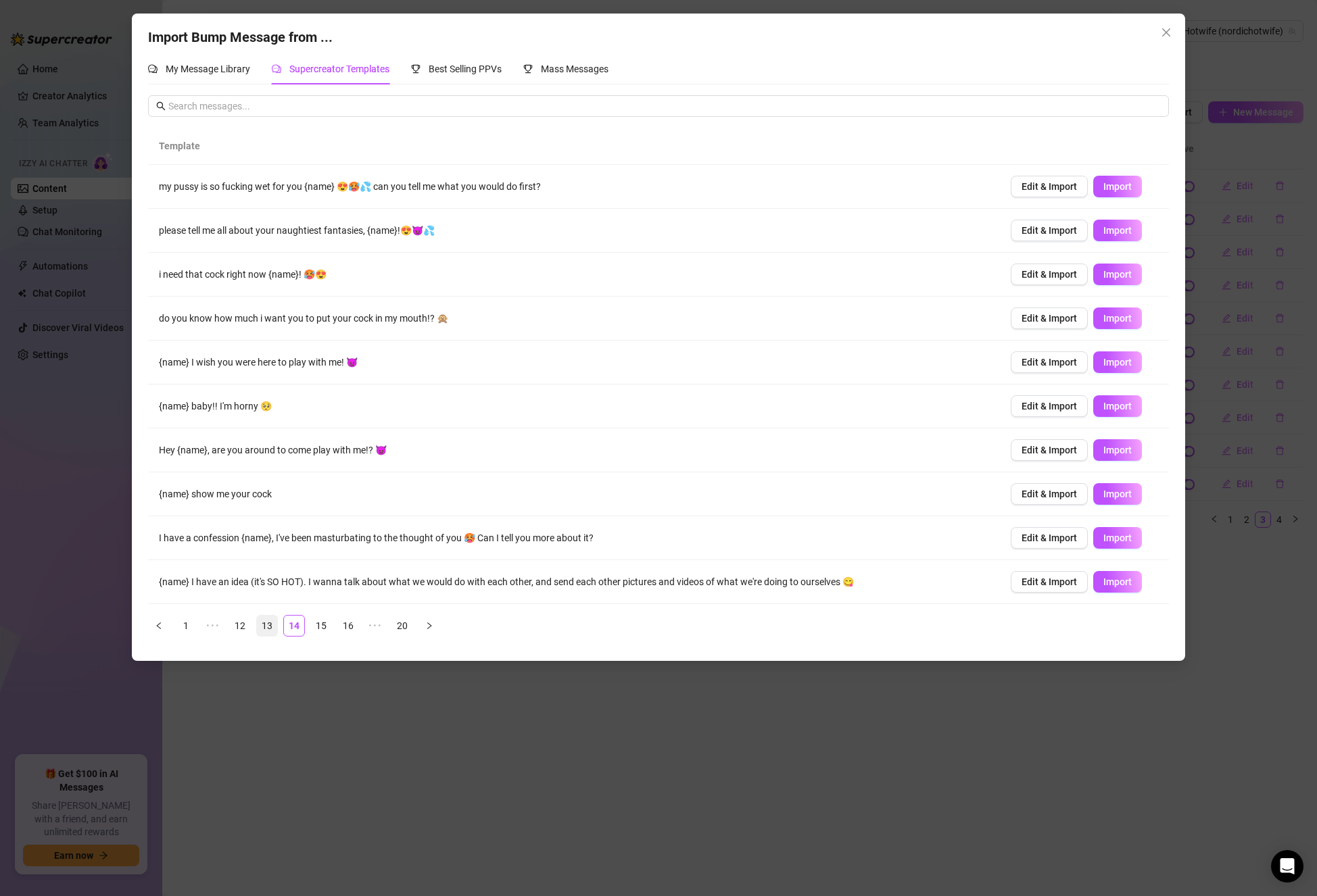
click at [267, 622] on link "13" at bounding box center [267, 625] width 21 height 21
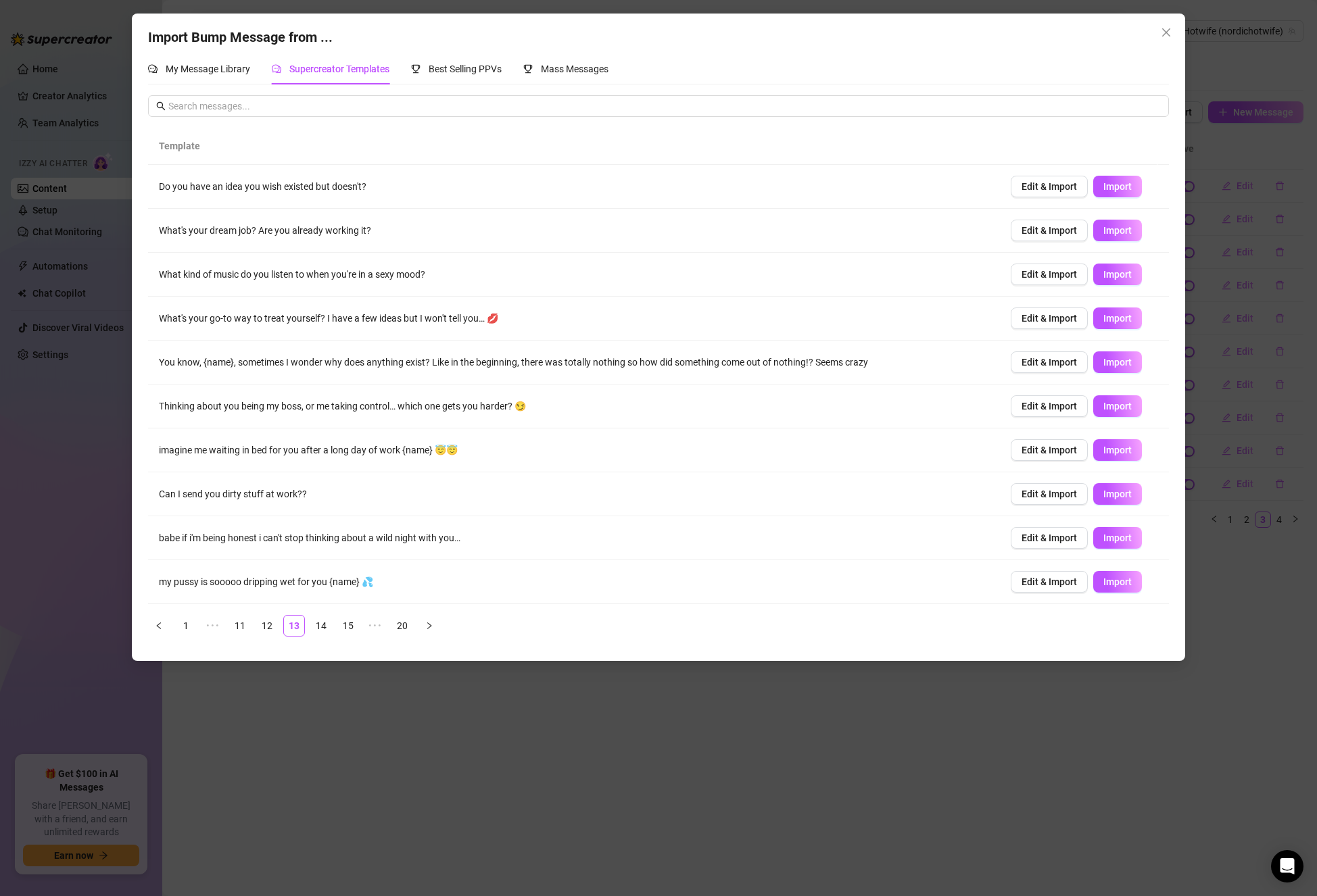
click at [331, 720] on div "Import Bump Message from ... My Message Library Supercreator Templates Best Sel…" at bounding box center [658, 448] width 1317 height 896
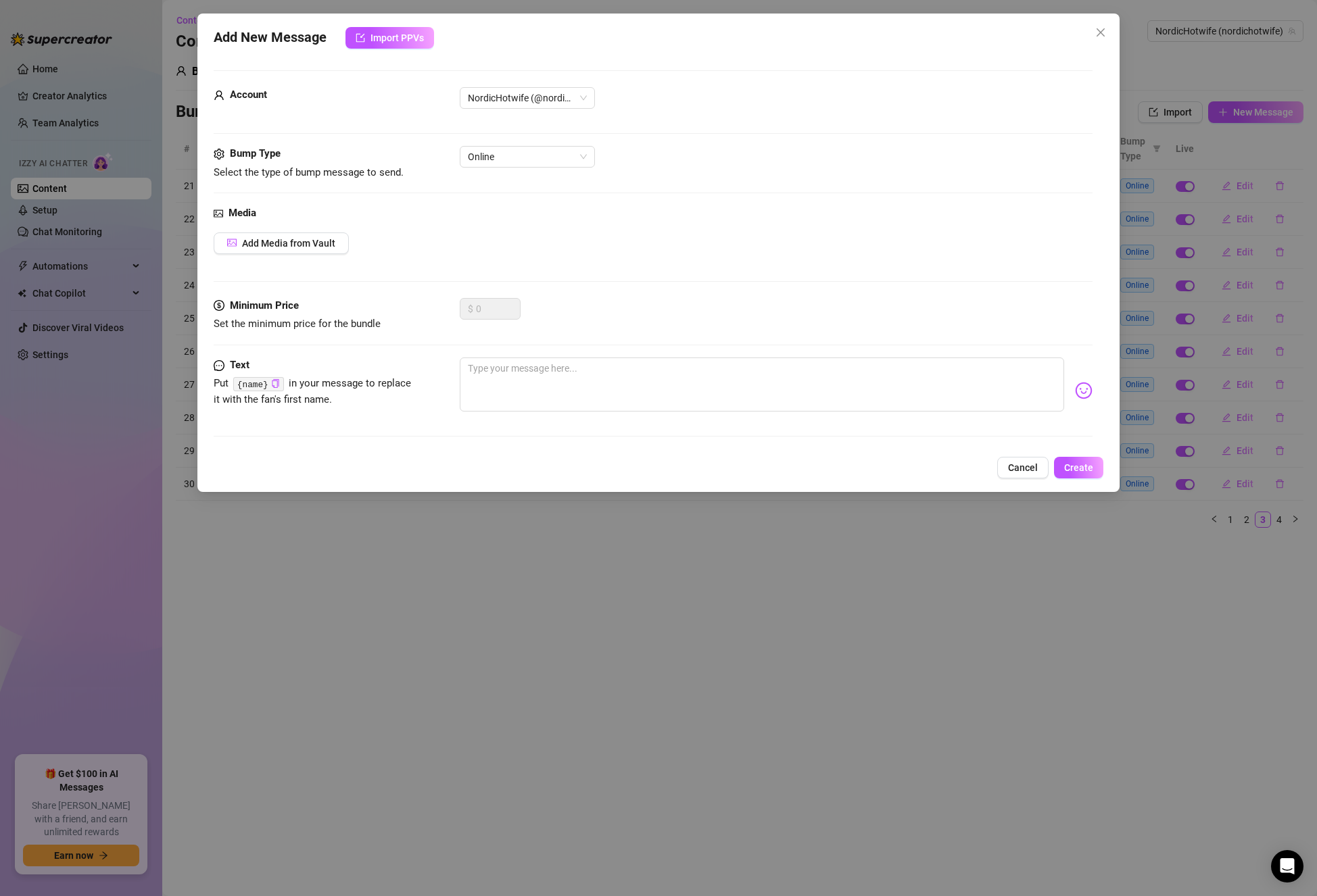
click at [173, 488] on div "Add New Message Import PPVs Account NordicHotwife (@nordichotwife) Bump Type Se…" at bounding box center [658, 448] width 1317 height 896
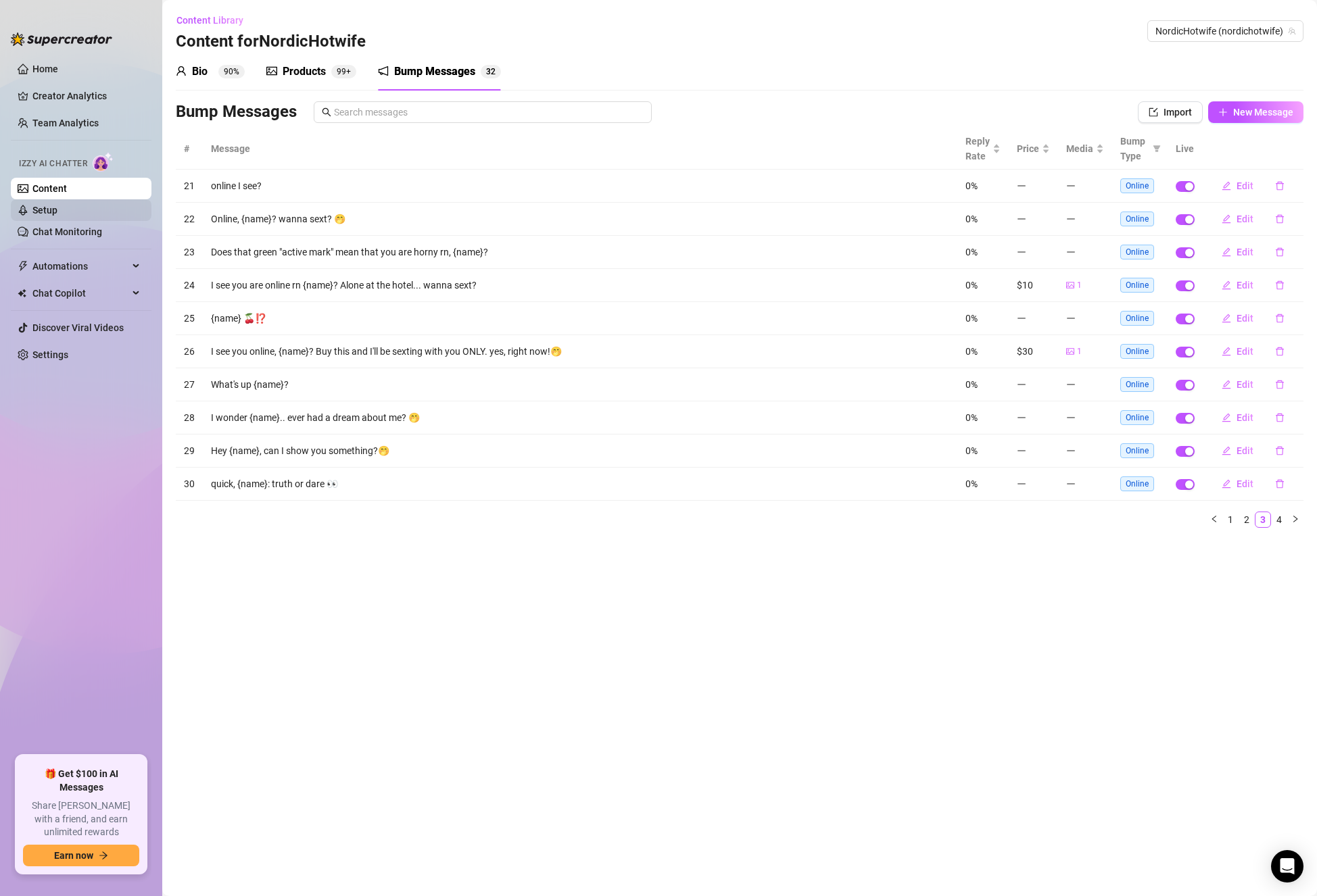
click at [58, 209] on link "Setup" at bounding box center [44, 210] width 25 height 11
